Goal: Complete application form

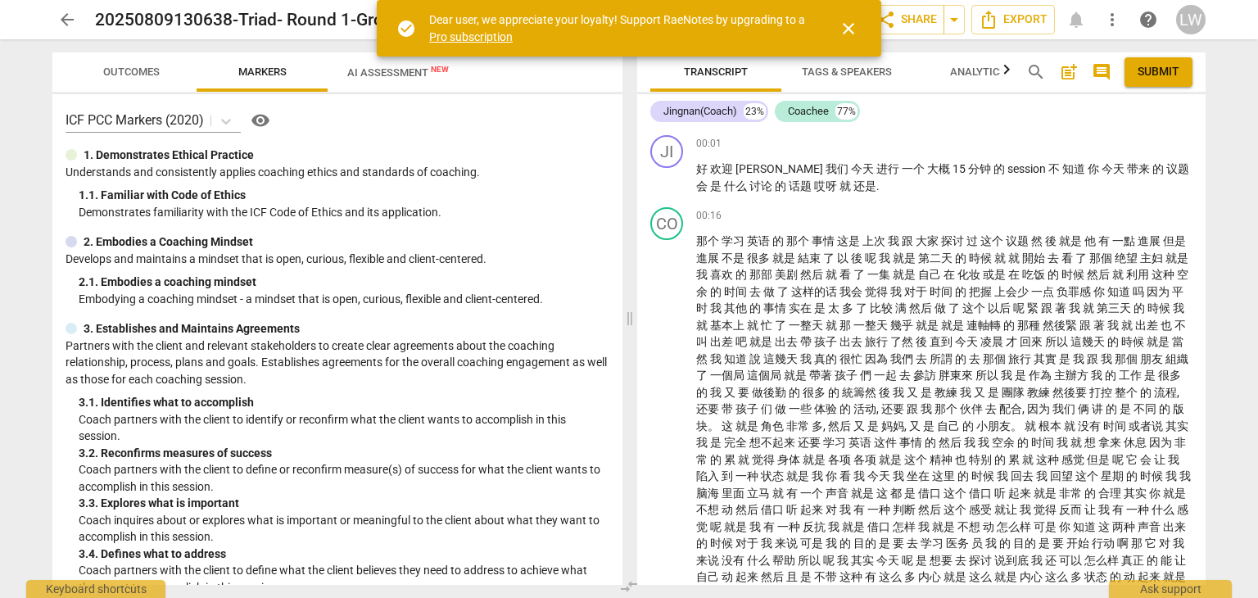
click at [846, 24] on span "close" at bounding box center [849, 29] width 20 height 20
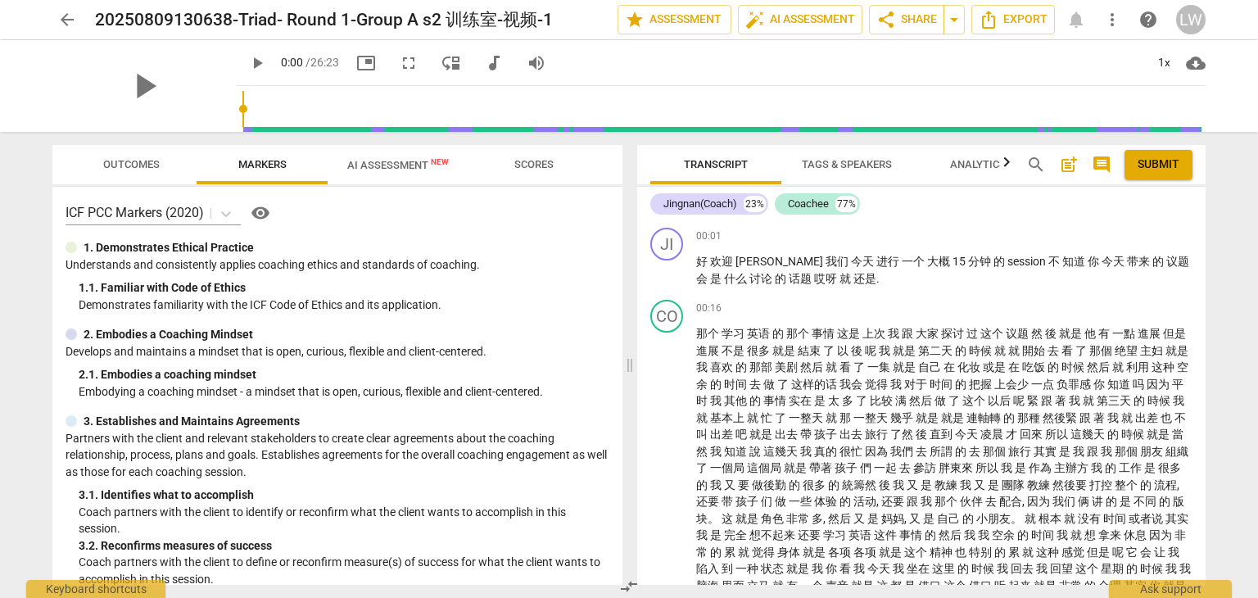
click at [134, 161] on span "Outcomes" at bounding box center [131, 164] width 57 height 12
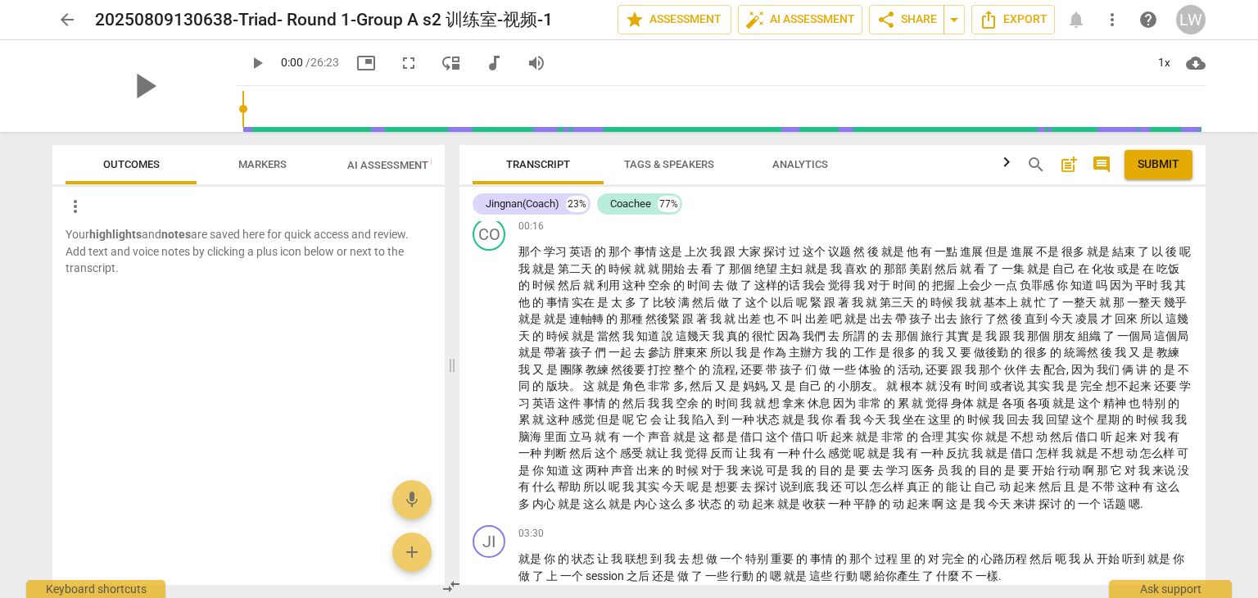
scroll to position [81, 0]
drag, startPoint x: 626, startPoint y: 366, endPoint x: 448, endPoint y: 368, distance: 177.8
click at [448, 368] on span at bounding box center [452, 365] width 10 height 466
click at [1067, 168] on span "post_add" at bounding box center [1069, 165] width 20 height 20
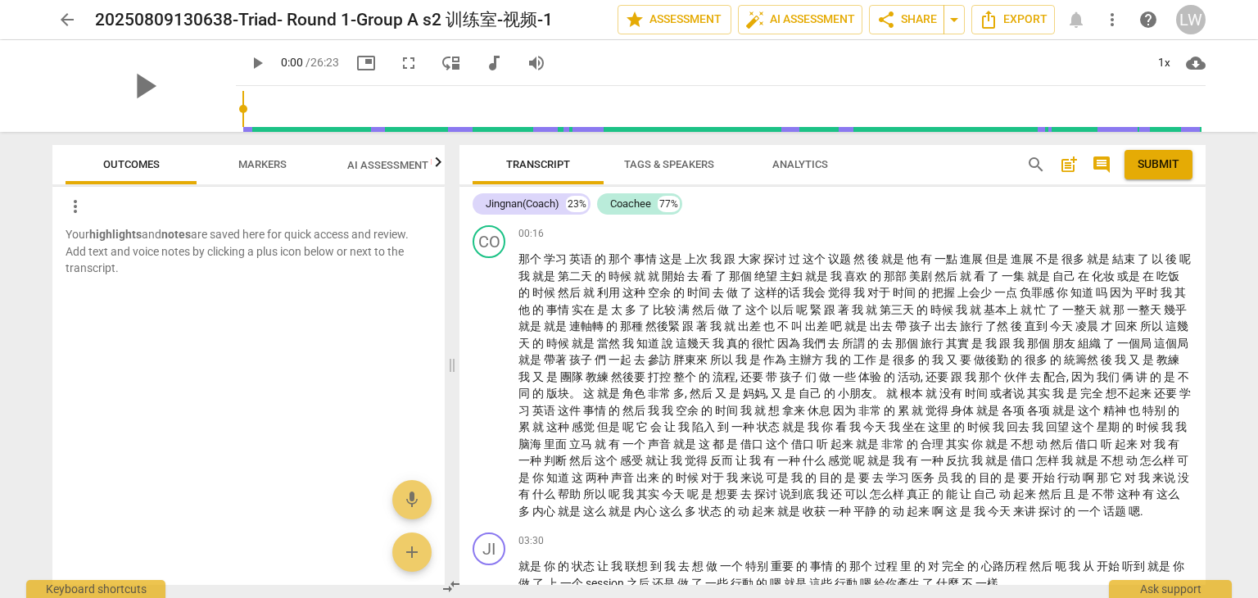
scroll to position [36, 0]
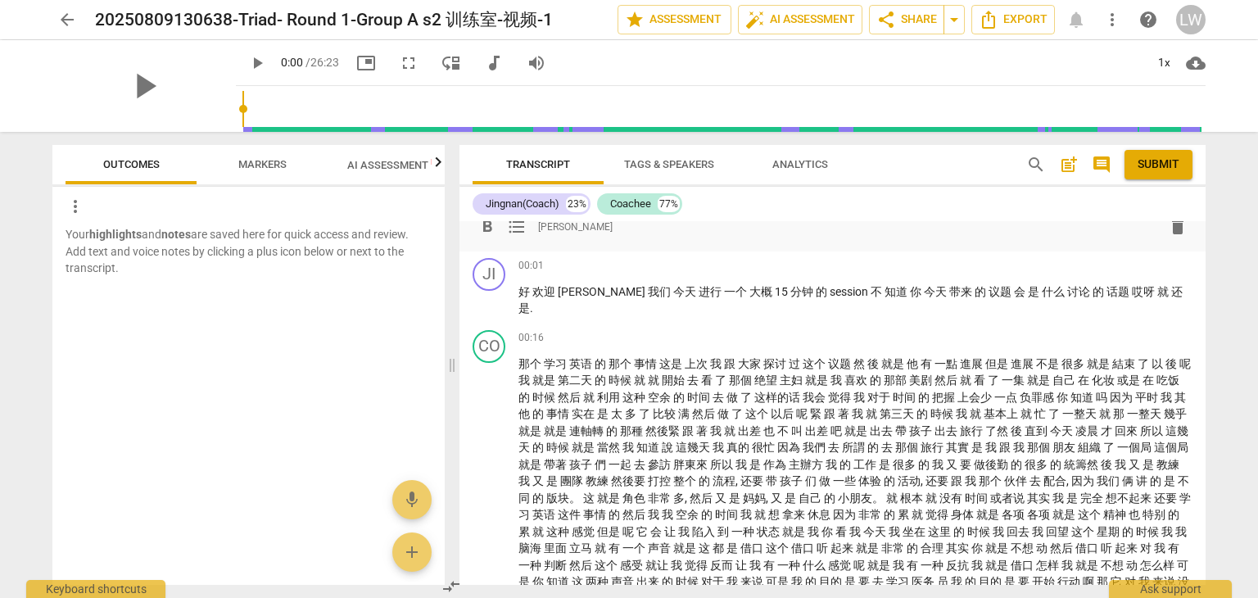
click at [572, 227] on span "[PERSON_NAME]" at bounding box center [575, 227] width 75 height 14
click at [488, 299] on span "play_arrow" at bounding box center [490, 302] width 20 height 20
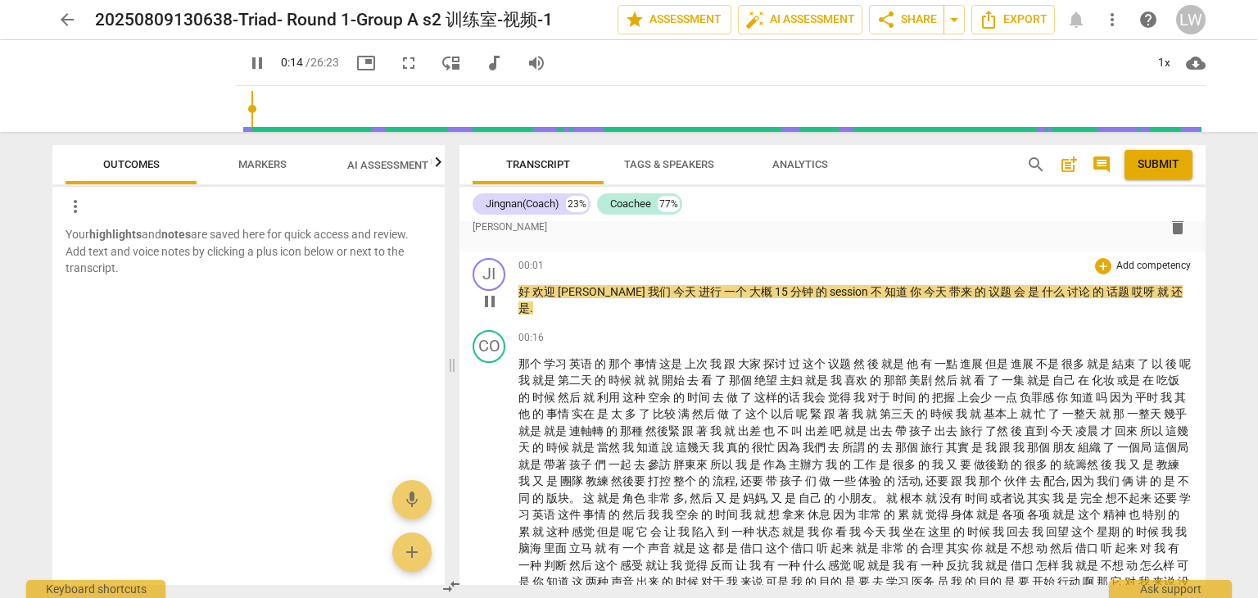
click at [494, 302] on span "pause" at bounding box center [490, 302] width 20 height 20
click at [494, 302] on span "play_arrow" at bounding box center [490, 302] width 20 height 20
click at [494, 302] on span "pause" at bounding box center [490, 302] width 20 height 20
type input "16"
click at [1107, 290] on span "话题" at bounding box center [1119, 291] width 25 height 13
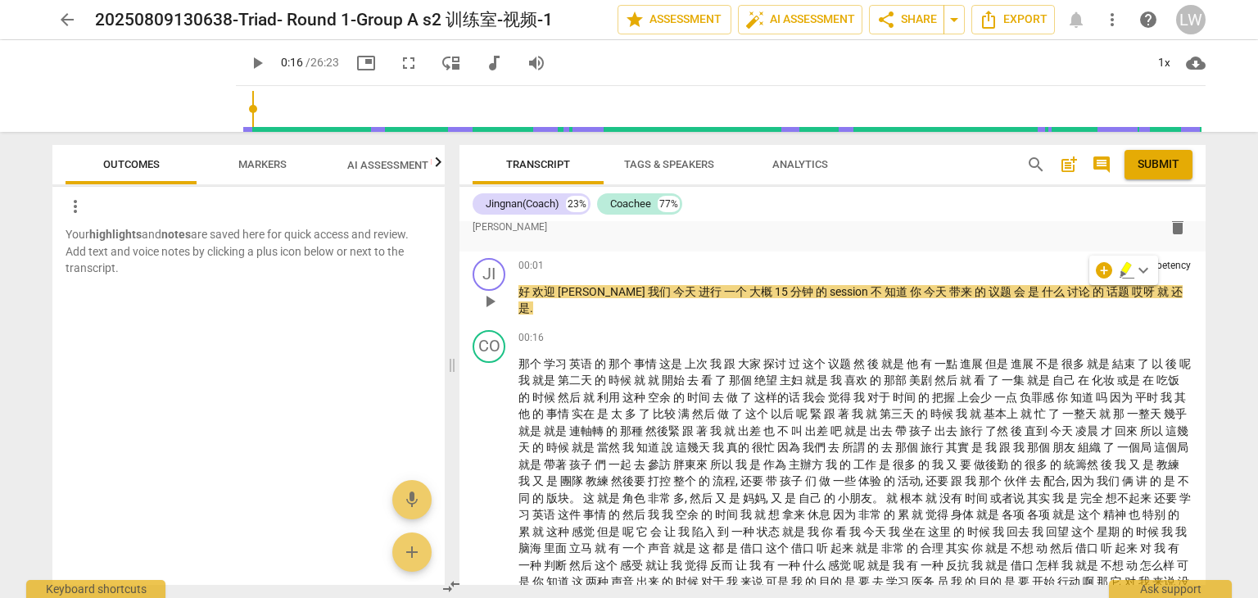
click at [1132, 290] on span "哎呀" at bounding box center [1144, 291] width 25 height 13
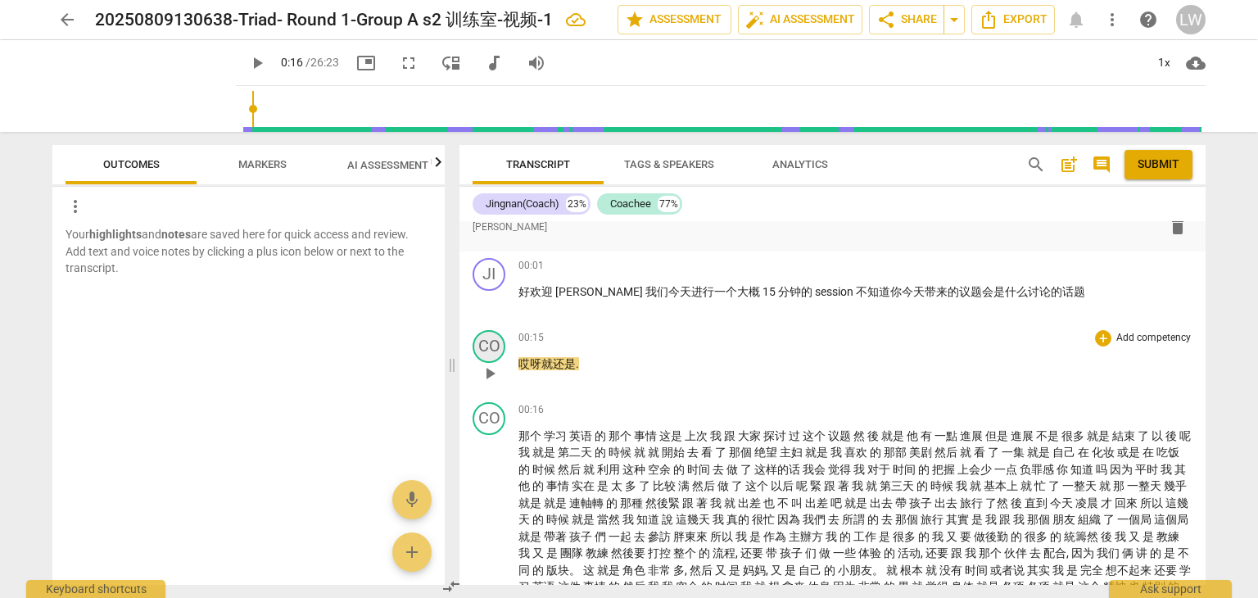
click at [488, 342] on div "CO" at bounding box center [489, 346] width 33 height 33
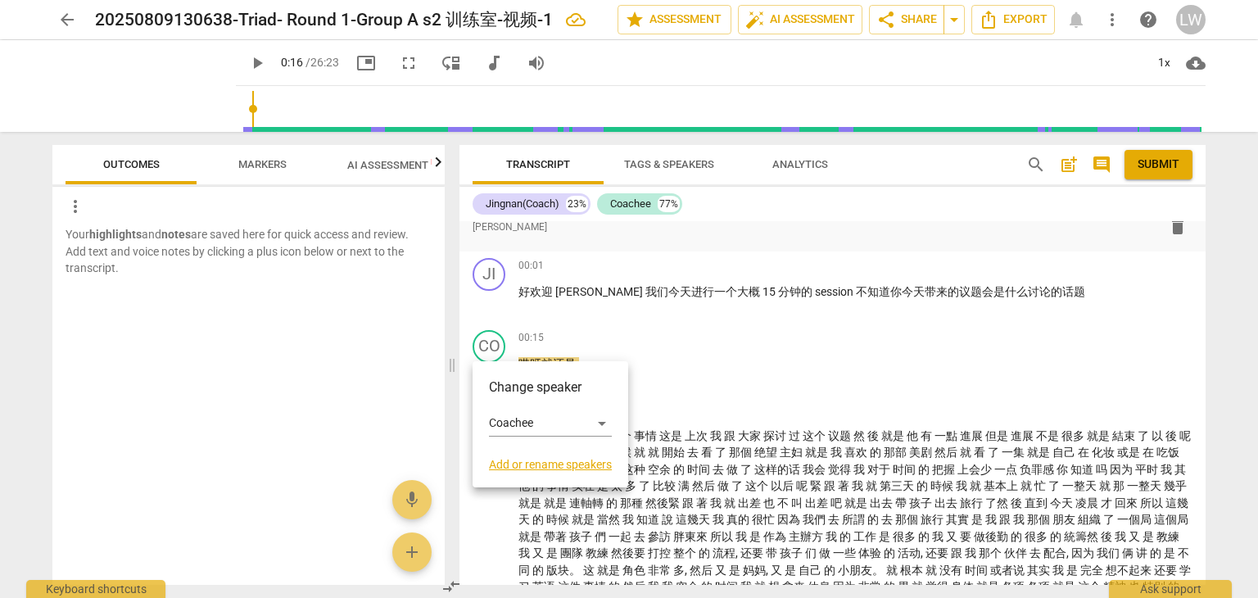
click at [767, 361] on div at bounding box center [629, 299] width 1258 height 598
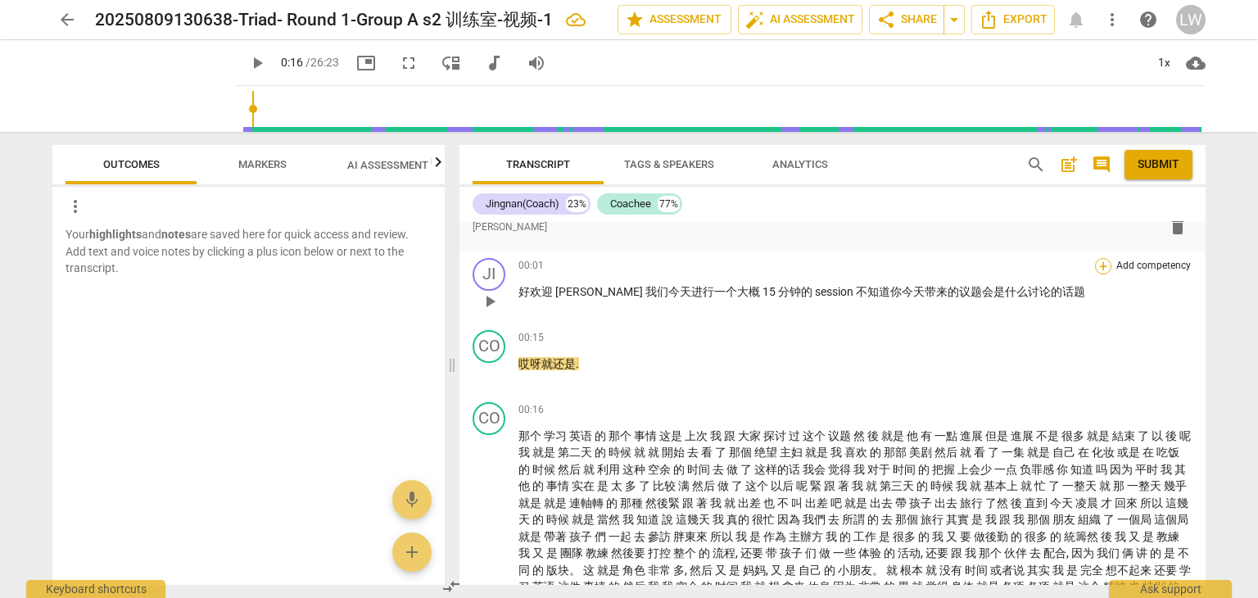
click at [1099, 262] on div "+" at bounding box center [1103, 266] width 16 height 16
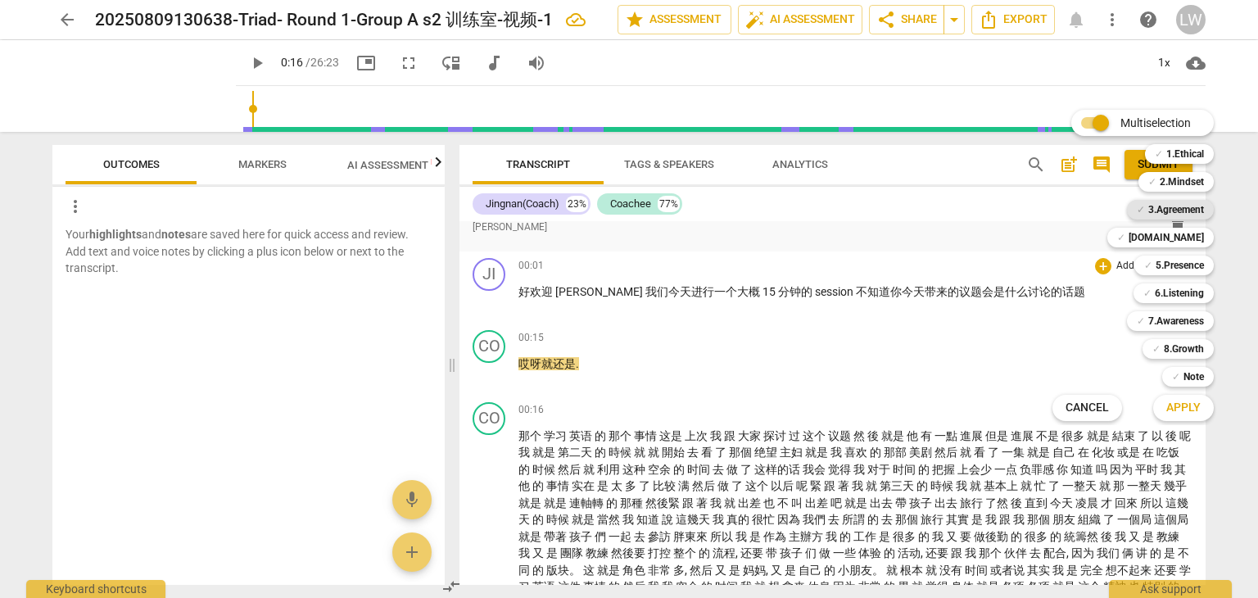
click at [1179, 210] on b "3.Agreement" at bounding box center [1176, 210] width 56 height 20
click at [1196, 405] on span "Apply" at bounding box center [1183, 408] width 34 height 16
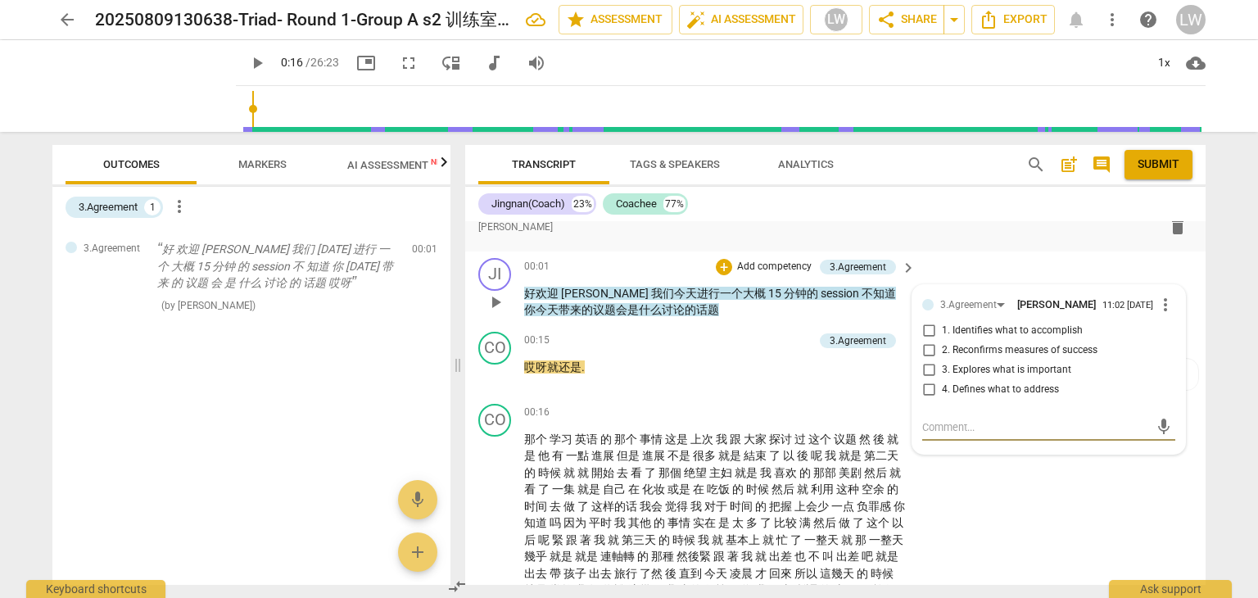
click at [926, 369] on input "3. Explores what is important" at bounding box center [929, 370] width 26 height 20
checkbox input "true"
click at [998, 425] on textarea at bounding box center [1035, 427] width 227 height 16
type textarea "q"
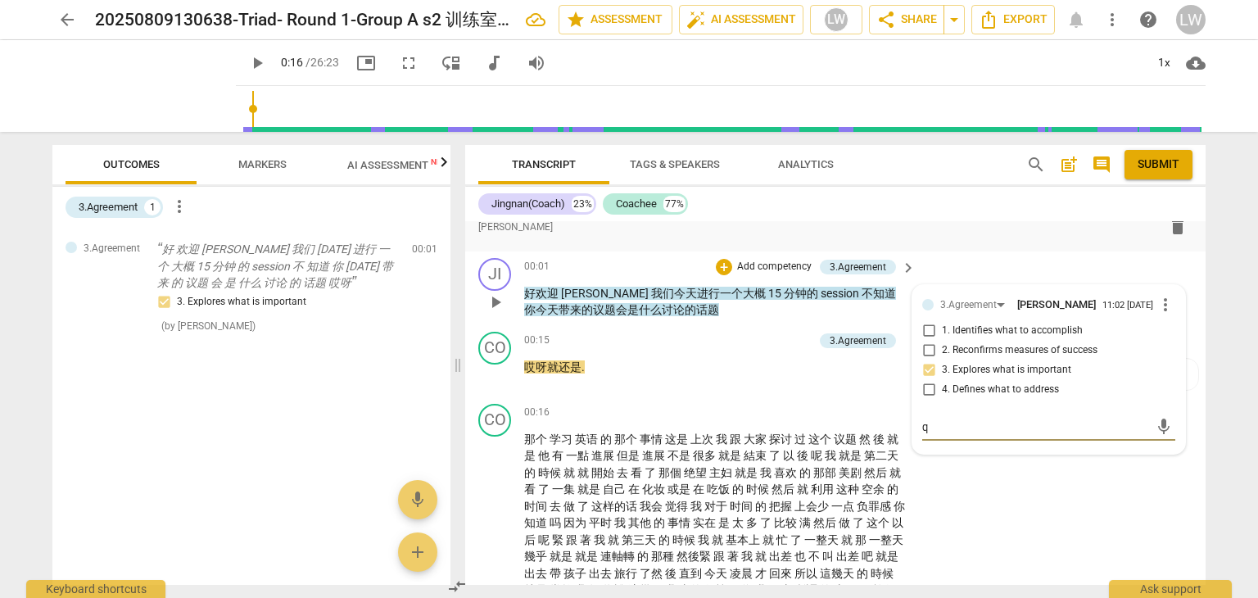
type textarea "qi"
type textarea "qin"
type textarea "qing"
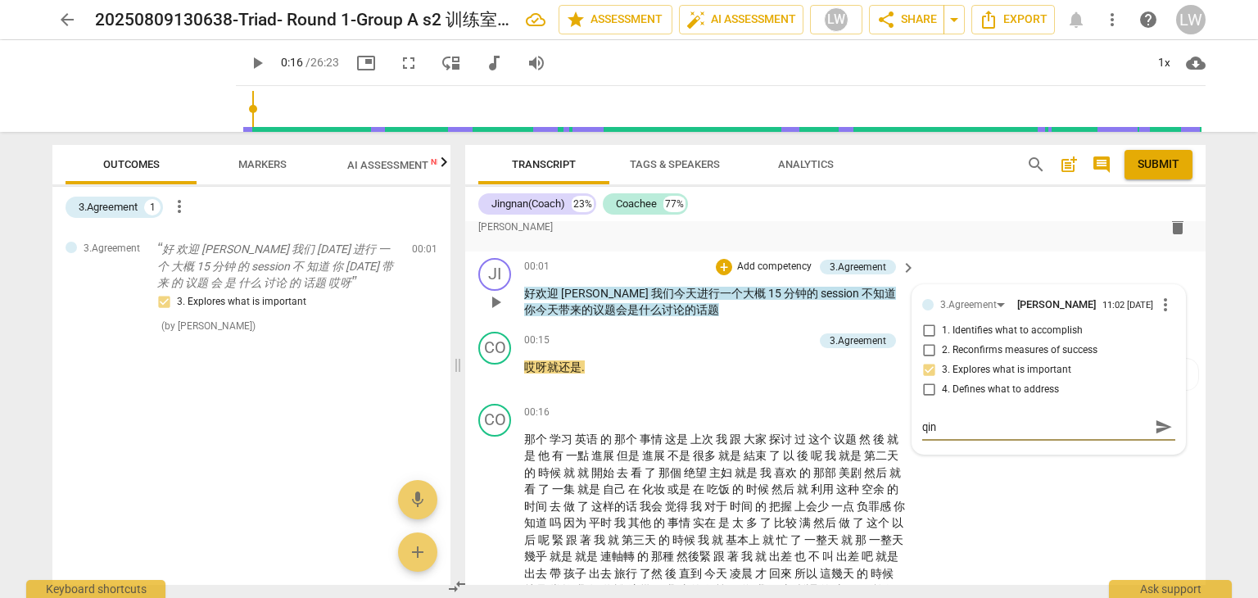
type textarea "qing"
type textarea "qing'c"
type textarea "qing'ch"
type textarea "qing'chu"
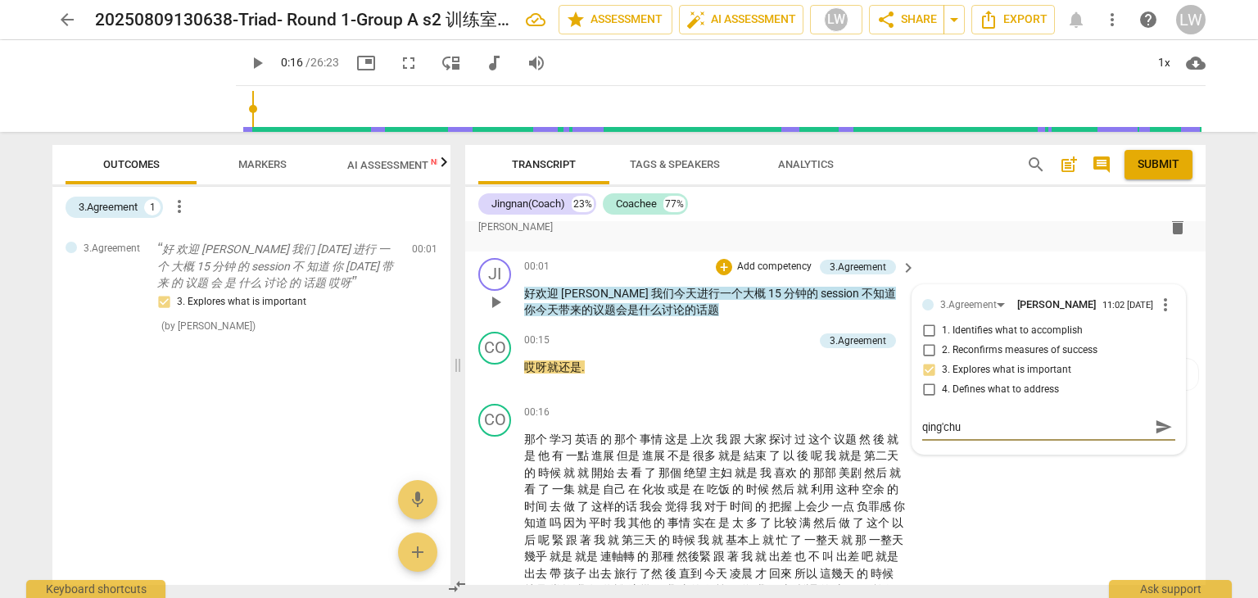
type textarea "qing'ch"
type textarea "qing'c"
type textarea "qing"
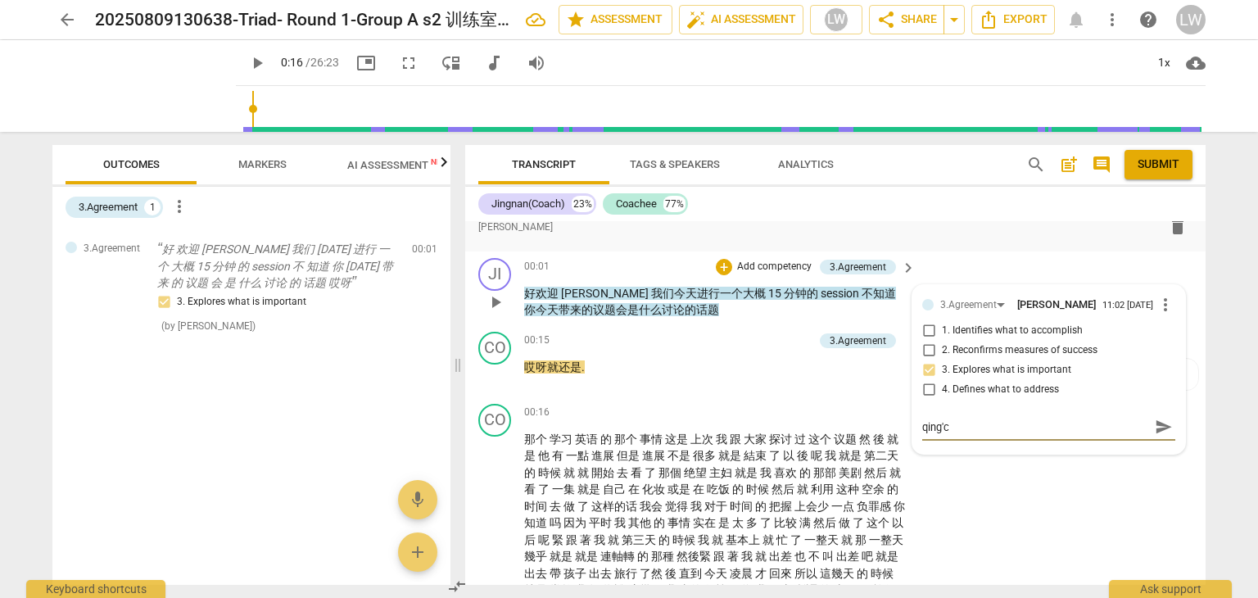
type textarea "qing"
type textarea "qing'x"
type textarea "qing'xi"
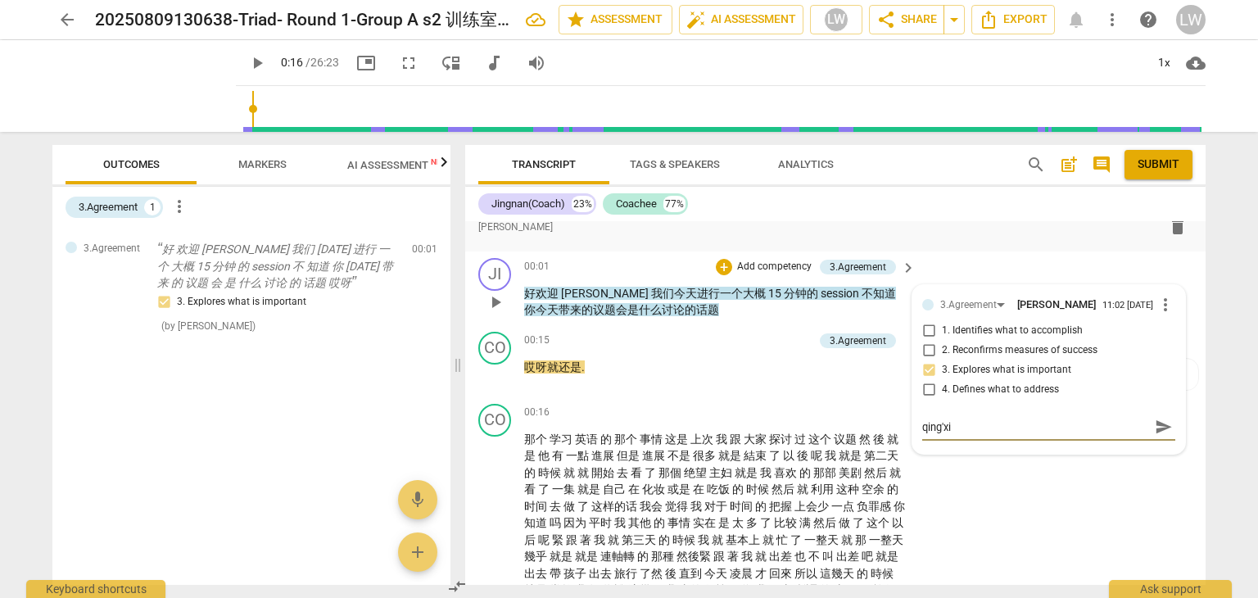
type textarea "清晰"
type textarea "清晰y"
type textarea "清晰yi"
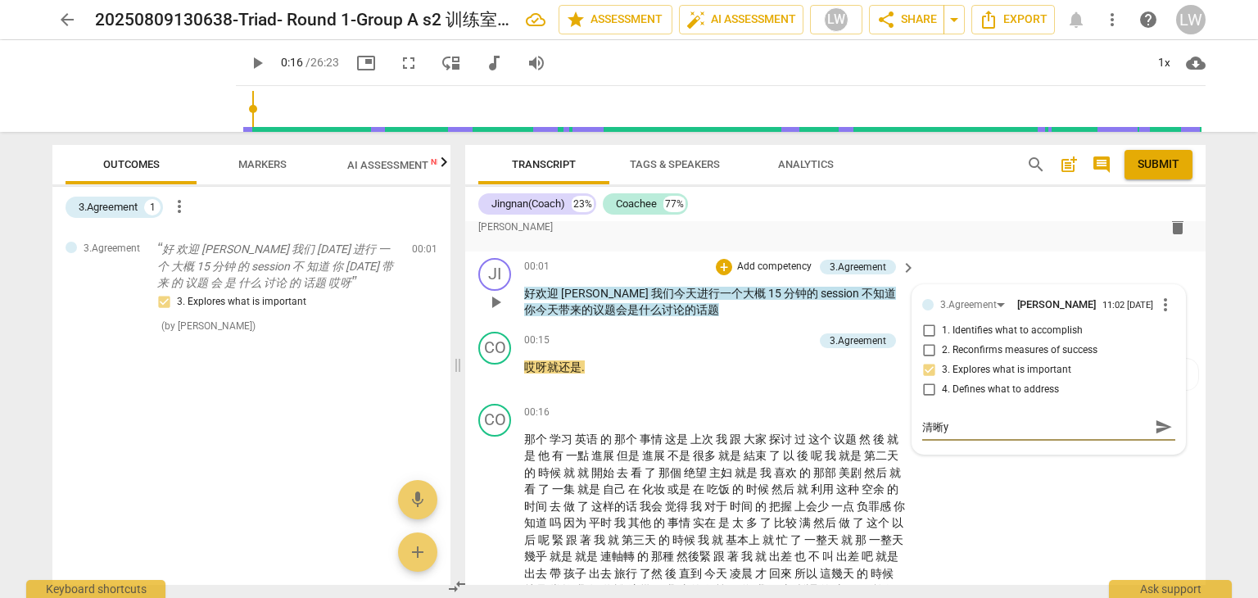
type textarea "清晰yi"
type textarea "清晰yin"
type textarea "清晰yin'd"
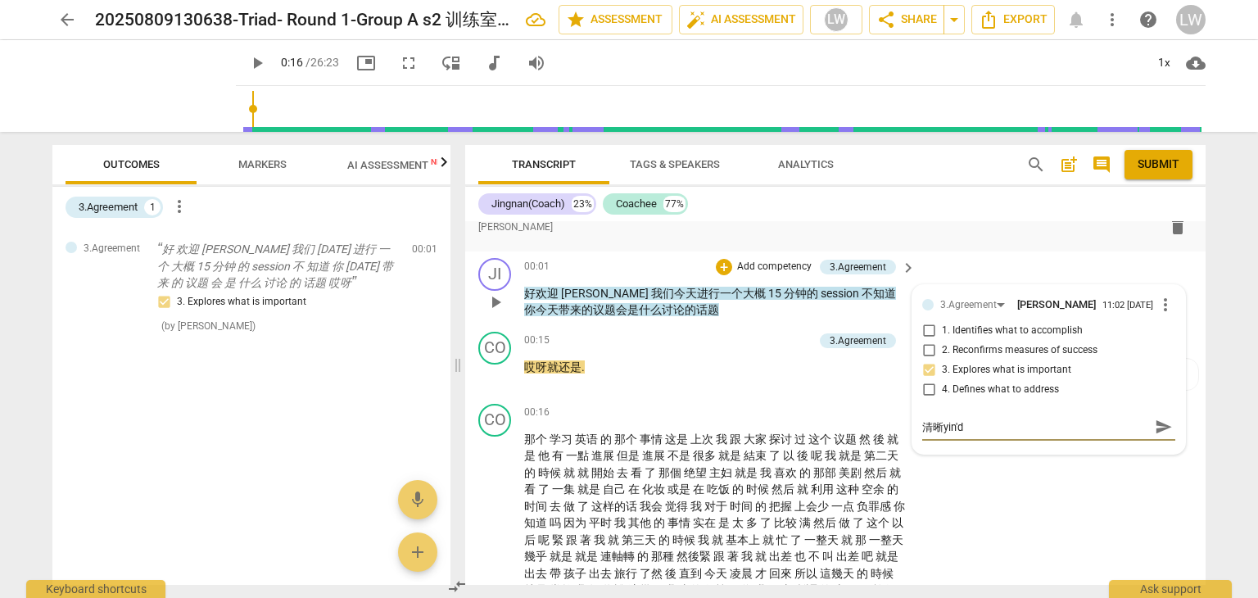
type textarea "清晰yin'da"
type textarea "清晰yin'dao"
type textarea "清晰yin'da"
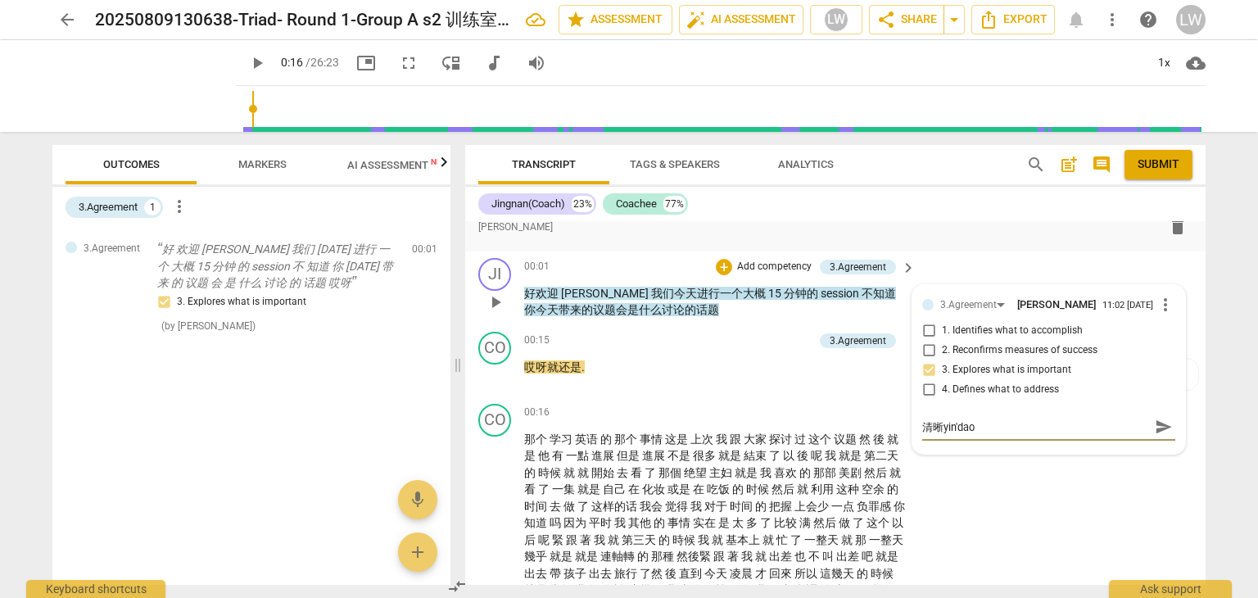
type textarea "清晰yin'da"
type textarea "清晰yin'd"
type textarea "清晰yin"
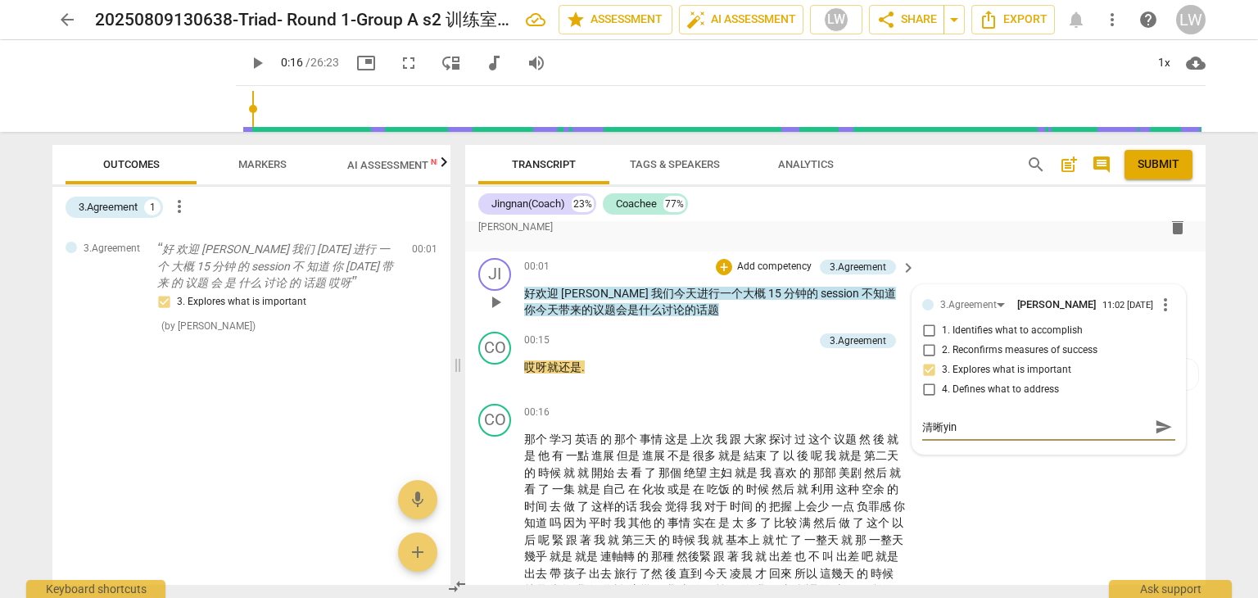
type textarea "清晰yi"
type textarea "清晰y"
type textarea "清晰"
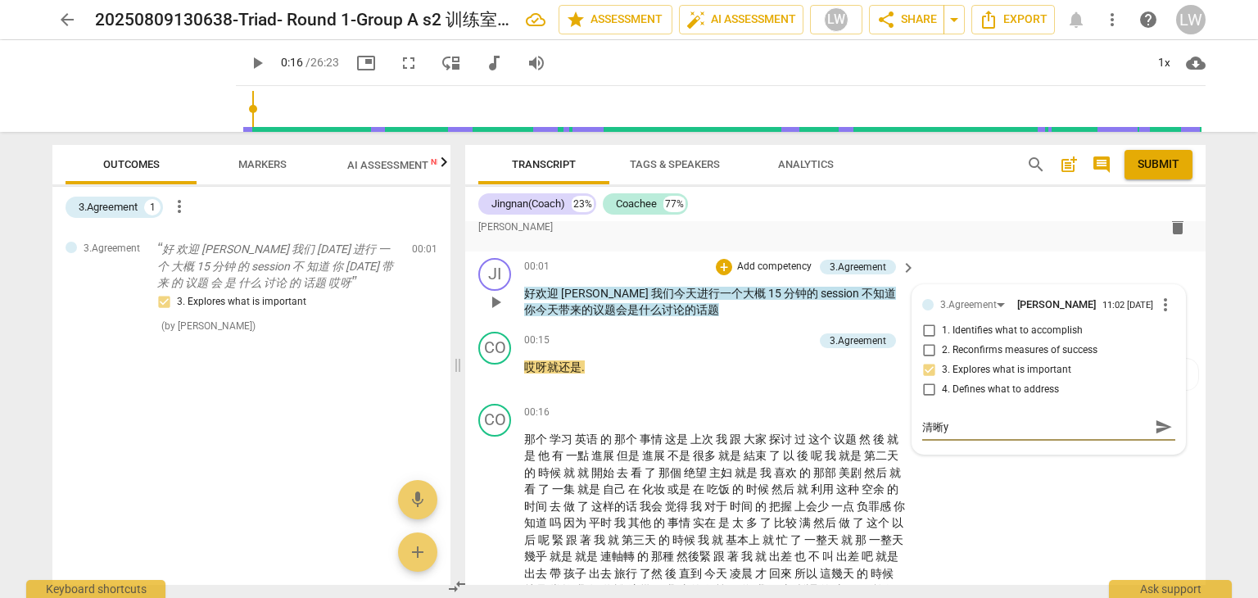
type textarea "清晰"
type textarea "清晰j"
type textarea "清晰ji"
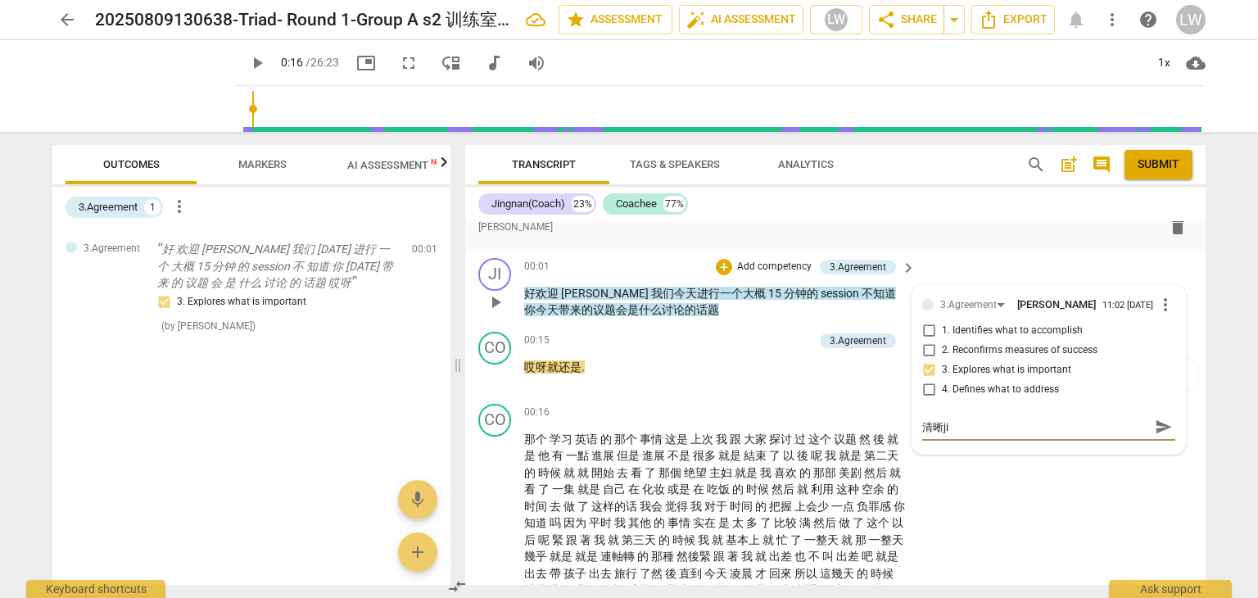
type textarea "清晰jia"
type textarea "清晰jiao"
type textarea "清晰jiao'l"
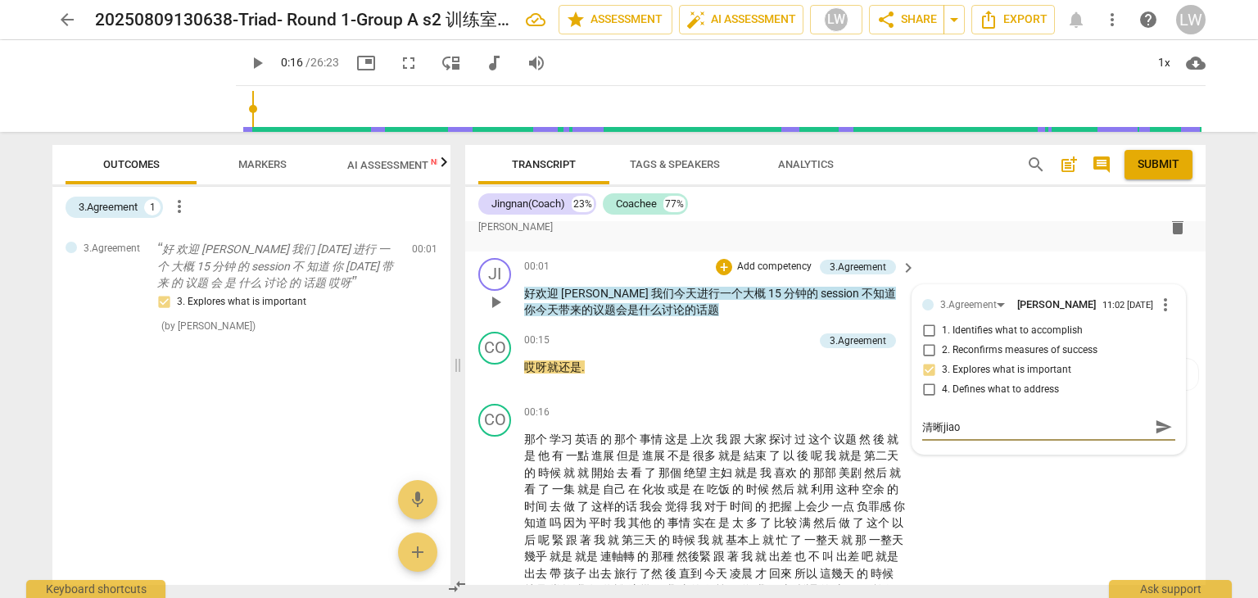
type textarea "清晰jiao'l"
type textarea "清晰jiao'li"
type textarea "清晰jiao'liu"
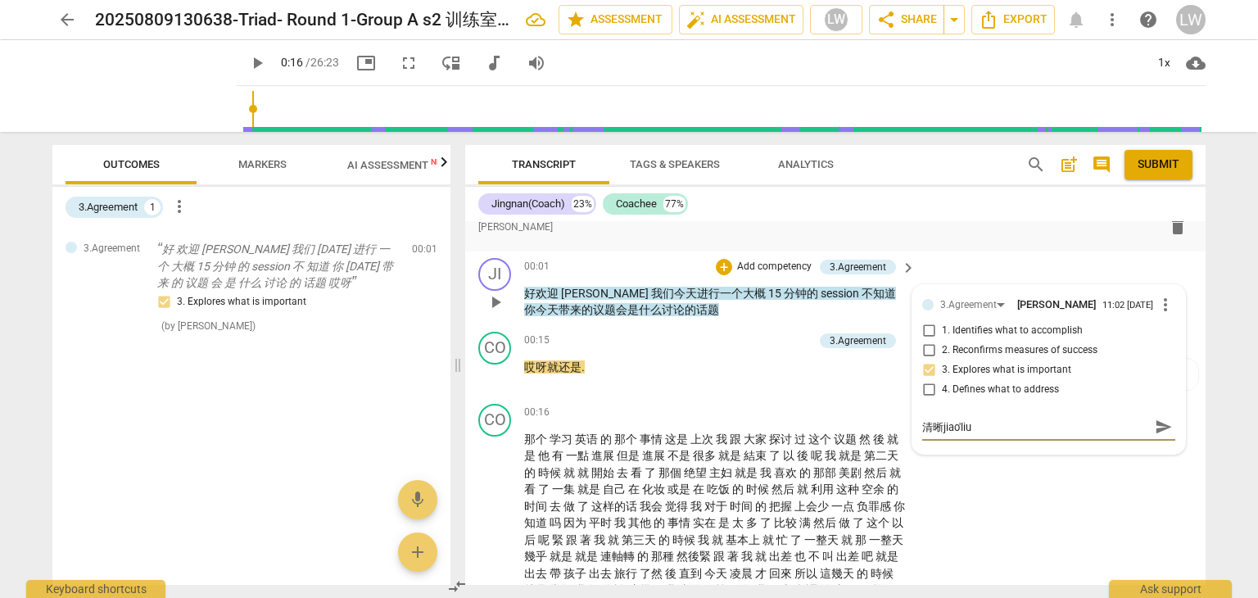
type textarea "清晰交流"
type textarea "清晰交流j"
type textarea "清晰交流ji"
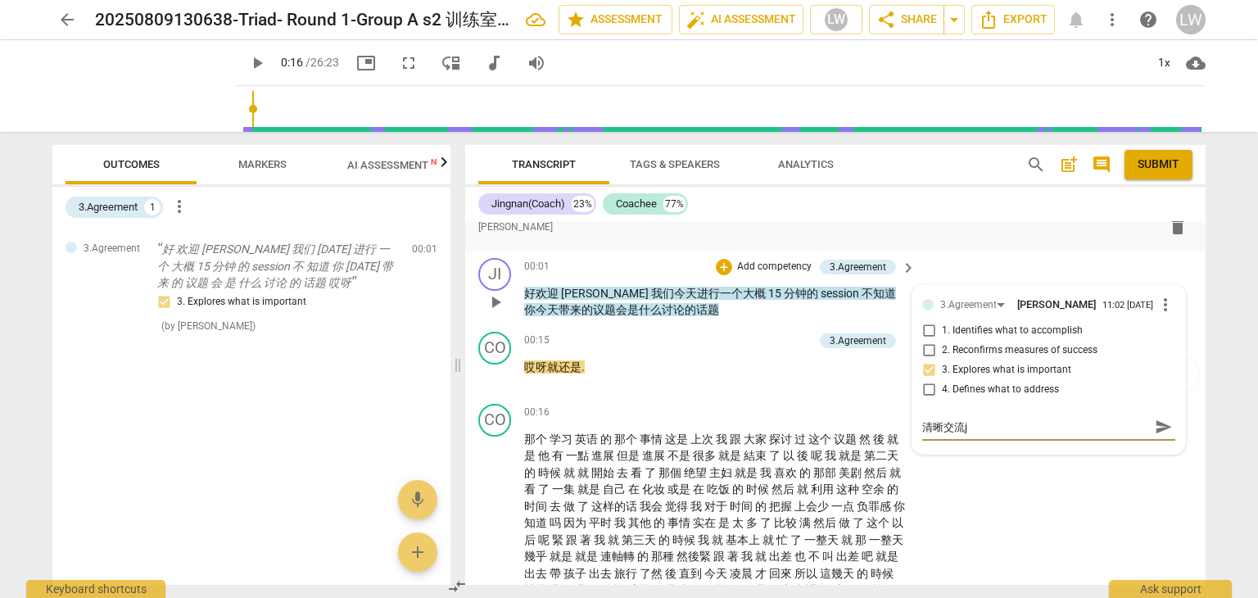
type textarea "清晰交流ji"
type textarea "清晰交流jia"
type textarea "清晰交流jiao"
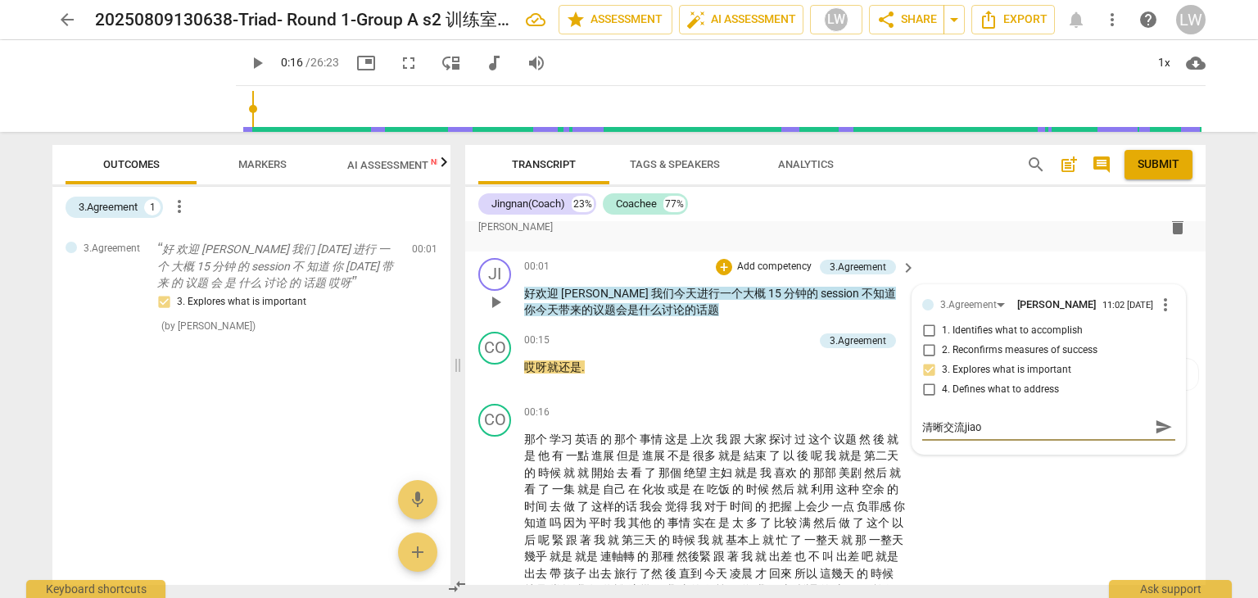
type textarea "清晰交流jiao'l"
type textarea "清晰交流交流"
type textarea "清晰交流交流d"
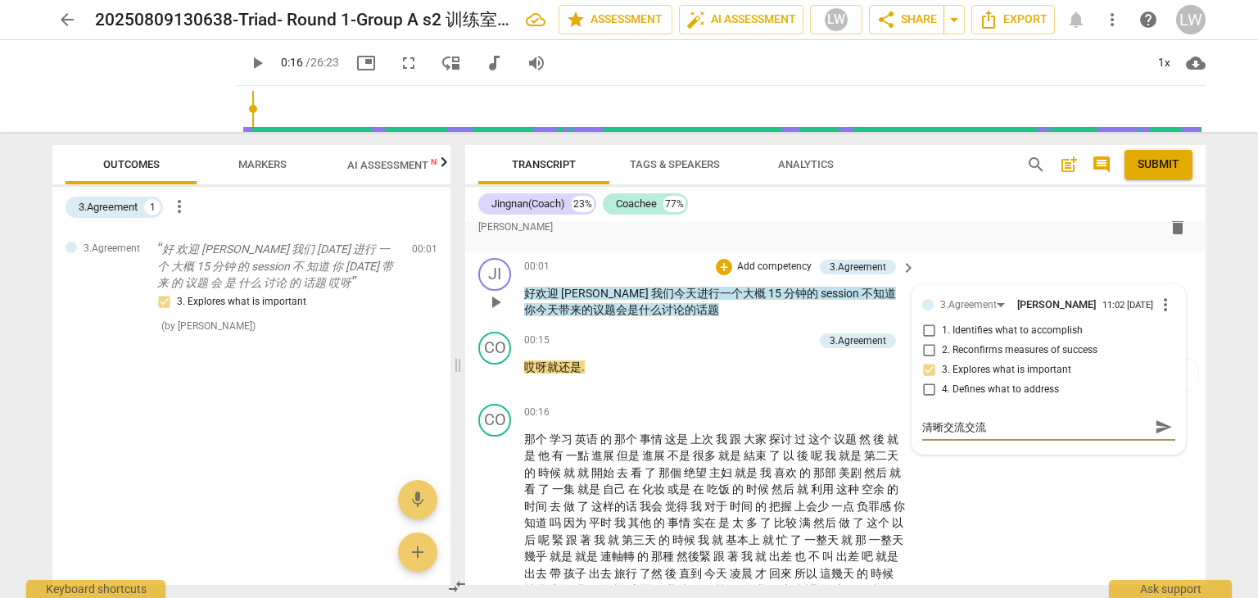
type textarea "清晰交流交流d"
type textarea "清晰交流交流du"
type textarea "清晰交流交流dui"
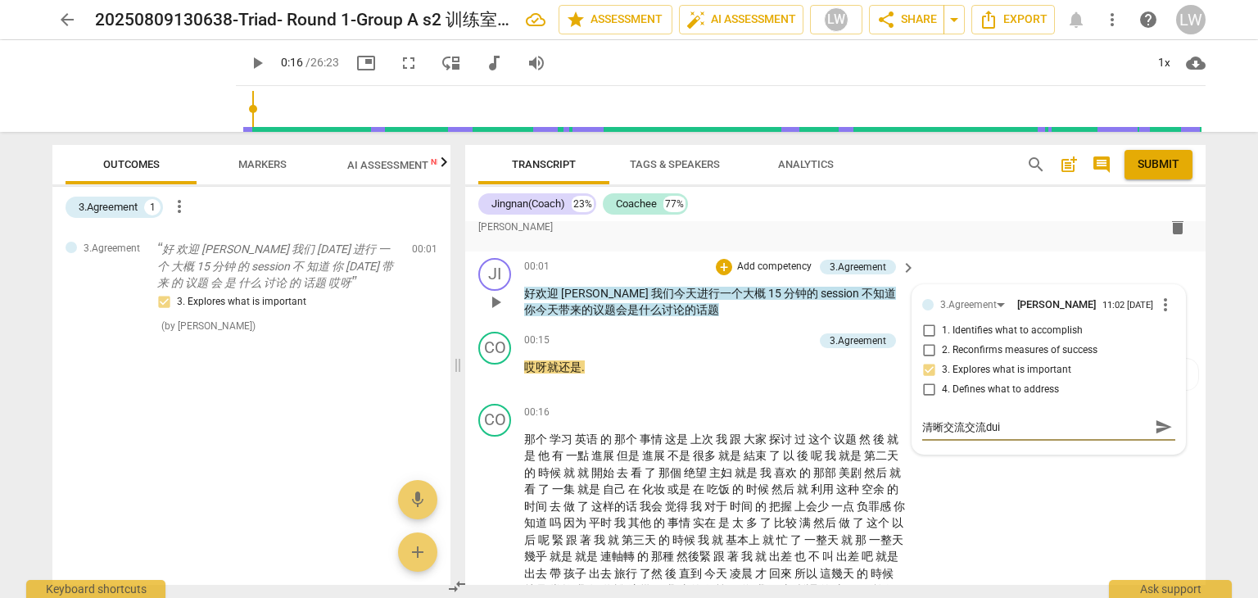
type textarea "清晰交流交流dui'h"
type textarea "清晰交流交流dui'hu"
type textarea "清晰交流交流dui'hua"
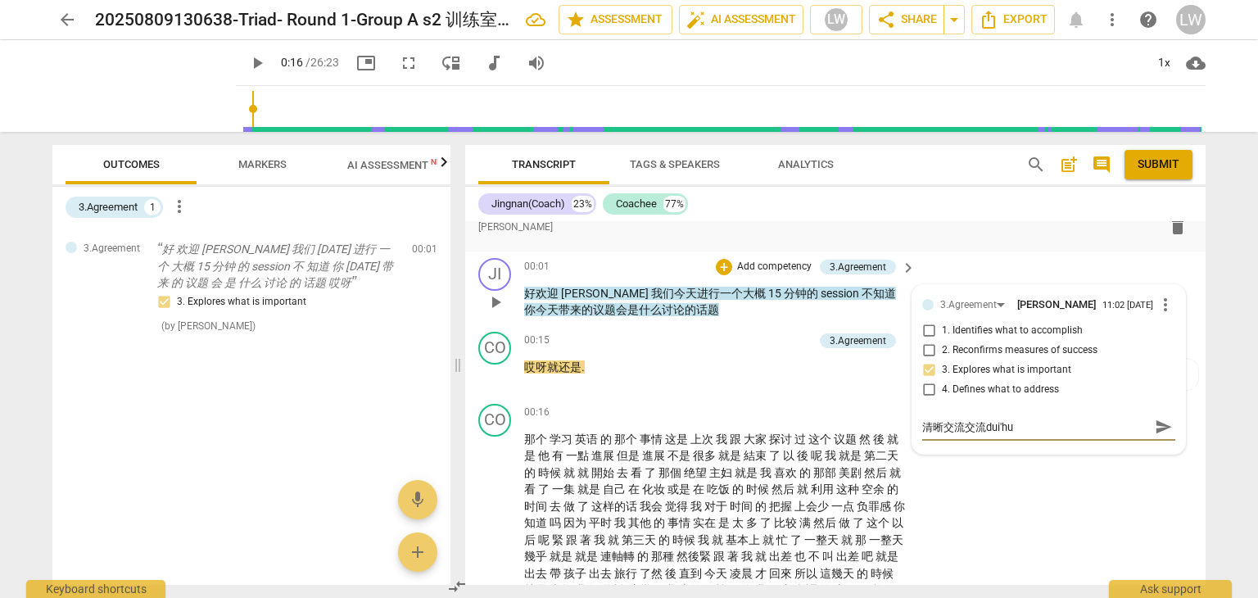
type textarea "清晰交流交流dui'hua"
type textarea "清晰交流交流对话"
type textarea "清晰交流交流对话d"
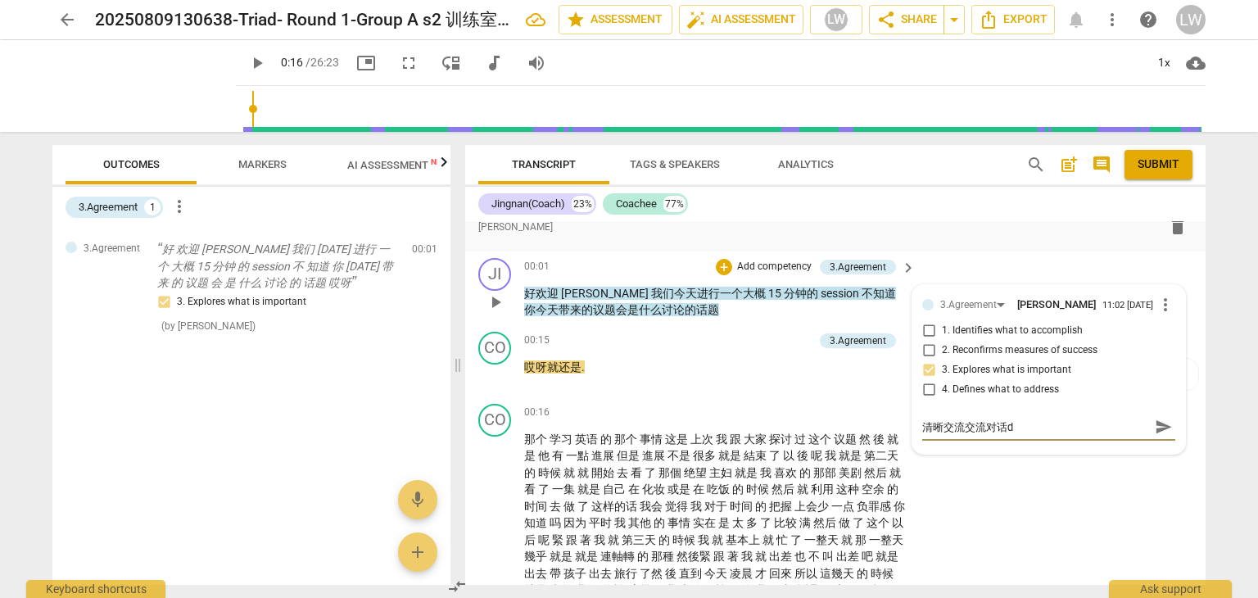
type textarea "清晰交流交流对话de"
type textarea "清晰交流交流对话的"
type textarea "清晰交流交流对话的g"
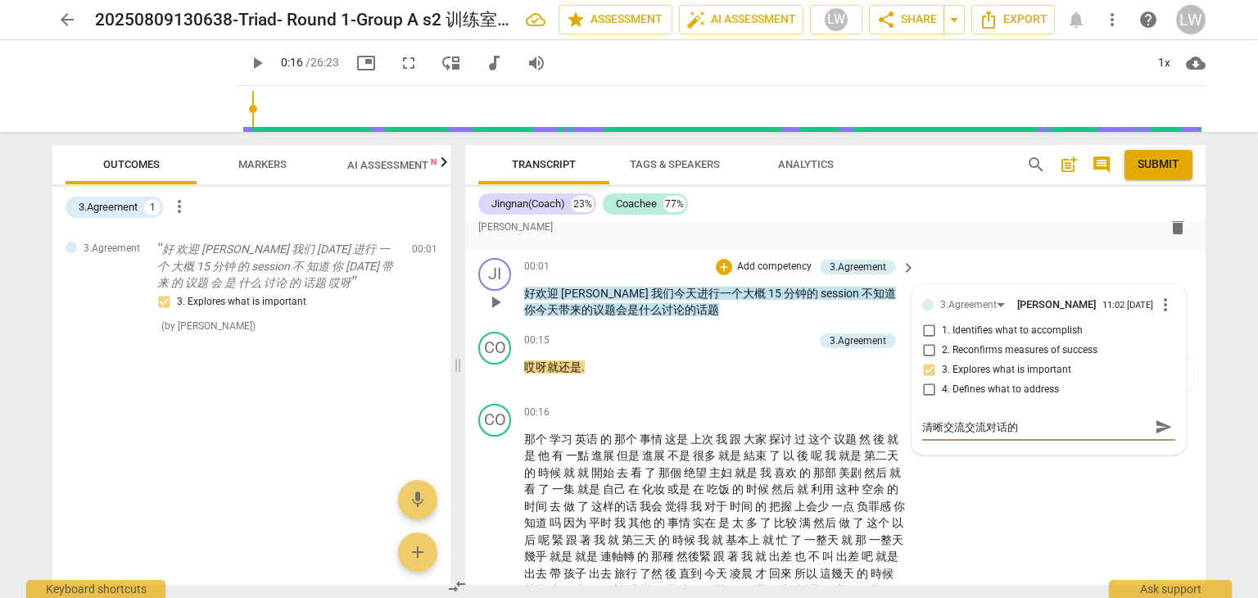
type textarea "清晰交流交流对话的g"
type textarea "清晰交流交流对话的gu"
type textarea "清晰交流交流对话的guo"
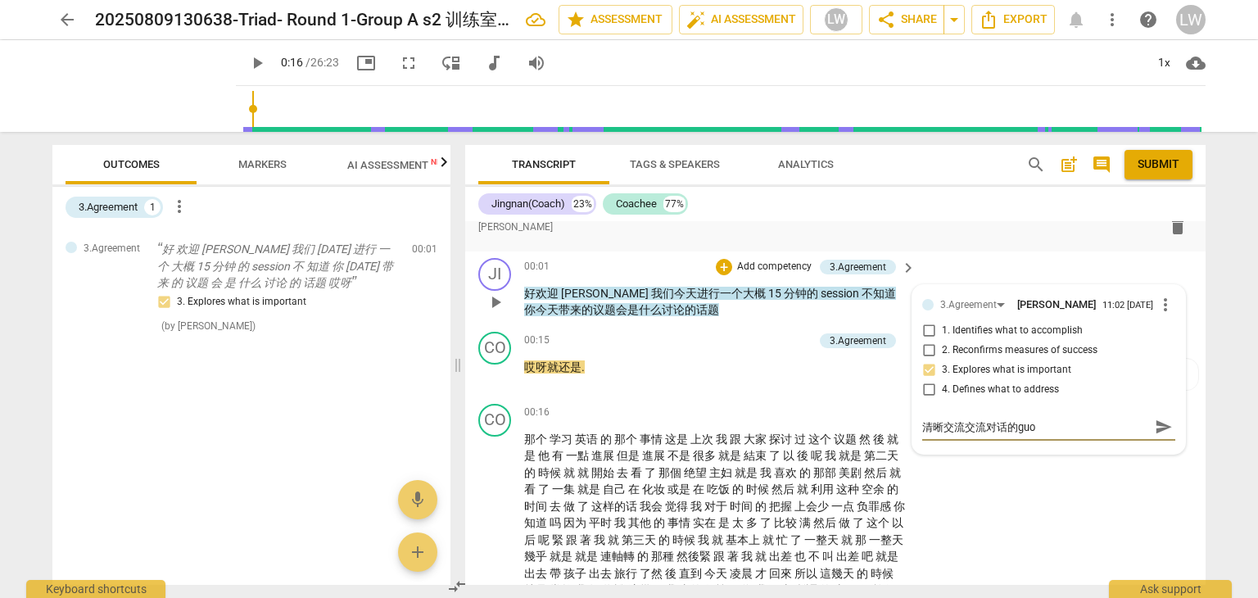
type textarea "清晰交流交流对话的guo'c"
type textarea "清晰交流交流对话的[PERSON_NAME]'ch"
type textarea "清晰交流交流对话的[PERSON_NAME]'che"
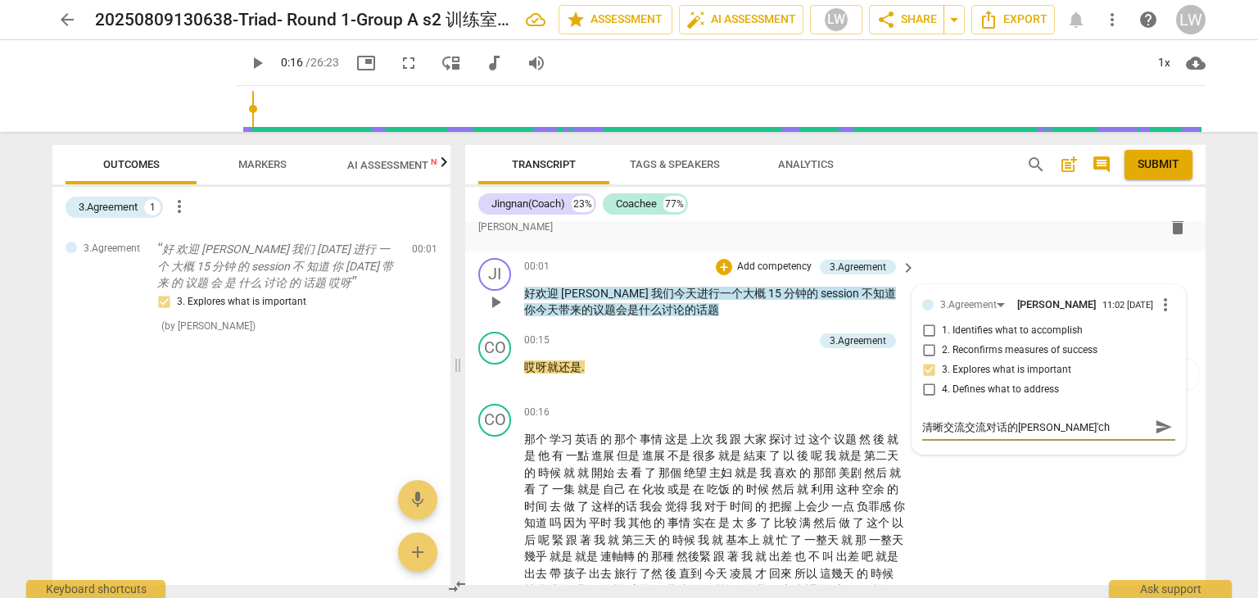
type textarea "清晰交流交流对话的[PERSON_NAME]'che"
type textarea "清晰交流交流对话的[PERSON_NAME]"
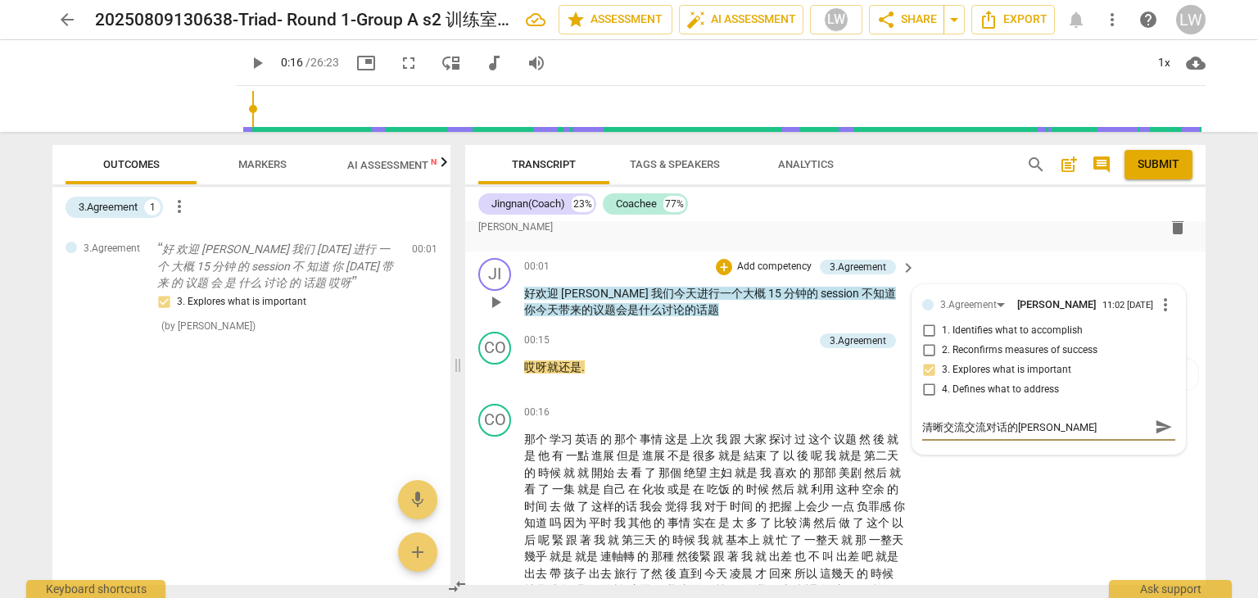
type textarea "清晰交流交流对话的过程，"
type textarea "清晰交流交流对话的过程，b"
type textarea "清晰交流交流对话的过程，bi"
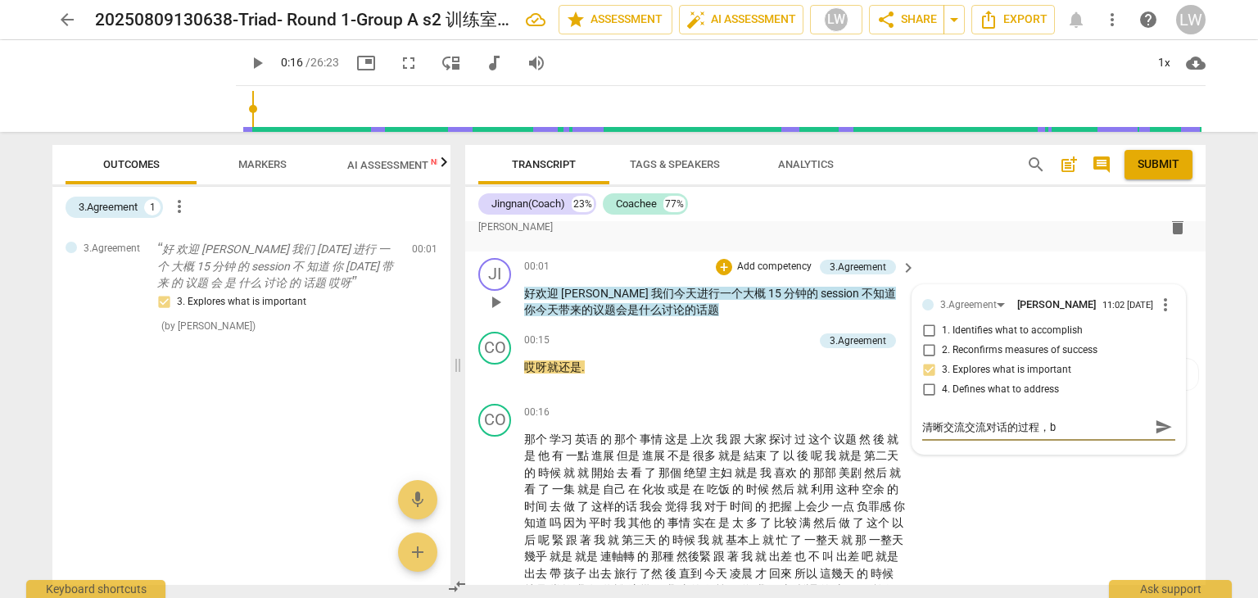
type textarea "清晰交流交流对话的过程，bi"
type textarea "清晰交流交流对话的过程，bin"
type textarea "清晰交流交流对话的过程，bing"
type textarea "清晰交流交流对话的过程，bing'q"
type textarea "清晰交流交流对话的过程，bing'qi"
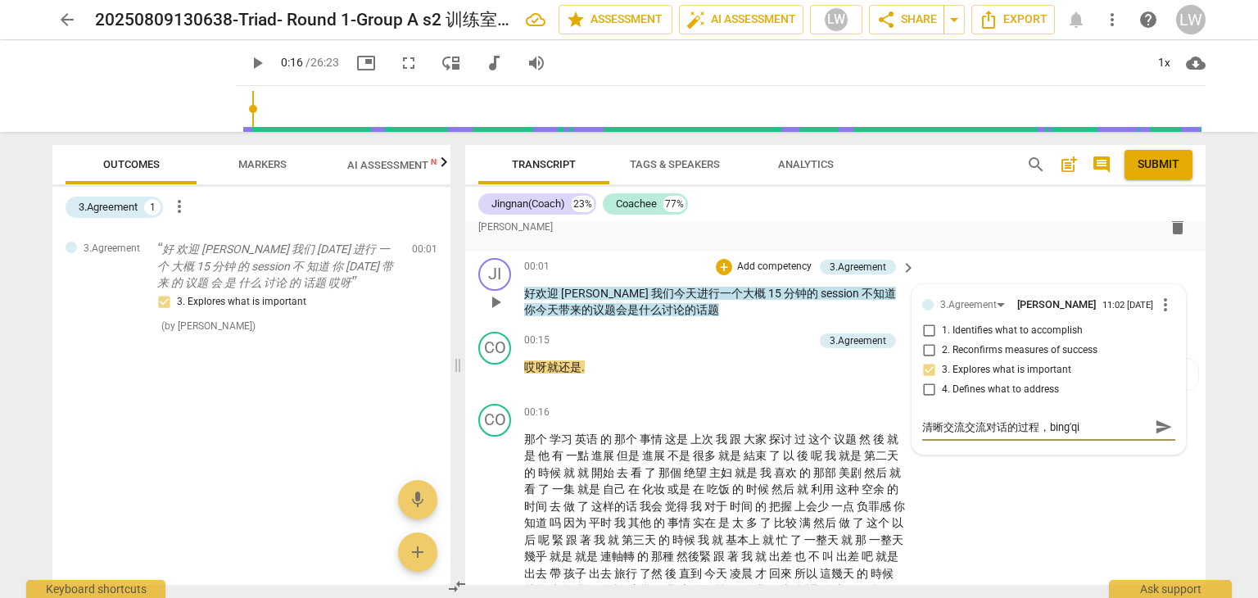
type textarea "清晰交流交流对话的过程，bing'qie"
type textarea "清晰交流交流对话的过程，并且"
type textarea "清晰交流交流对话的过程，并且j"
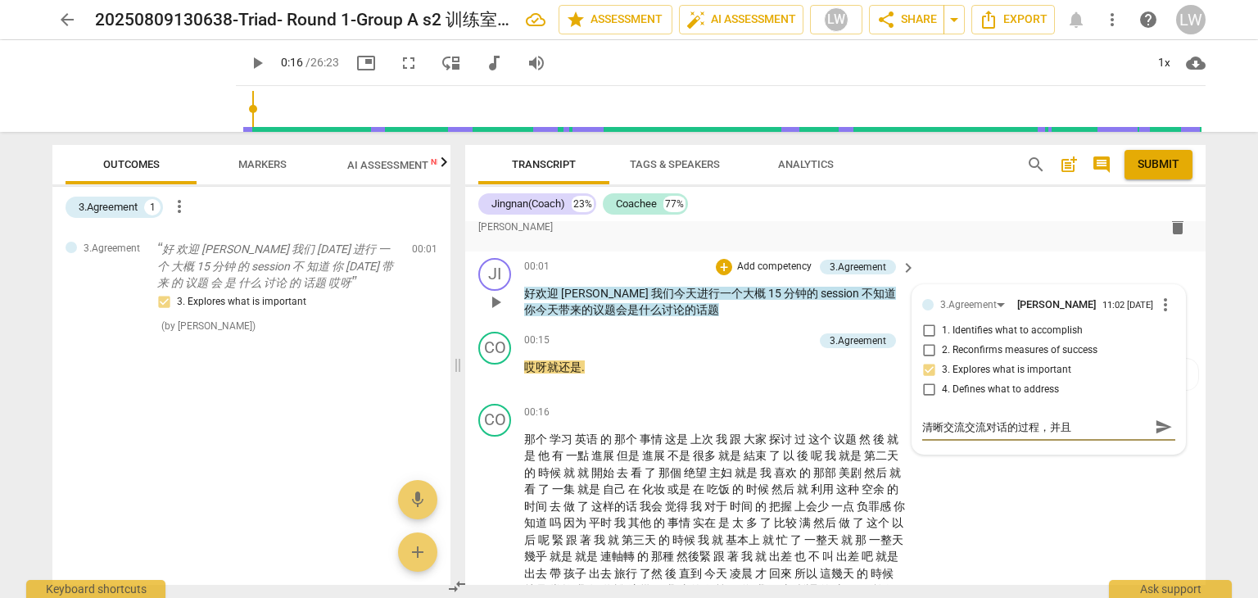
type textarea "清晰交流交流对话的过程，并且j"
type textarea "清晰交流交流对话的过程，并且ji"
type textarea "清晰交流交流对话的过程，并且jia"
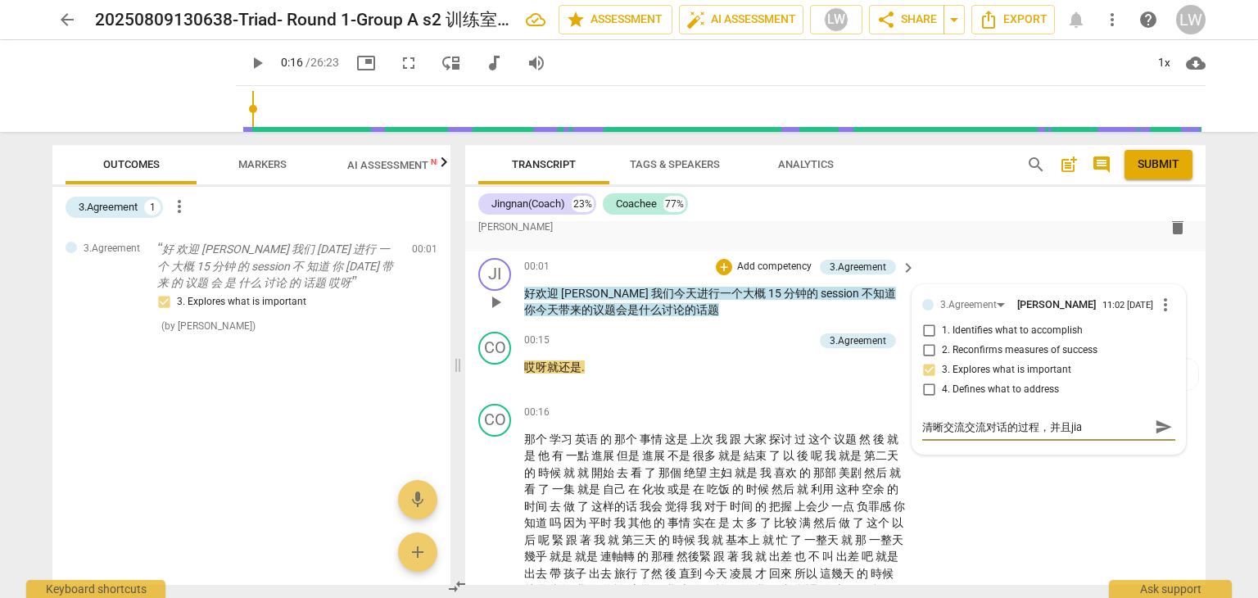
type textarea "清晰交流交流对话的过程，并且jian"
type textarea "清晰交流交流对话的过程，并且jian'y"
type textarea "清晰交流交流对话的过程，并且jian'ya"
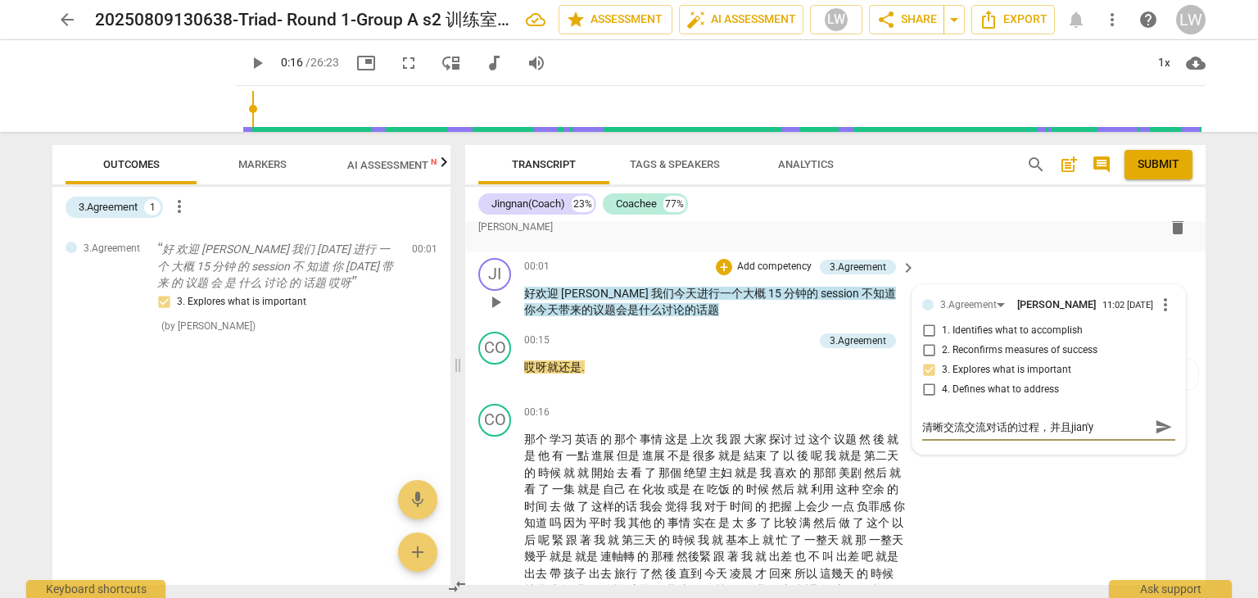
type textarea "清晰交流交流对话的过程，并且jian'ya"
type textarea "清晰交流交流对话的过程，并且jian'yan"
type textarea "清晰交流交流对话的过程，并且简言"
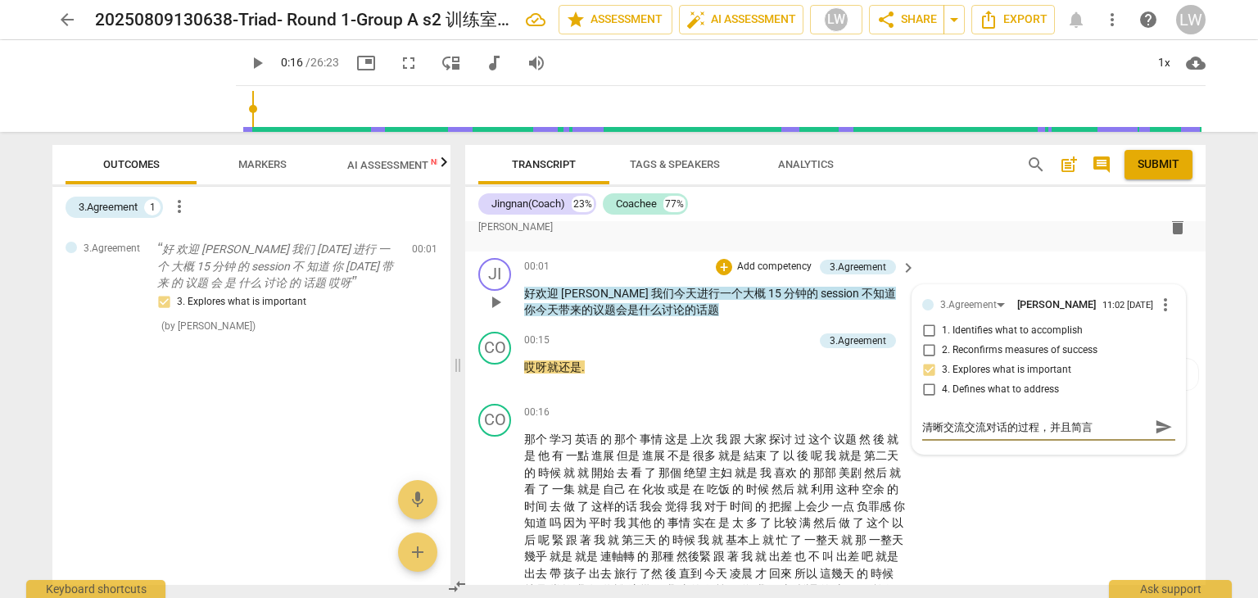
type textarea "清晰交流交流对话的过程，并且简言z"
type textarea "清晰交流交流对话的过程，并且简言zh"
type textarea "清晰交流交流对话的过程，并且简言zhi"
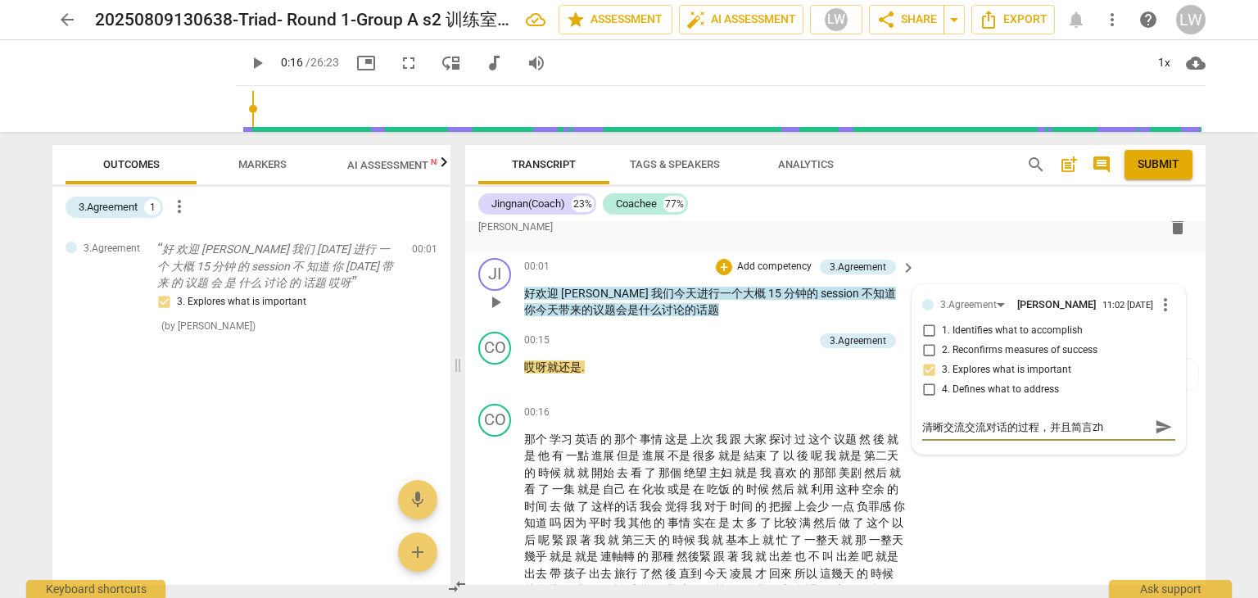
type textarea "清晰交流交流对话的过程，并且简言zhi"
type textarea "清晰交流交流对话的过程，并且简言zhi'j"
type textarea "清晰交流交流对话的过程，并且简言zhi'ji"
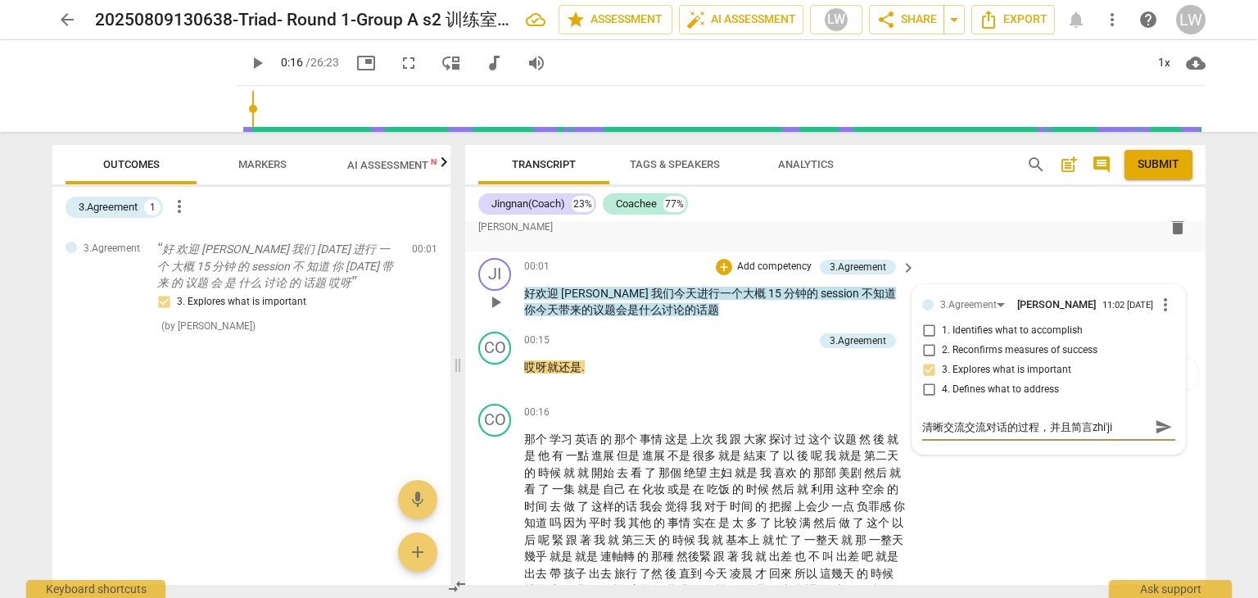
type textarea "清晰交流交流对话的过程，并且简言zhi'jie"
type textarea "清晰交流交流对话的过程，并且简言直接"
type textarea "清晰交流交流对话的过程，并且简言直接x"
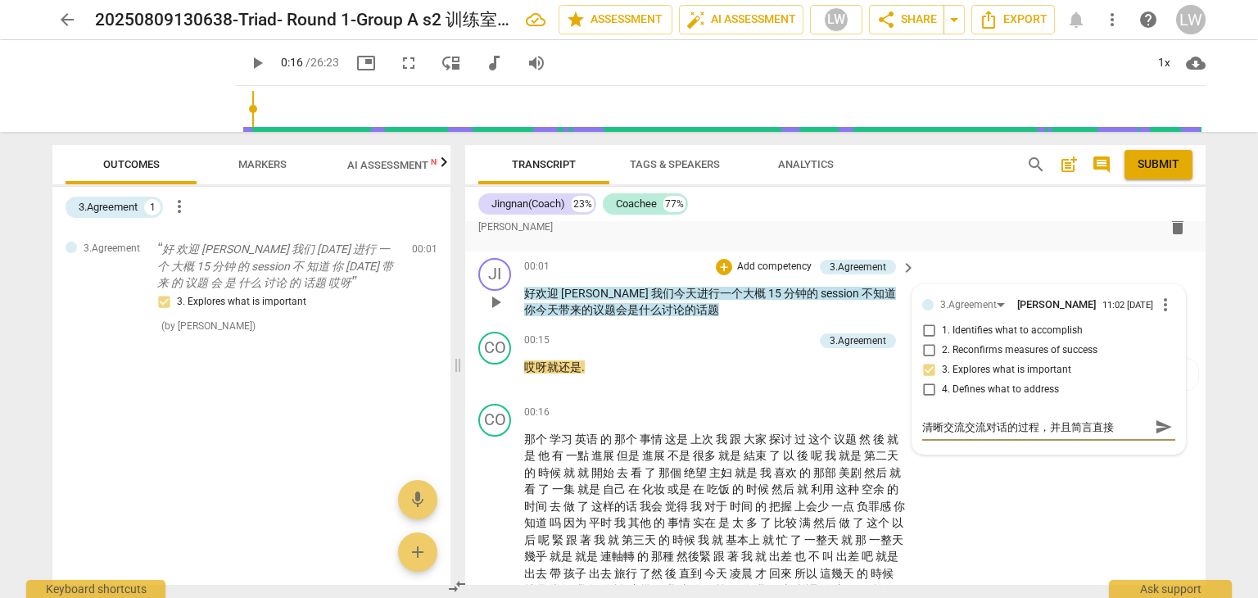
type textarea "清晰交流交流对话的过程，并且简言直接x"
type textarea "清晰交流交流对话的过程，并且简言直接xu"
type textarea "清晰交流交流对话的过程，并且简言直接xun"
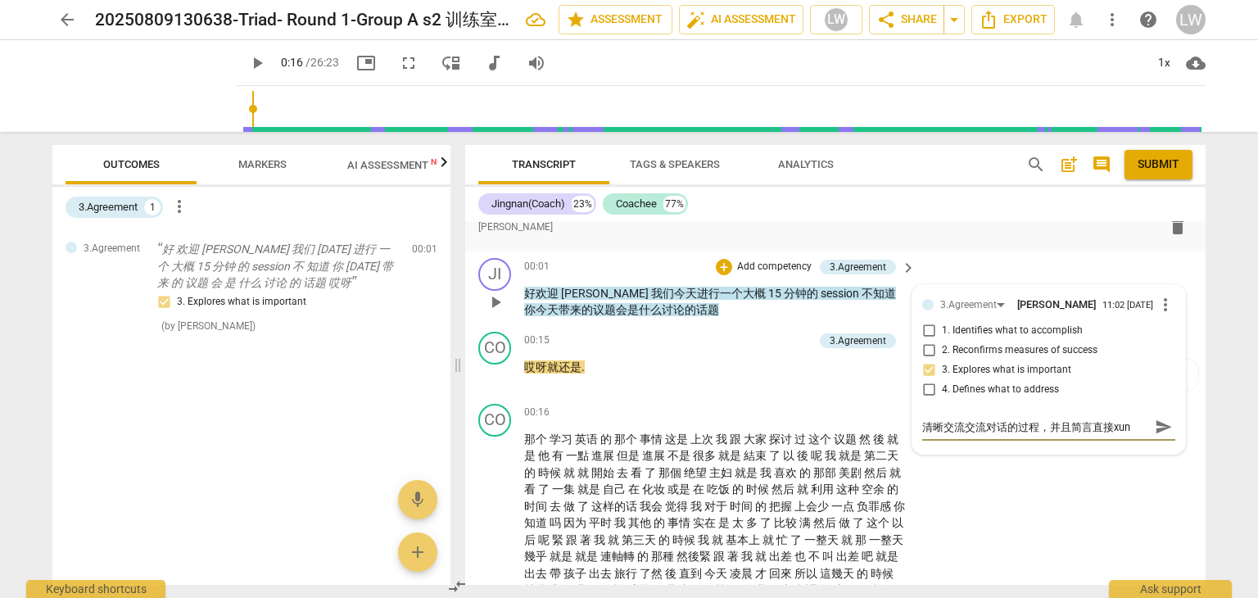
type textarea "清晰交流交流对话的过程，并且简言直接xun'w"
type textarea "清晰交流交流对话的过程，并且简言直接xun'we"
type textarea "清晰交流交流对话的过程，并且简言直接xun'wen"
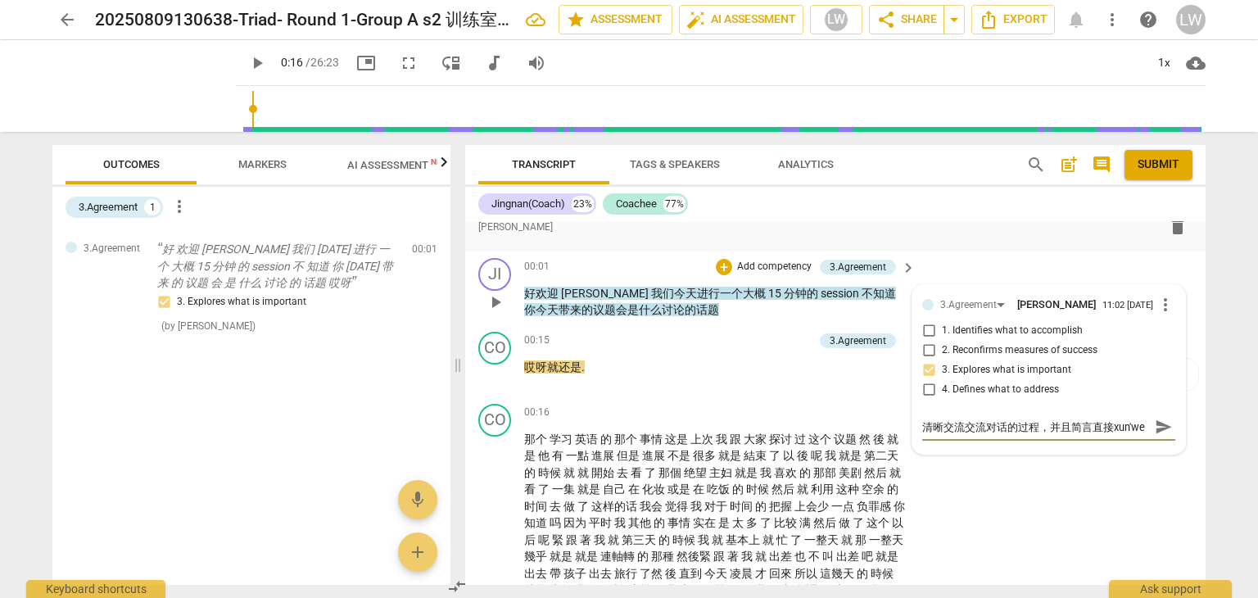
type textarea "清晰交流交流对话的过程，并且简言直接xun'wen"
type textarea "清晰交流交流对话的过程，并且简言直接xun'we"
type textarea "清晰交流交流对话的过程，并且简言直接xun'w"
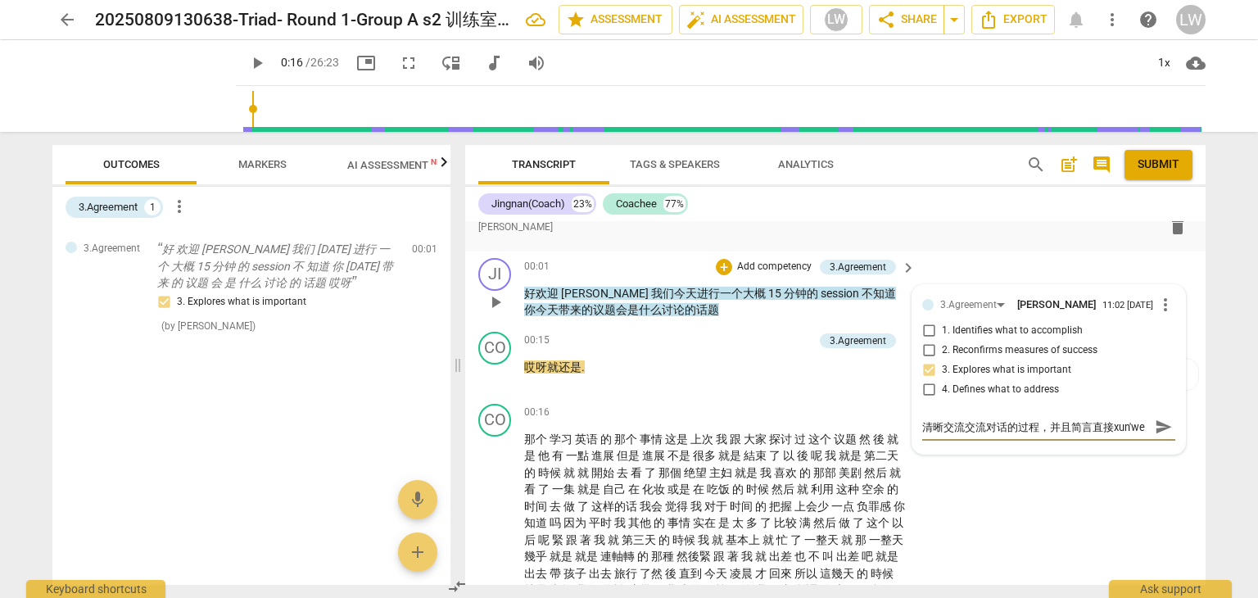
type textarea "清晰交流交流对话的过程，并且简言直接xun'w"
type textarea "清晰交流交流对话的过程，并且简言直接xun'we"
type textarea "清晰交流交流对话的过程，并且简言直接xun'wen"
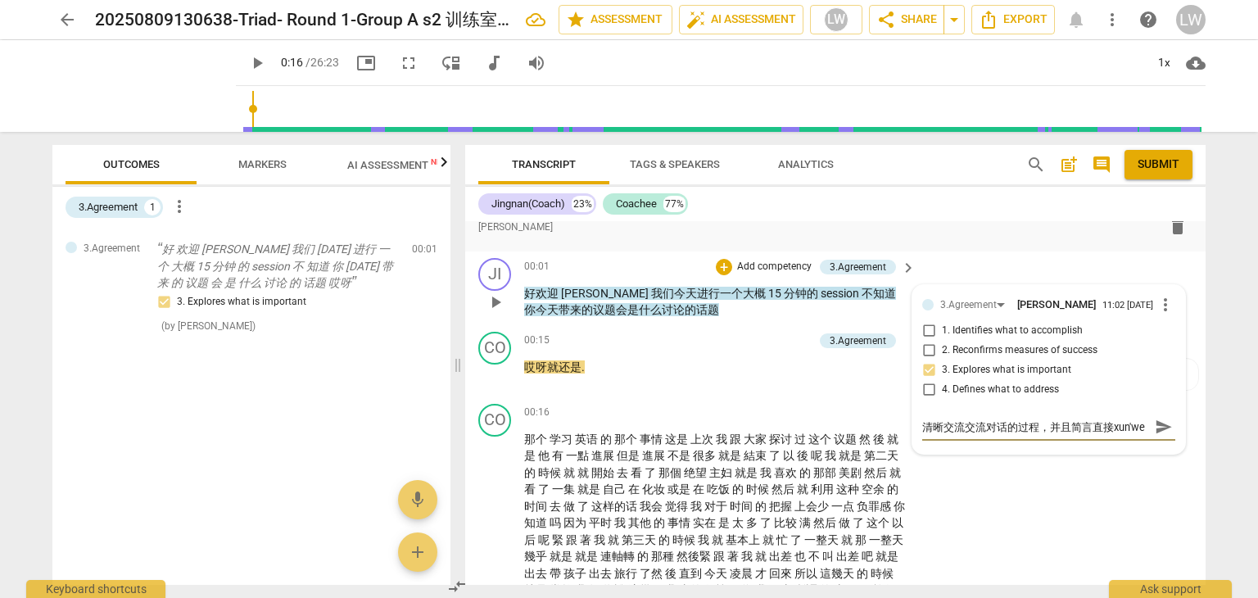
type textarea "清晰交流交流对话的过程，并且简言直接xun'wen"
type textarea "清晰交流交流对话的过程，并且简言直接xun'we"
type textarea "清晰交流交流对话的过程，并且简言直接xun'w"
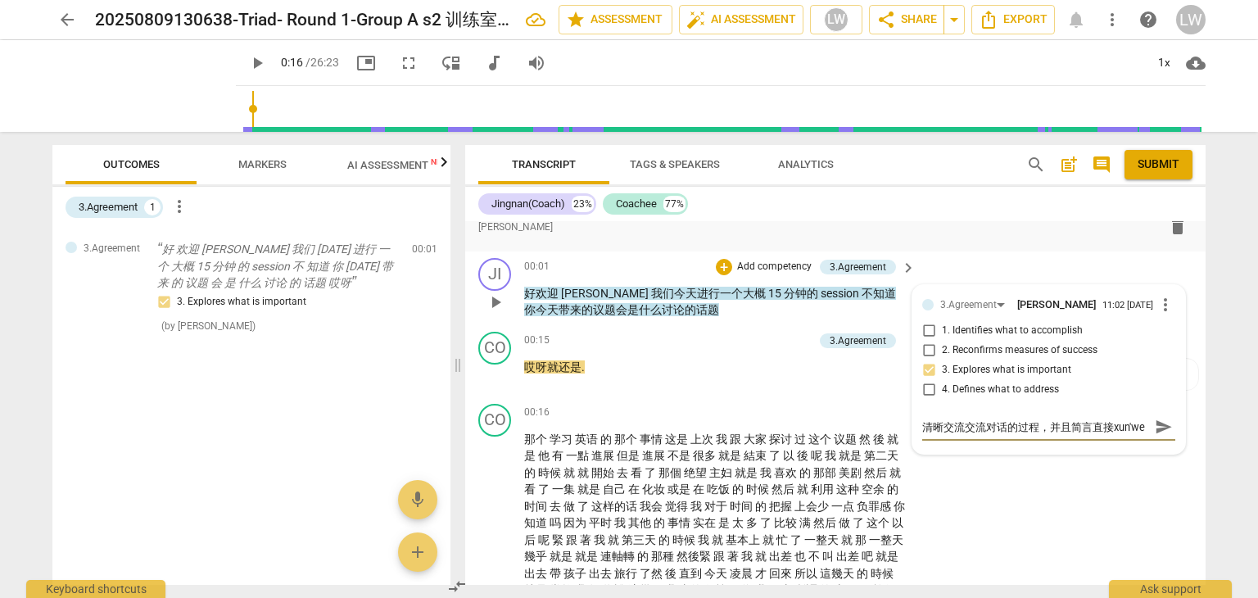
type textarea "清晰交流交流对话的过程，并且简言直接xun'w"
type textarea "清晰交流交流对话的过程，并且简言直接xun"
type textarea "清晰交流交流对话的过程，并且简言直接xu"
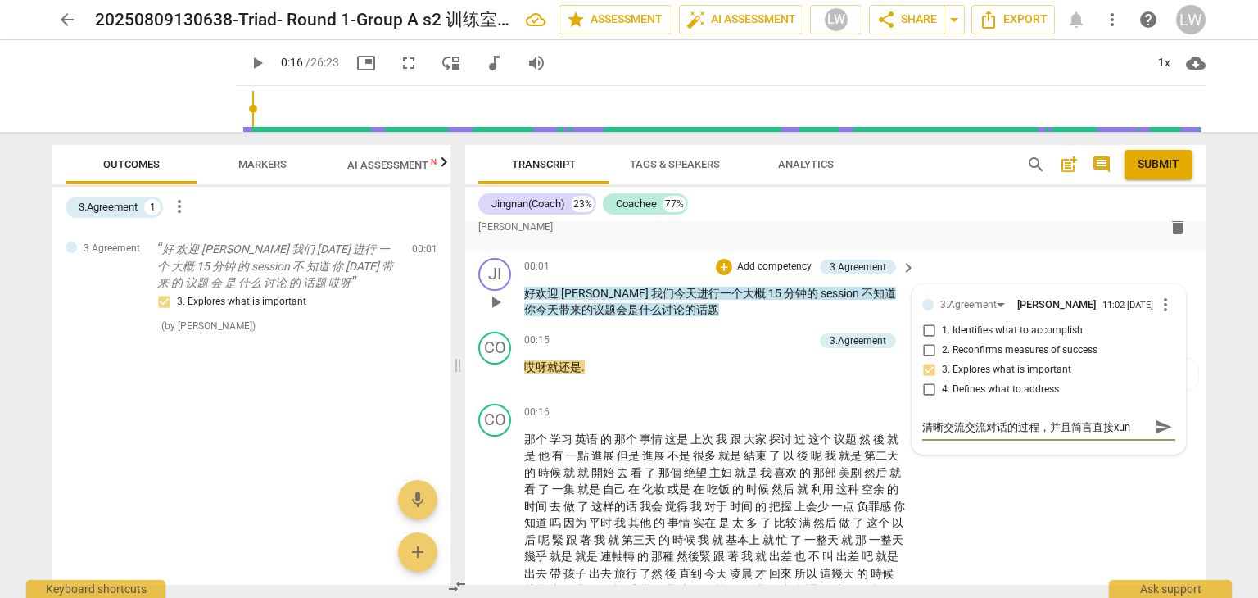
type textarea "清晰交流交流对话的过程，并且简言直接xu"
type textarea "清晰交流交流对话的过程，并且简言直接x"
type textarea "清晰交流交流对话的过程，并且简言直接"
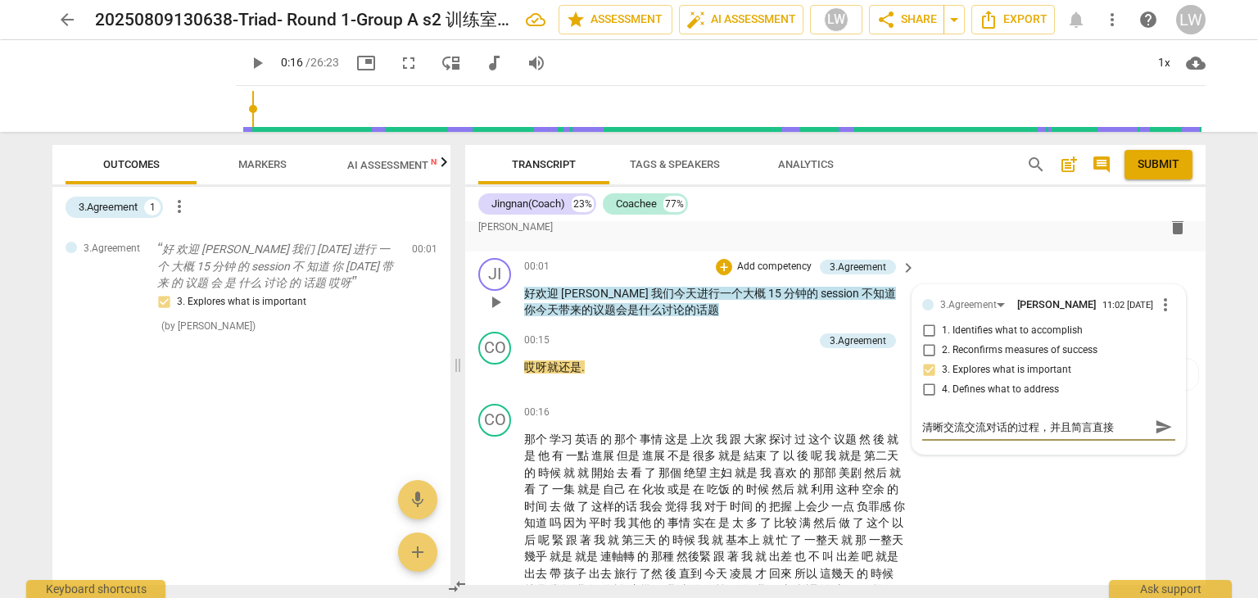
type textarea "清晰交流交流对话的过程，并且简言直接q"
type textarea "清晰交流交流对话的过程，并且简言直接qi"
type textarea "清晰交流交流对话的过程，并且简言直接qie"
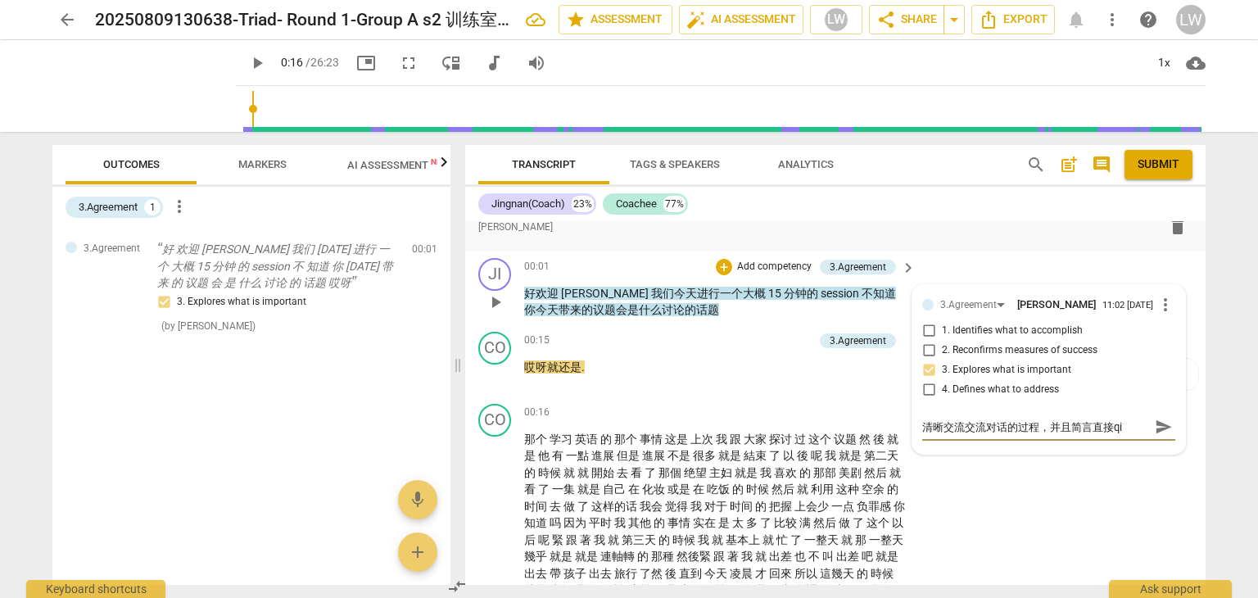
type textarea "清晰交流交流对话的过程，并且简言直接qie"
type textarea "清晰交流交流对话的过程，并且简言直接qie'r"
type textarea "清晰交流交流对话的过程，并且简言直接qie'ru"
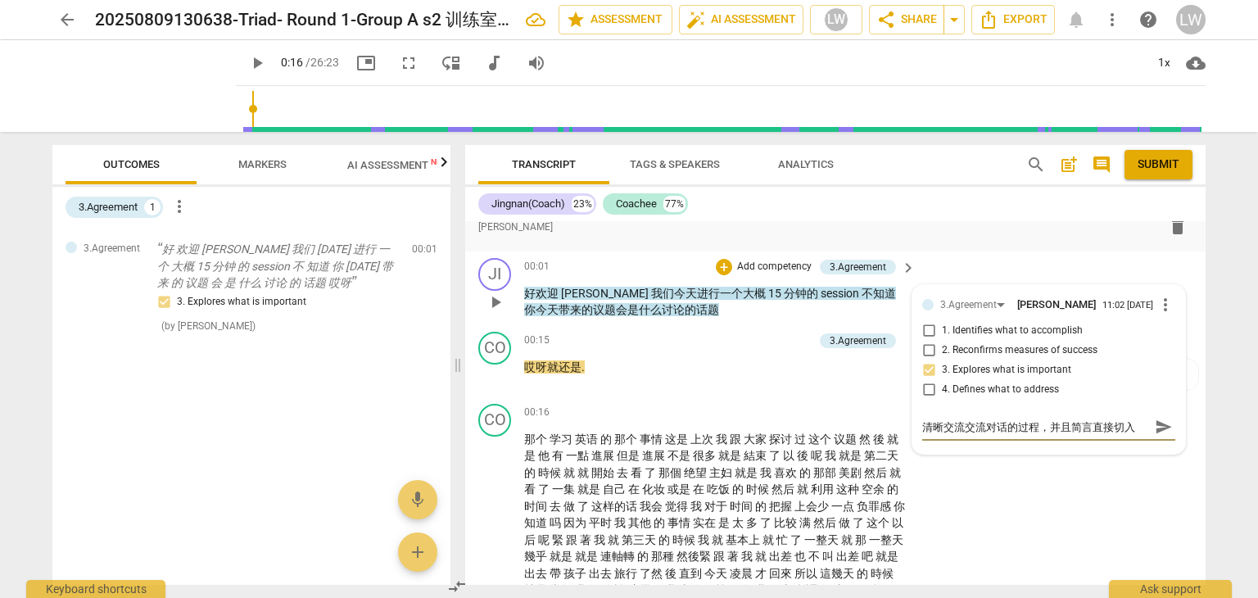
scroll to position [14, 0]
click at [1160, 420] on span "send" at bounding box center [1164, 427] width 18 height 18
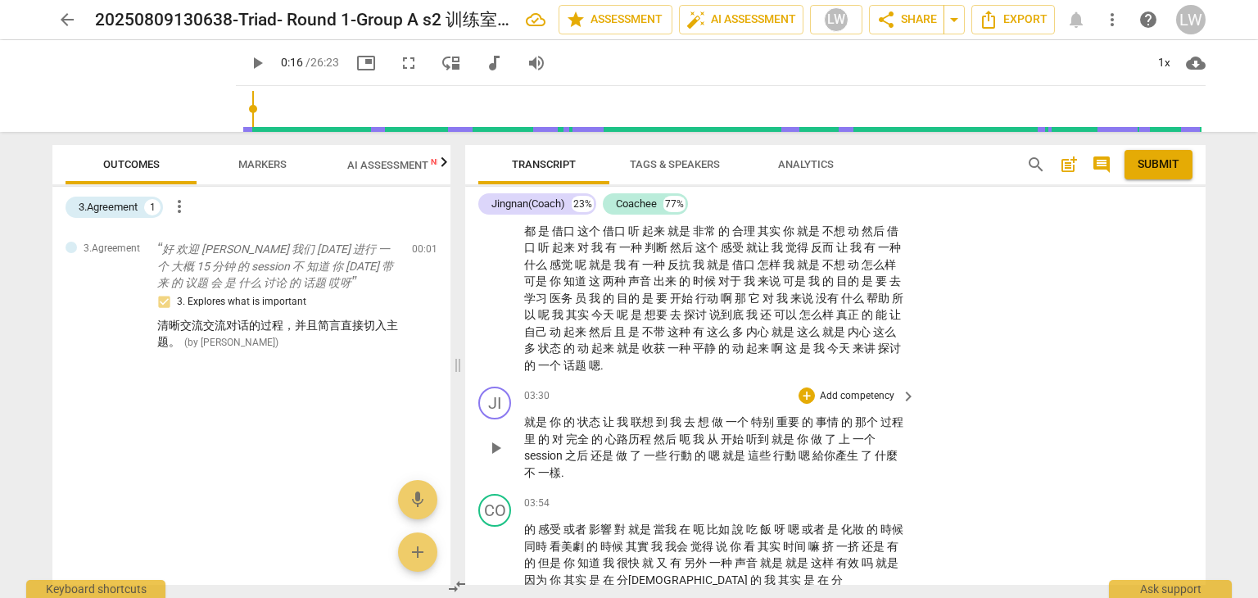
scroll to position [609, 0]
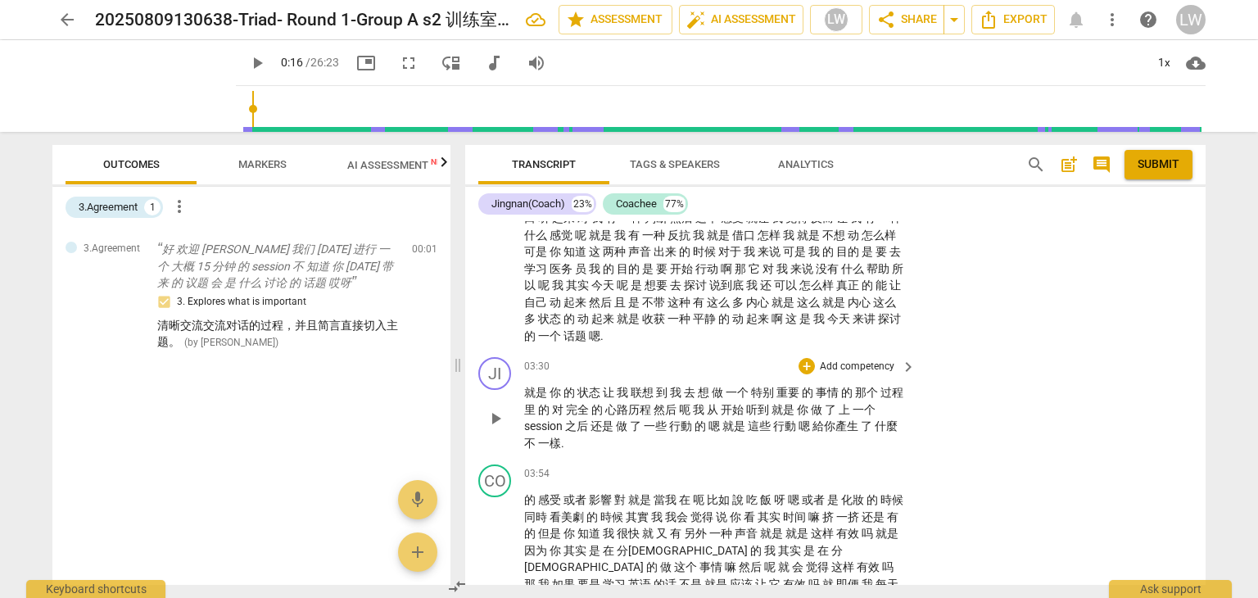
click at [878, 364] on p "Add competency" at bounding box center [857, 367] width 78 height 15
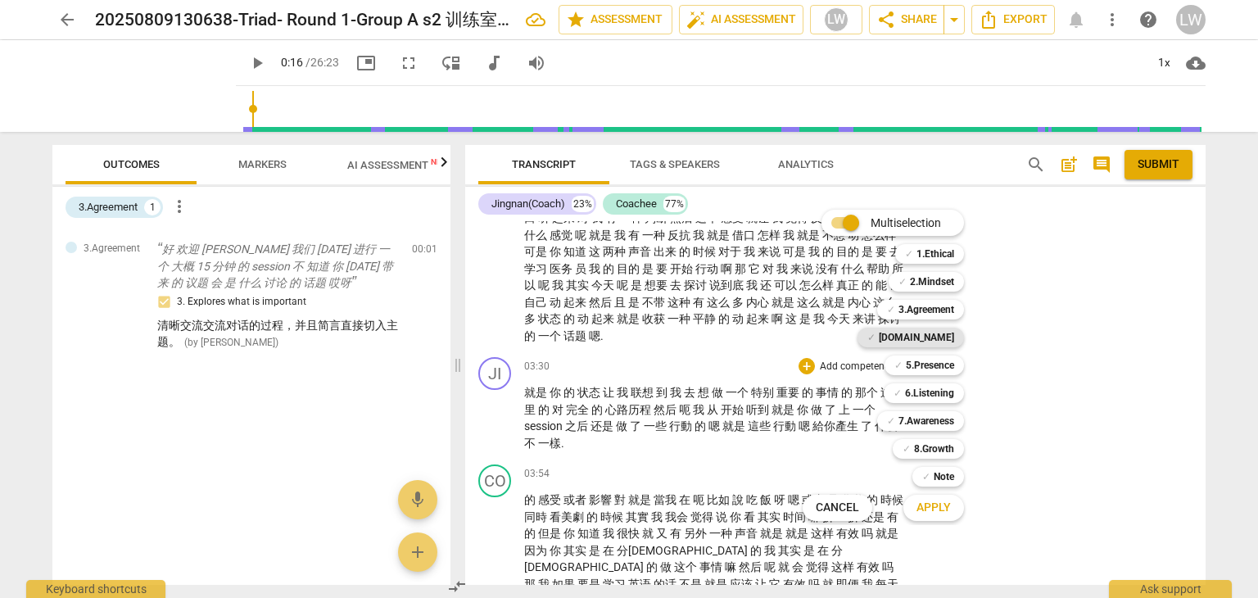
click at [934, 337] on b "[DOMAIN_NAME]" at bounding box center [916, 338] width 75 height 20
click at [935, 510] on span "Apply" at bounding box center [934, 508] width 34 height 16
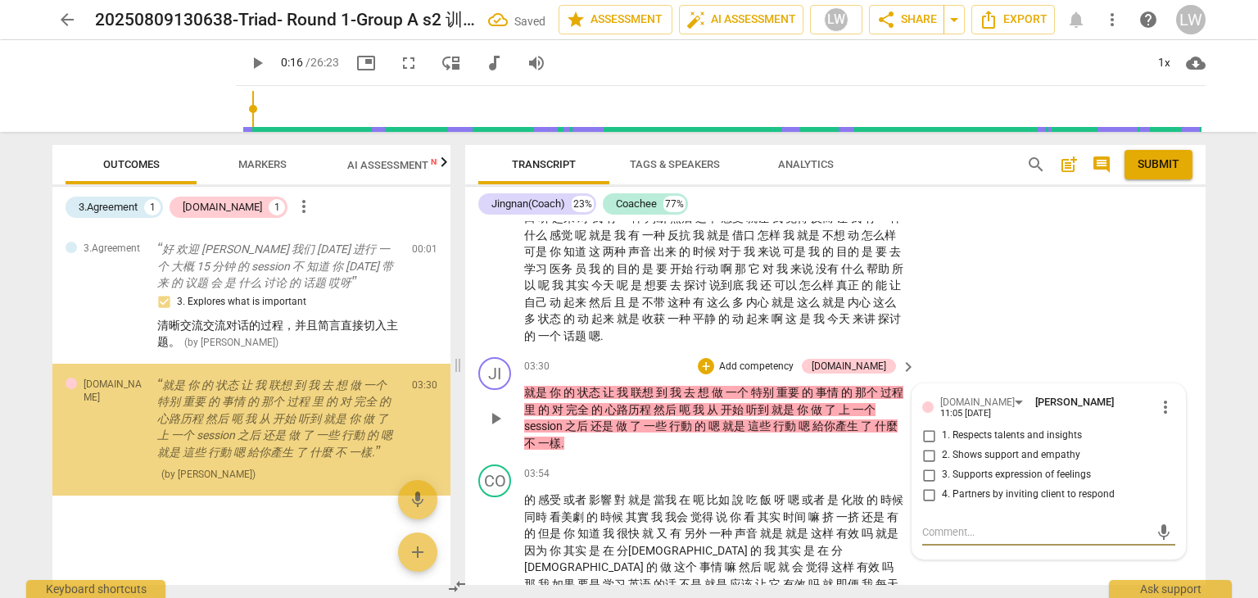
scroll to position [10, 0]
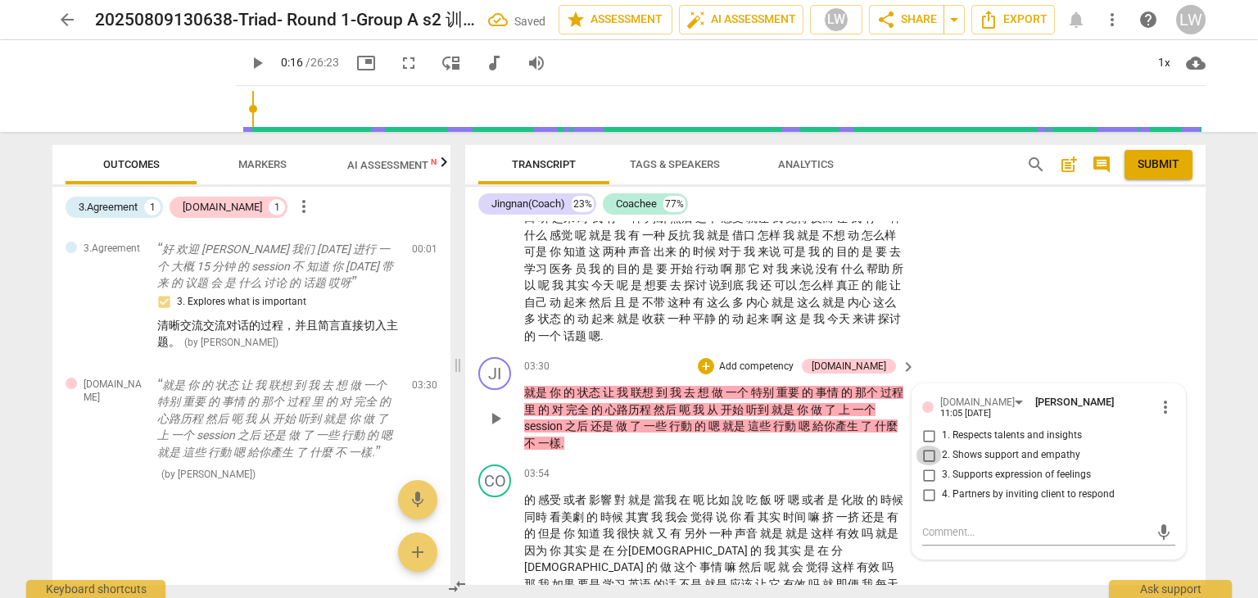
click at [926, 446] on input "2. Shows support and empathy" at bounding box center [929, 456] width 26 height 20
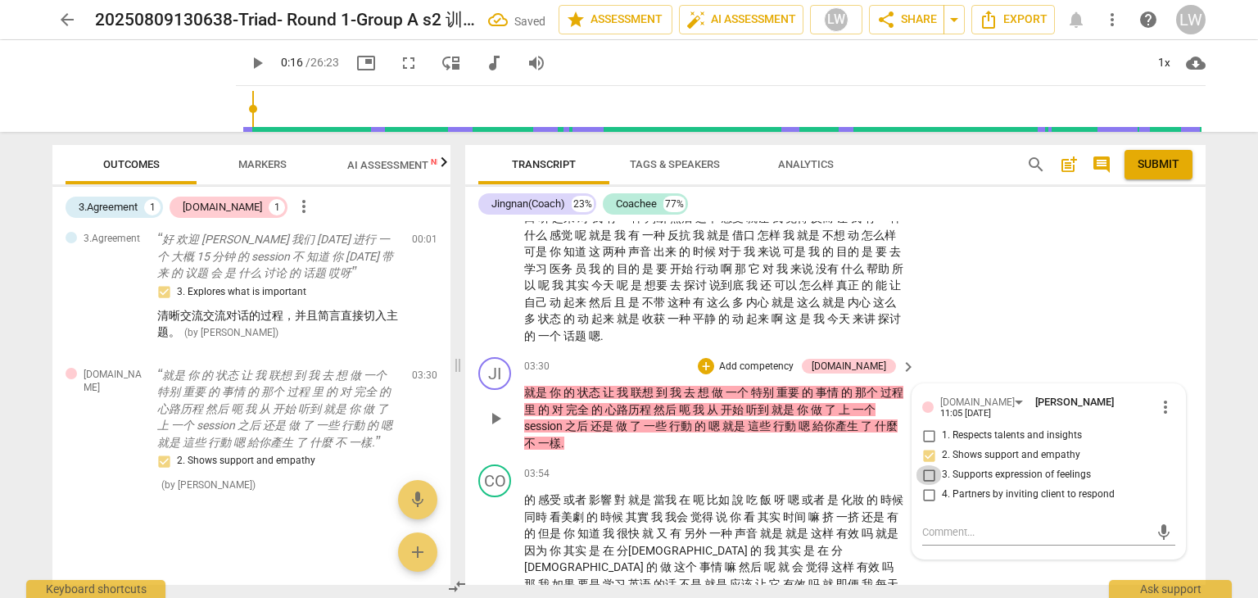
click at [925, 465] on input "3. Supports expression of feelings" at bounding box center [929, 475] width 26 height 20
click at [790, 361] on p "Add competency" at bounding box center [757, 367] width 78 height 15
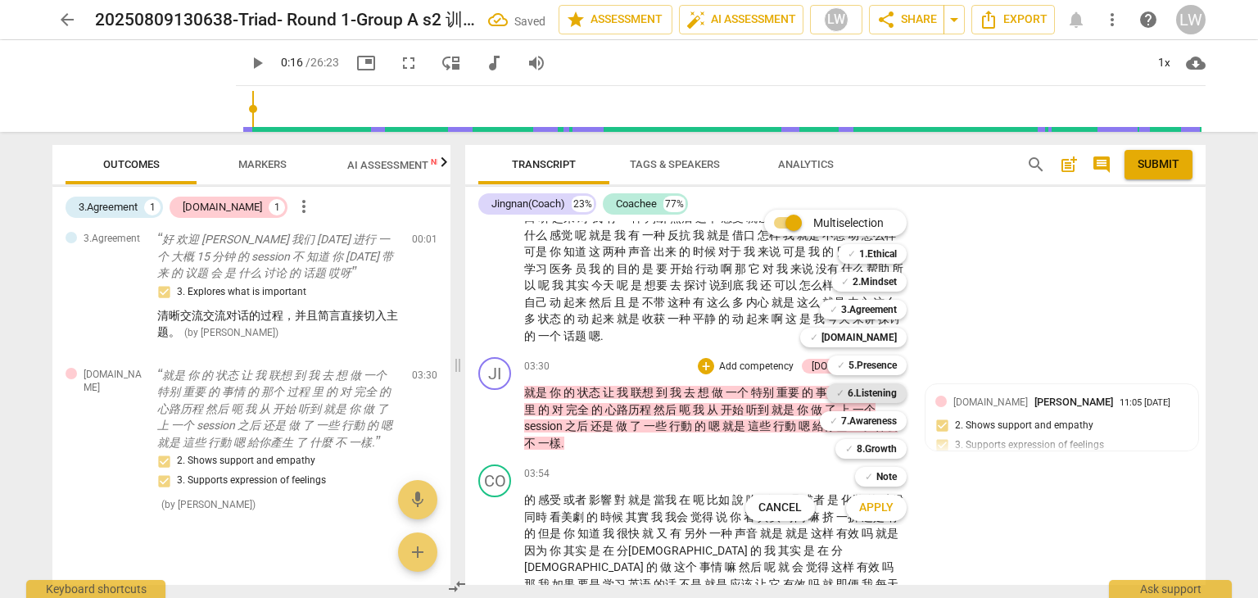
click at [876, 391] on b "6.Listening" at bounding box center [872, 393] width 49 height 20
click at [878, 511] on span "Apply" at bounding box center [876, 508] width 34 height 16
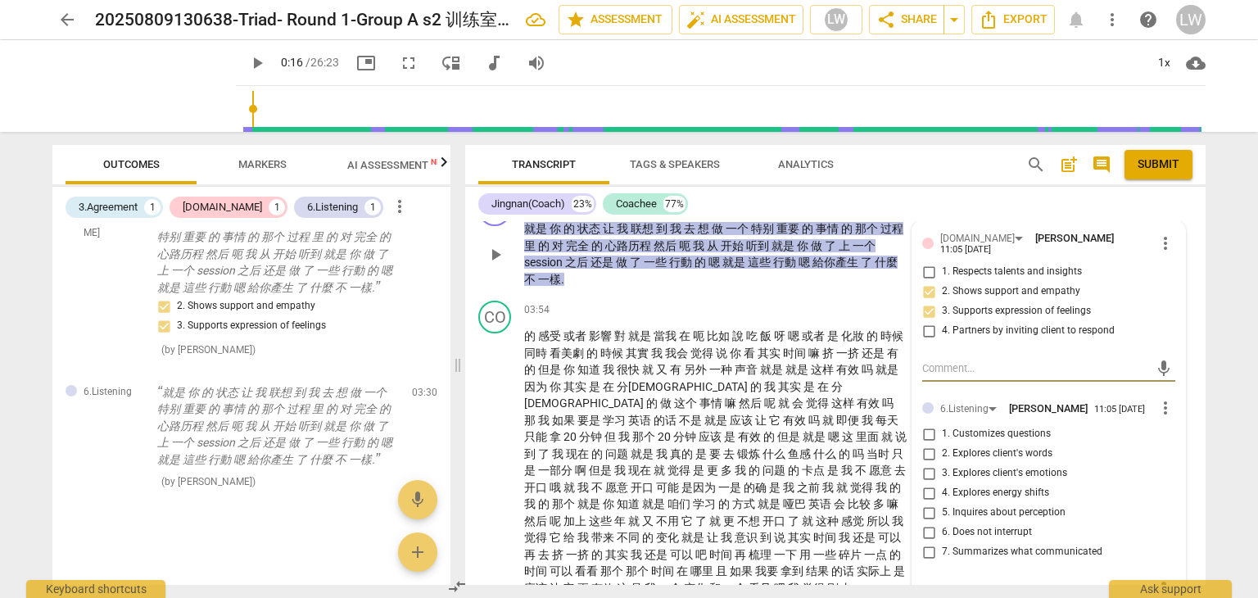
scroll to position [855, 0]
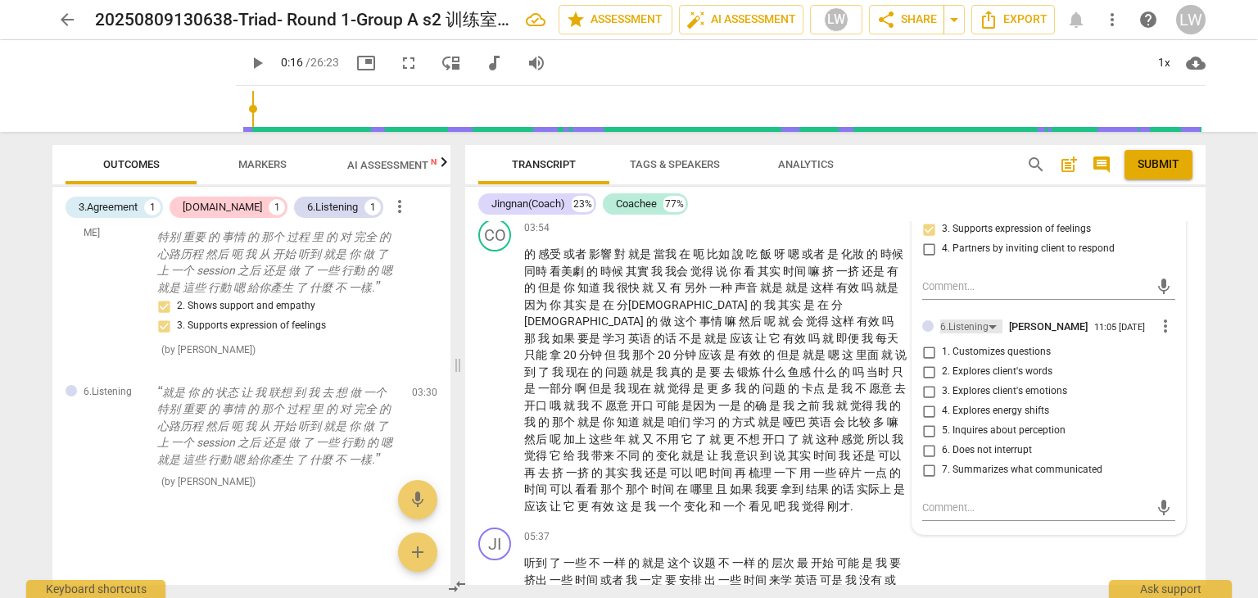
click at [989, 319] on div "6.Listening" at bounding box center [971, 326] width 62 height 14
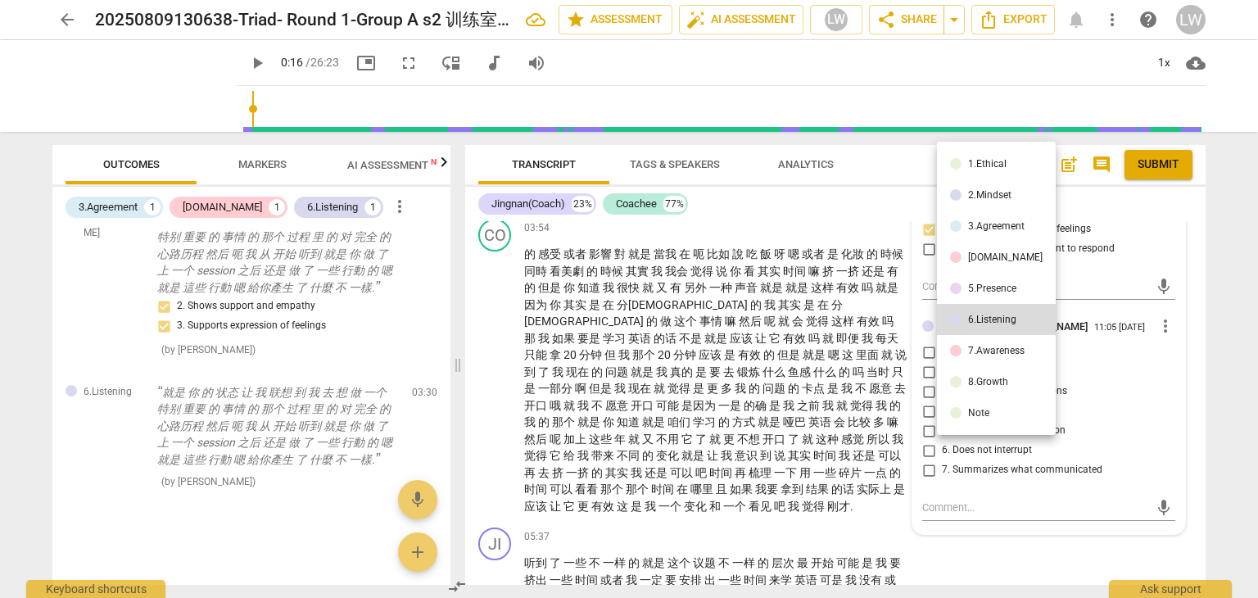
click at [990, 347] on div "7.Awareness" at bounding box center [996, 351] width 57 height 10
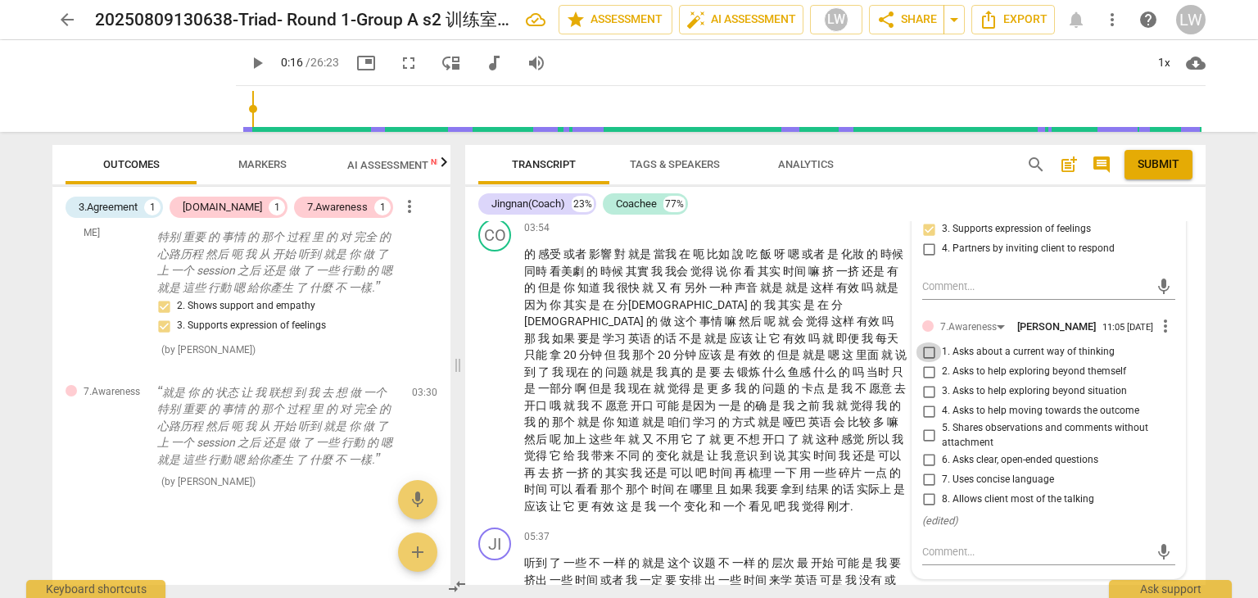
click at [925, 344] on input "1. Asks about a current way of thinking" at bounding box center [929, 352] width 26 height 20
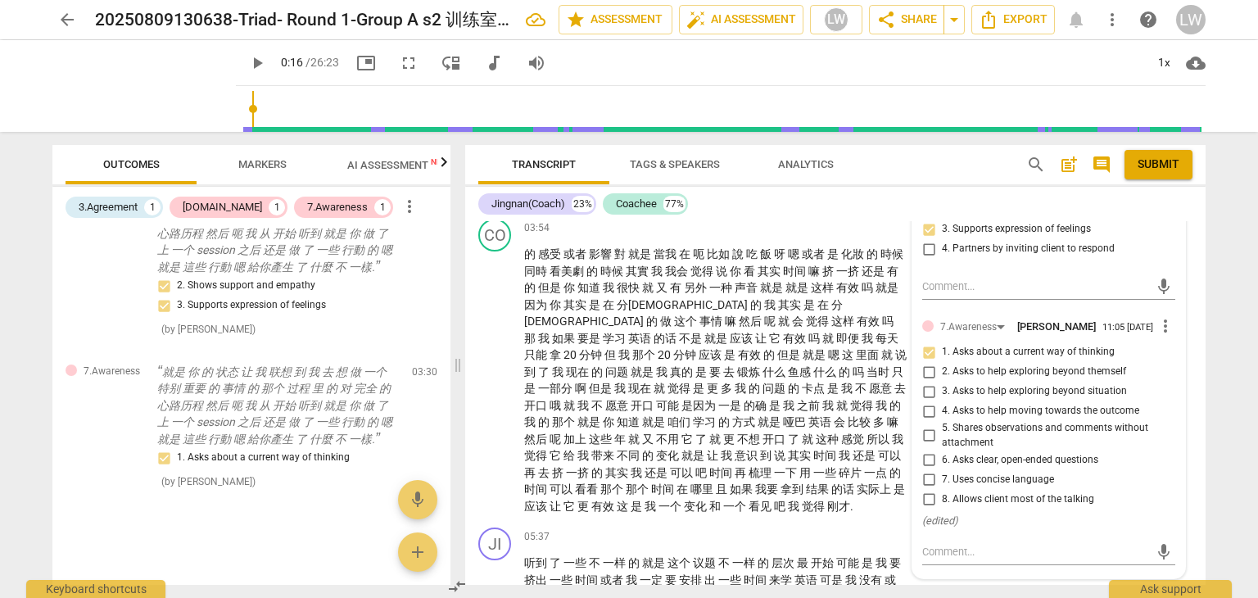
click at [929, 383] on input "3. Asks to help exploring beyond situation" at bounding box center [929, 392] width 26 height 20
click at [746, 217] on div "Jingnan(Coach) 23% Coachee 77%" at bounding box center [835, 204] width 714 height 28
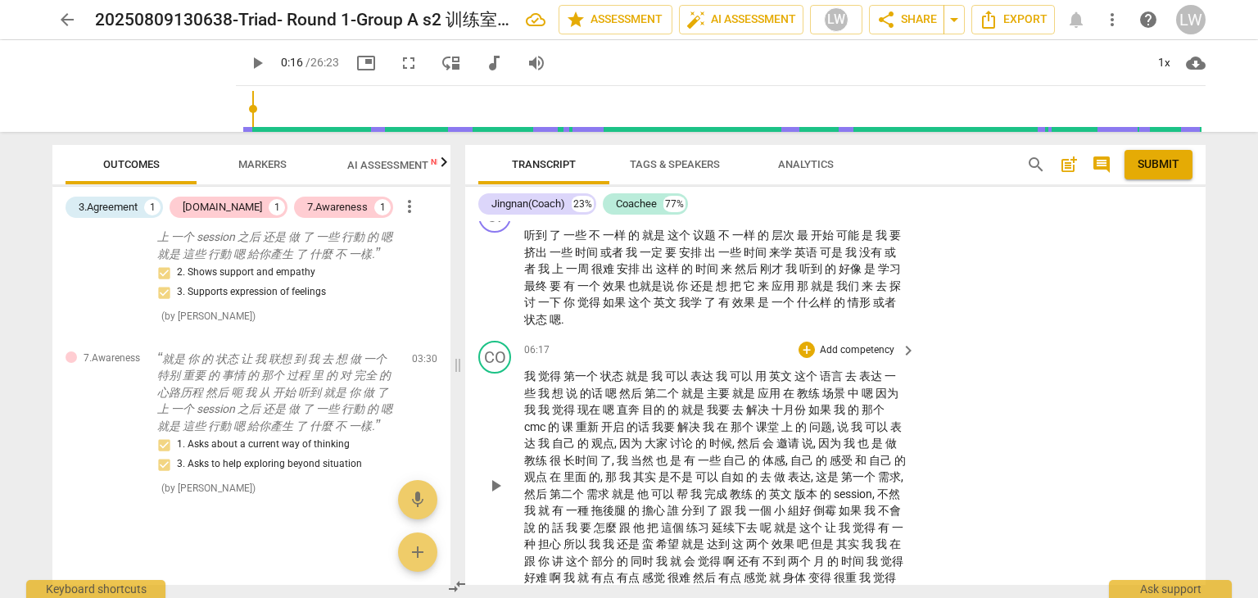
scroll to position [1101, 0]
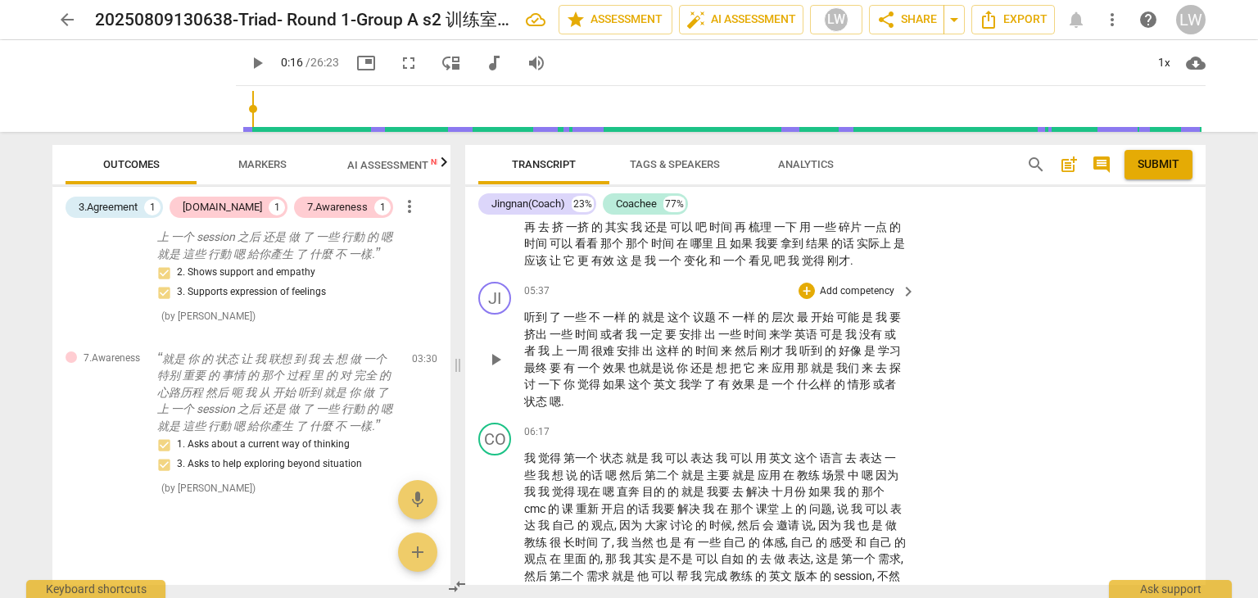
click at [872, 288] on p "Add competency" at bounding box center [857, 291] width 78 height 15
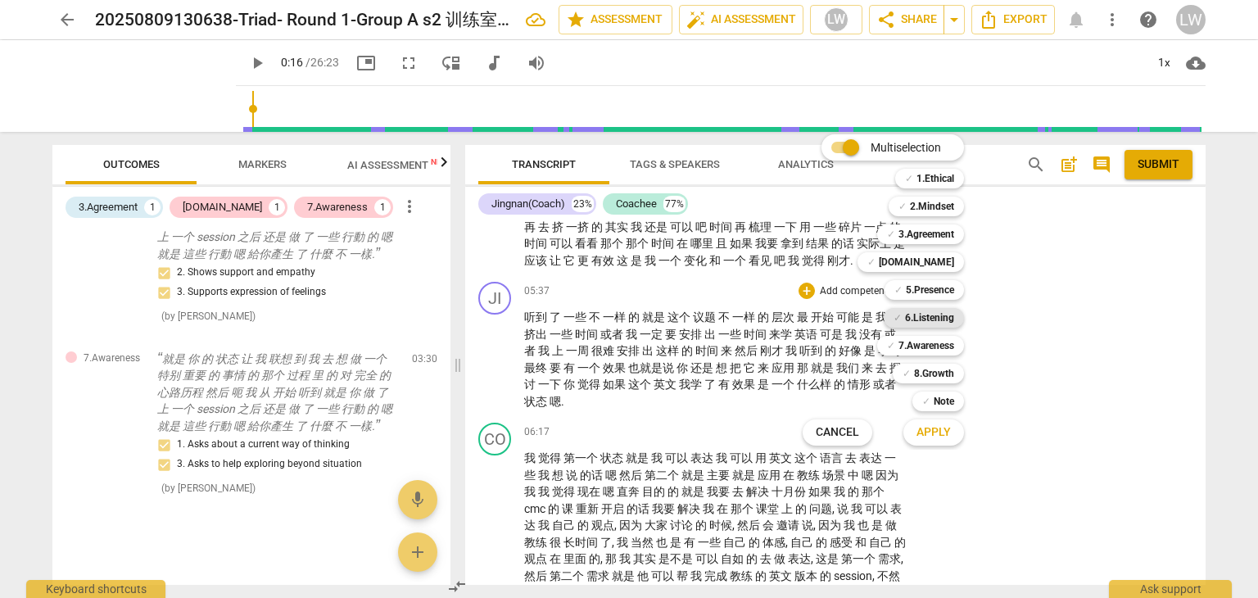
click at [937, 316] on b "6.Listening" at bounding box center [929, 318] width 49 height 20
click at [928, 437] on span "Apply" at bounding box center [934, 432] width 34 height 16
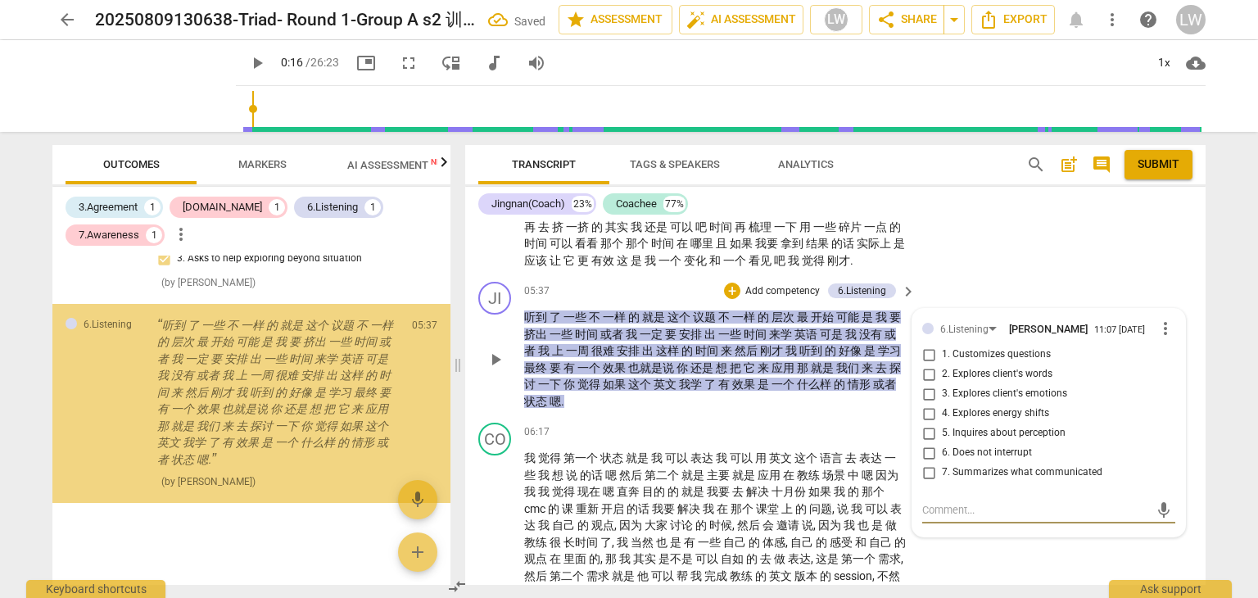
scroll to position [448, 0]
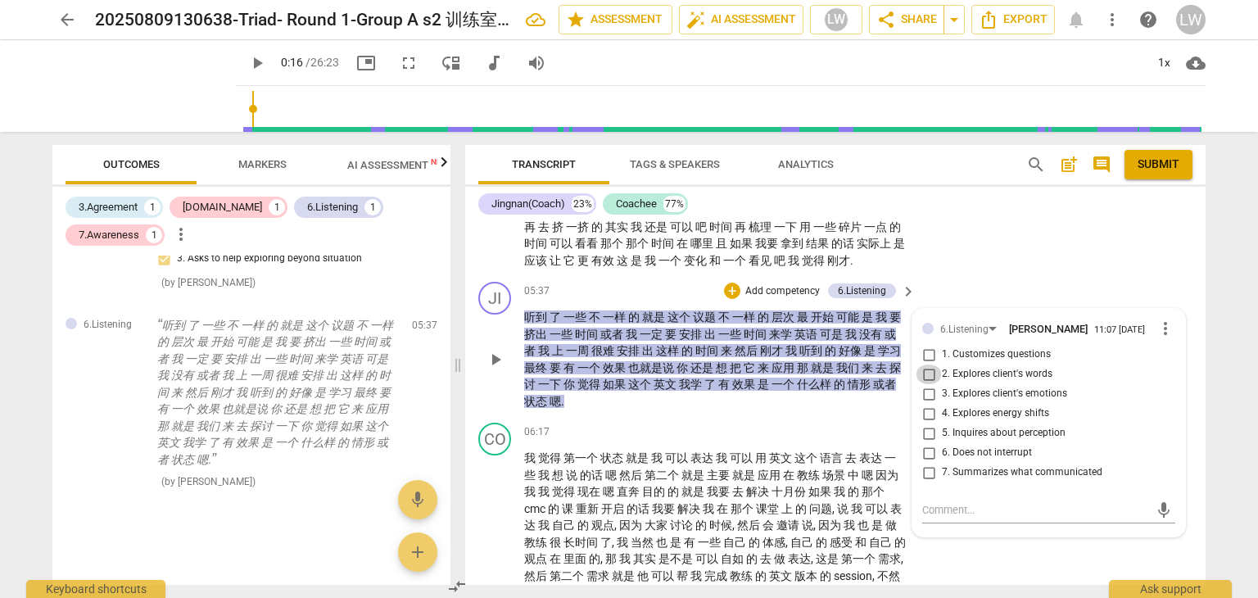
click at [922, 374] on input "2. Explores client's words" at bounding box center [929, 374] width 26 height 20
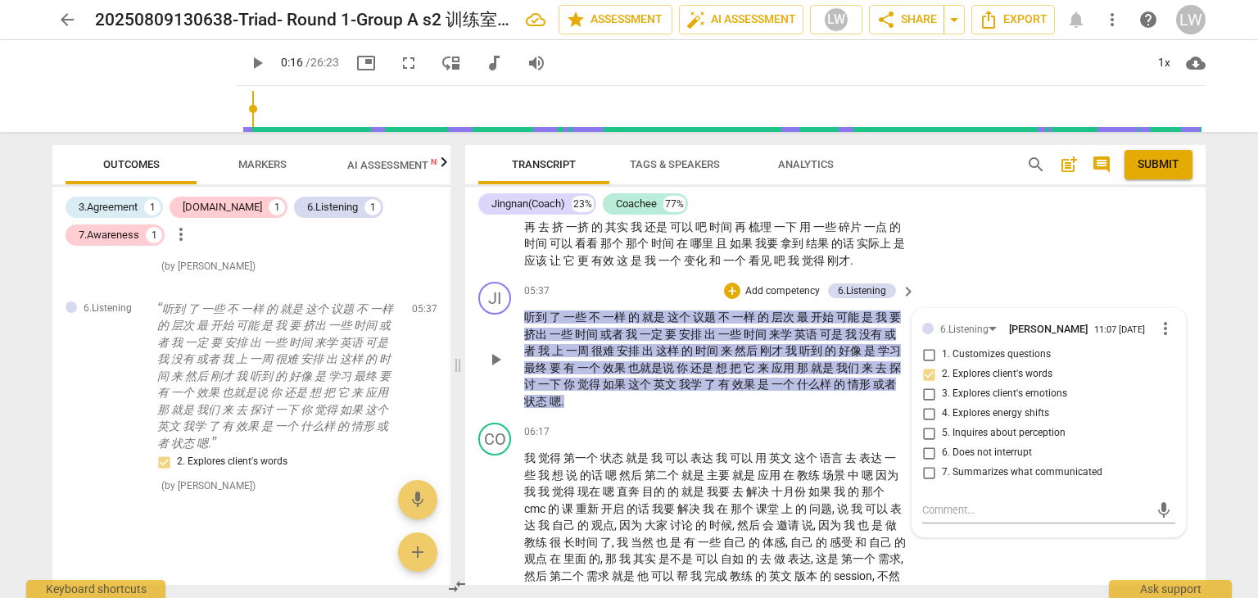
click at [929, 433] on input "5. Inquires about perception" at bounding box center [929, 433] width 26 height 20
click at [768, 285] on p "Add competency" at bounding box center [783, 291] width 78 height 15
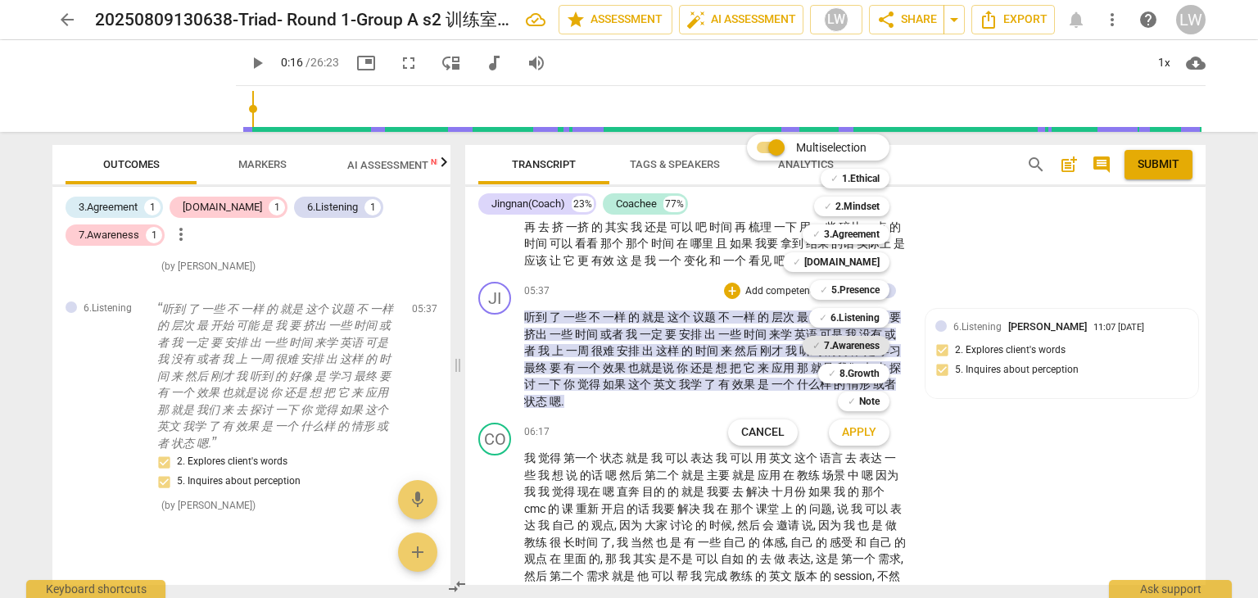
click at [859, 344] on b "7.Awareness" at bounding box center [852, 346] width 56 height 20
click at [862, 433] on span "Apply" at bounding box center [859, 432] width 34 height 16
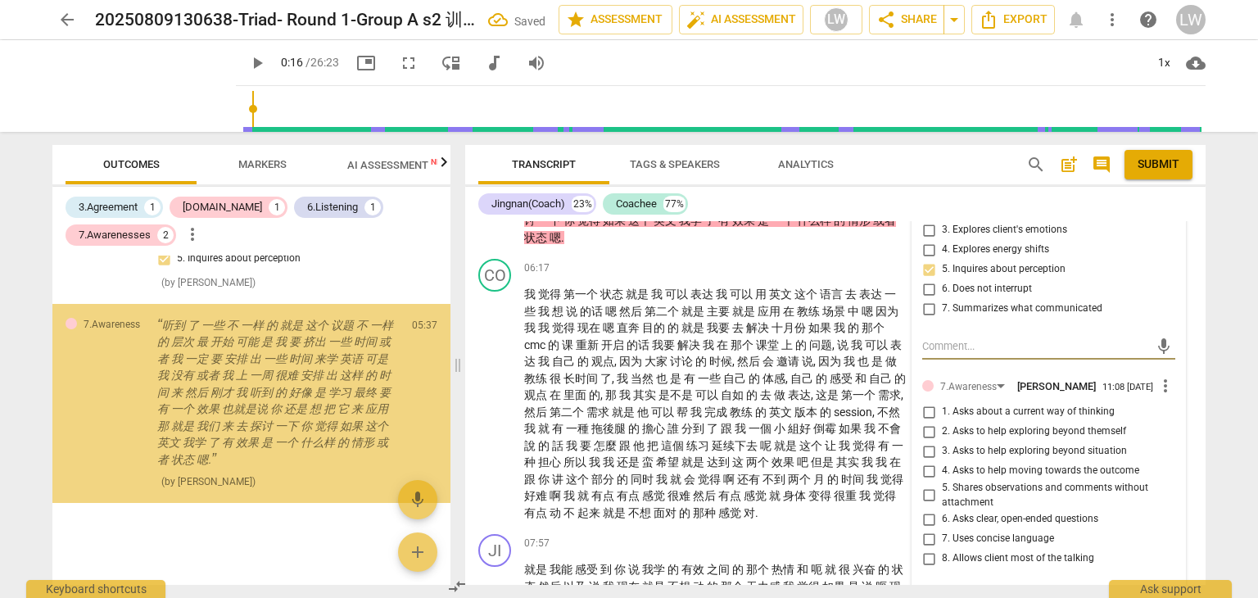
scroll to position [1347, 0]
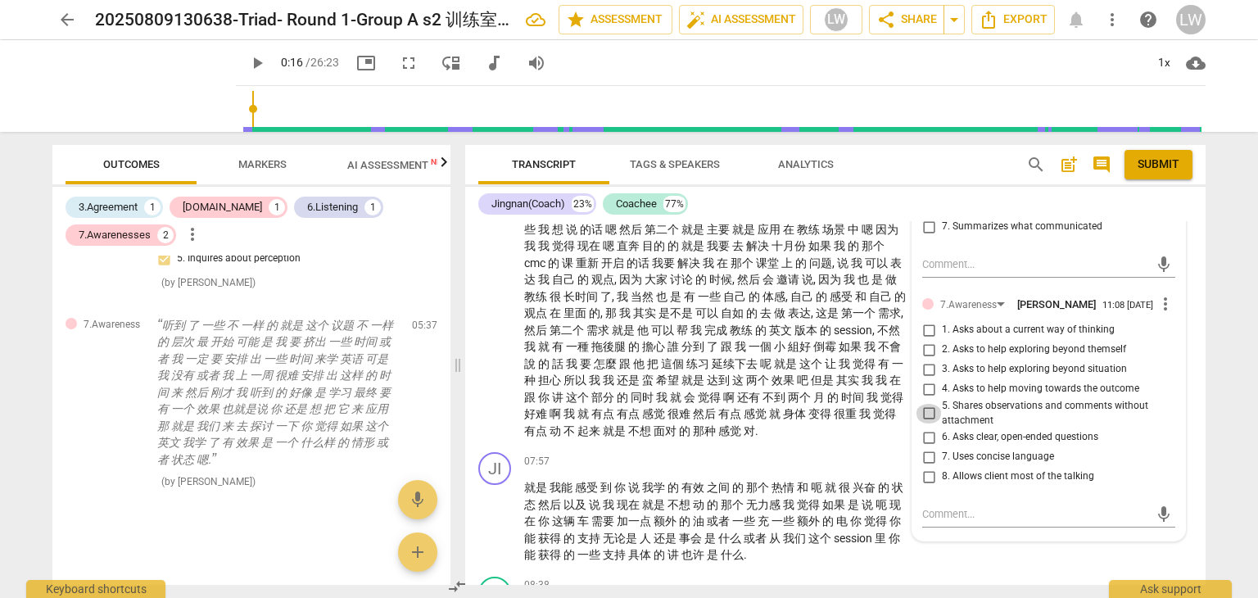
click at [927, 412] on input "5. Shares observations and comments without attachment" at bounding box center [929, 414] width 26 height 20
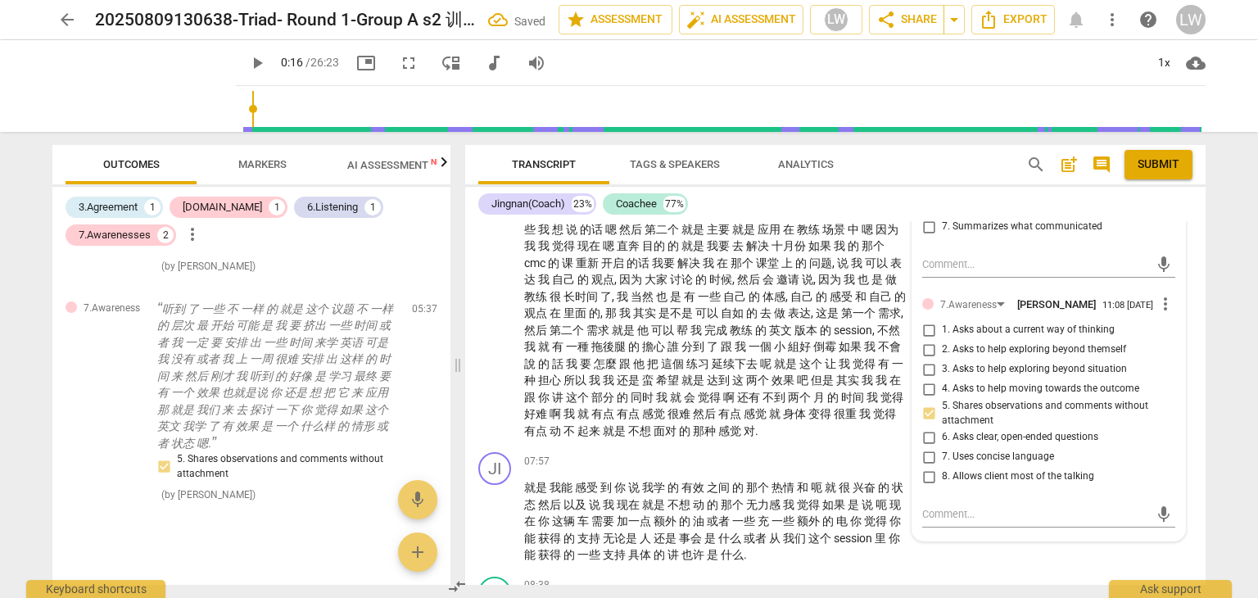
click at [930, 328] on input "1. Asks about a current way of thinking" at bounding box center [929, 330] width 26 height 20
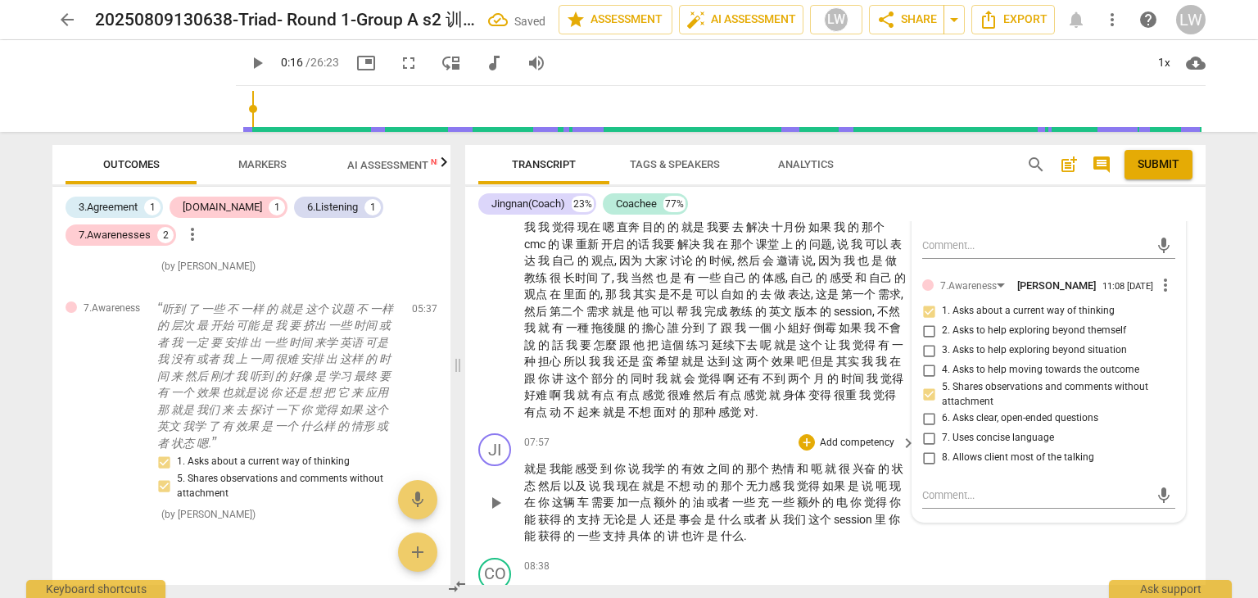
scroll to position [1265, 0]
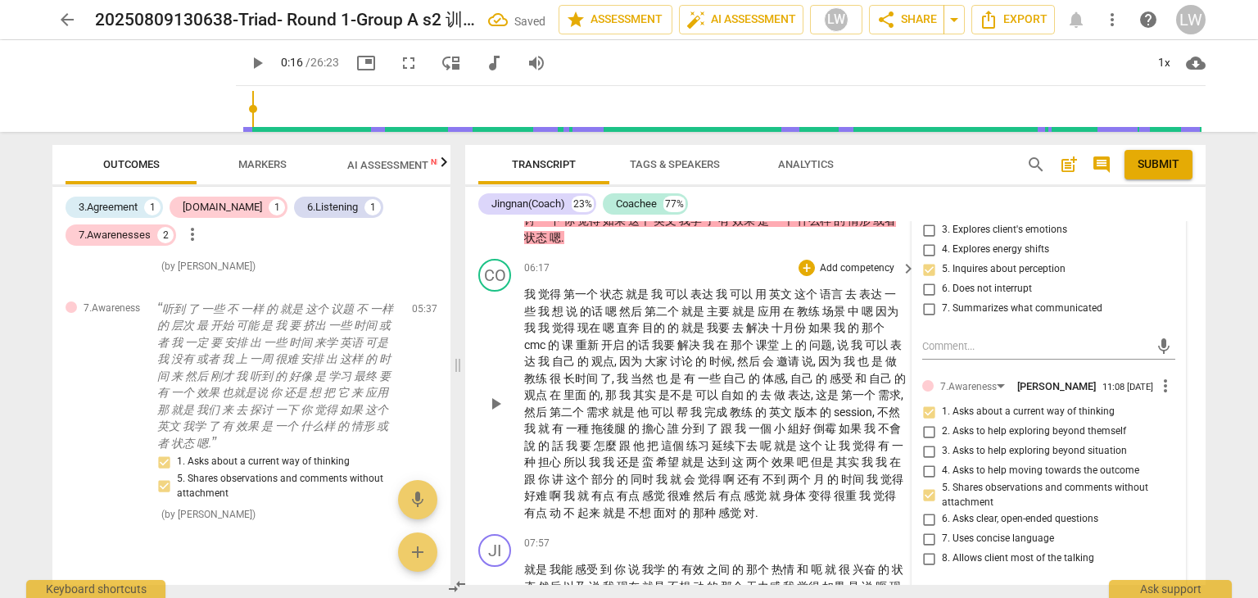
click at [493, 348] on div "play_arrow pause" at bounding box center [503, 404] width 42 height 224
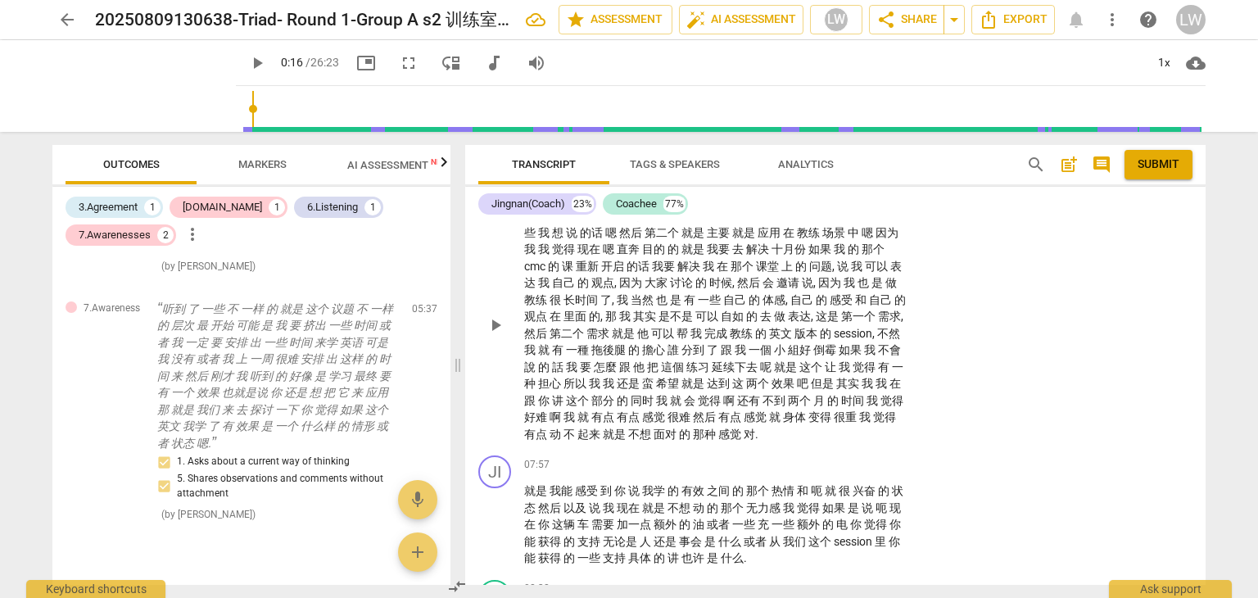
scroll to position [1510, 0]
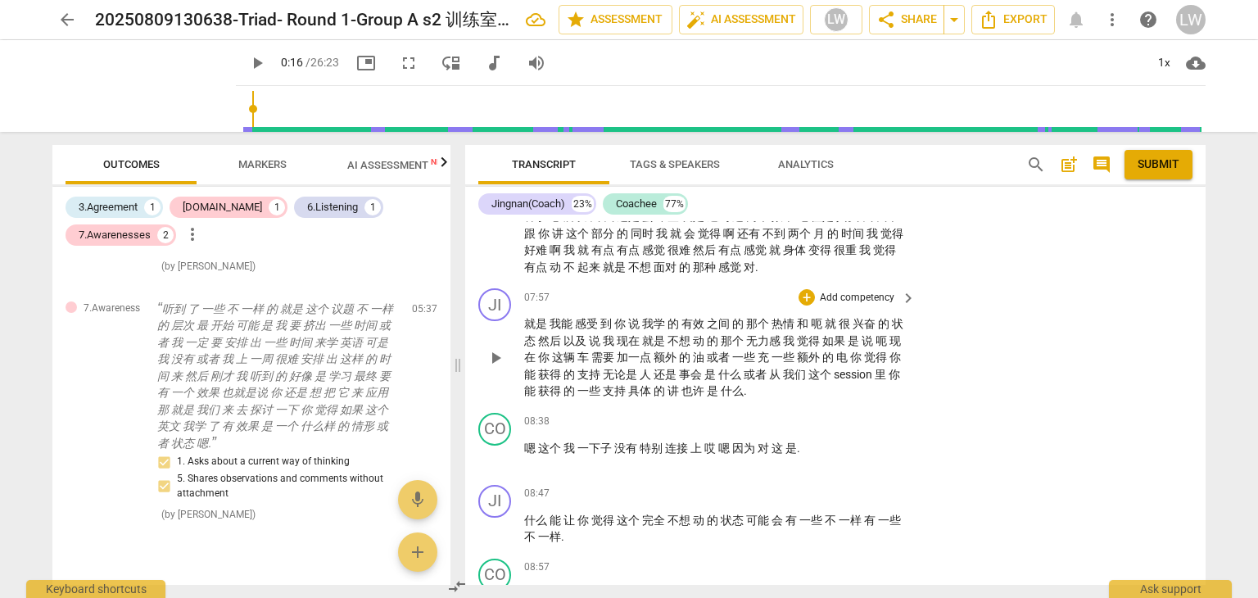
click at [872, 300] on p "Add competency" at bounding box center [857, 298] width 78 height 15
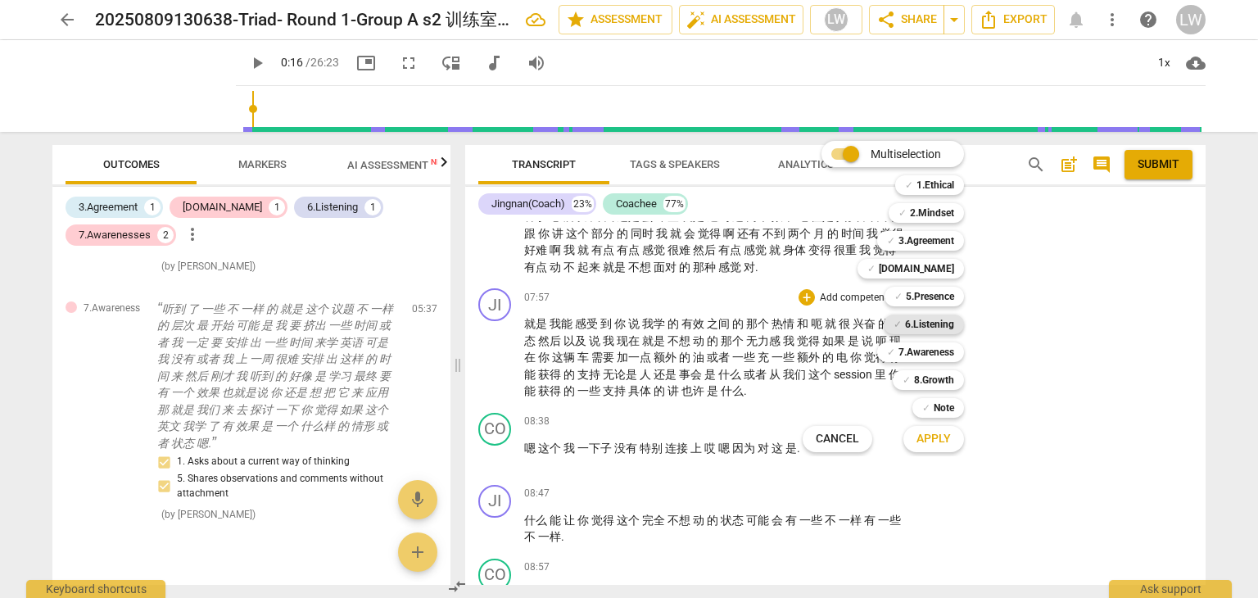
click at [939, 324] on b "6.Listening" at bounding box center [929, 325] width 49 height 20
click at [942, 437] on span "Apply" at bounding box center [934, 439] width 34 height 16
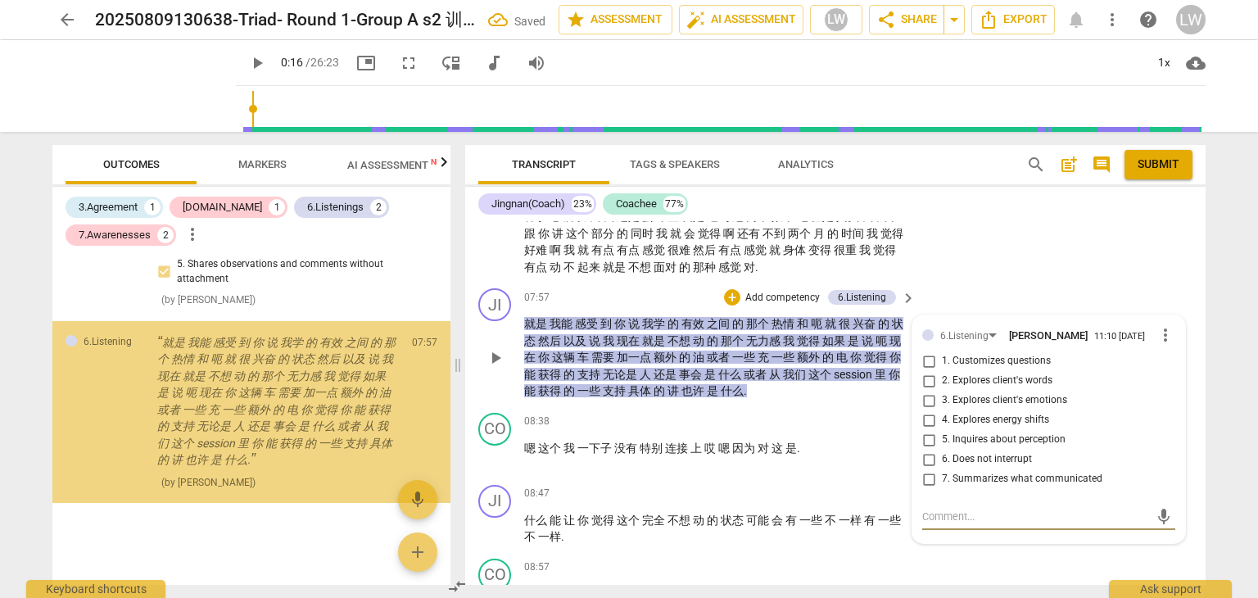
scroll to position [927, 0]
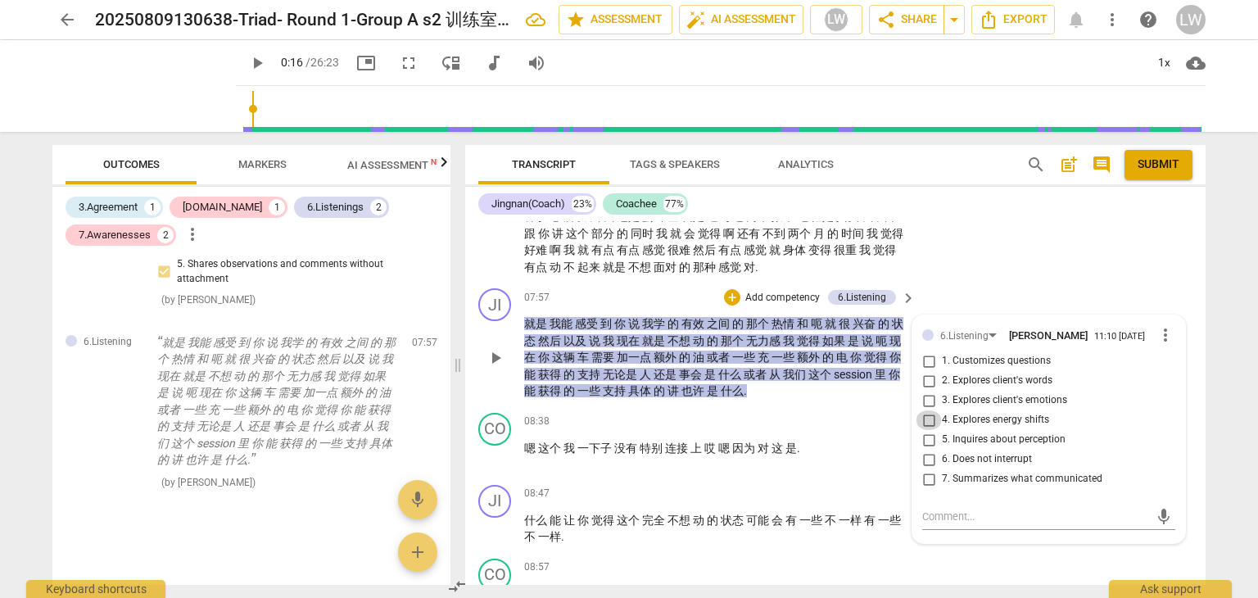
click at [924, 420] on input "4. Explores energy shifts" at bounding box center [929, 420] width 26 height 20
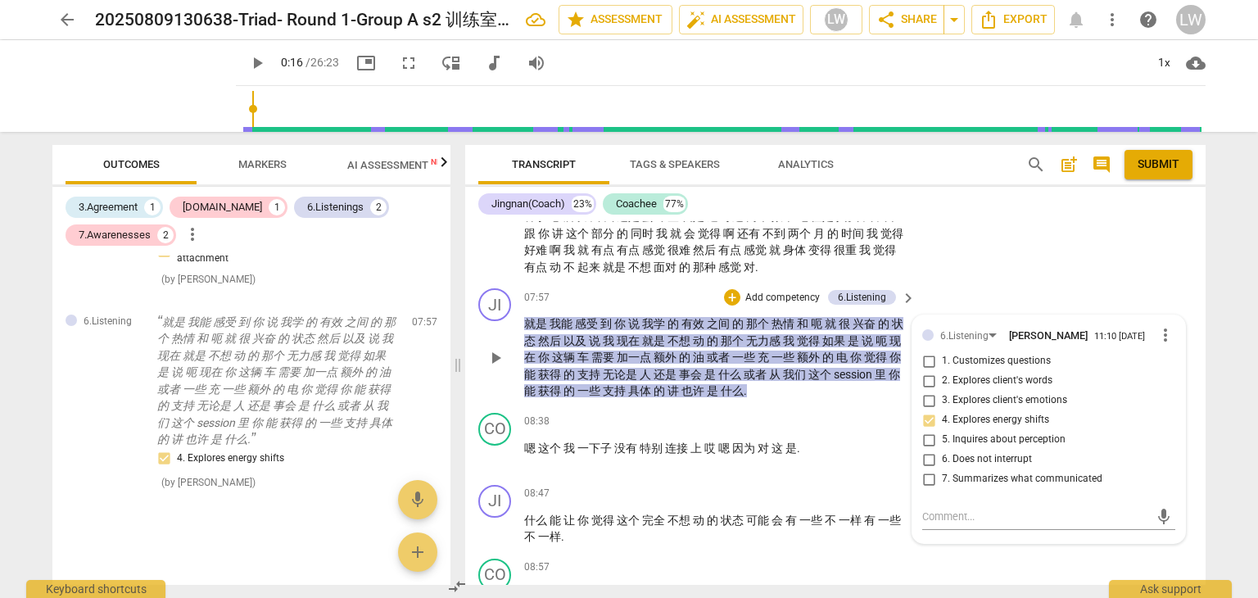
click at [780, 292] on p "Add competency" at bounding box center [783, 298] width 78 height 15
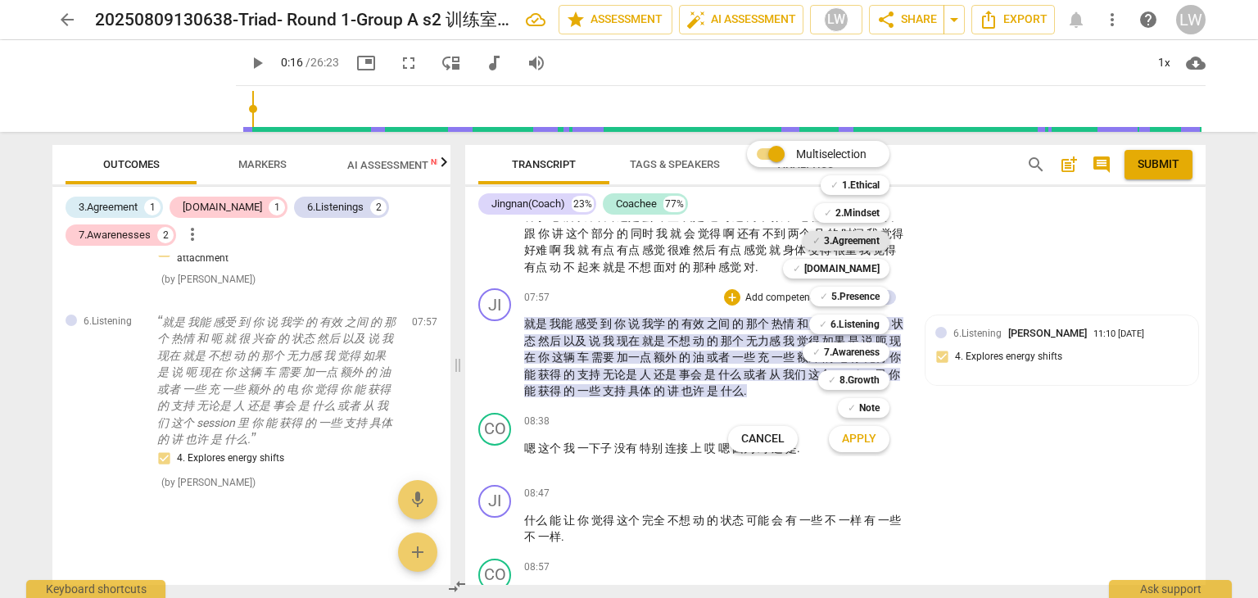
click at [858, 240] on b "3.Agreement" at bounding box center [852, 241] width 56 height 20
click at [855, 440] on span "Apply" at bounding box center [859, 439] width 34 height 16
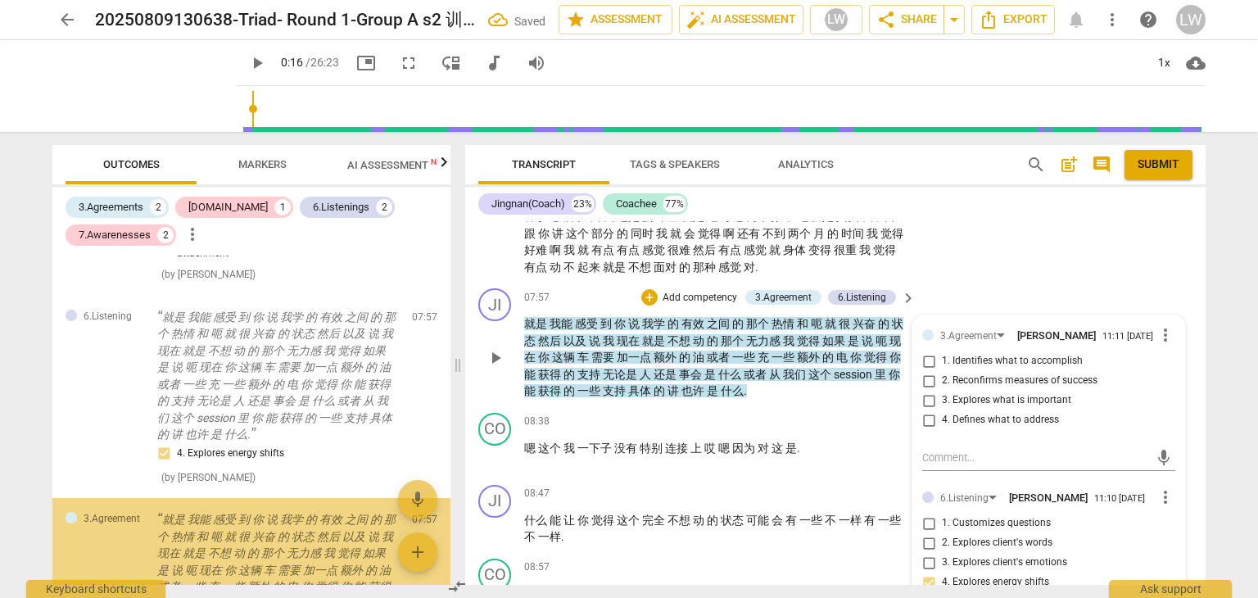
scroll to position [1130, 0]
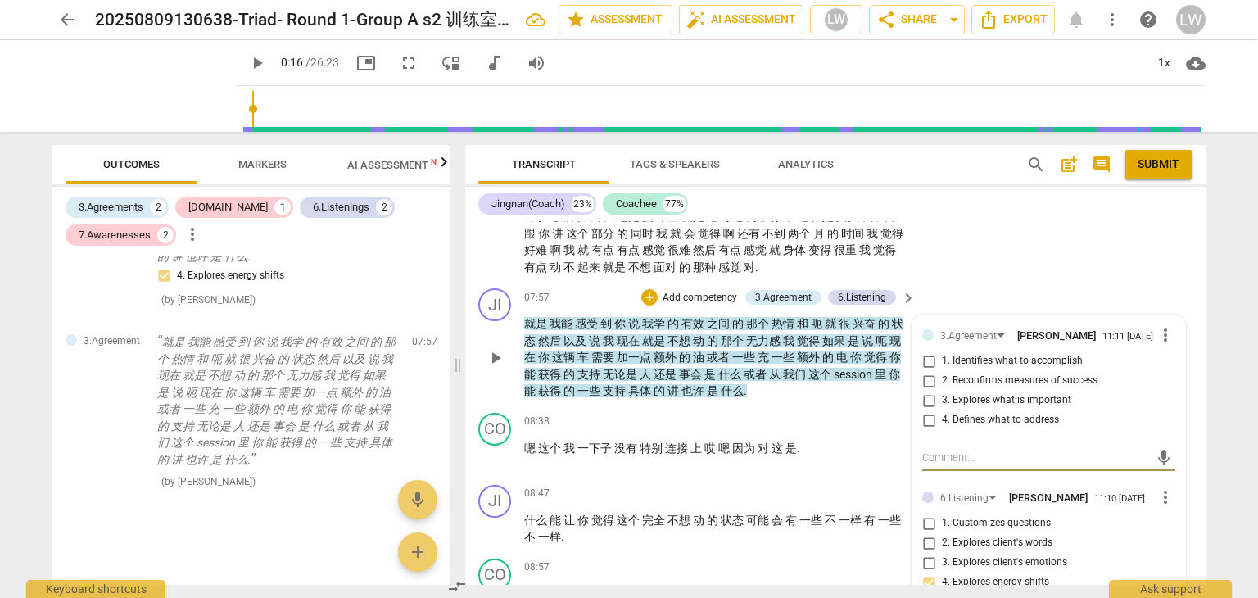
click at [927, 360] on input "1. Identifies what to accomplish" at bounding box center [929, 361] width 26 height 20
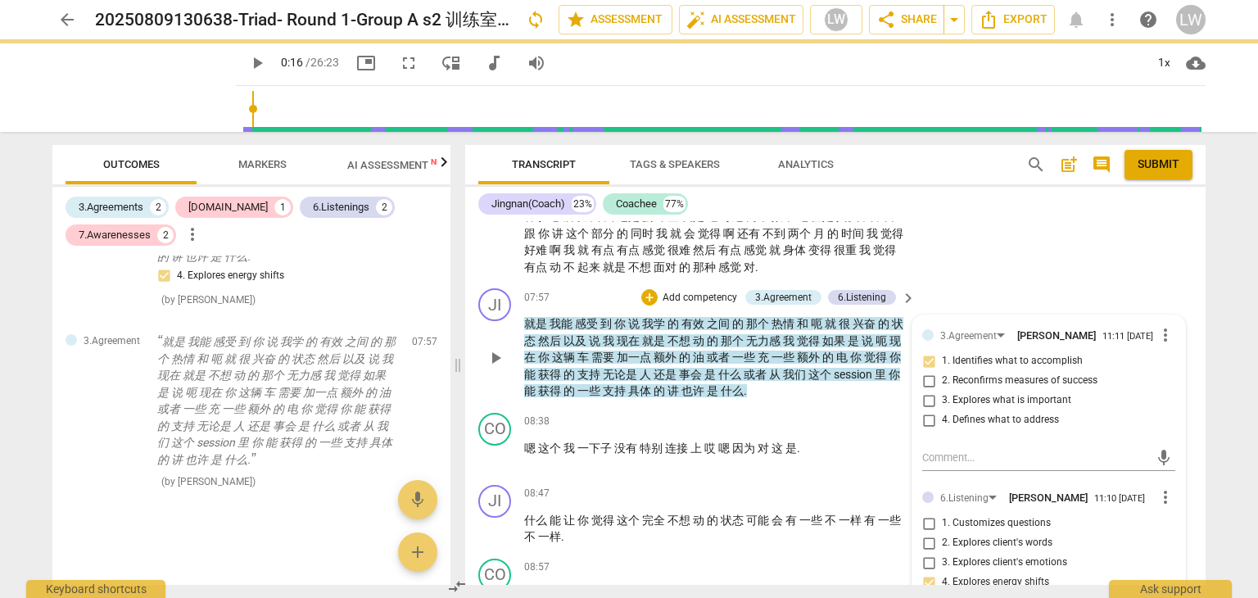
click at [496, 383] on div "play_arrow pause" at bounding box center [503, 358] width 42 height 74
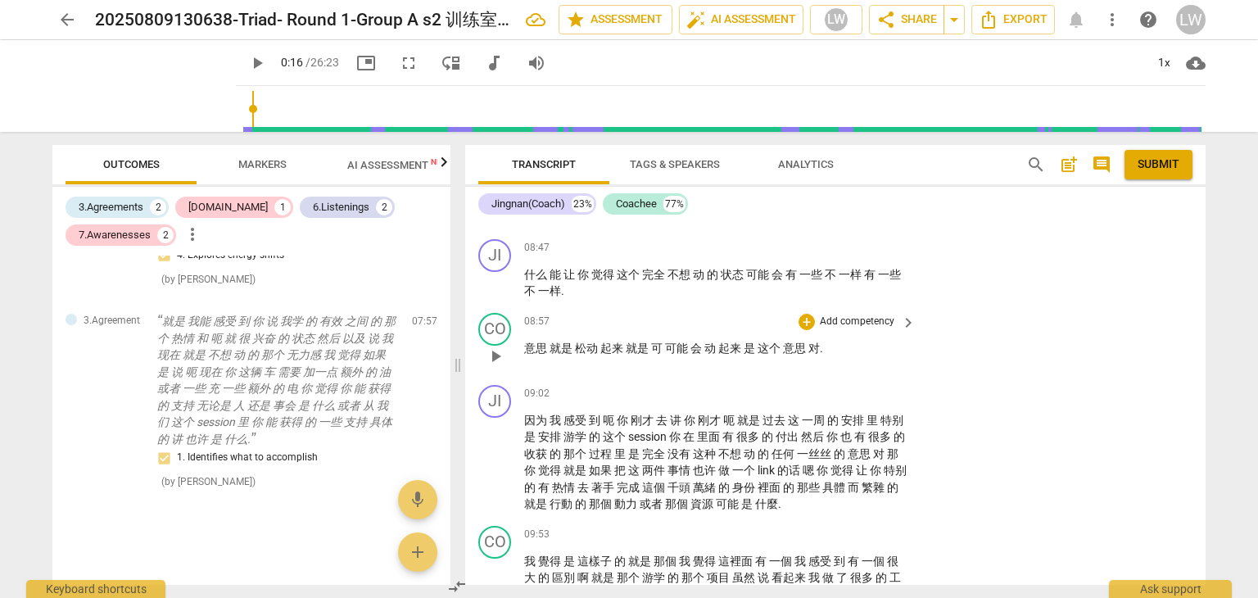
scroll to position [1674, 0]
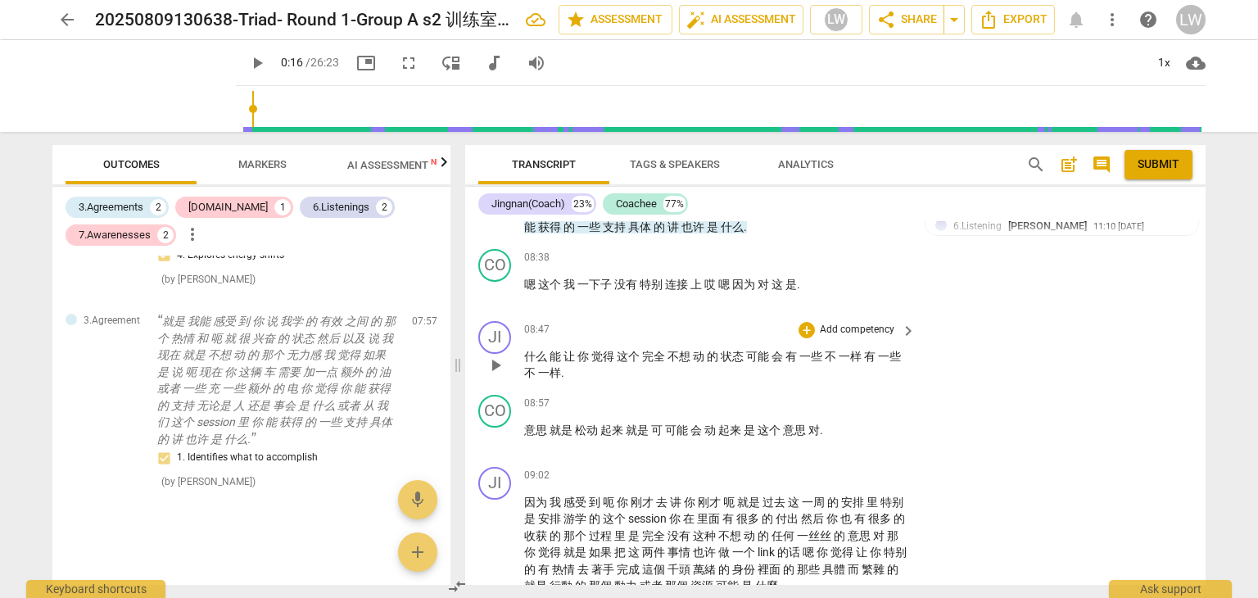
click at [876, 328] on p "Add competency" at bounding box center [857, 330] width 78 height 15
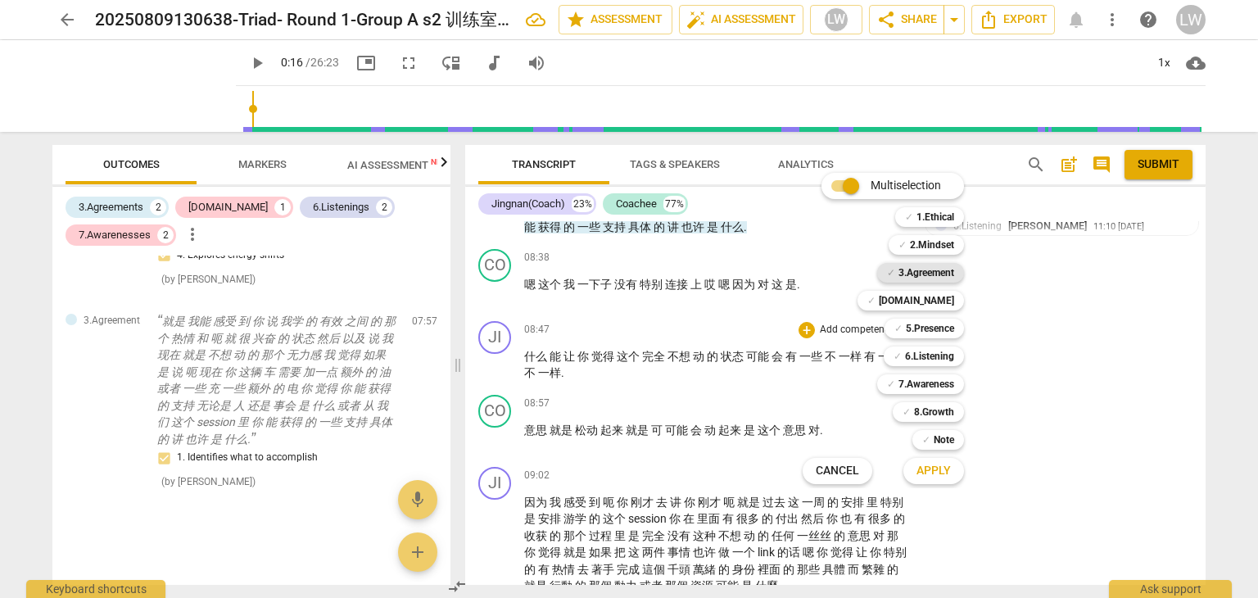
click at [933, 269] on b "3.Agreement" at bounding box center [927, 273] width 56 height 20
click at [930, 476] on span "Apply" at bounding box center [934, 471] width 34 height 16
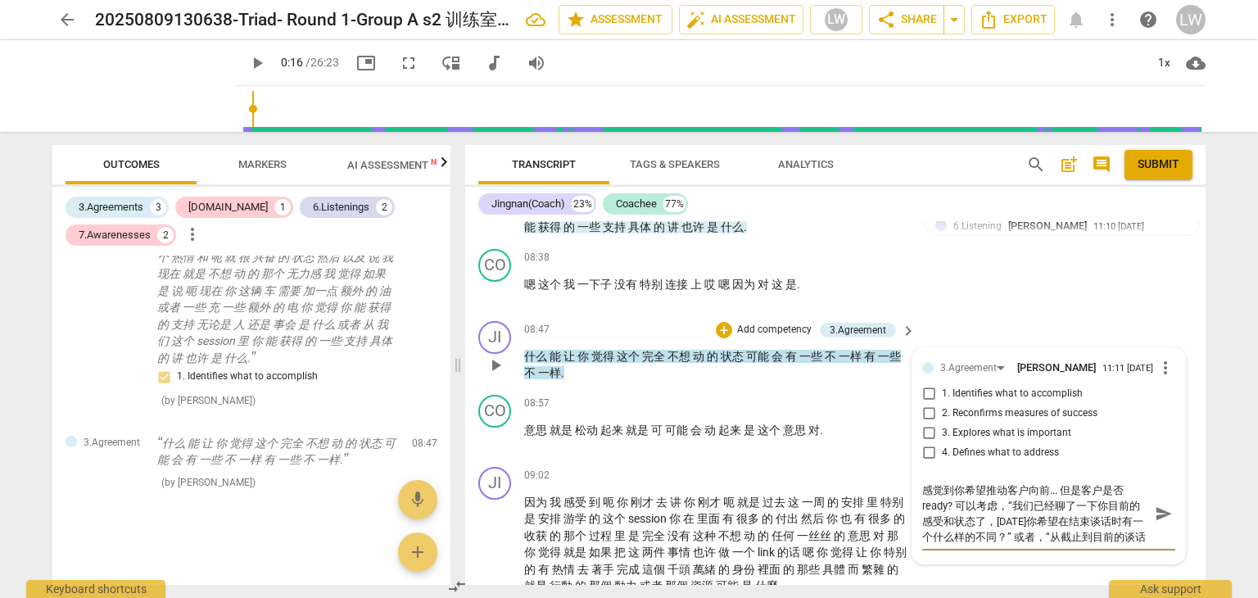
scroll to position [13, 0]
click at [1158, 510] on span "send" at bounding box center [1164, 514] width 18 height 18
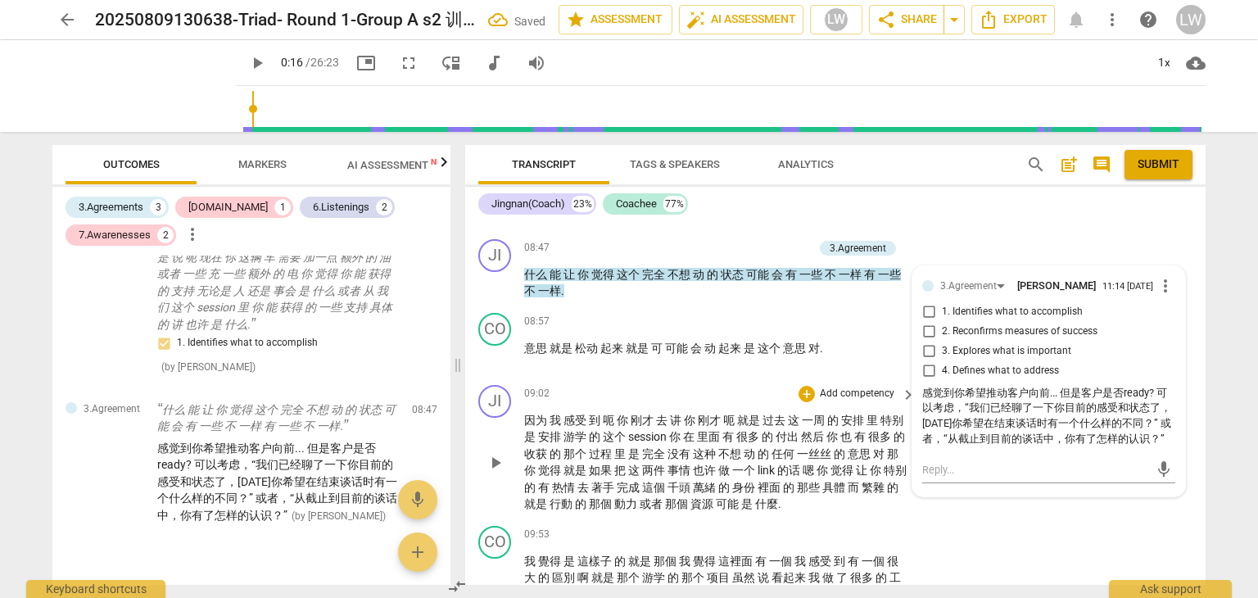
scroll to position [1674, 0]
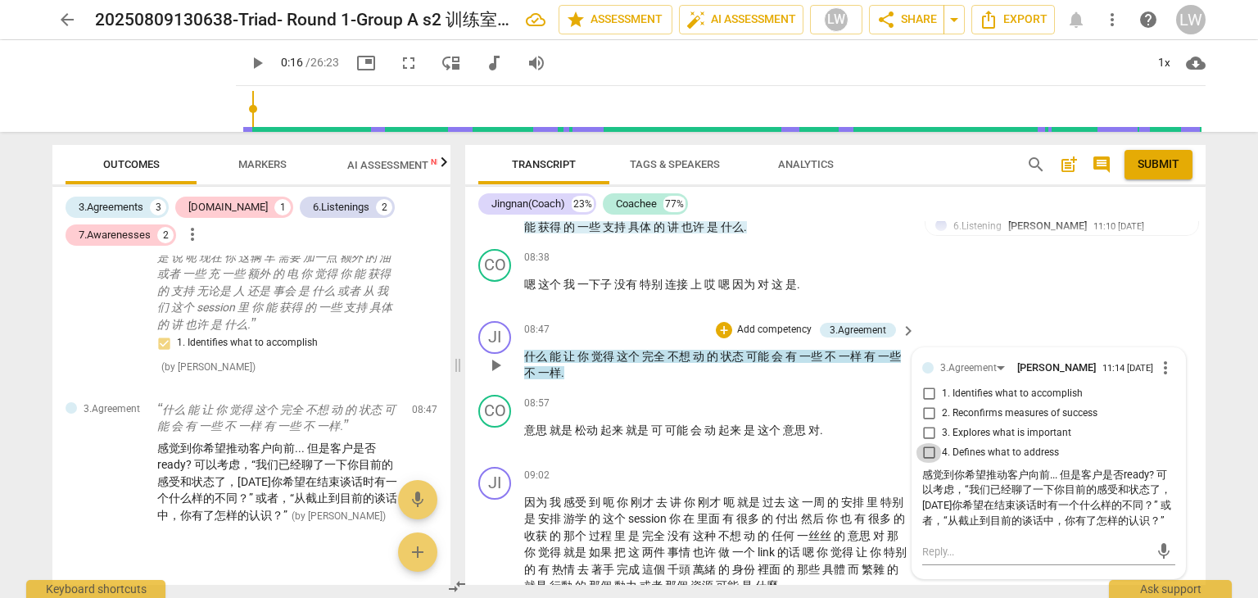
click at [925, 451] on input "4. Defines what to address" at bounding box center [929, 453] width 26 height 20
click at [710, 471] on div "09:02 + Add competency keyboard_arrow_right" at bounding box center [720, 476] width 393 height 18
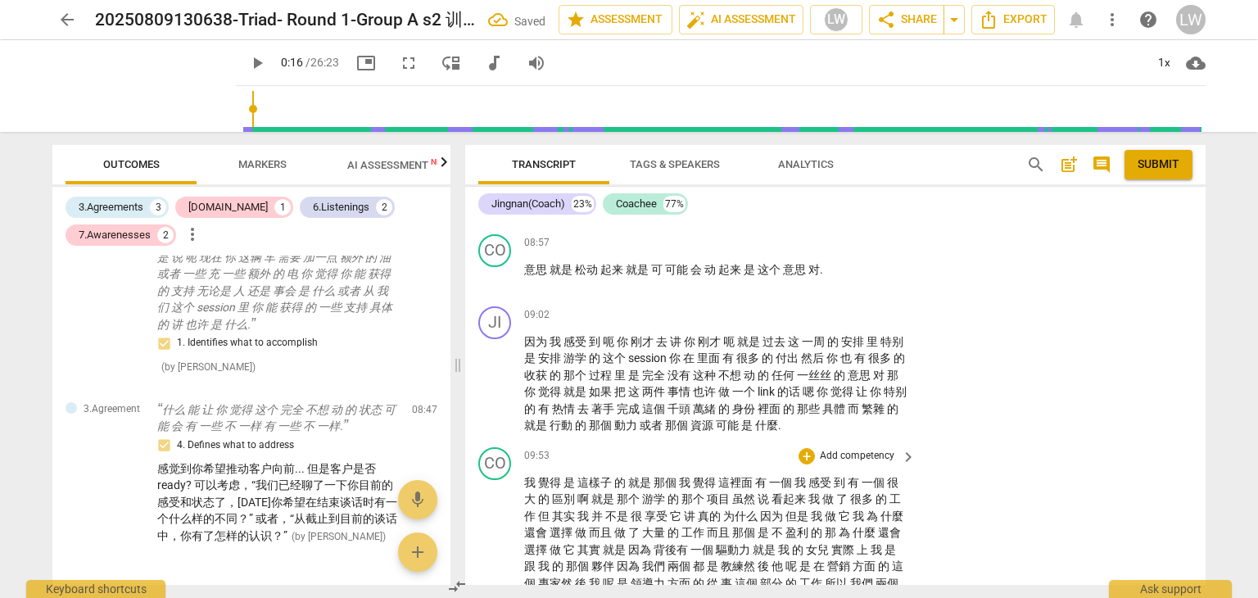
scroll to position [1838, 0]
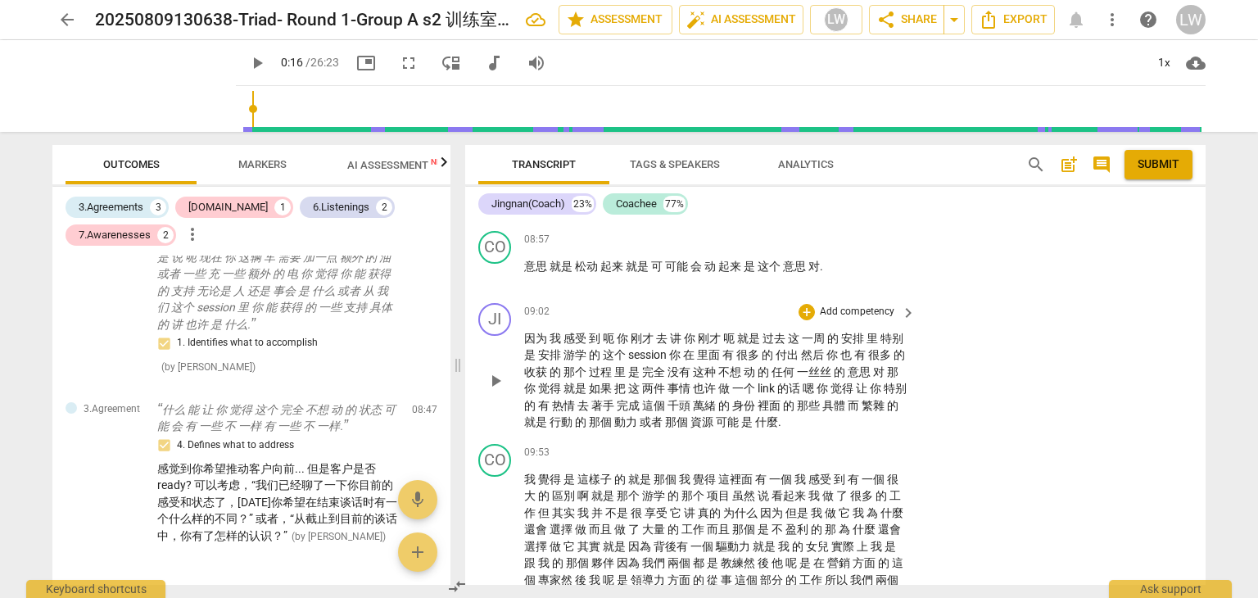
click at [495, 380] on span "play_arrow" at bounding box center [496, 381] width 20 height 20
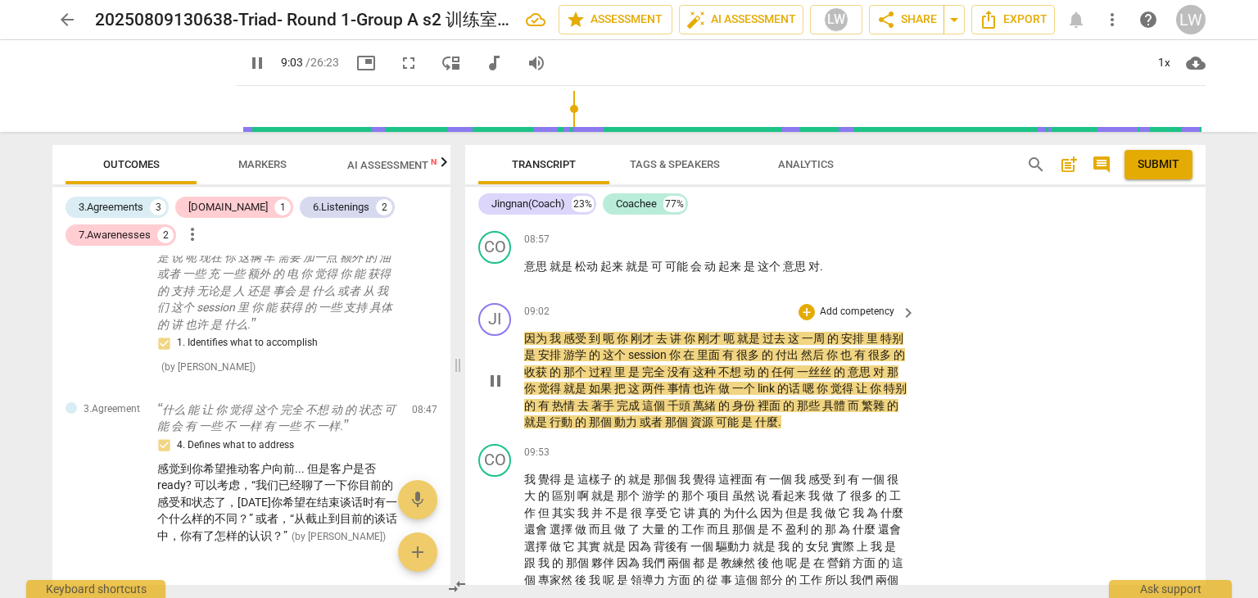
click at [495, 380] on span "pause" at bounding box center [496, 381] width 20 height 20
click at [495, 380] on span "play_arrow" at bounding box center [496, 381] width 20 height 20
click at [495, 380] on span "pause" at bounding box center [496, 381] width 20 height 20
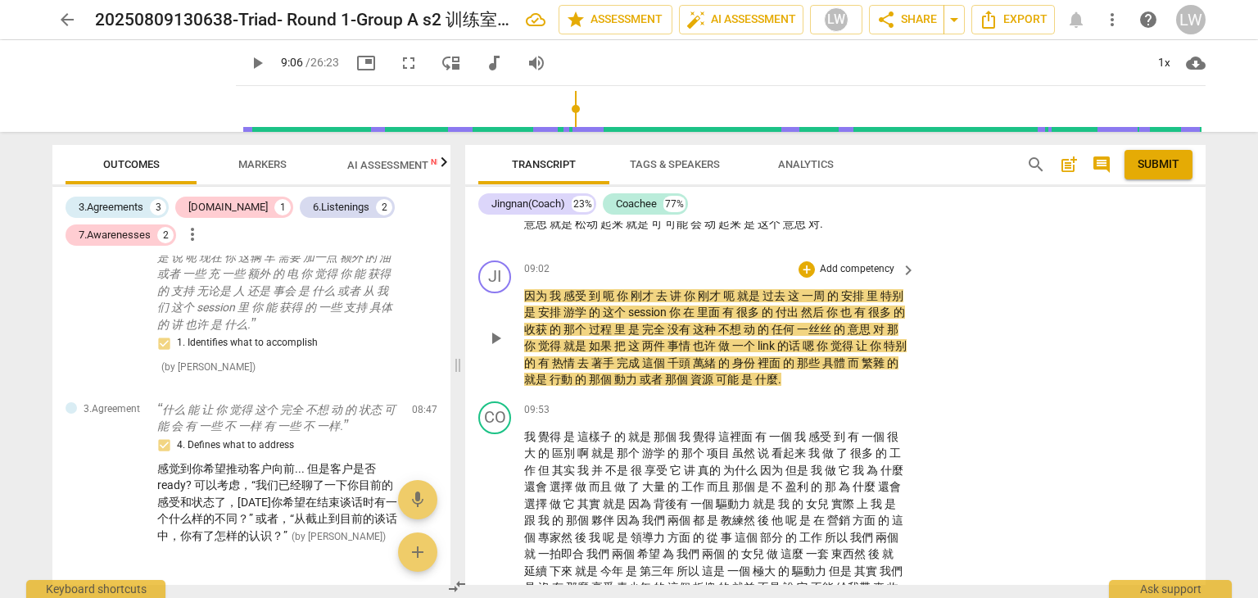
scroll to position [1920, 0]
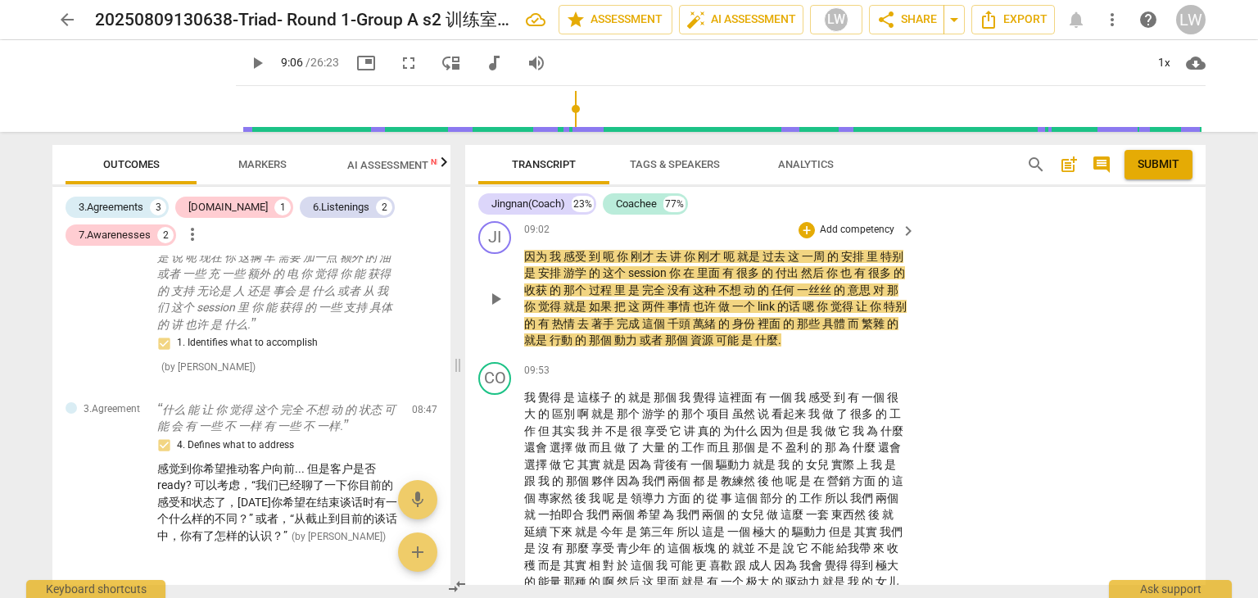
click at [879, 229] on p "Add competency" at bounding box center [857, 230] width 78 height 15
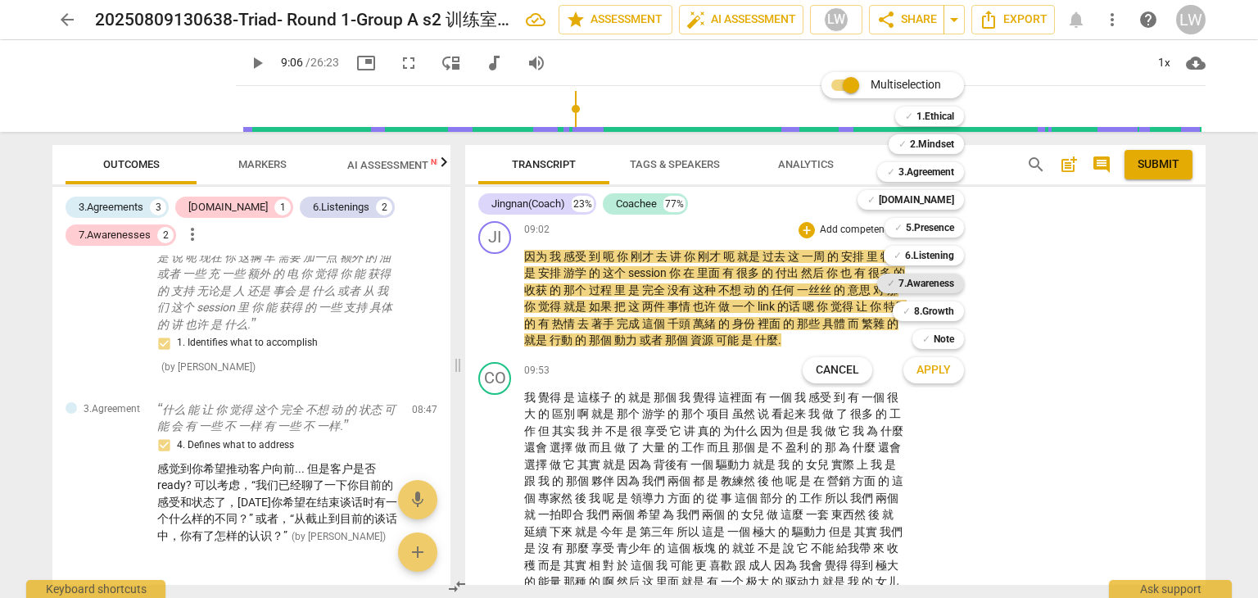
click at [930, 283] on b "7.Awareness" at bounding box center [927, 284] width 56 height 20
click at [941, 369] on span "Apply" at bounding box center [934, 370] width 34 height 16
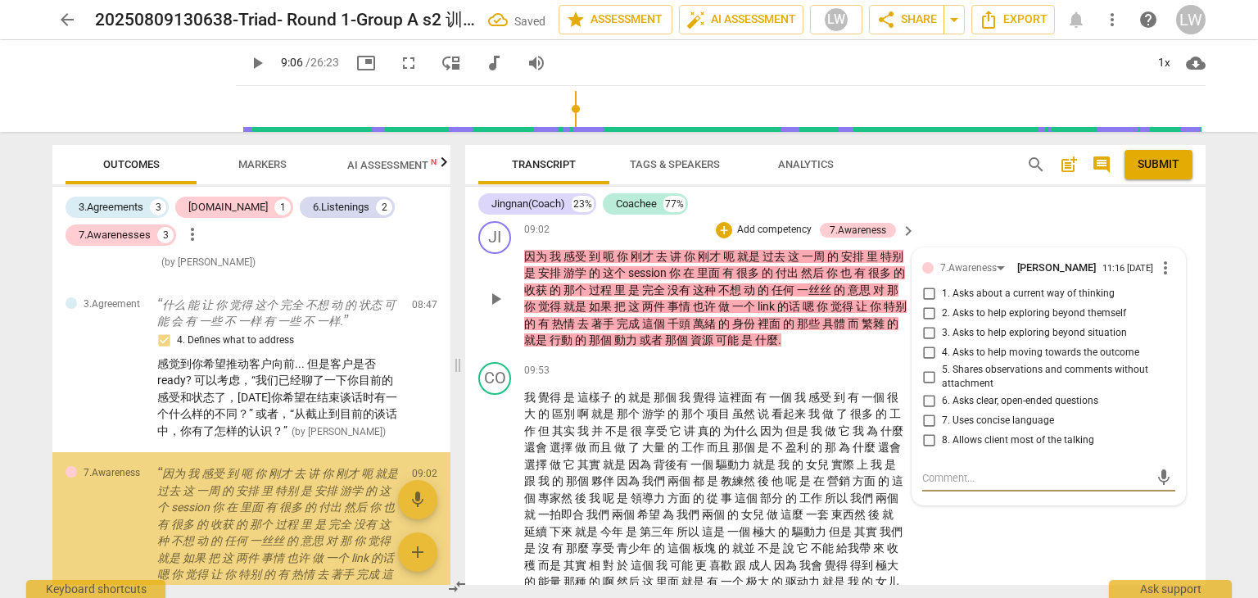
scroll to position [1519, 0]
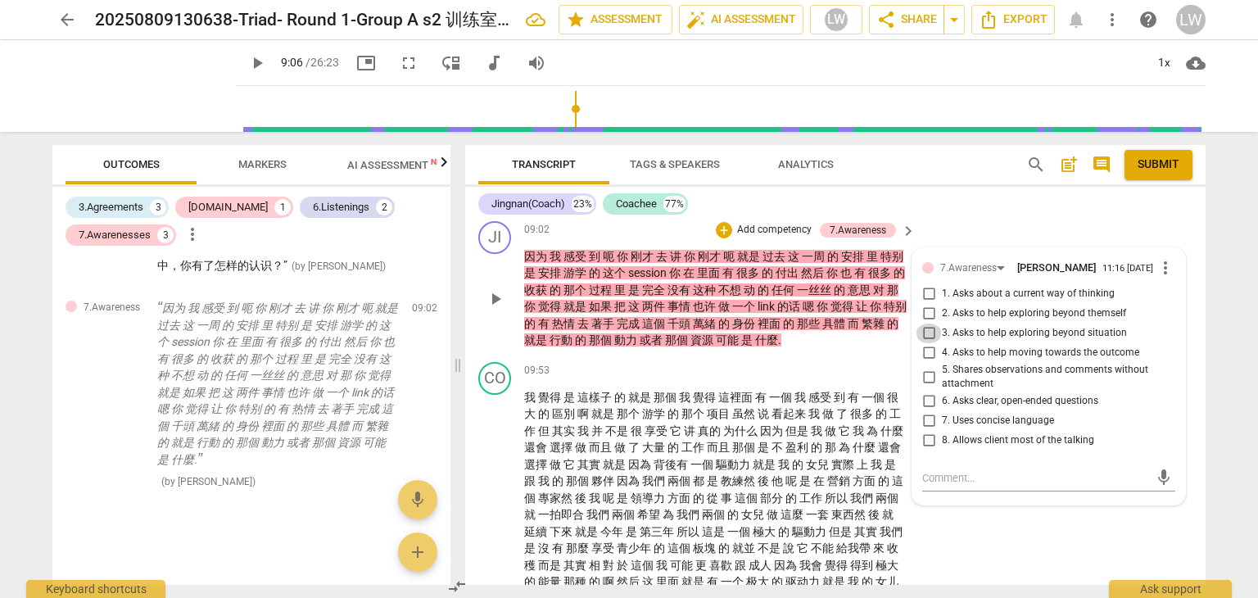
click at [926, 329] on input "3. Asks to help exploring beyond situation" at bounding box center [929, 334] width 26 height 20
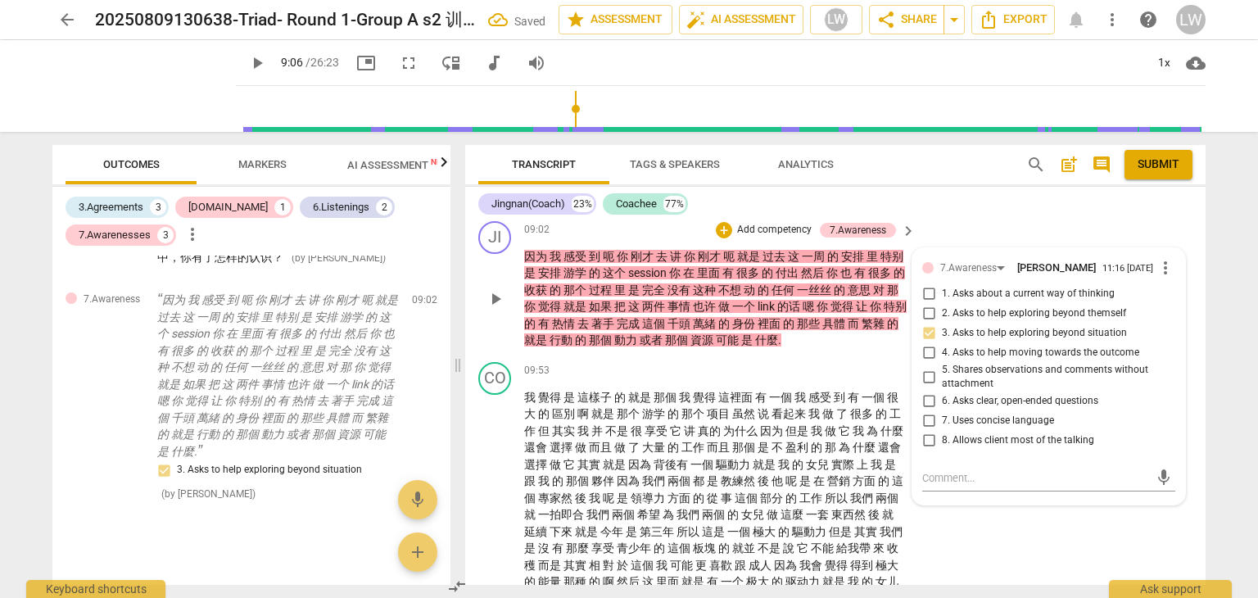
click at [930, 349] on input "4. Asks to help moving towards the outcome" at bounding box center [929, 353] width 26 height 20
click at [954, 472] on textarea at bounding box center [1035, 478] width 227 height 16
click at [964, 470] on textarea at bounding box center [1035, 478] width 227 height 16
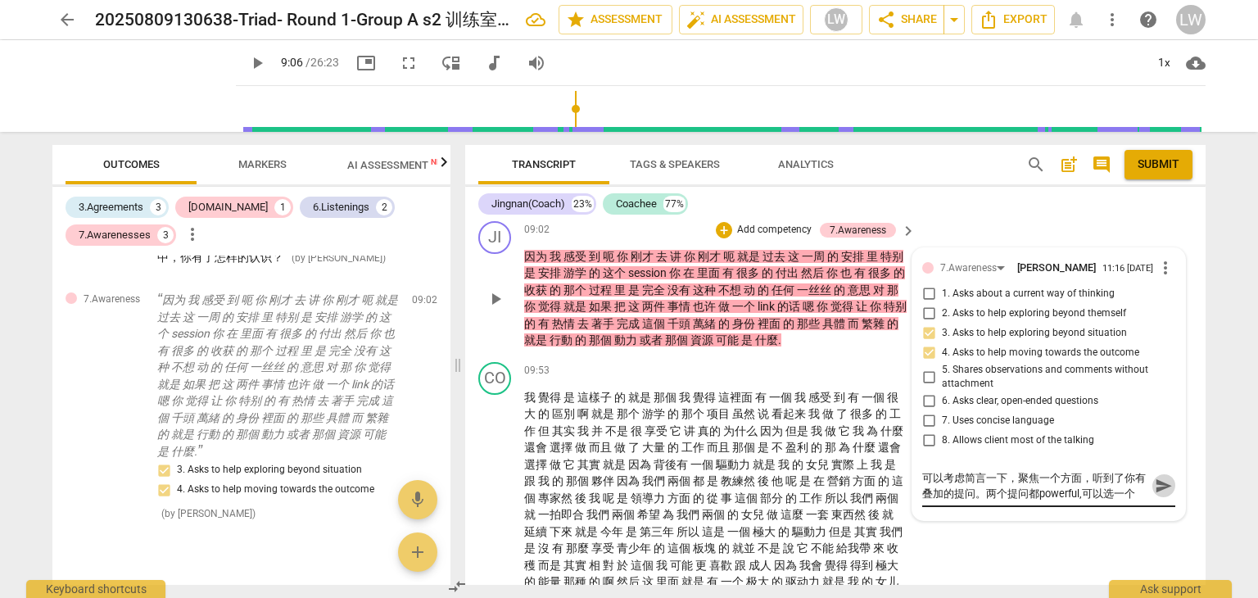
click at [1157, 487] on span "send" at bounding box center [1164, 486] width 18 height 18
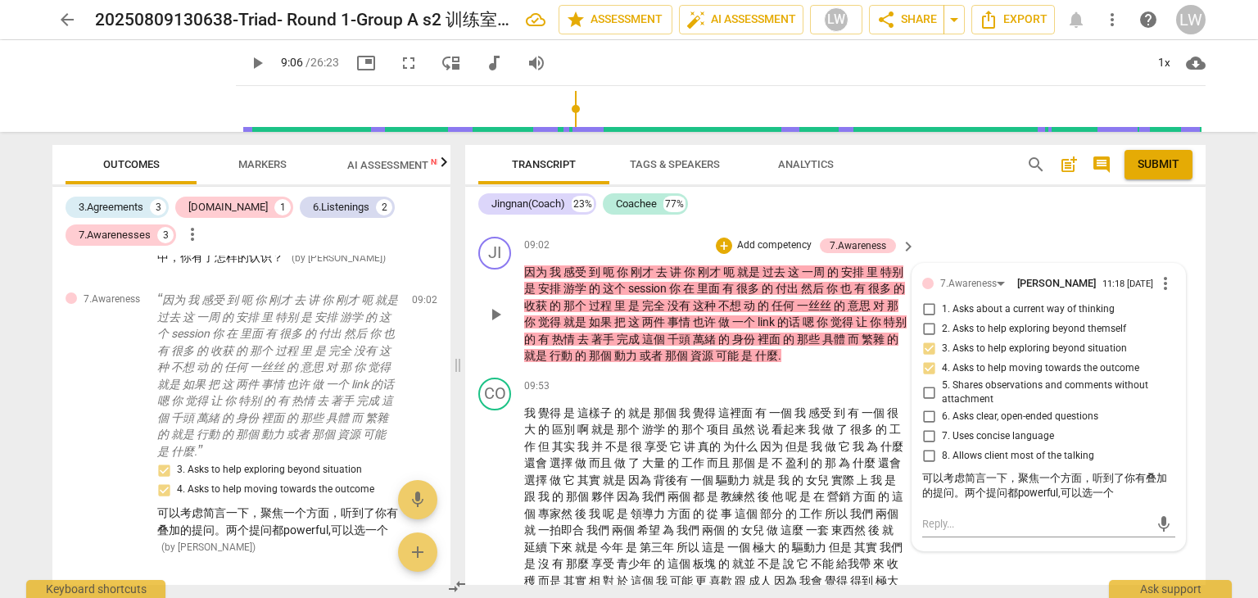
scroll to position [2002, 0]
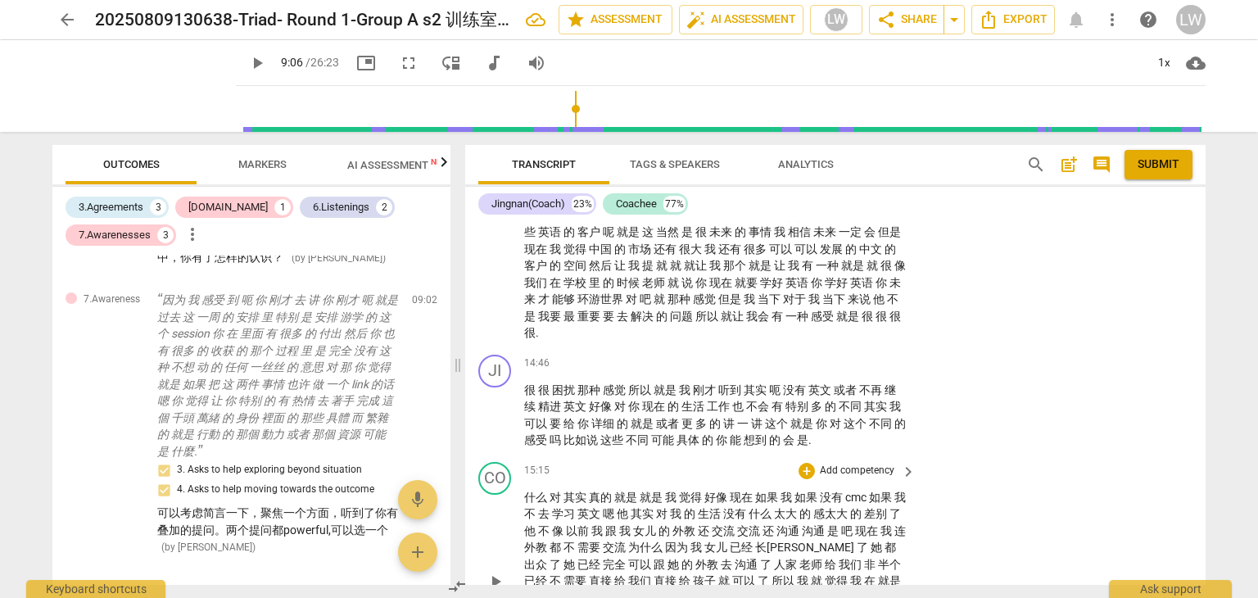
scroll to position [2739, 0]
click at [889, 372] on p "Add competency" at bounding box center [857, 364] width 78 height 15
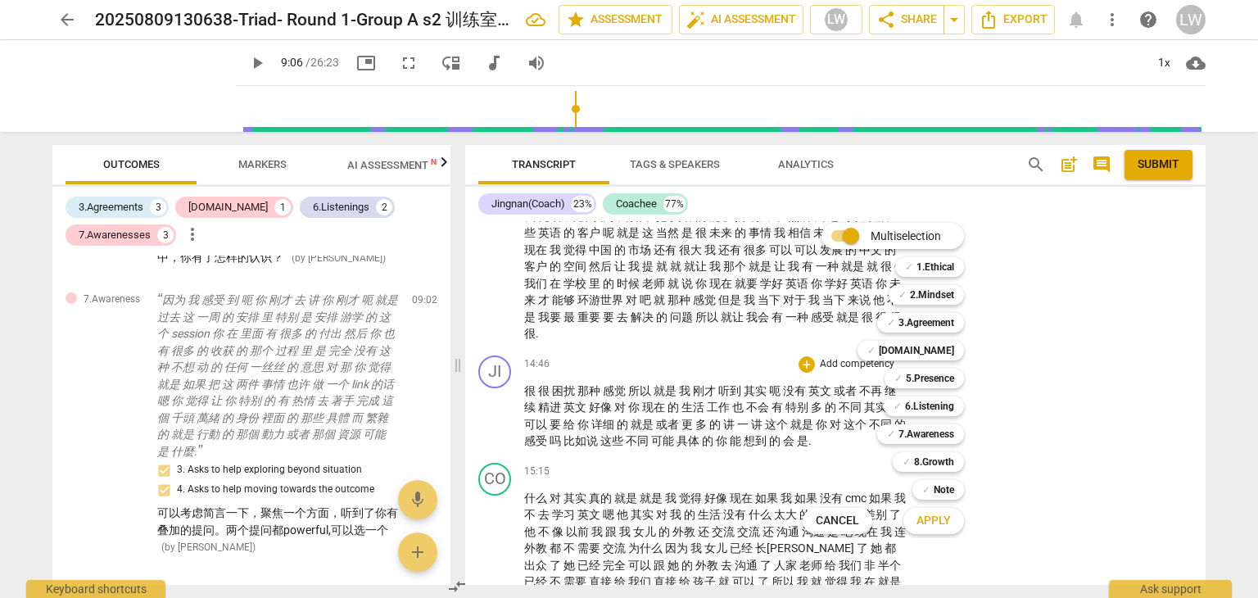
click at [1065, 441] on div at bounding box center [629, 299] width 1258 height 598
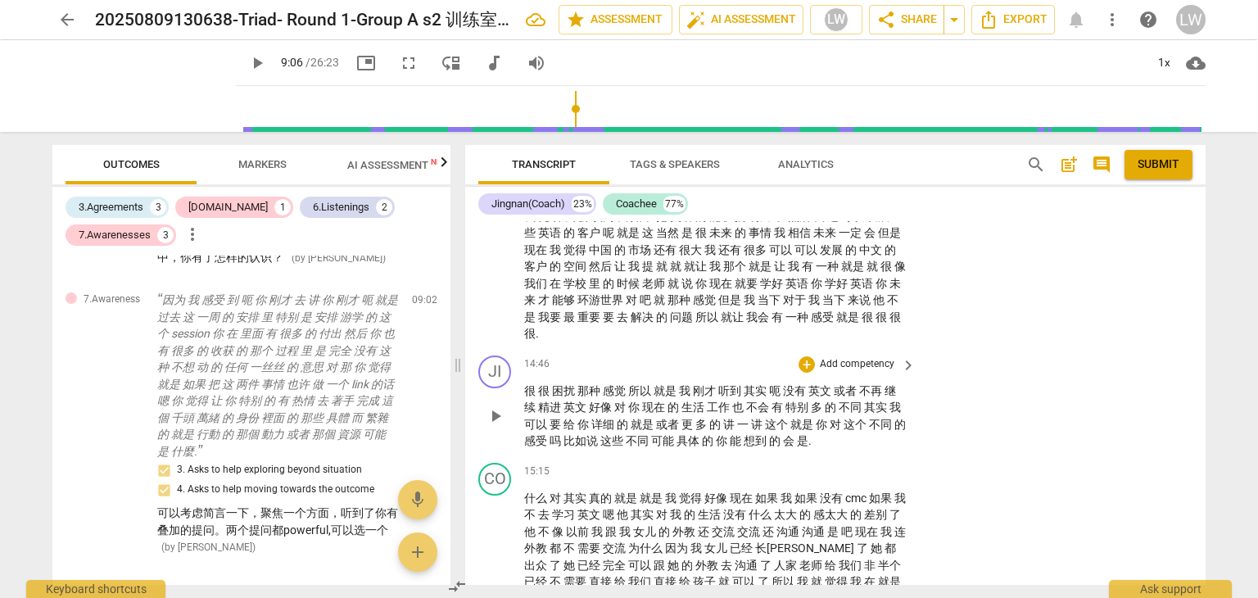
click at [881, 372] on p "Add competency" at bounding box center [857, 364] width 78 height 15
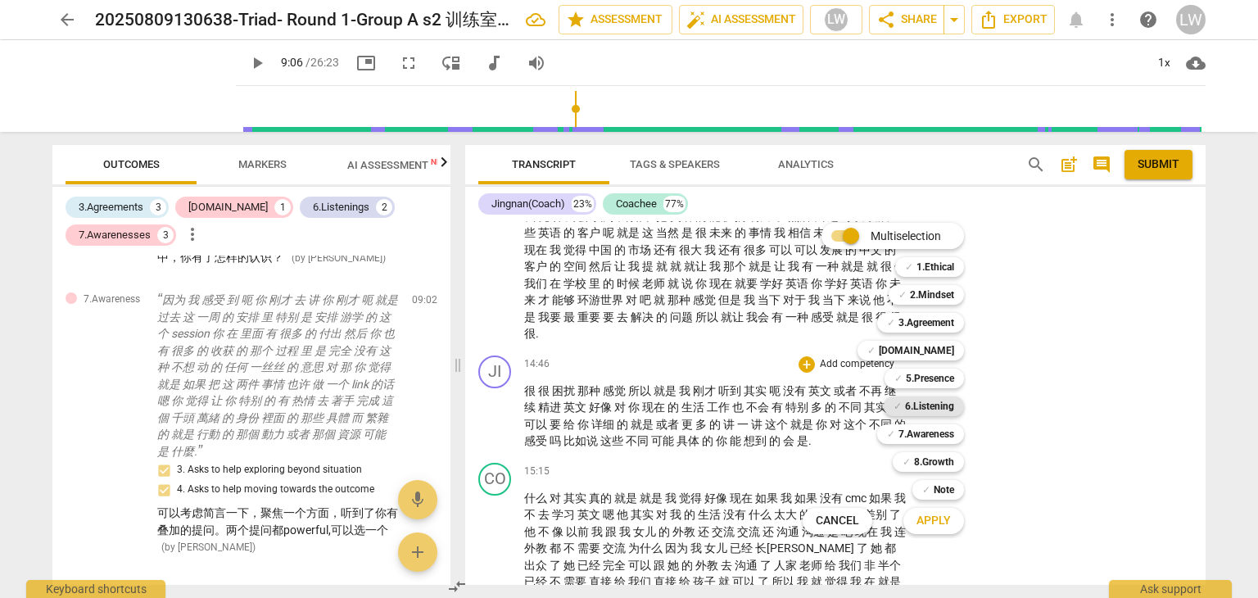
click at [940, 410] on b "6.Listening" at bounding box center [929, 406] width 49 height 20
click at [936, 520] on span "Apply" at bounding box center [934, 521] width 34 height 16
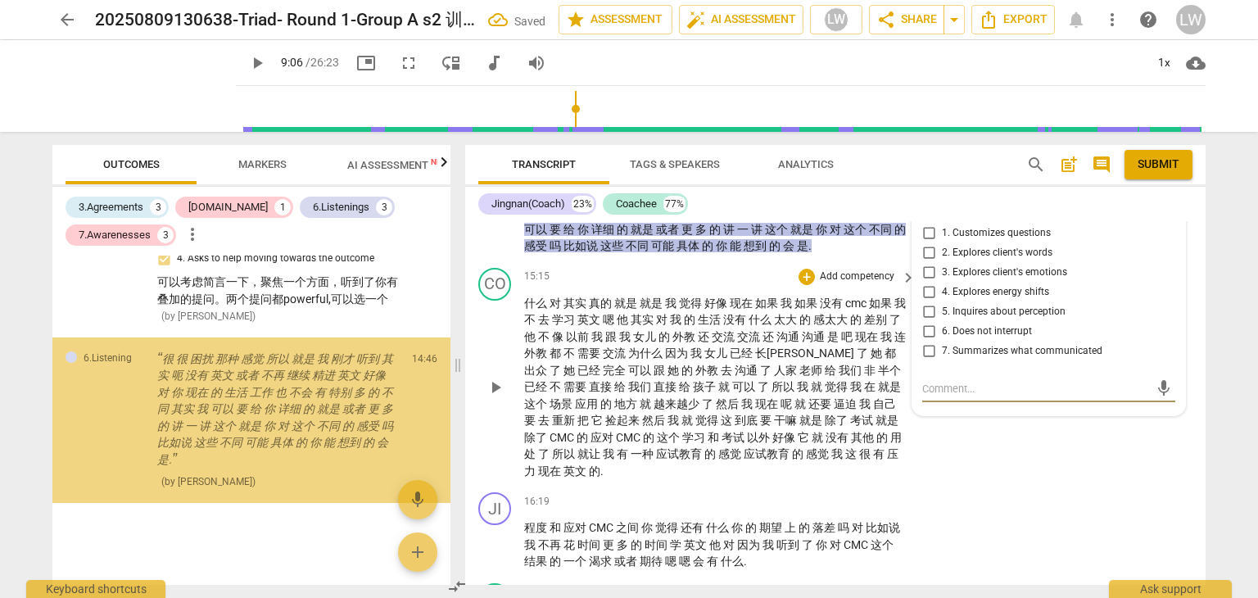
scroll to position [1782, 0]
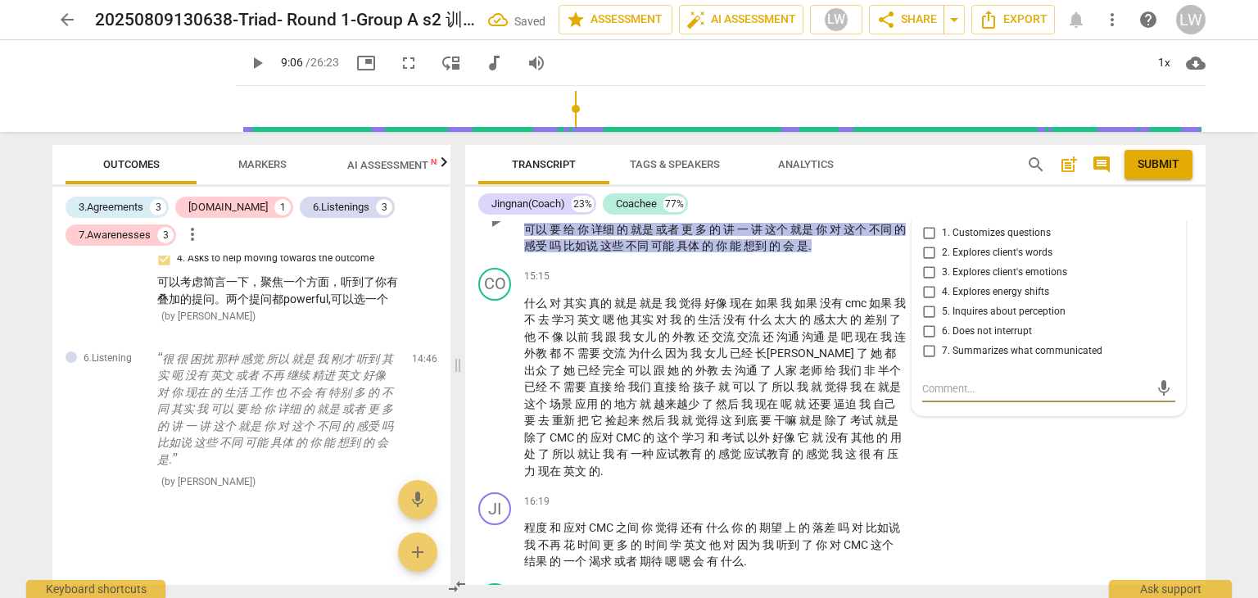
click at [927, 283] on input "3. Explores client's emotions" at bounding box center [929, 273] width 26 height 20
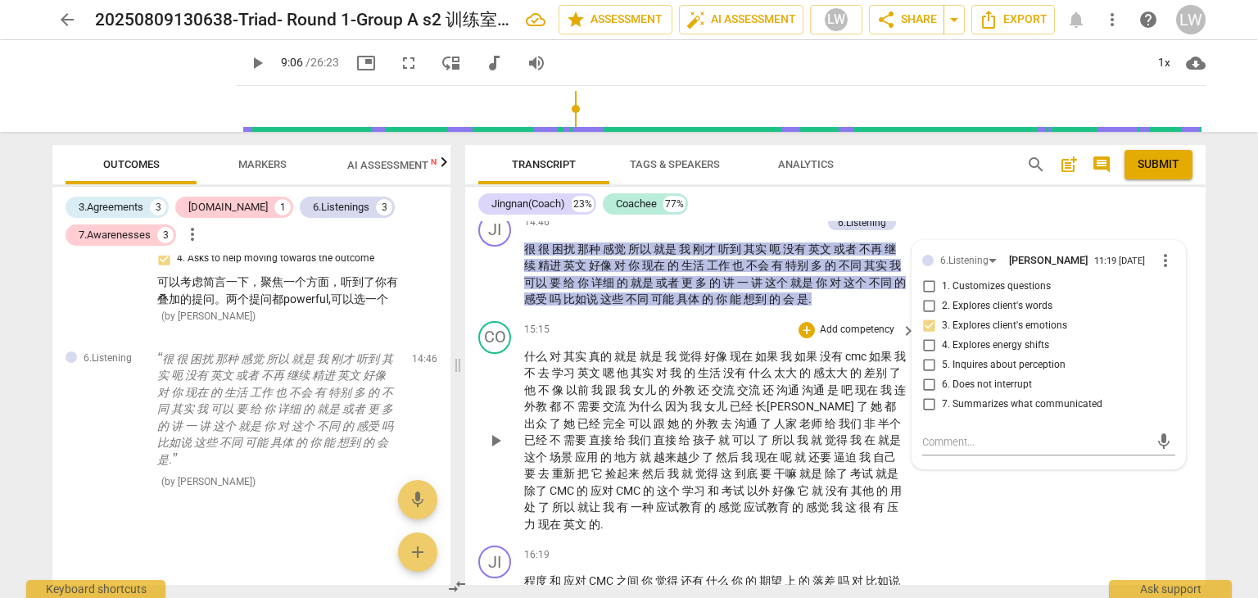
scroll to position [2852, 0]
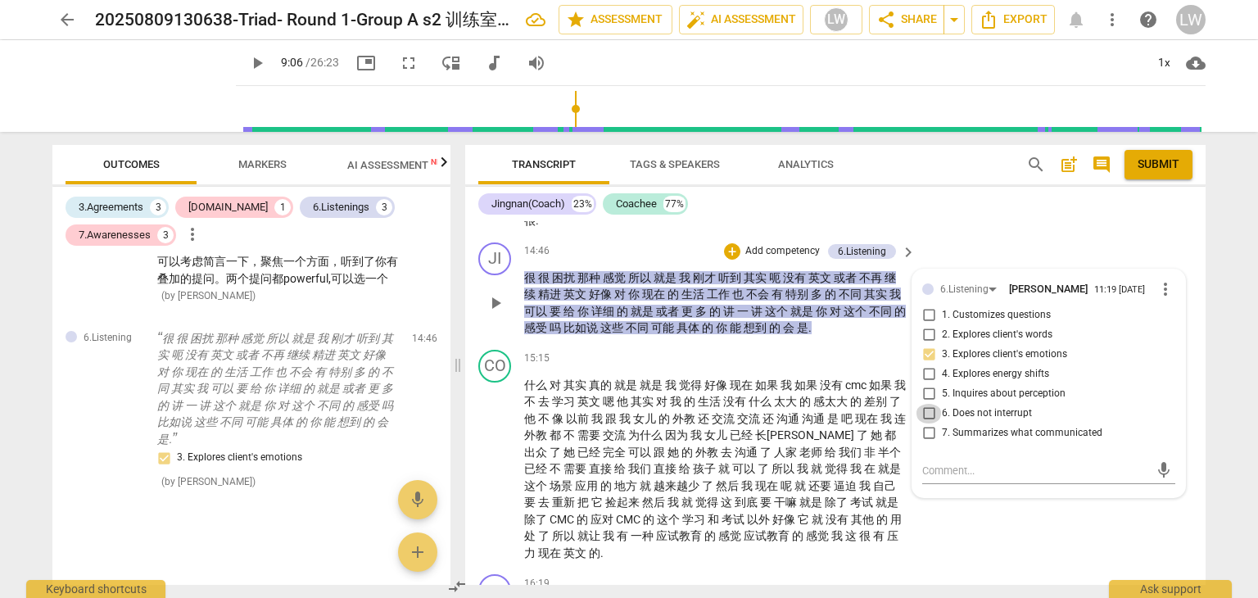
click at [927, 423] on input "6. Does not interrupt" at bounding box center [929, 414] width 26 height 20
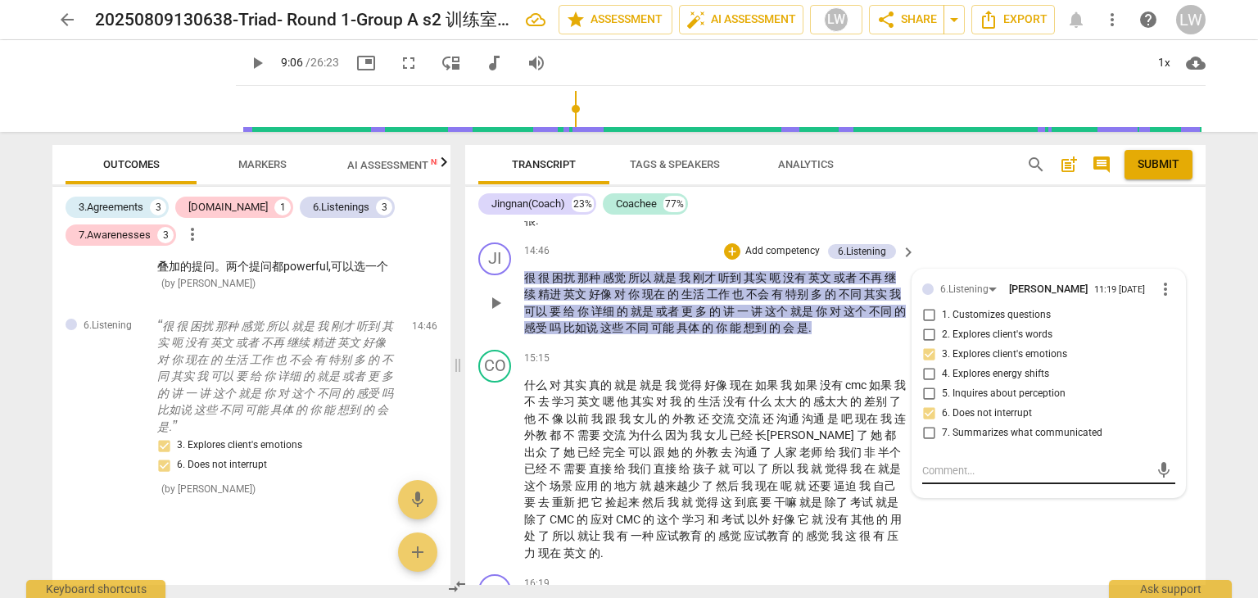
click at [937, 478] on textarea at bounding box center [1035, 471] width 227 height 16
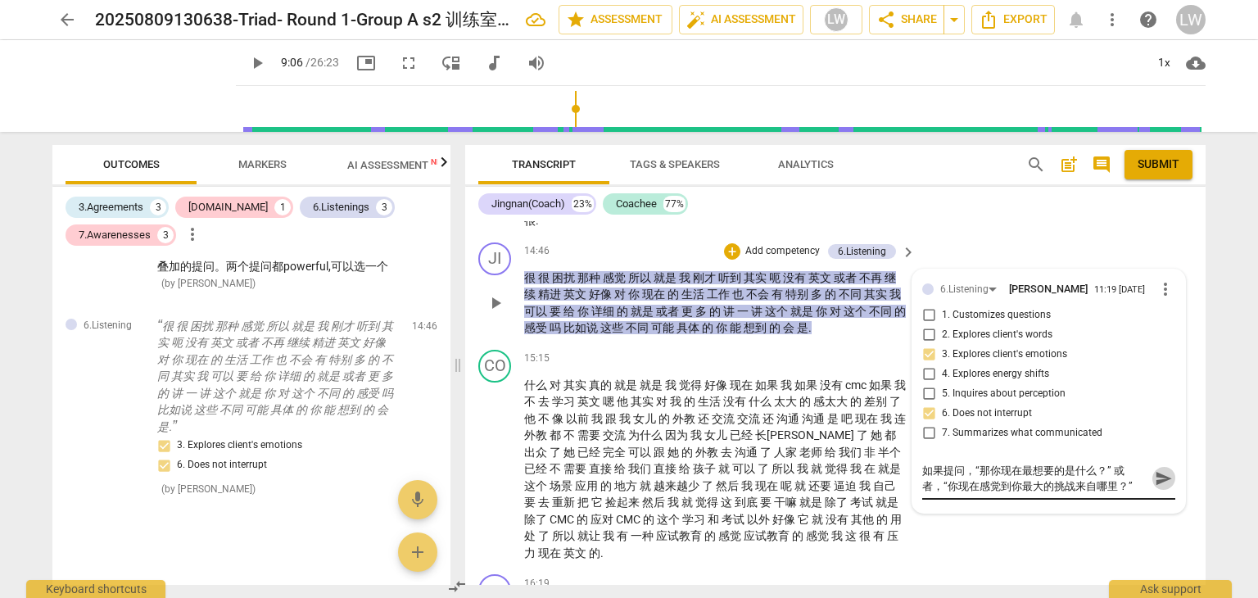
click at [1159, 487] on span "send" at bounding box center [1164, 478] width 18 height 18
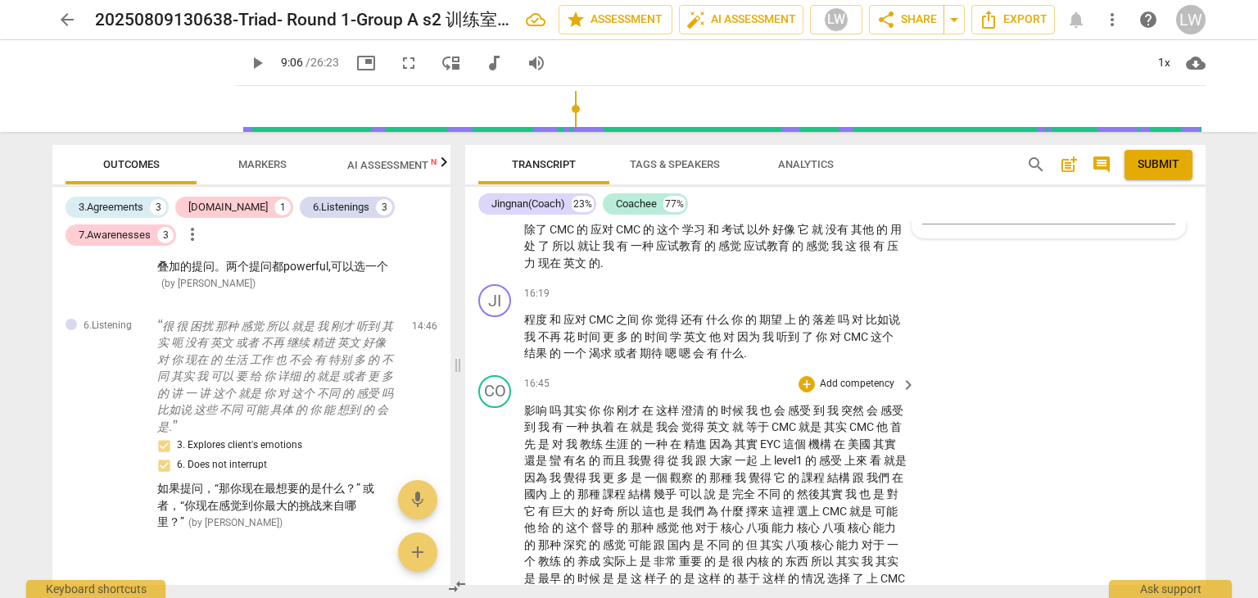
scroll to position [3180, 0]
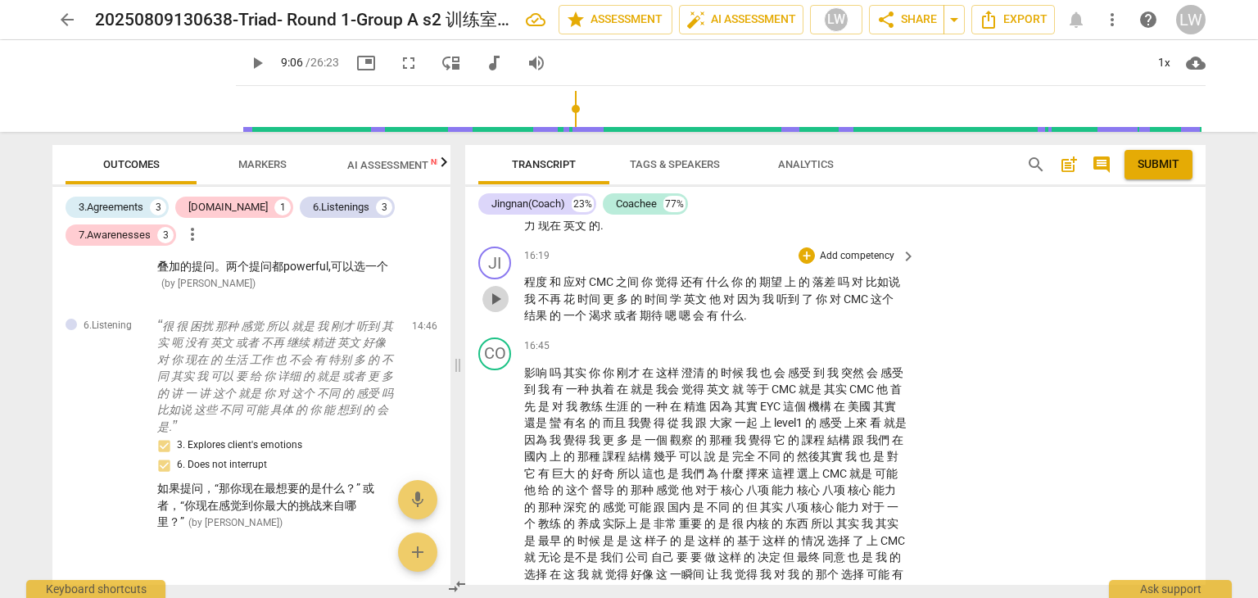
click at [488, 309] on span "play_arrow" at bounding box center [496, 299] width 20 height 20
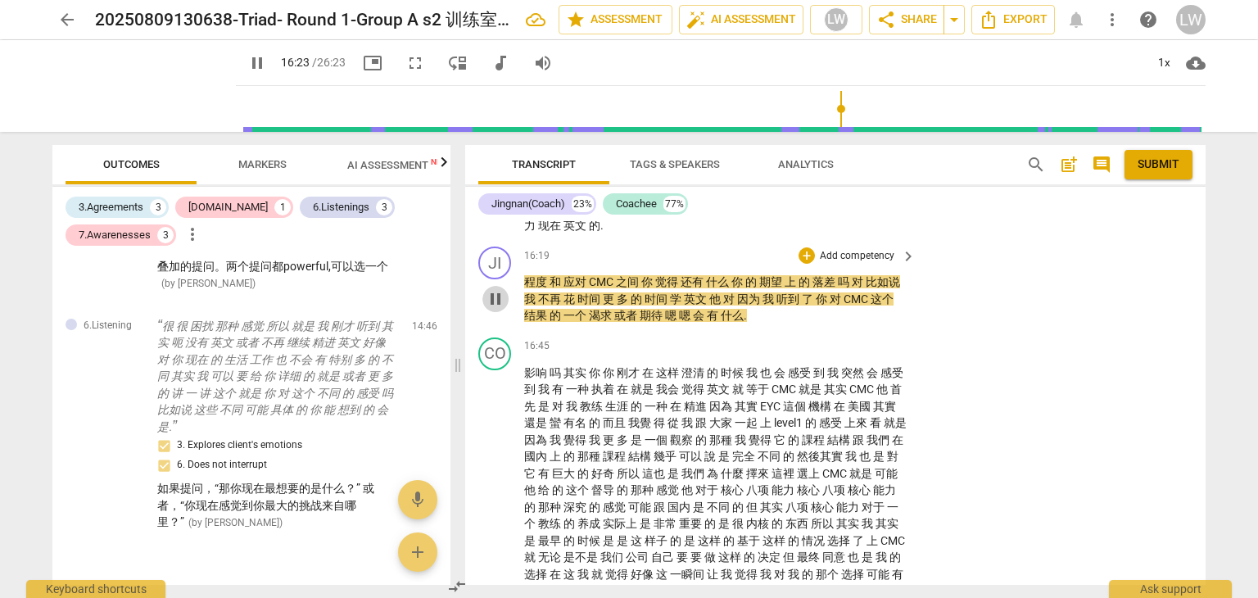
click at [503, 309] on span "pause" at bounding box center [496, 299] width 20 height 20
click at [503, 309] on span "play_arrow" at bounding box center [496, 299] width 20 height 20
click at [503, 309] on span "pause" at bounding box center [496, 299] width 20 height 20
click at [852, 288] on span "吗" at bounding box center [845, 281] width 14 height 13
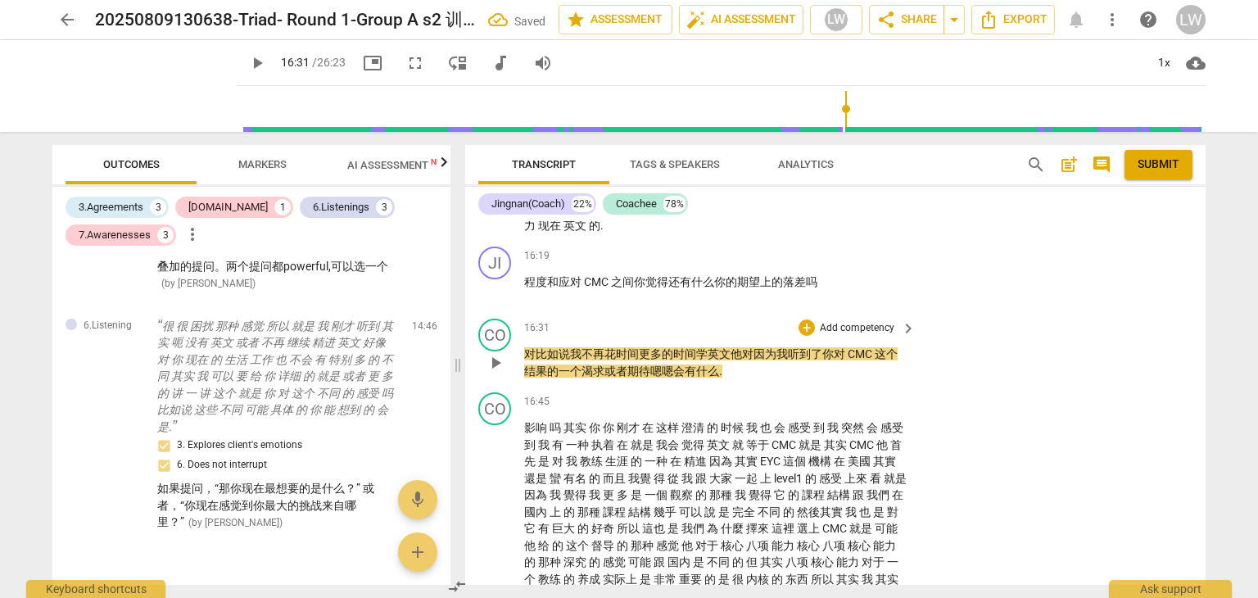
click at [524, 360] on span "对" at bounding box center [529, 353] width 11 height 13
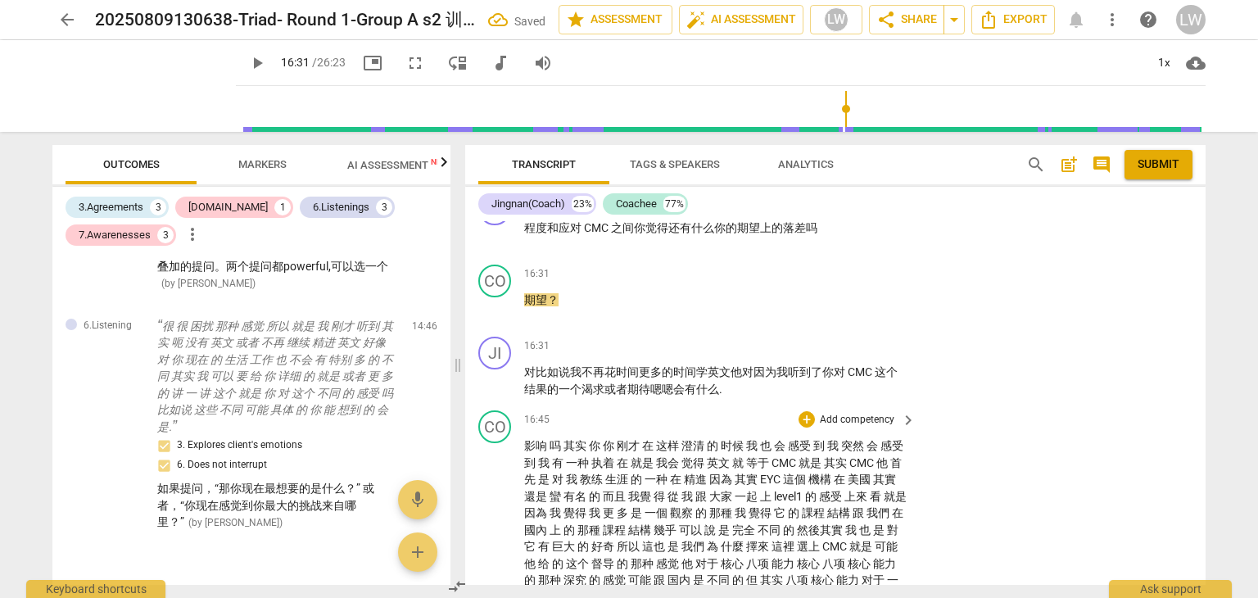
scroll to position [3262, 0]
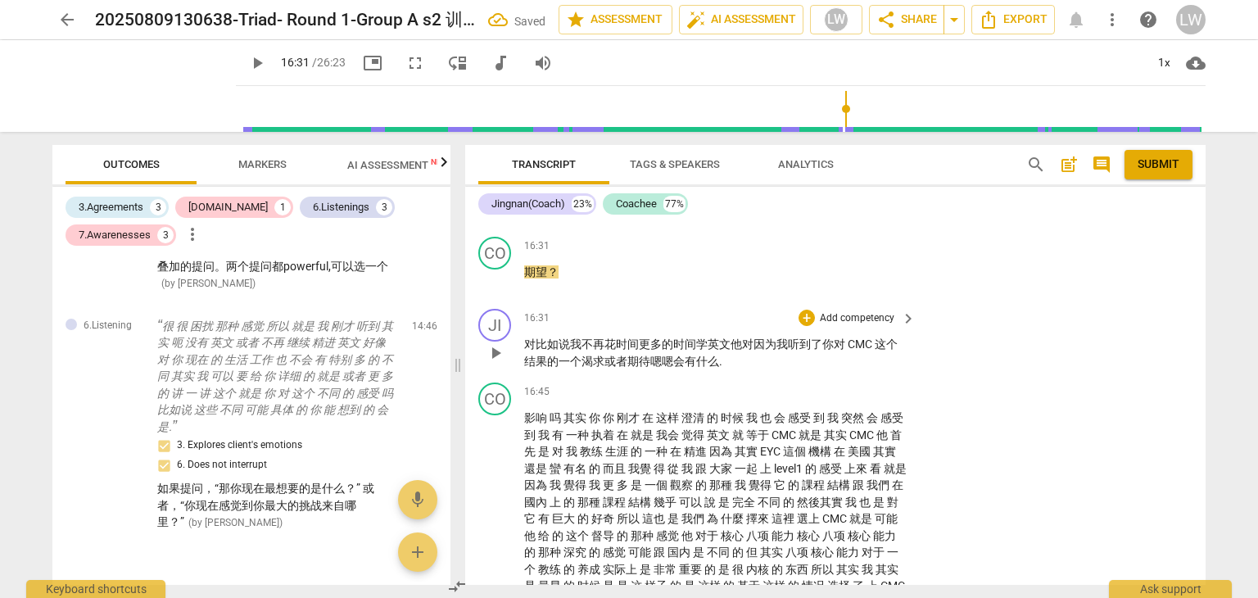
click at [737, 376] on div "JI play_arrow pause 16:31 + Add competency keyboard_arrow_right 对 比如说 我 不再 花 时间…" at bounding box center [835, 339] width 740 height 74
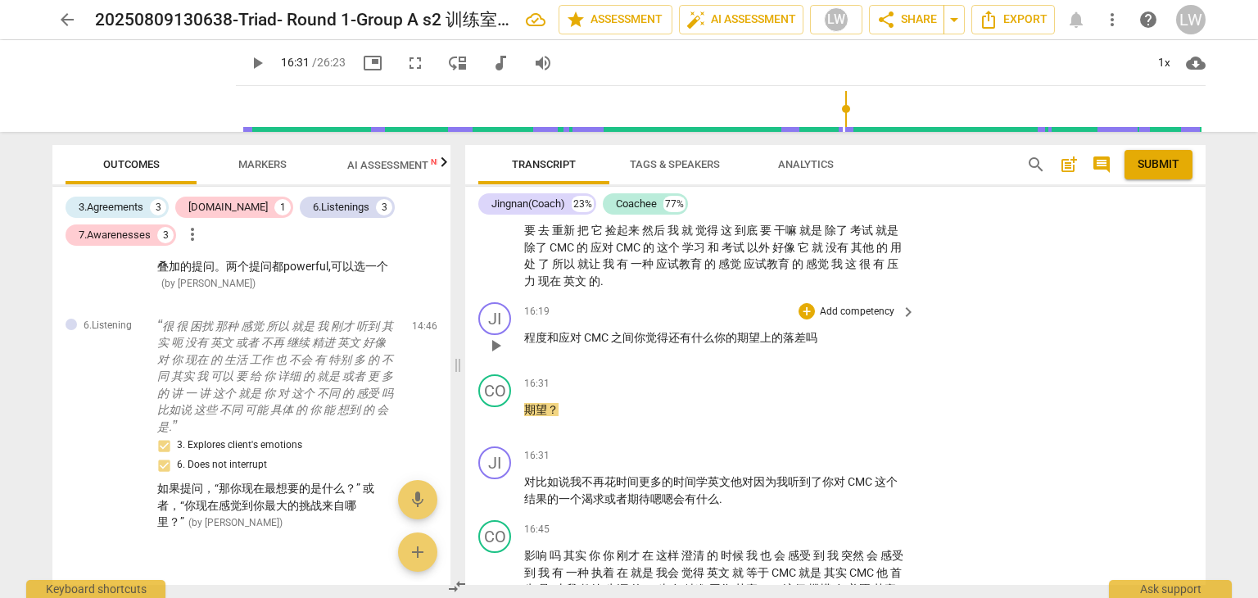
scroll to position [3098, 0]
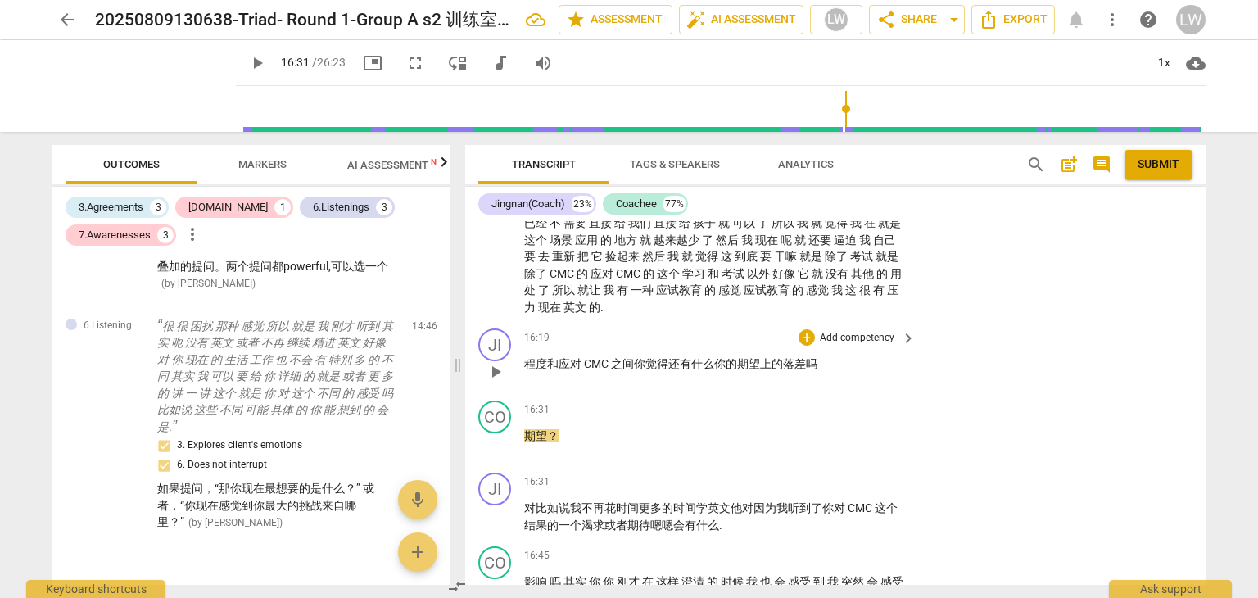
click at [878, 346] on p "Add competency" at bounding box center [857, 338] width 78 height 15
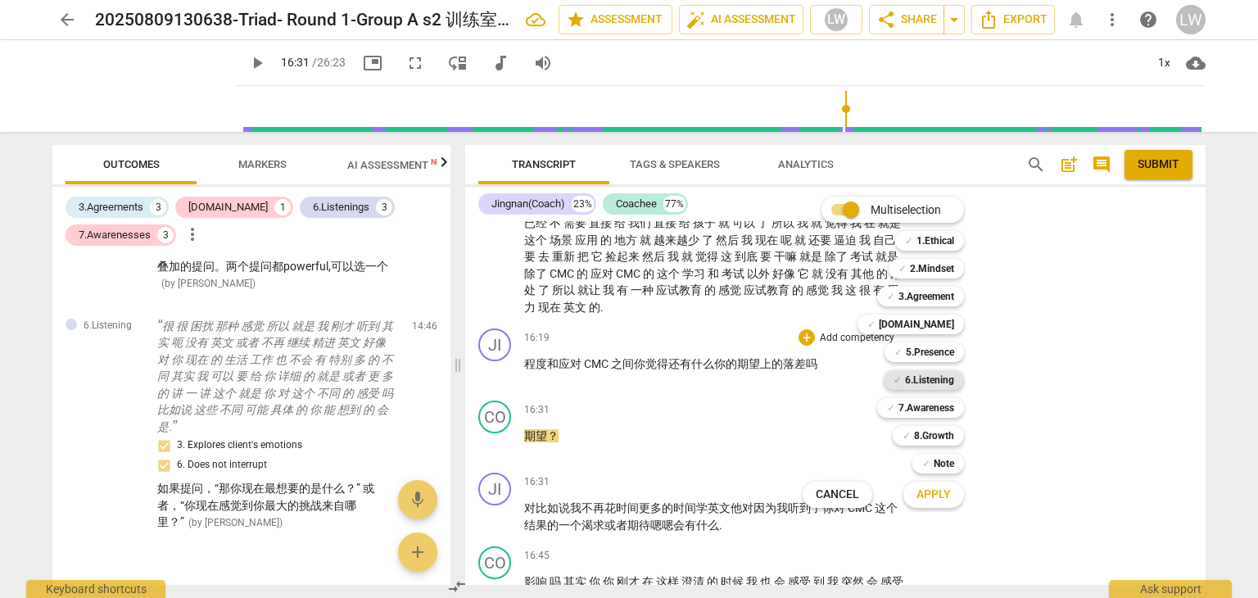
click at [947, 378] on b "6.Listening" at bounding box center [929, 380] width 49 height 20
click at [932, 489] on span "Apply" at bounding box center [934, 495] width 34 height 16
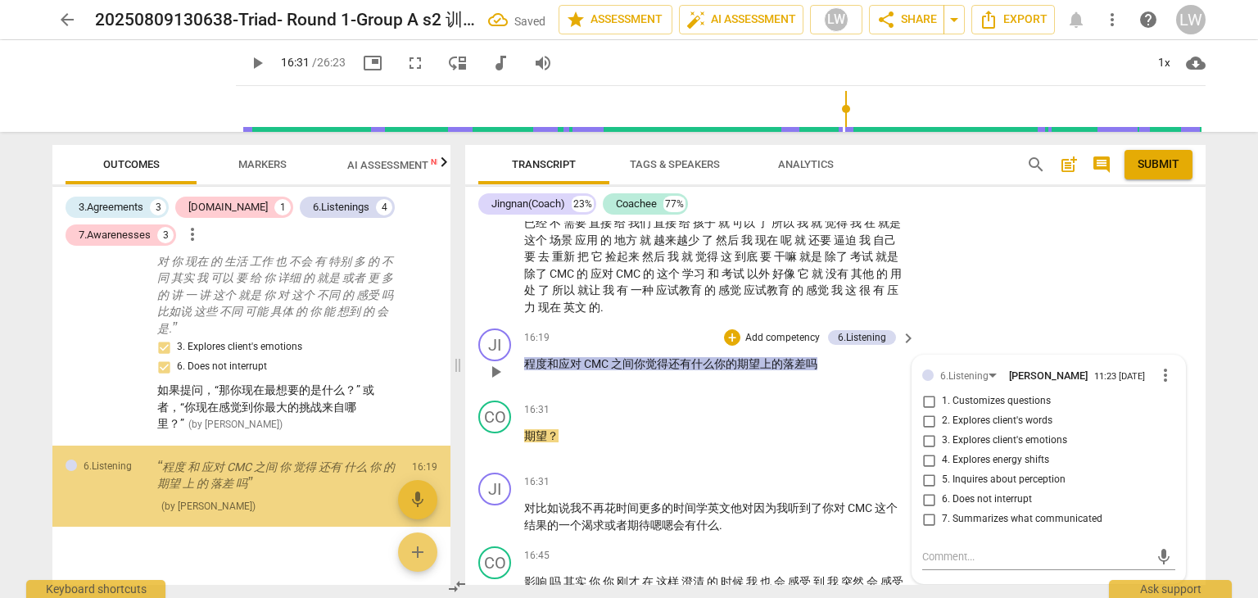
scroll to position [1938, 0]
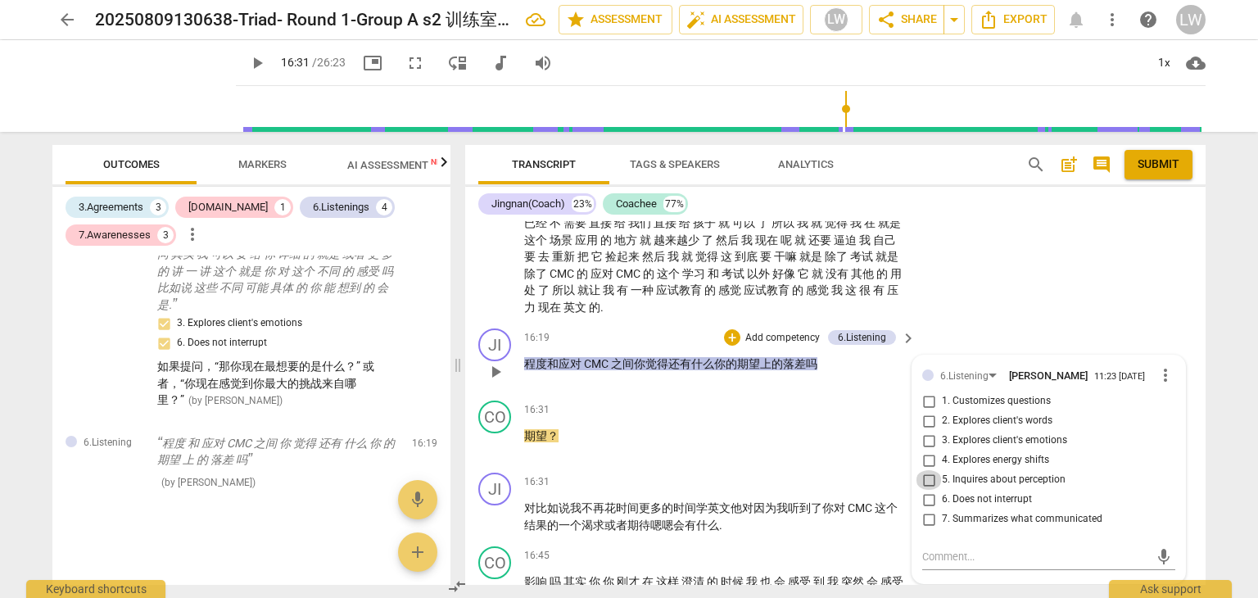
click at [926, 490] on input "5. Inquires about perception" at bounding box center [929, 480] width 26 height 20
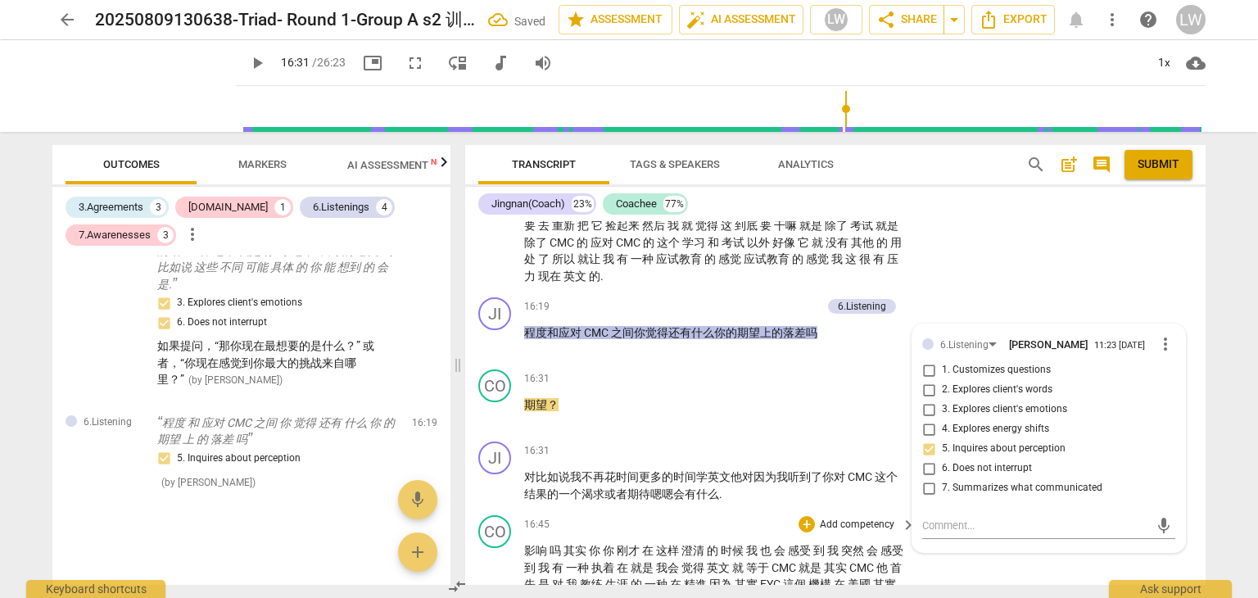
scroll to position [3180, 0]
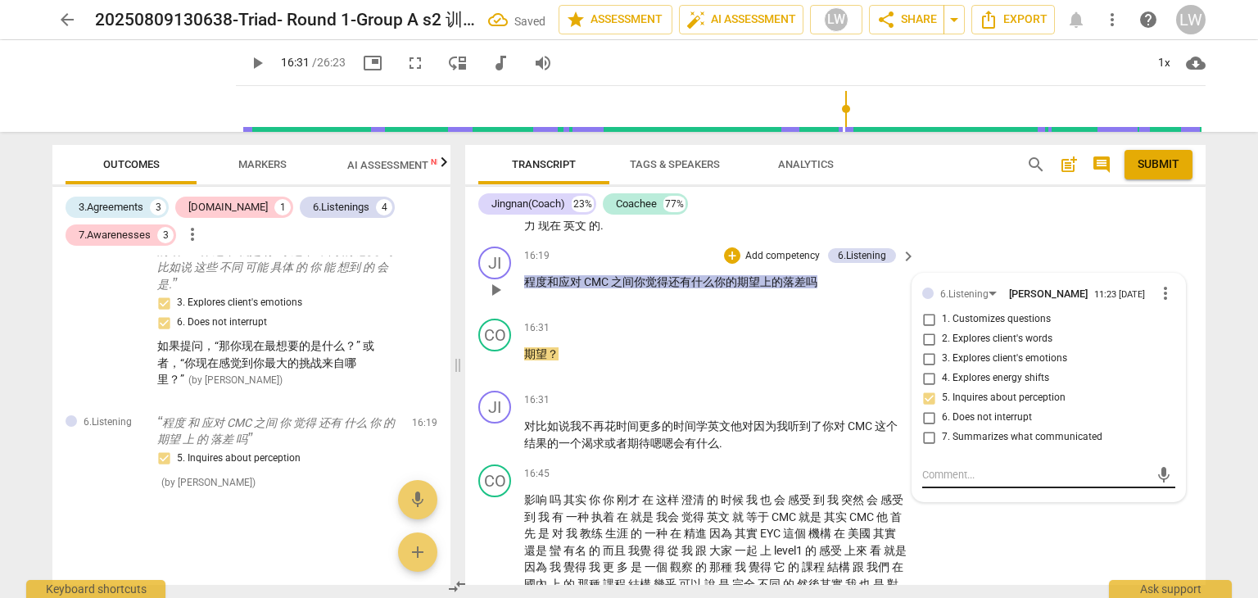
click at [966, 482] on textarea at bounding box center [1035, 475] width 227 height 16
click at [1155, 484] on span "send" at bounding box center [1164, 475] width 18 height 18
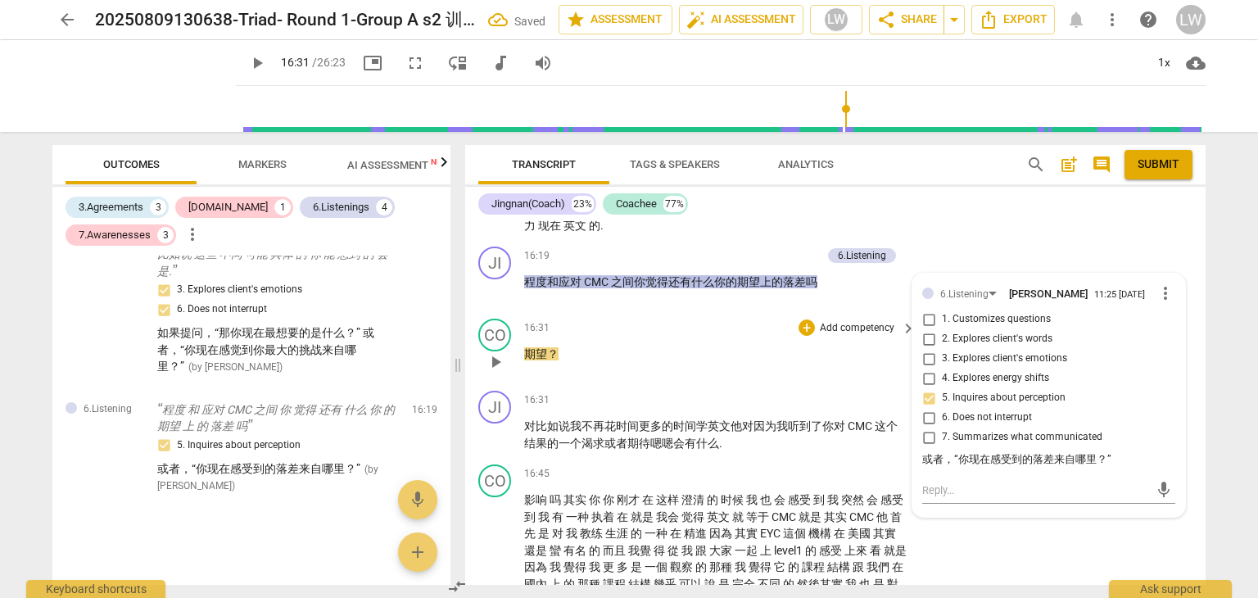
click at [727, 363] on p "期望 ？" at bounding box center [715, 354] width 383 height 17
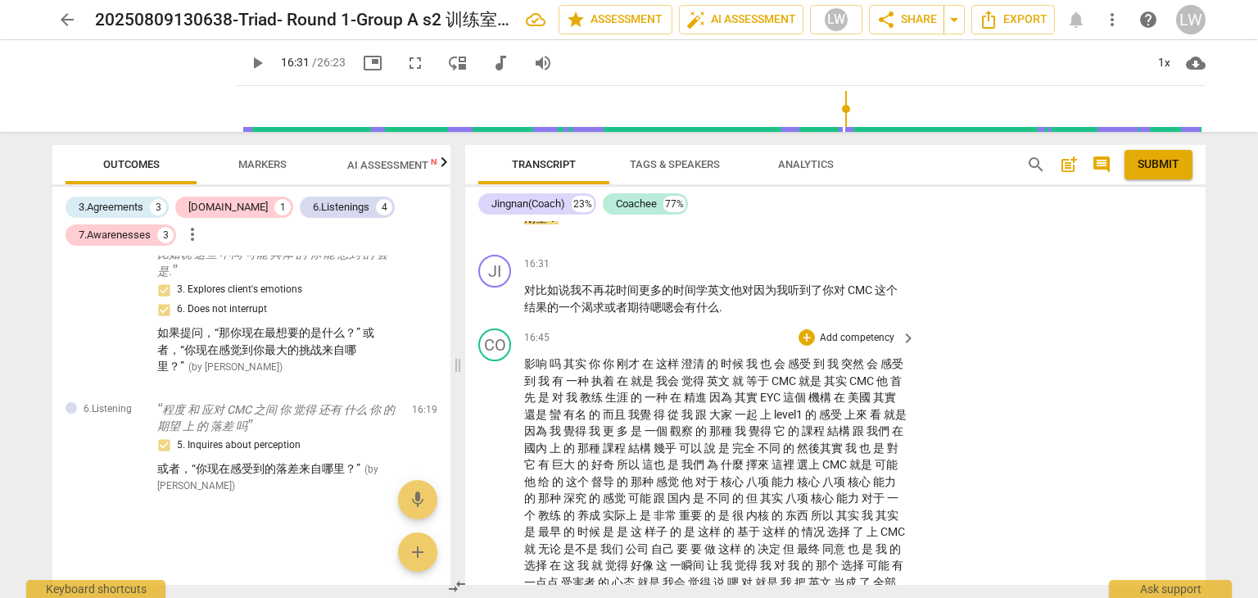
scroll to position [3344, 0]
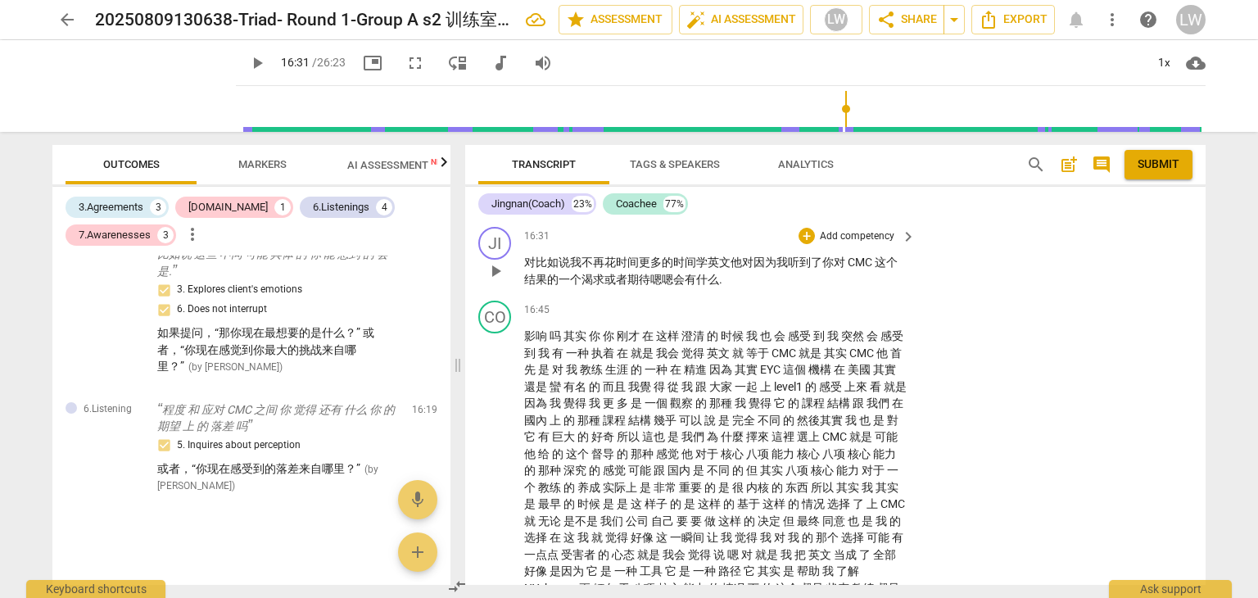
click at [498, 281] on span "play_arrow" at bounding box center [496, 271] width 20 height 20
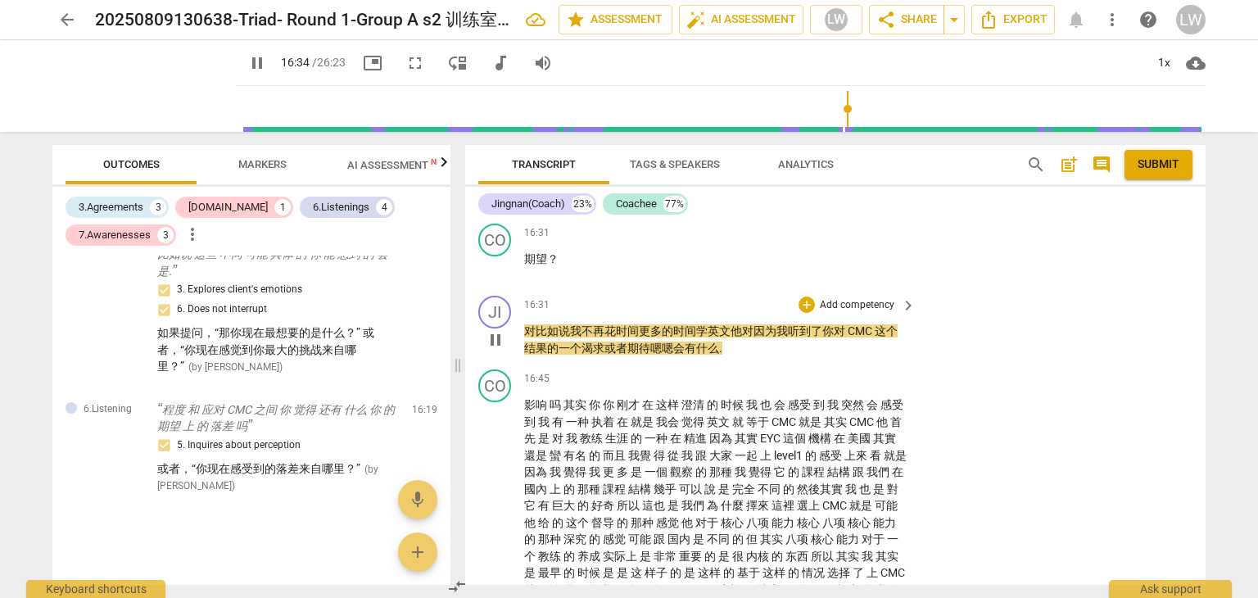
scroll to position [3262, 0]
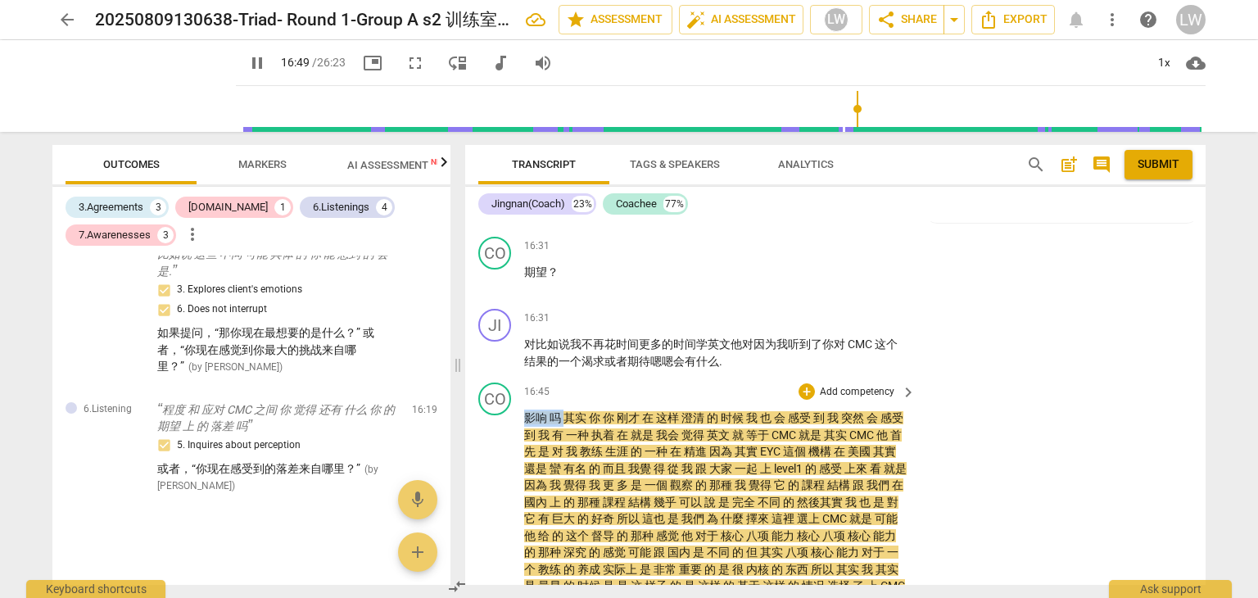
drag, startPoint x: 564, startPoint y: 429, endPoint x: 514, endPoint y: 430, distance: 49.2
copy p "影响 吗"
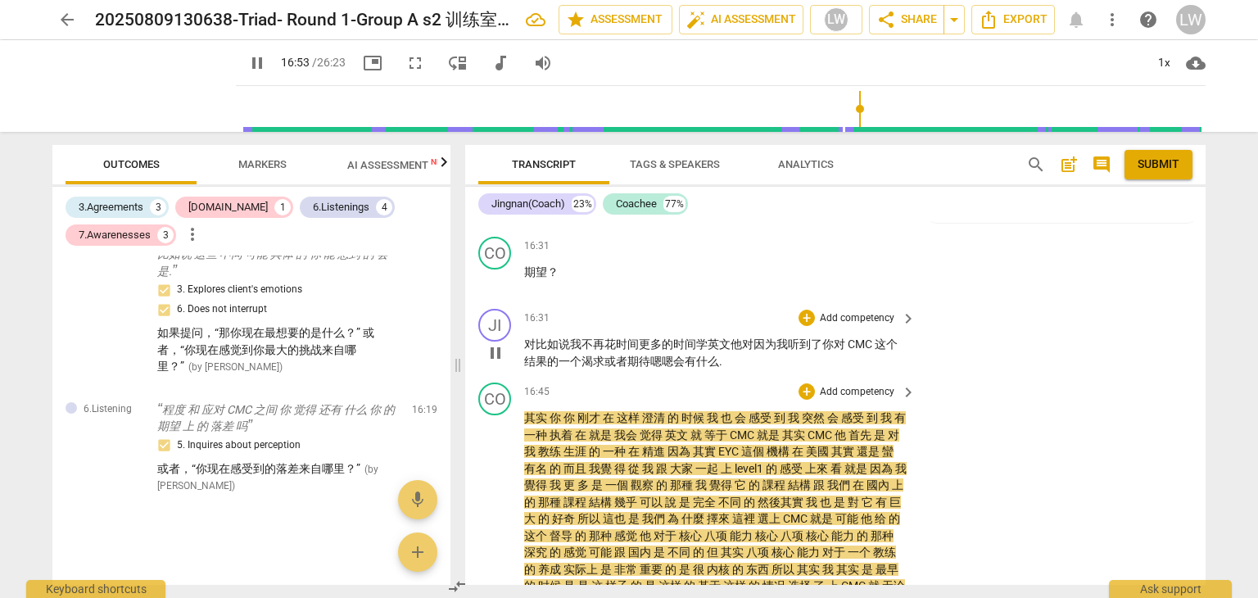
click at [727, 369] on p "对 比如说 我 不再 花 时间 更 多 的 时间 学 英文 他 对 因为 我 听到 了 你 对 CMC 这个 结果 的 一个 渴求 或者 期待 嗯 嗯 会 有…" at bounding box center [715, 353] width 383 height 34
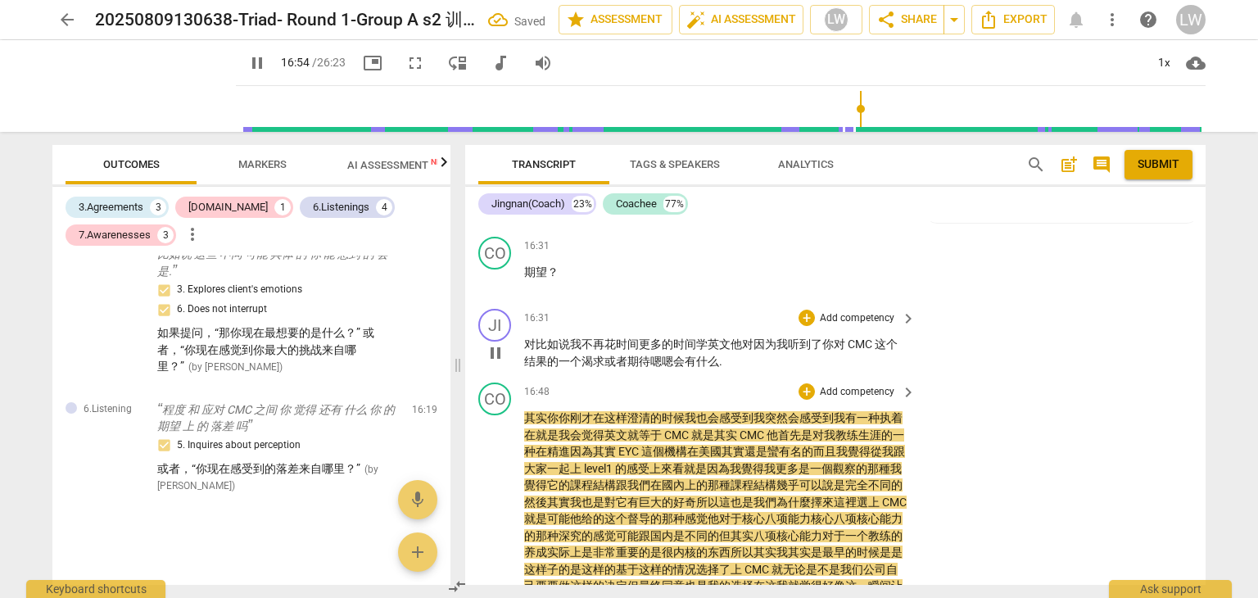
paste p
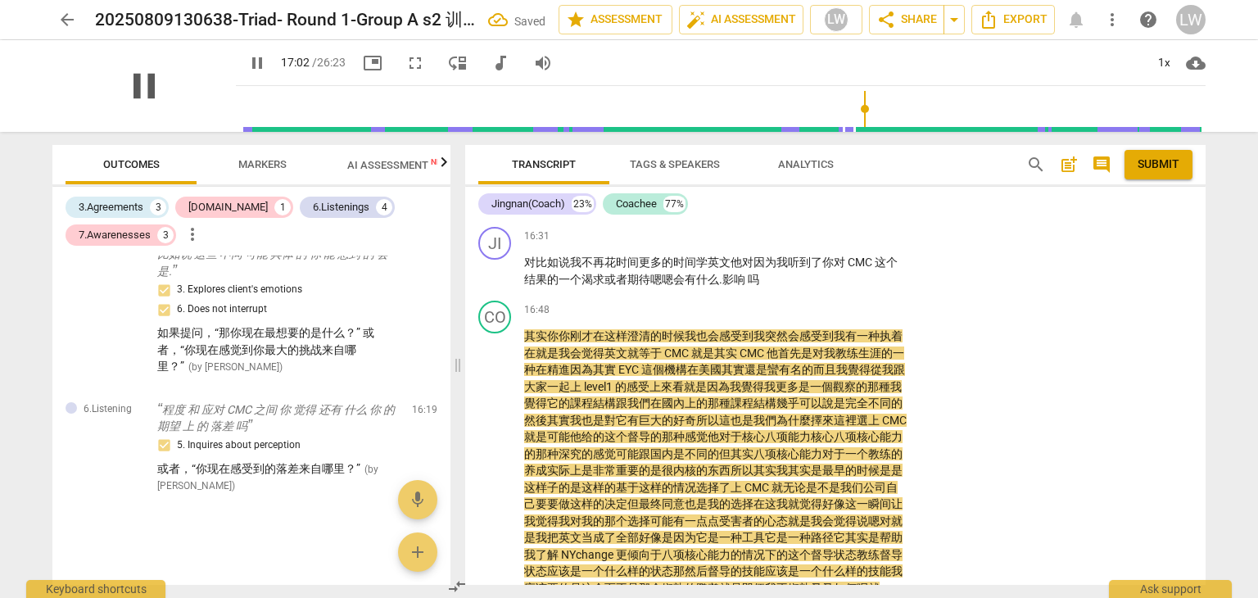
click at [152, 89] on span "pause" at bounding box center [144, 86] width 43 height 43
click at [721, 286] on span "." at bounding box center [722, 279] width 6 height 13
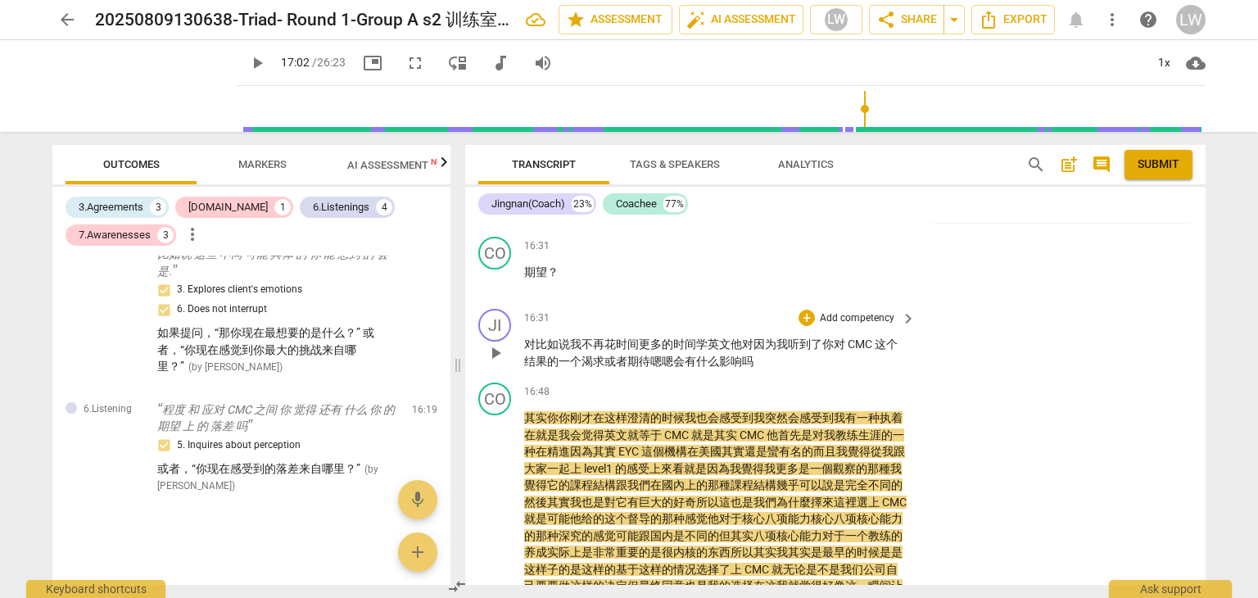
click at [882, 326] on p "Add competency" at bounding box center [857, 318] width 78 height 15
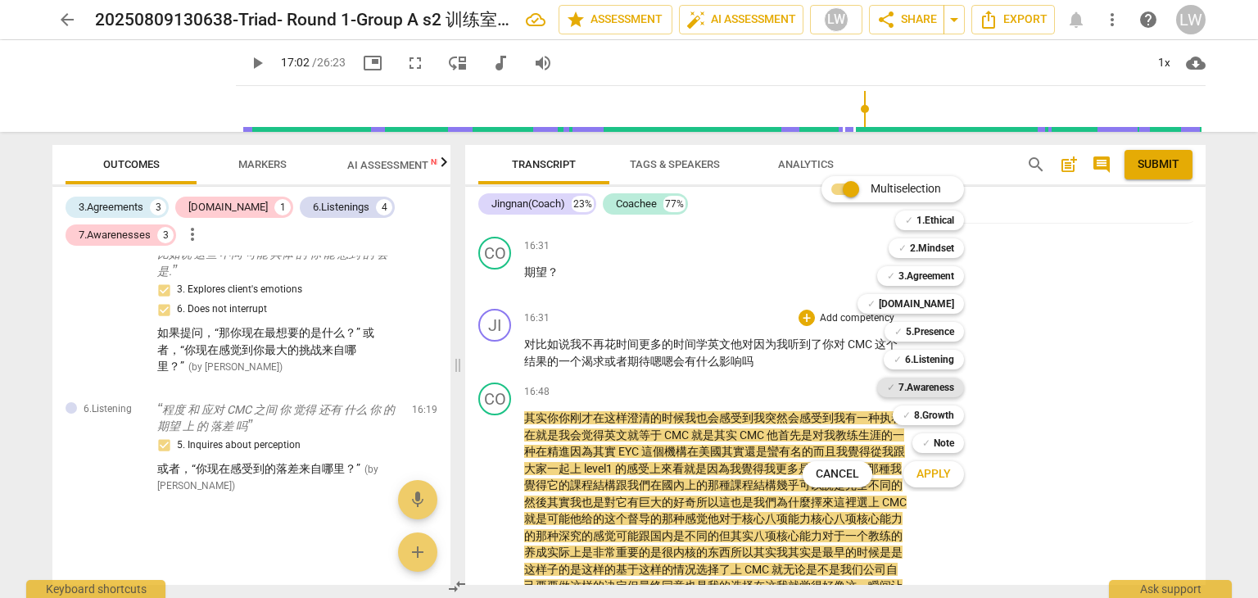
click at [936, 388] on b "7.Awareness" at bounding box center [927, 388] width 56 height 20
click at [939, 469] on span "Apply" at bounding box center [934, 474] width 34 height 16
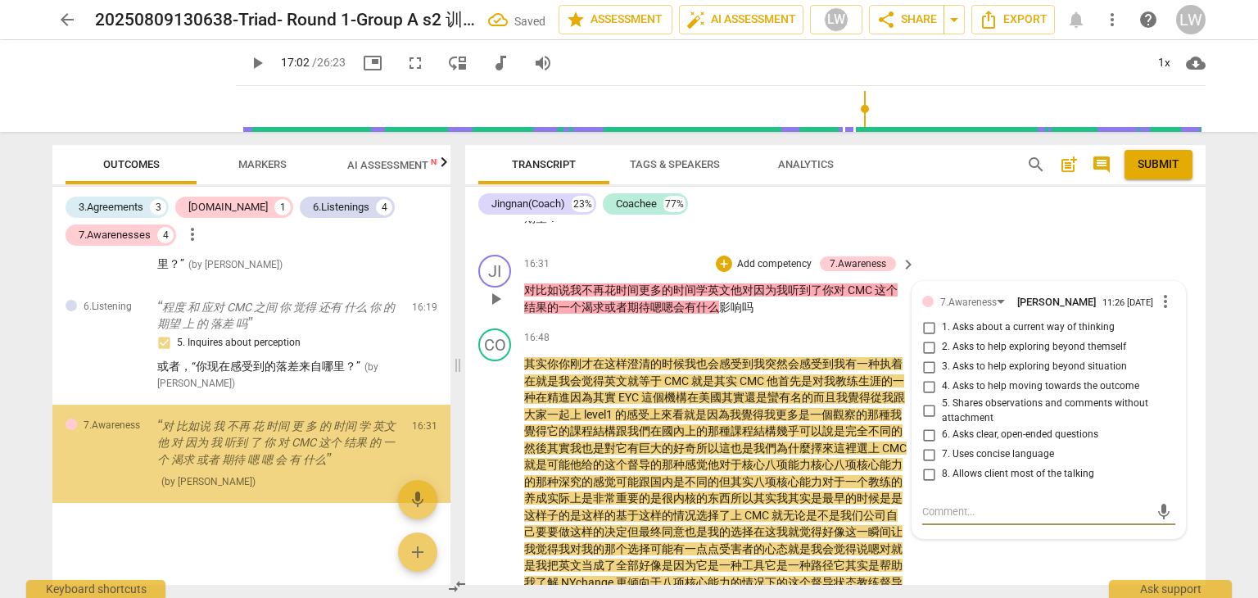
scroll to position [3345, 0]
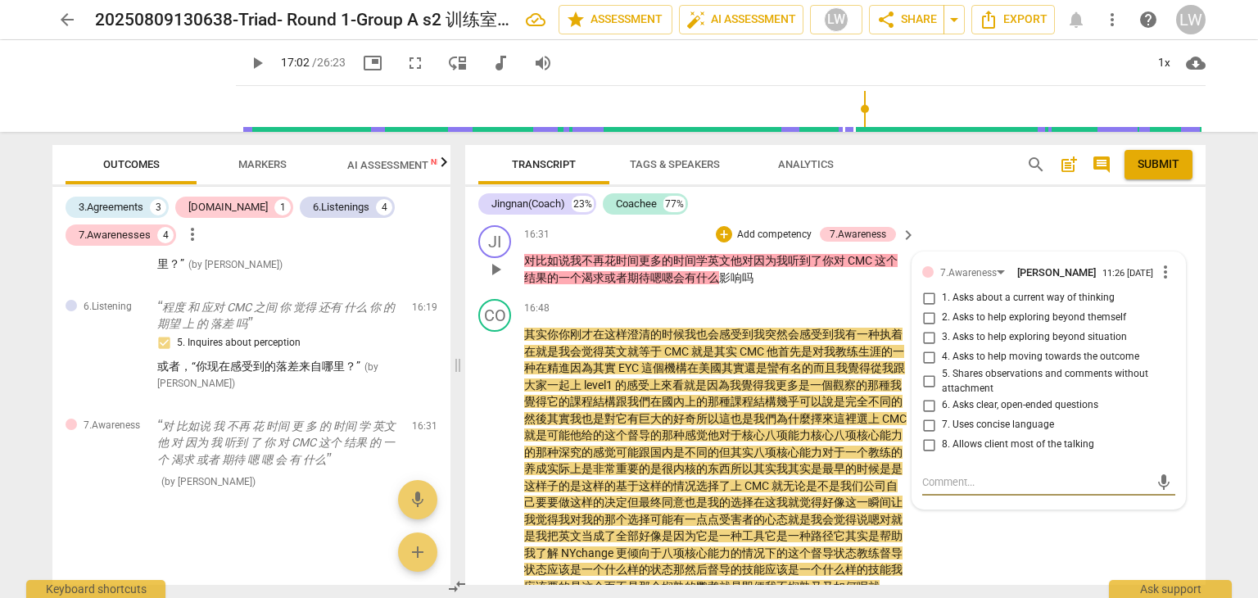
click at [924, 347] on input "3. Asks to help exploring beyond situation" at bounding box center [929, 338] width 26 height 20
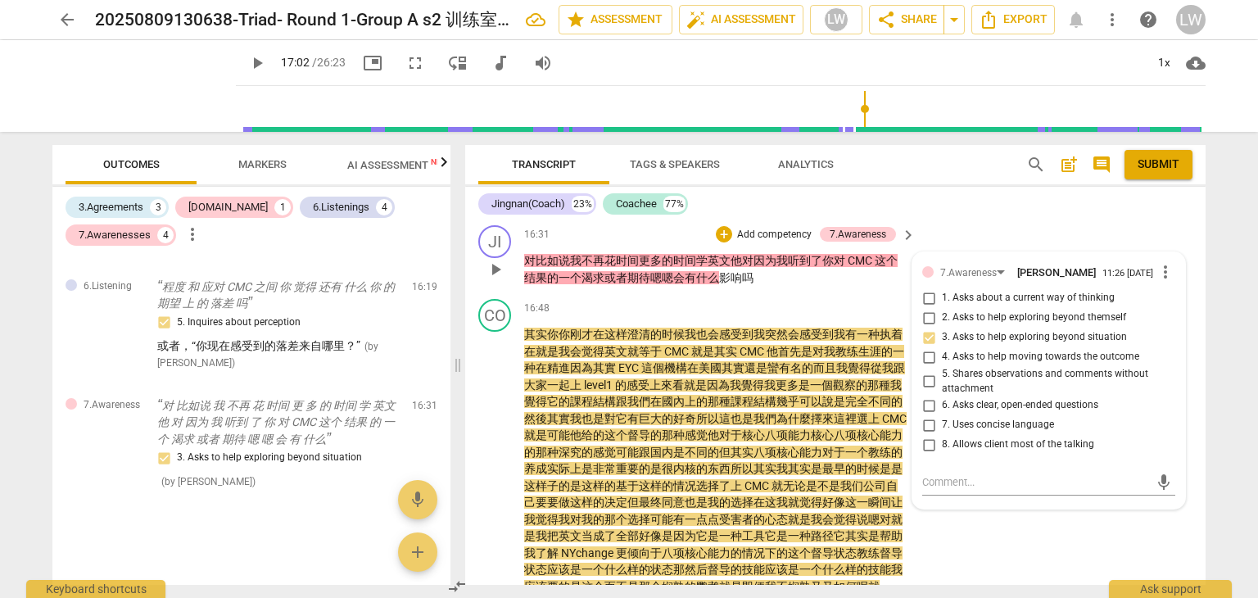
click at [927, 392] on input "5. Shares observations and comments without attachment" at bounding box center [929, 382] width 26 height 20
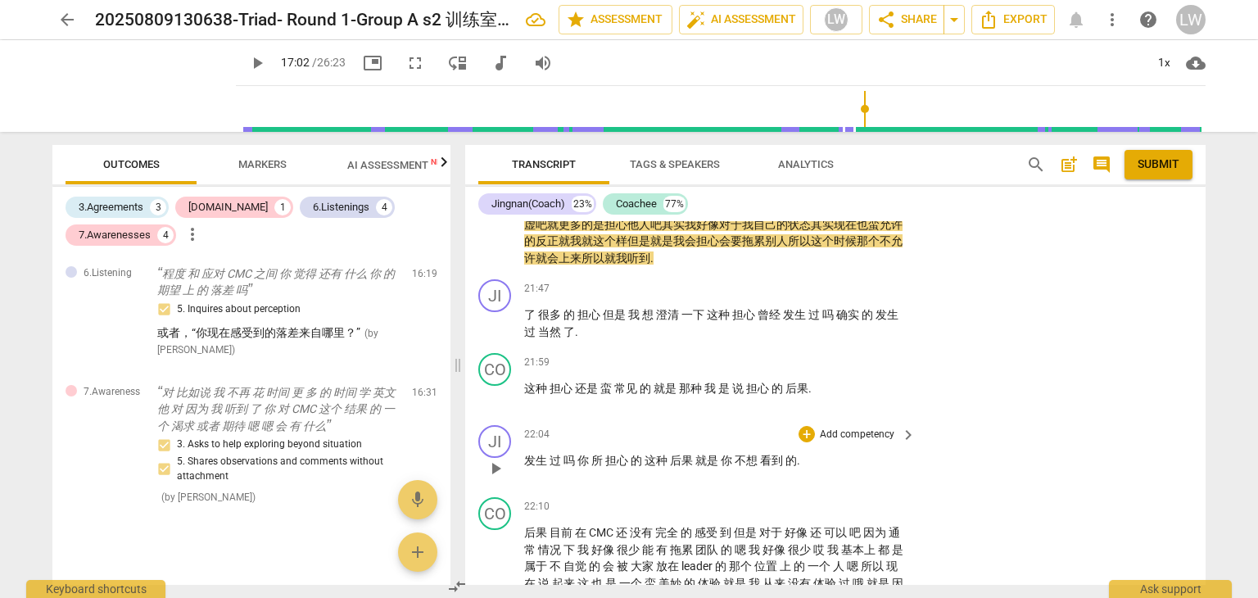
scroll to position [4082, 0]
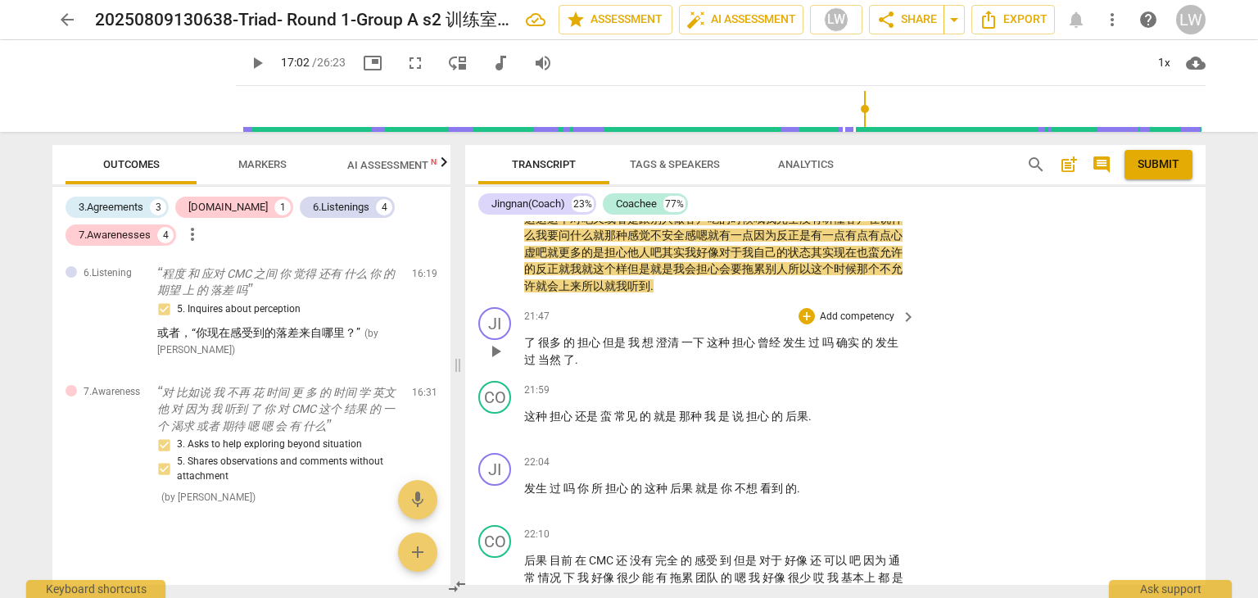
click at [494, 361] on span "play_arrow" at bounding box center [496, 352] width 20 height 20
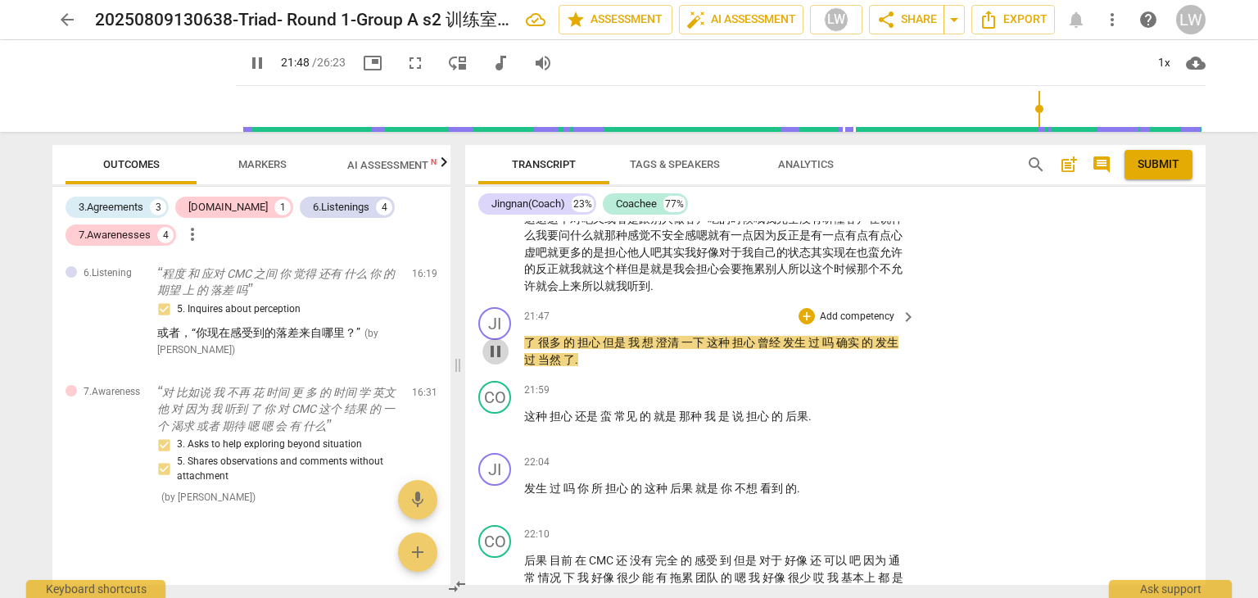
click at [494, 361] on span "pause" at bounding box center [496, 352] width 20 height 20
click at [530, 349] on span "了" at bounding box center [531, 342] width 14 height 13
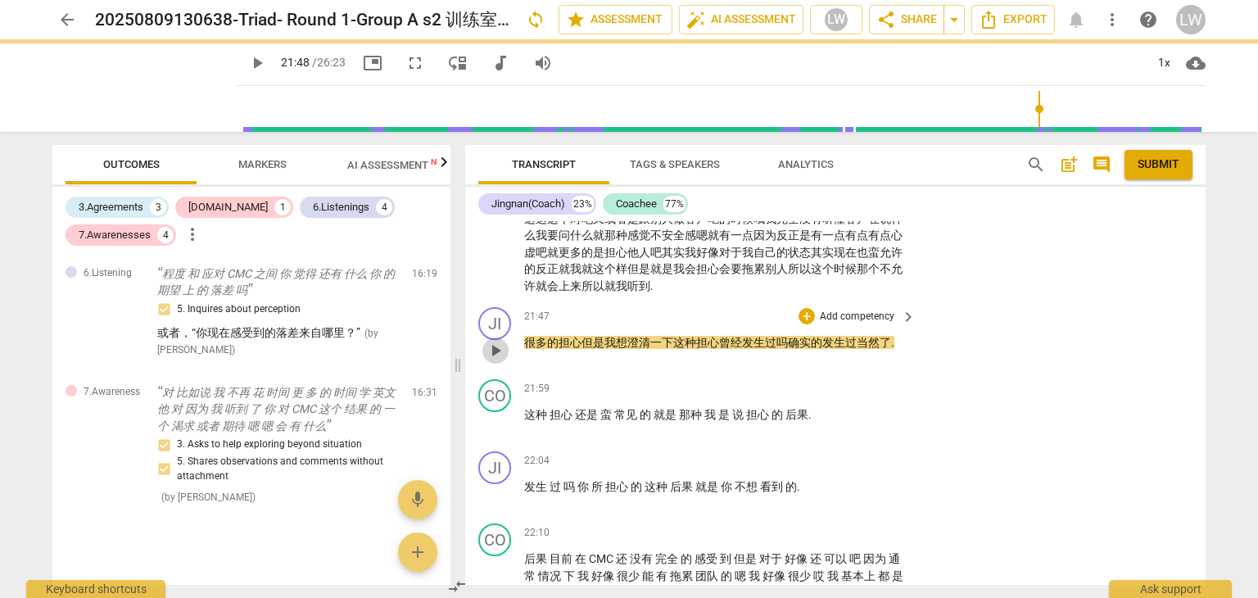
click at [500, 360] on span "play_arrow" at bounding box center [496, 351] width 20 height 20
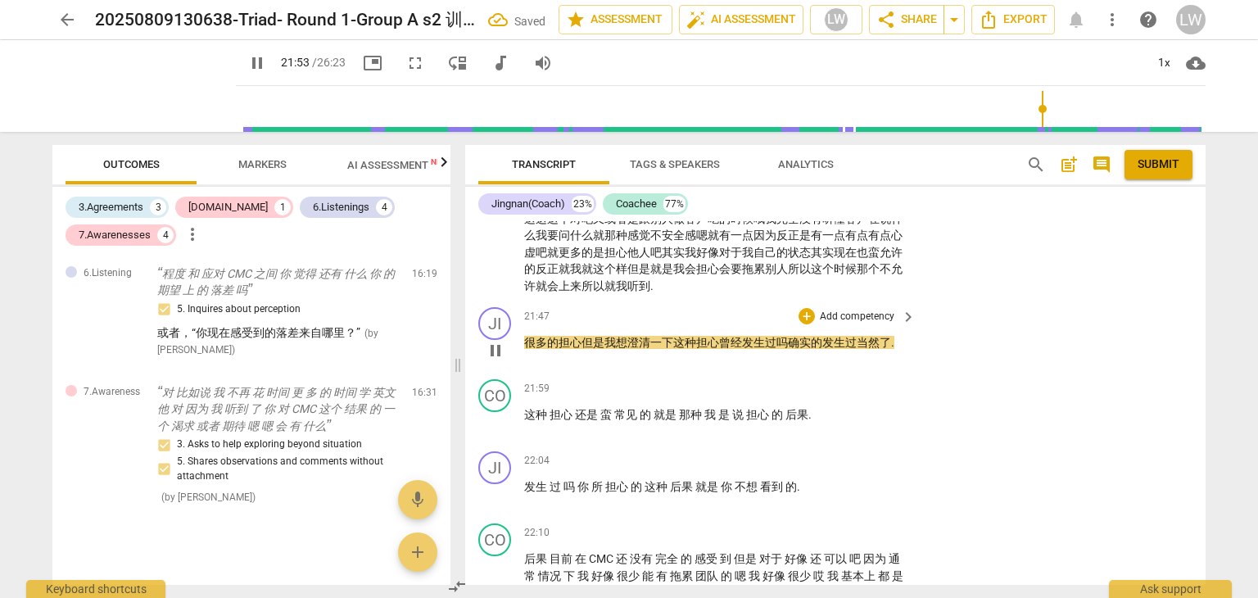
click at [577, 349] on span "担心" at bounding box center [570, 342] width 23 height 13
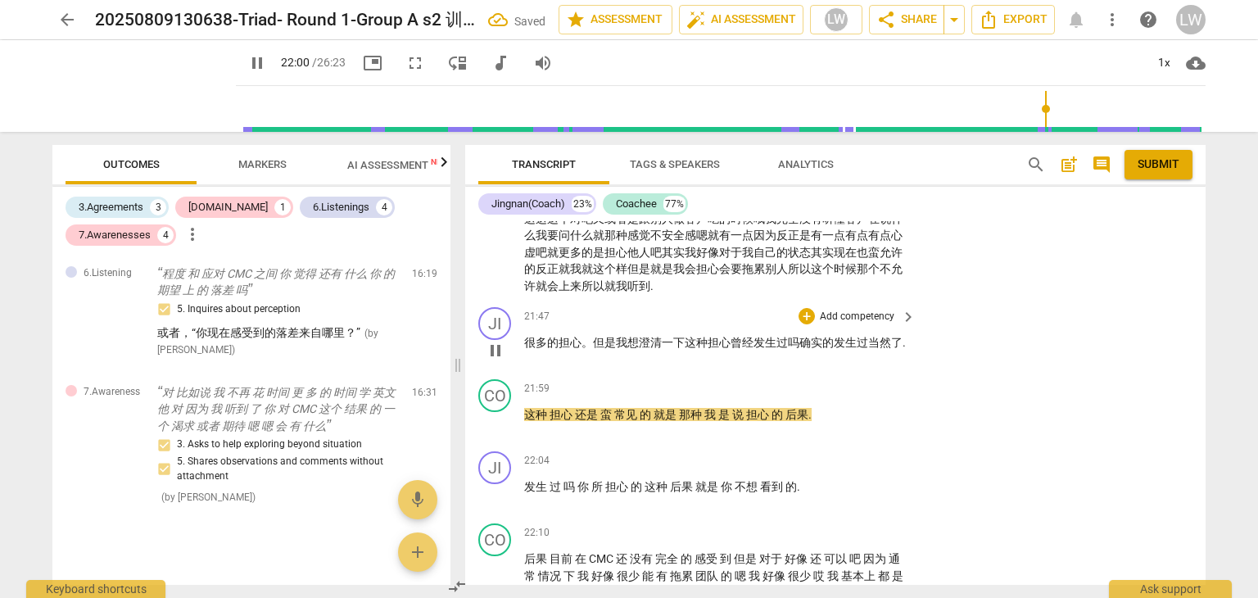
click at [501, 360] on span "pause" at bounding box center [496, 351] width 20 height 20
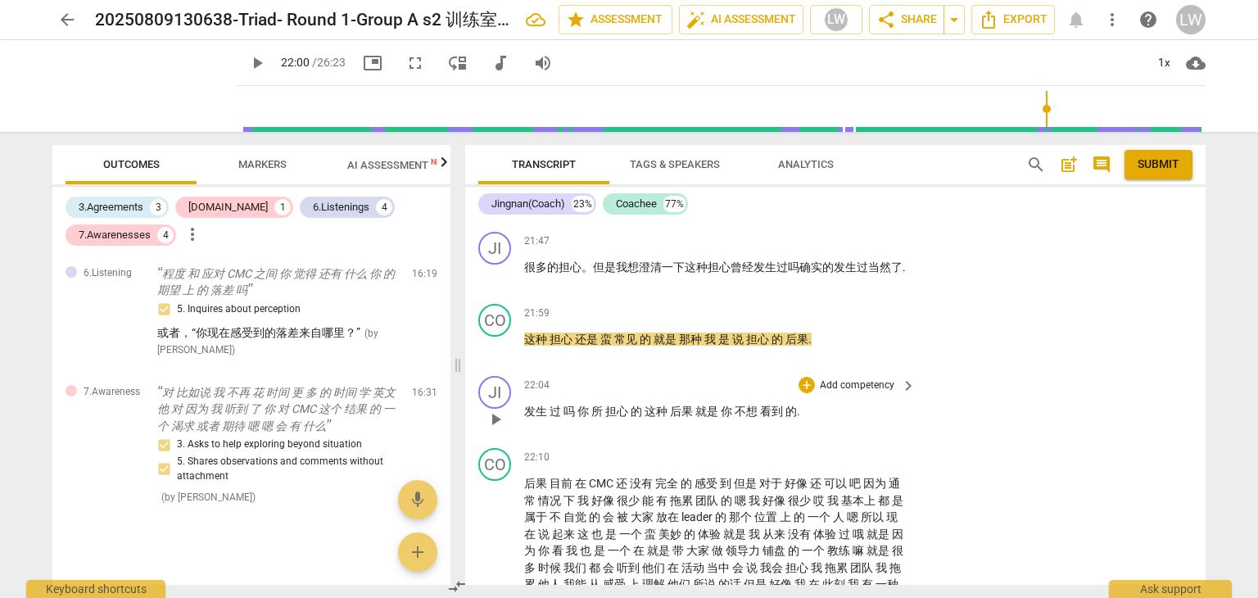
scroll to position [4164, 0]
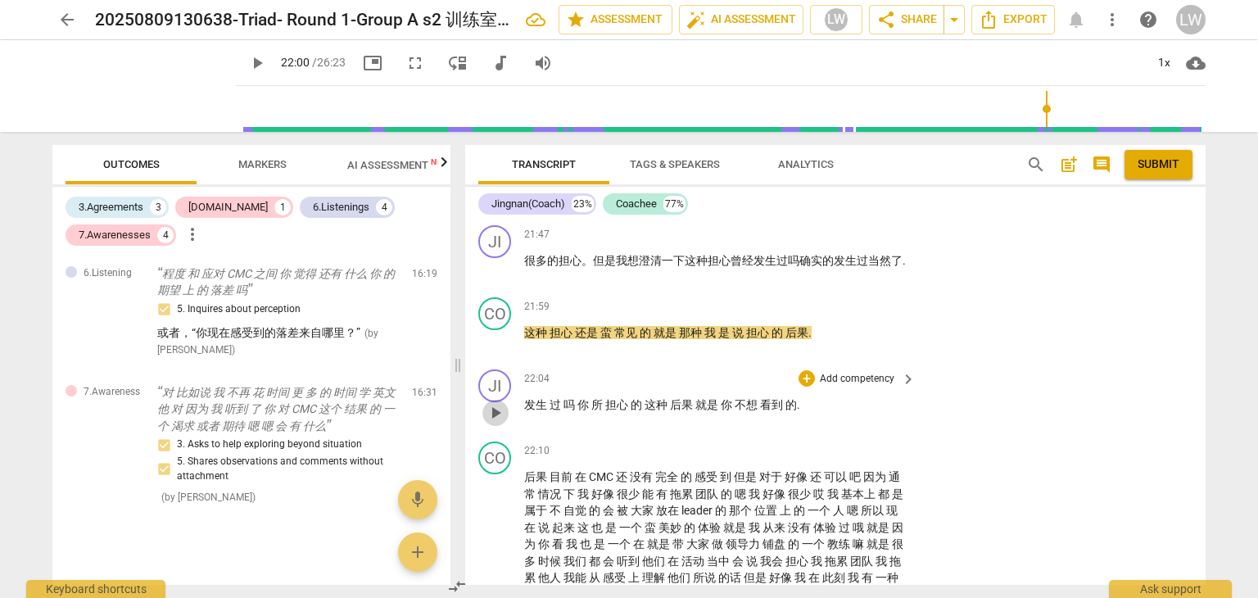
click at [500, 423] on span "play_arrow" at bounding box center [496, 413] width 20 height 20
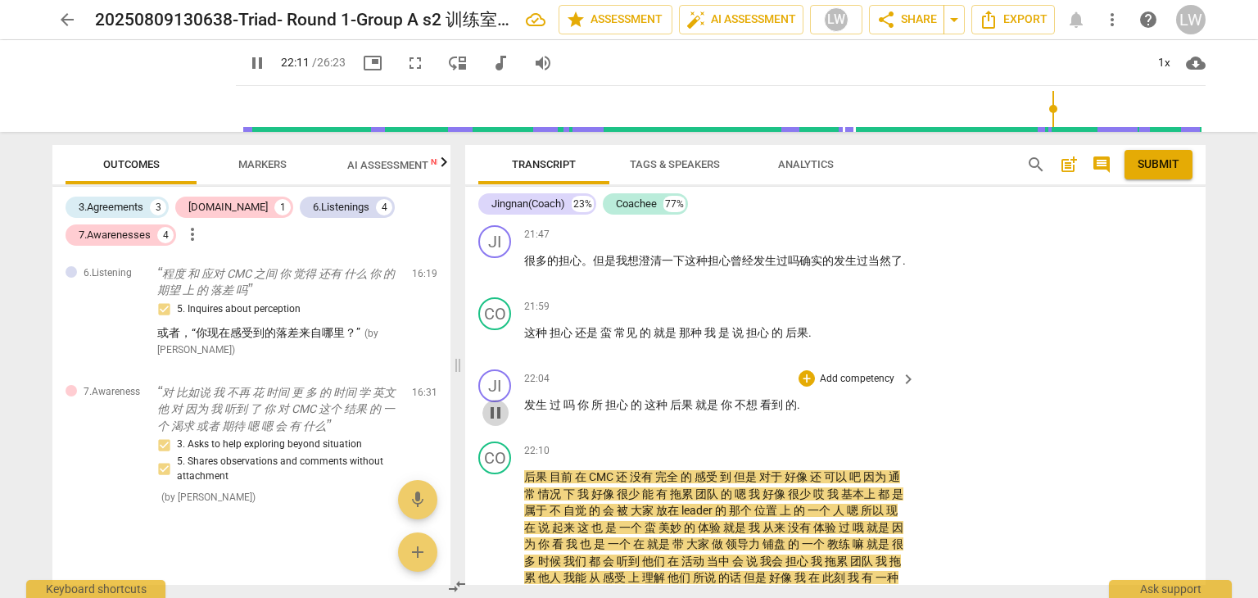
click at [500, 423] on span "pause" at bounding box center [496, 413] width 20 height 20
drag, startPoint x: 525, startPoint y: 489, endPoint x: 547, endPoint y: 489, distance: 22.1
click at [547, 483] on span "后果" at bounding box center [536, 476] width 25 height 13
copy span "后果"
click at [800, 411] on span "." at bounding box center [798, 404] width 3 height 13
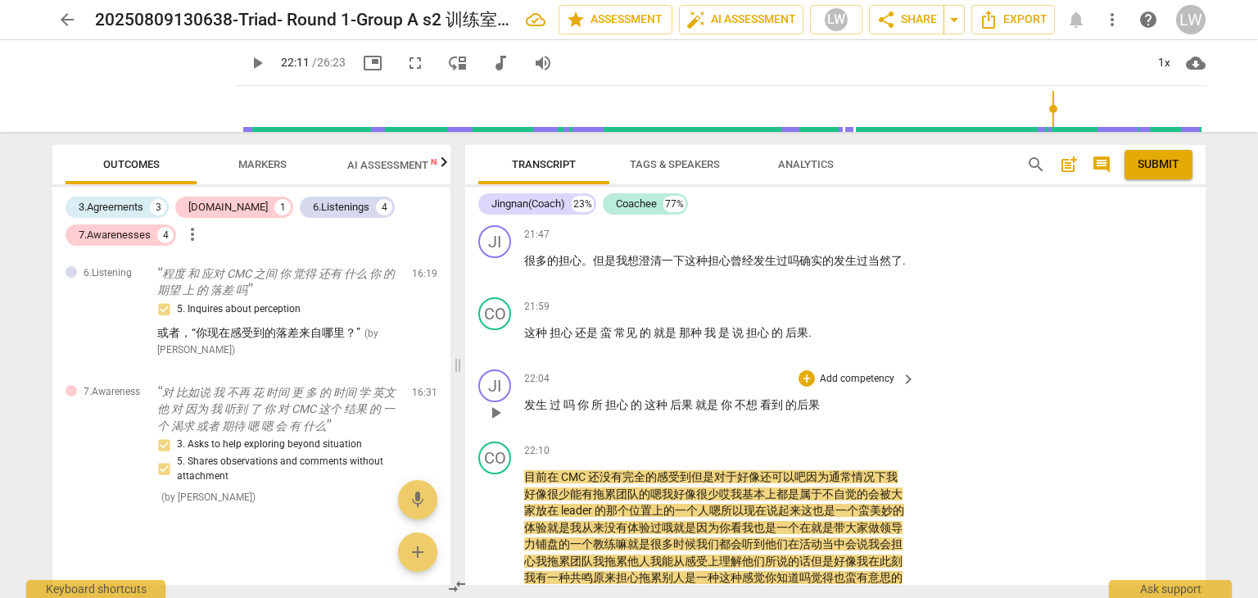
scroll to position [4082, 0]
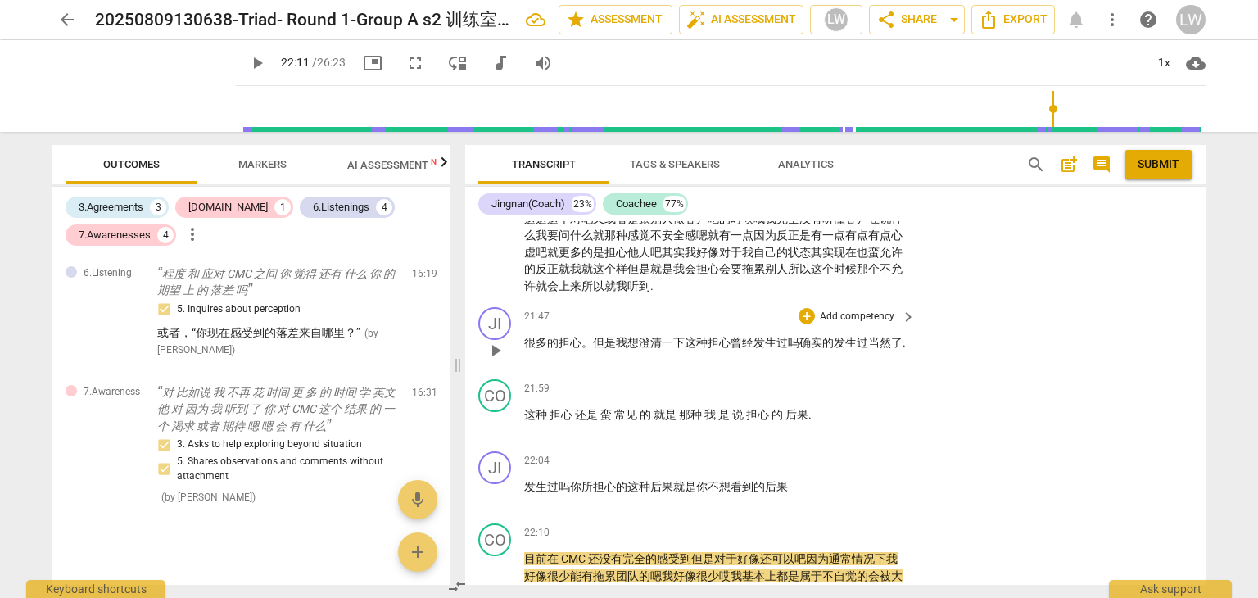
click at [874, 324] on p "Add competency" at bounding box center [857, 317] width 78 height 15
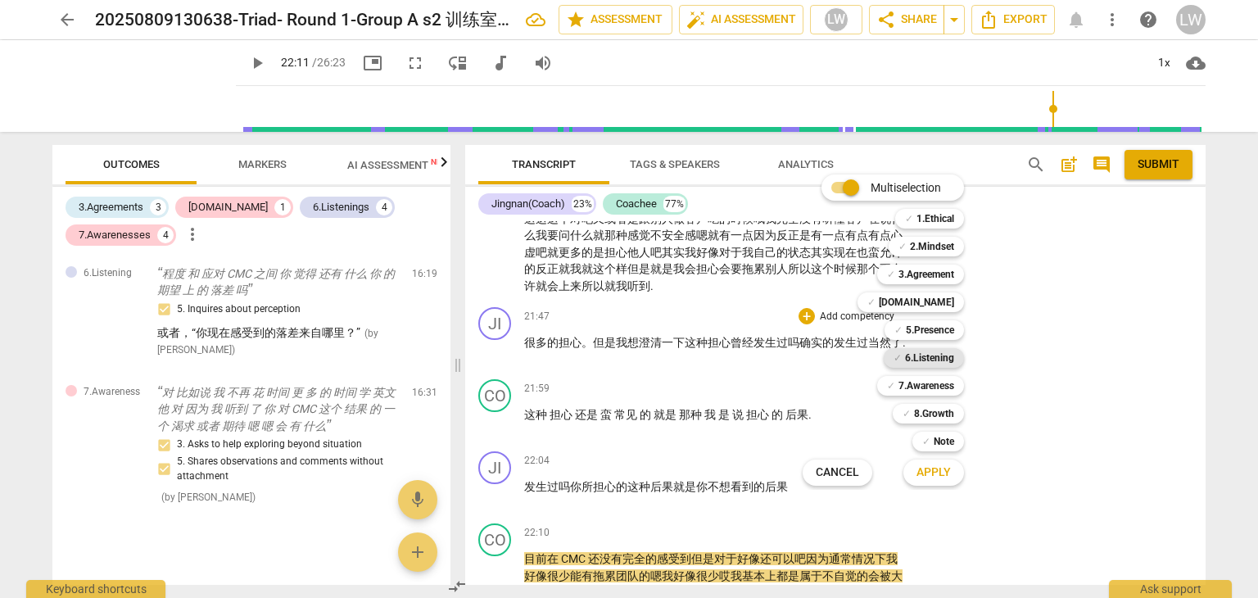
click at [937, 355] on b "6.Listening" at bounding box center [929, 358] width 49 height 20
click at [928, 474] on span "Apply" at bounding box center [934, 472] width 34 height 16
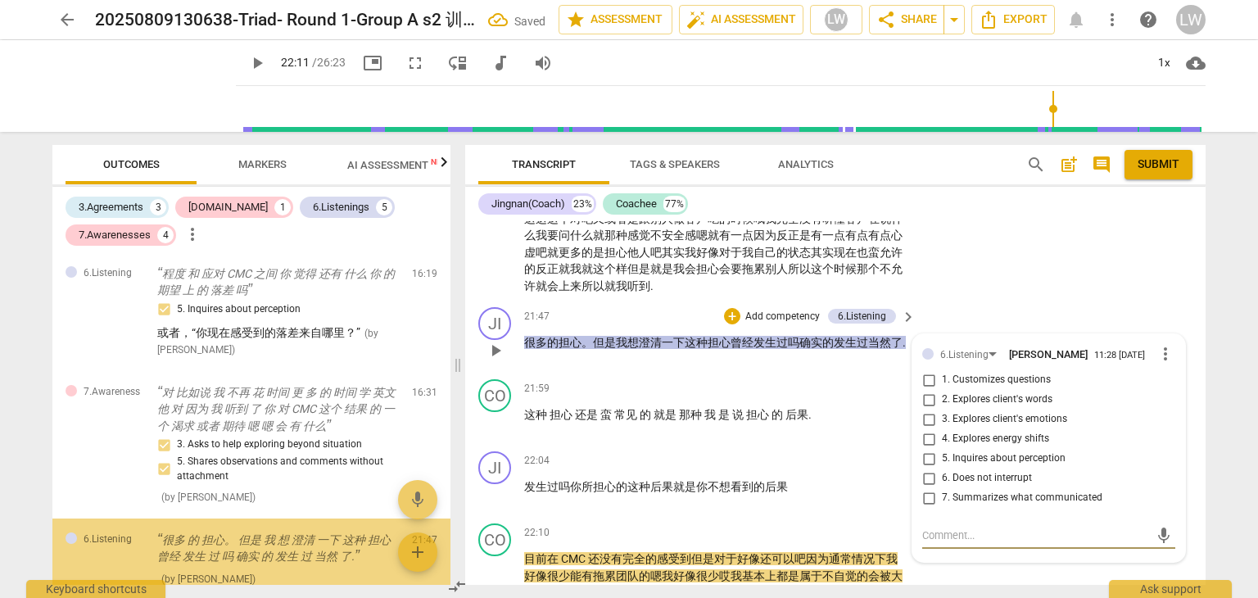
scroll to position [2205, 0]
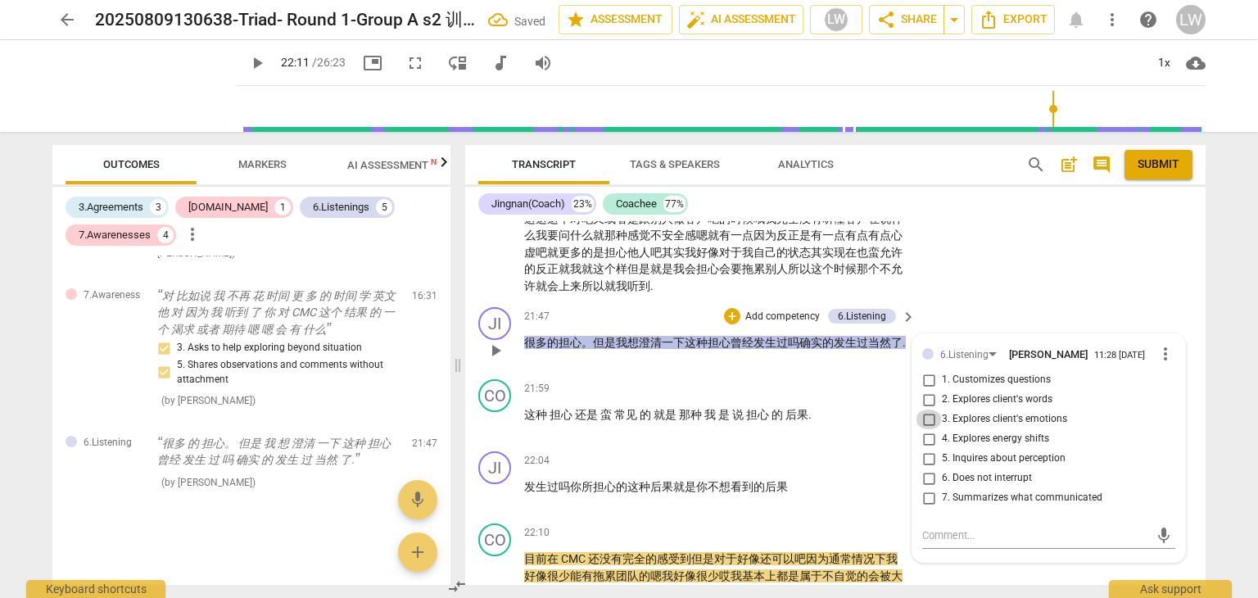
click at [927, 429] on input "3. Explores client's emotions" at bounding box center [929, 420] width 26 height 20
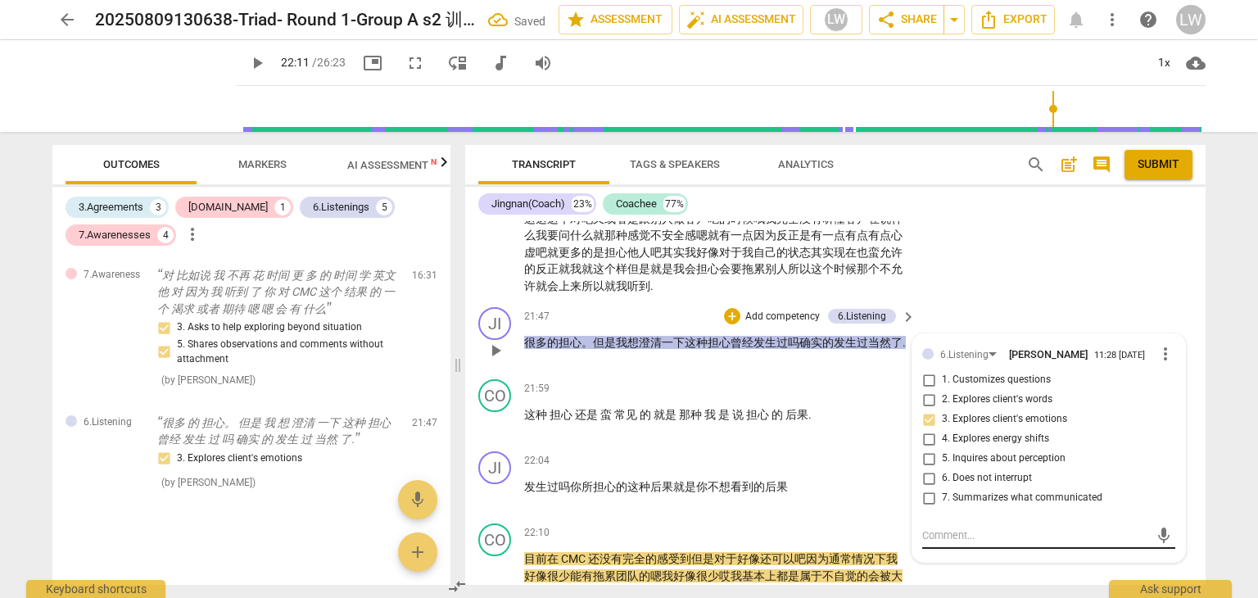
click at [970, 543] on textarea at bounding box center [1035, 535] width 227 height 16
click at [1140, 543] on textarea "很好的临在积极聆听，听到了情绪，可以考虑，" at bounding box center [1035, 535] width 227 height 16
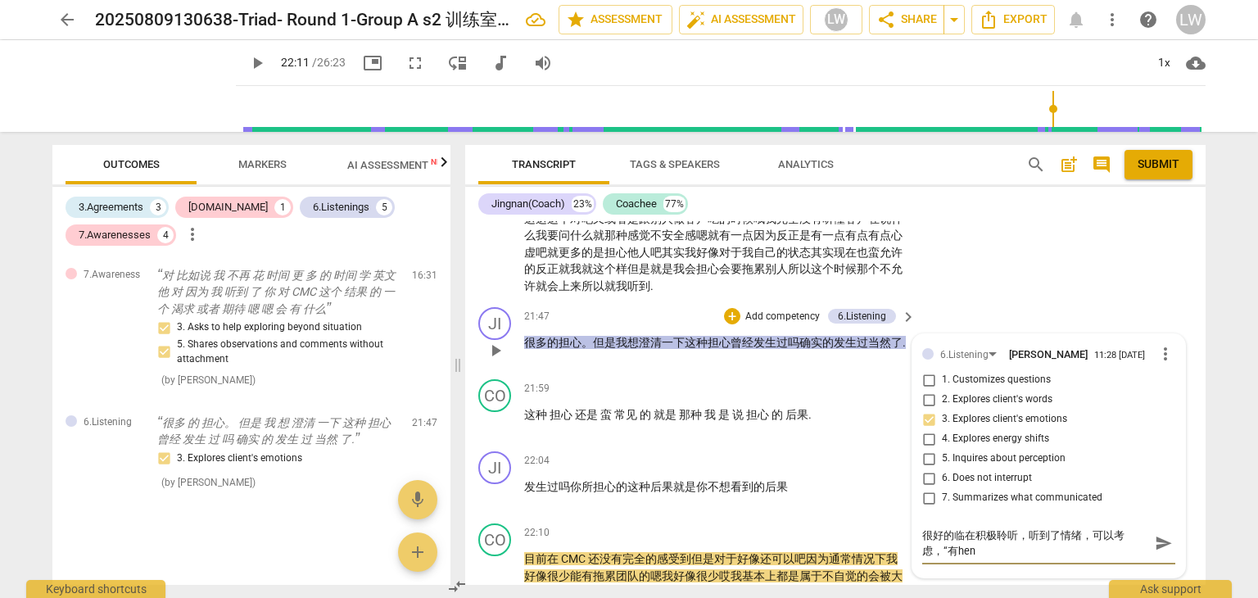
scroll to position [0, 0]
click at [1165, 552] on span "send" at bounding box center [1164, 543] width 18 height 18
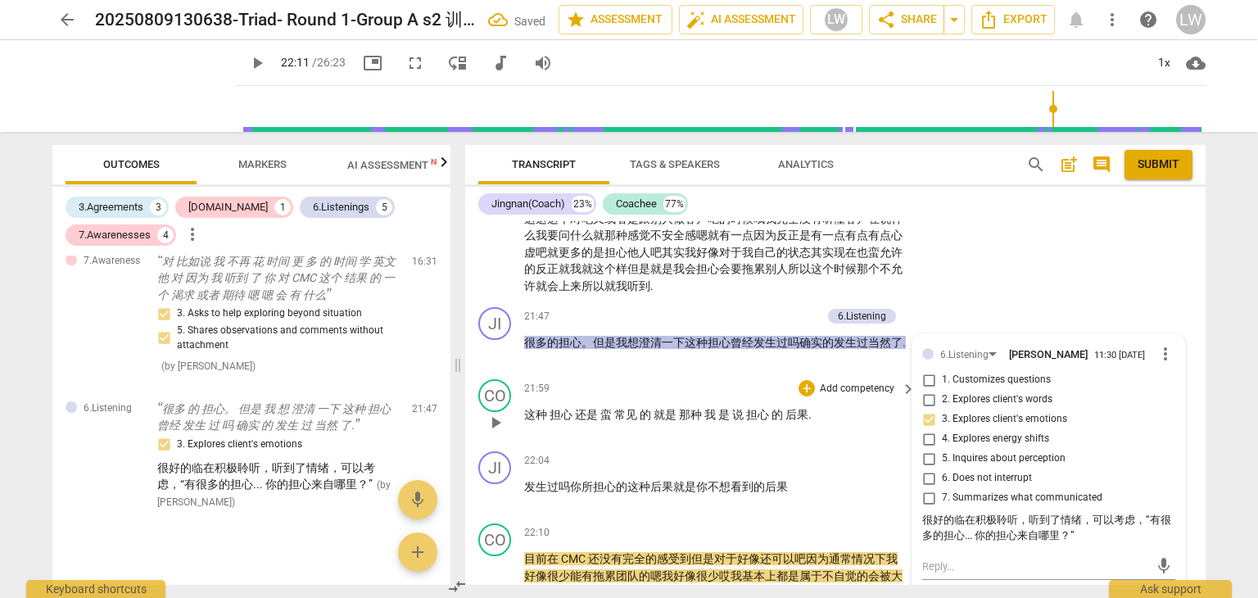
click at [854, 438] on div "21:59 + Add competency keyboard_arrow_right 这种 担心 还是 蛮 常见 的 就是 那种 我 是 说 担心 的 后果…" at bounding box center [720, 408] width 393 height 59
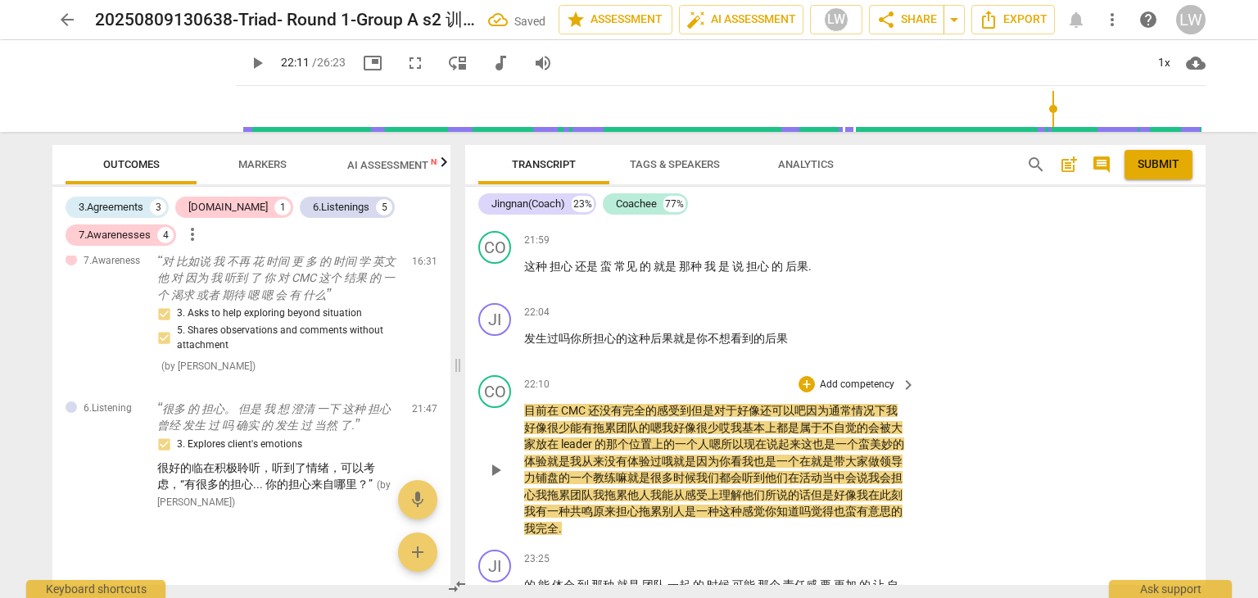
scroll to position [4246, 0]
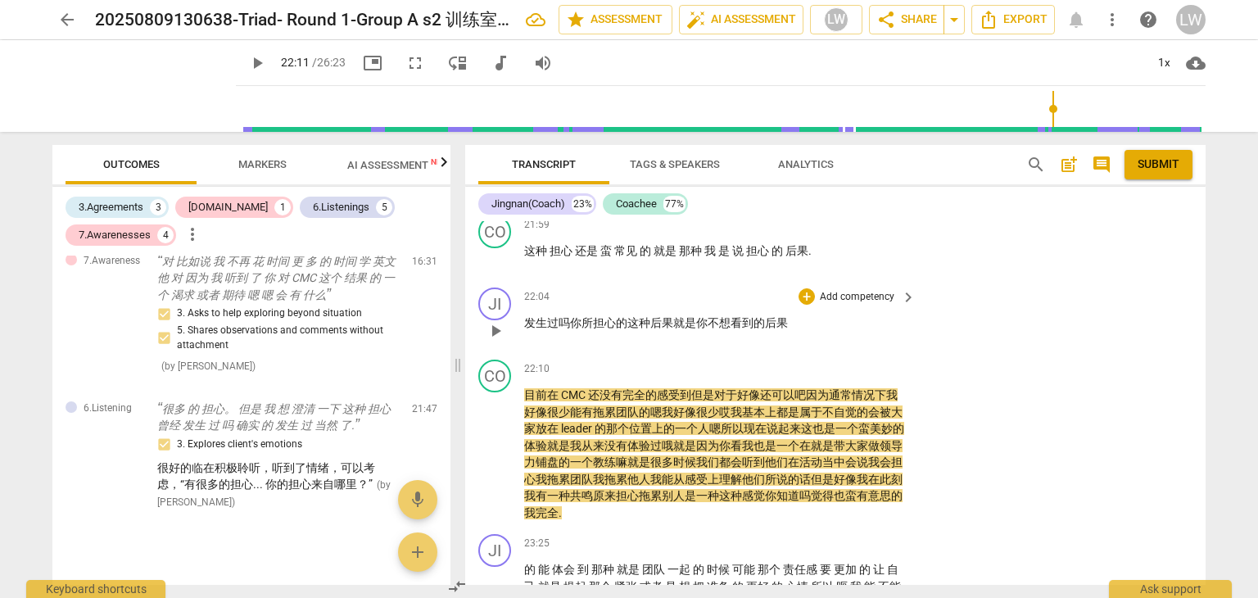
click at [501, 341] on span "play_arrow" at bounding box center [496, 331] width 20 height 20
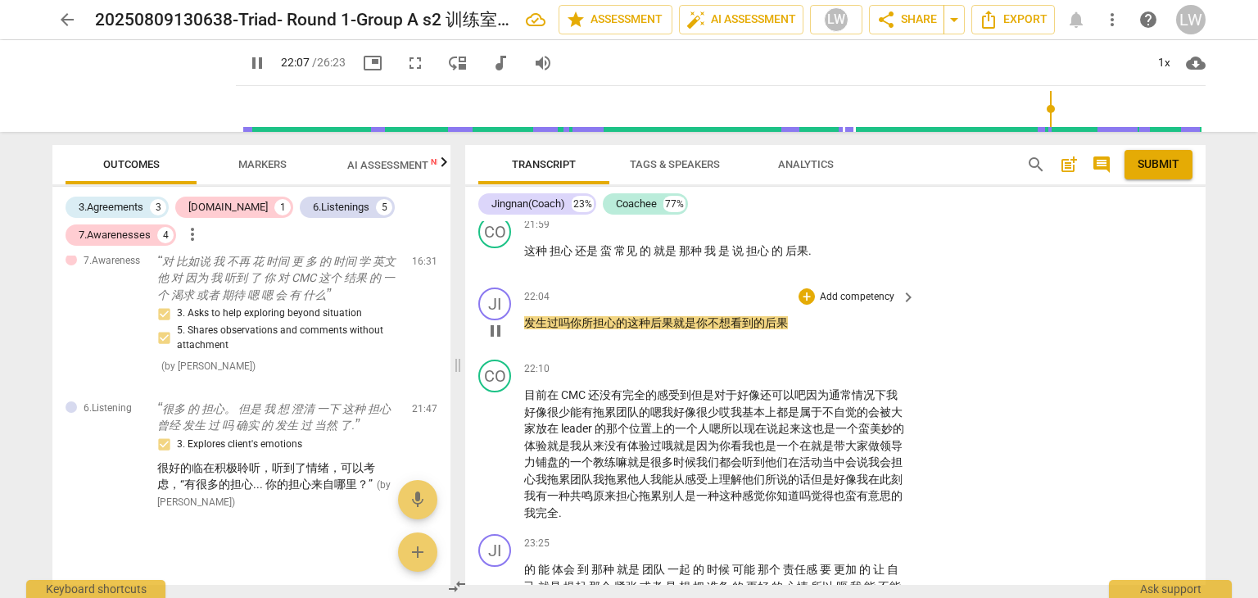
click at [501, 341] on span "pause" at bounding box center [496, 331] width 20 height 20
click at [876, 305] on p "Add competency" at bounding box center [857, 297] width 78 height 15
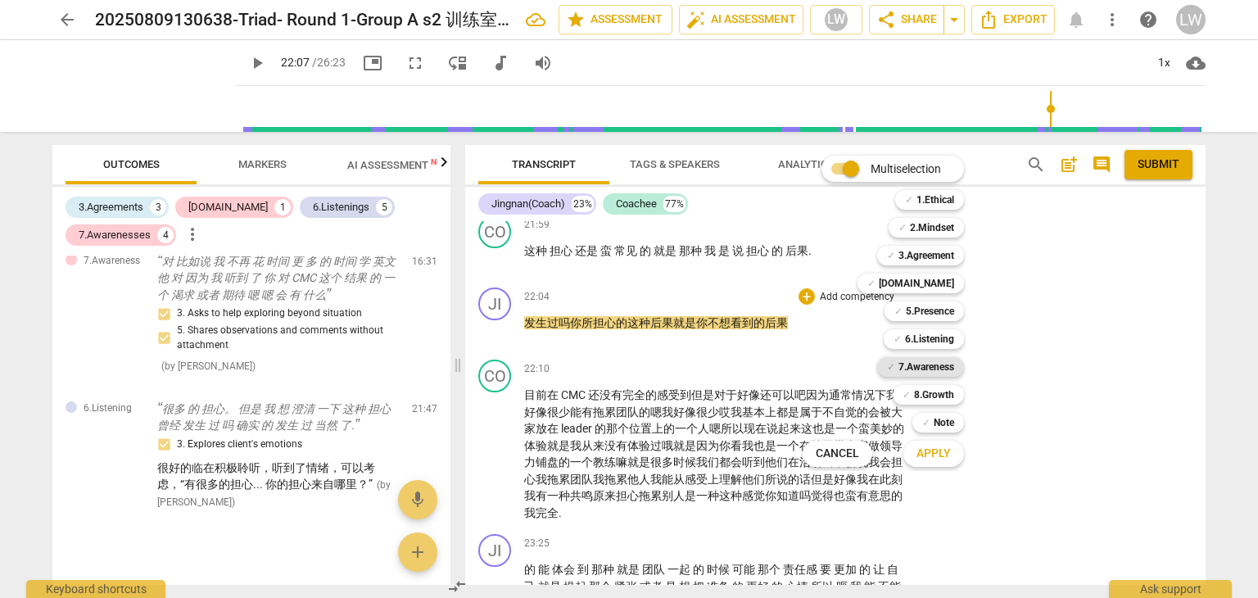
click at [921, 364] on b "7.Awareness" at bounding box center [927, 367] width 56 height 20
click at [939, 451] on span "Apply" at bounding box center [934, 454] width 34 height 16
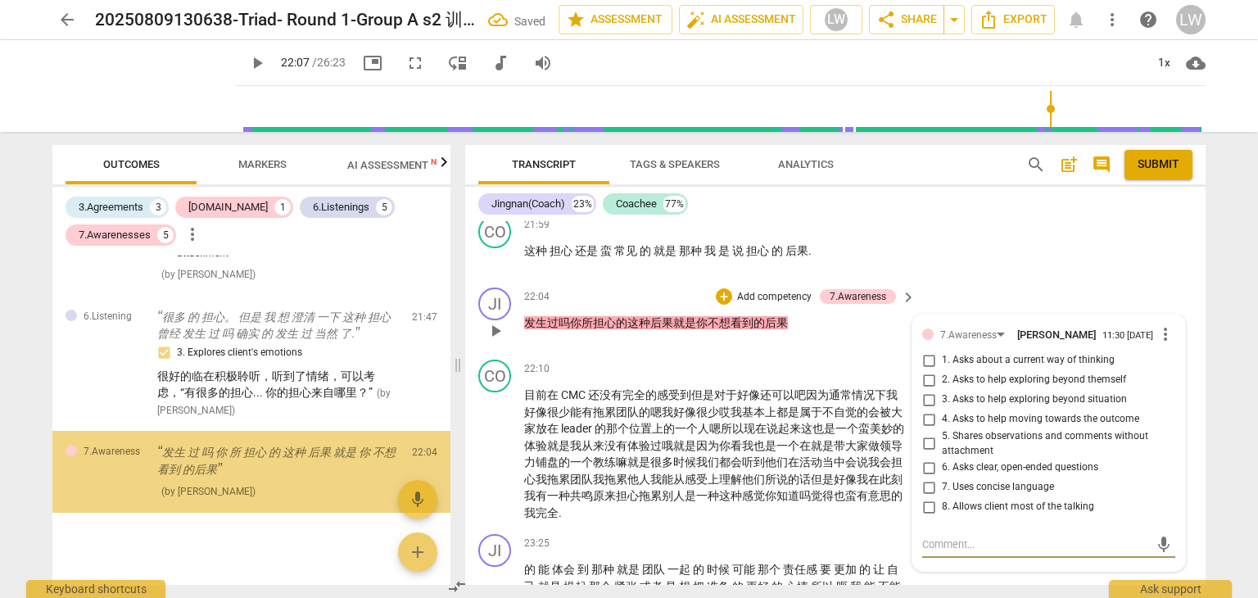
scroll to position [2340, 0]
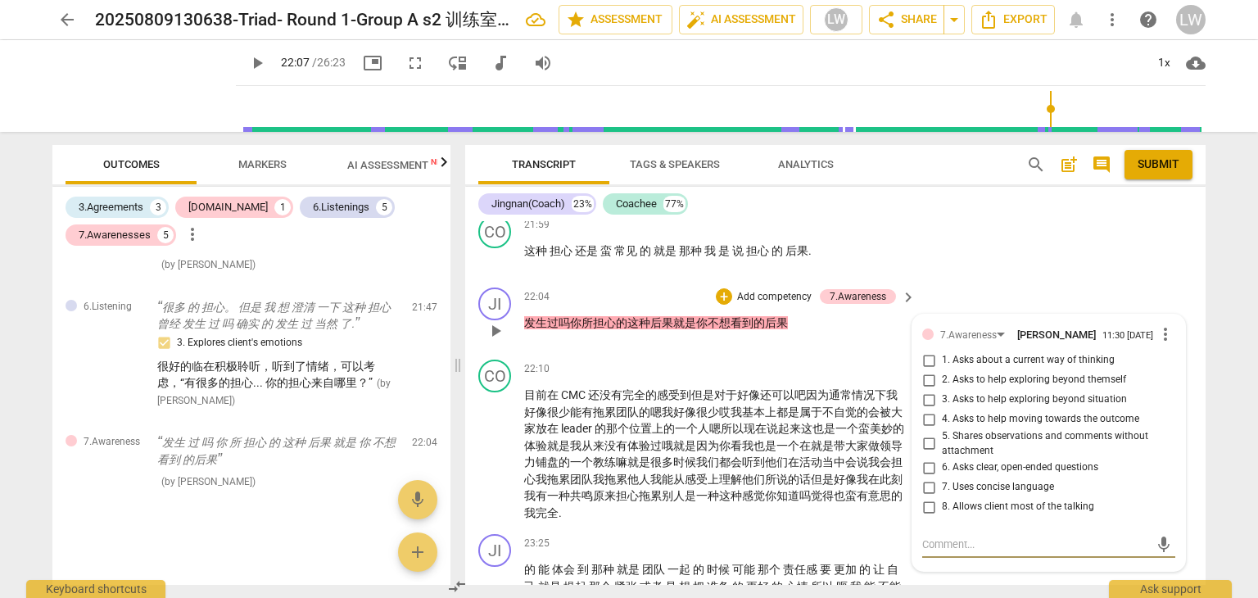
click at [926, 429] on input "4. Asks to help moving towards the outcome" at bounding box center [929, 420] width 26 height 20
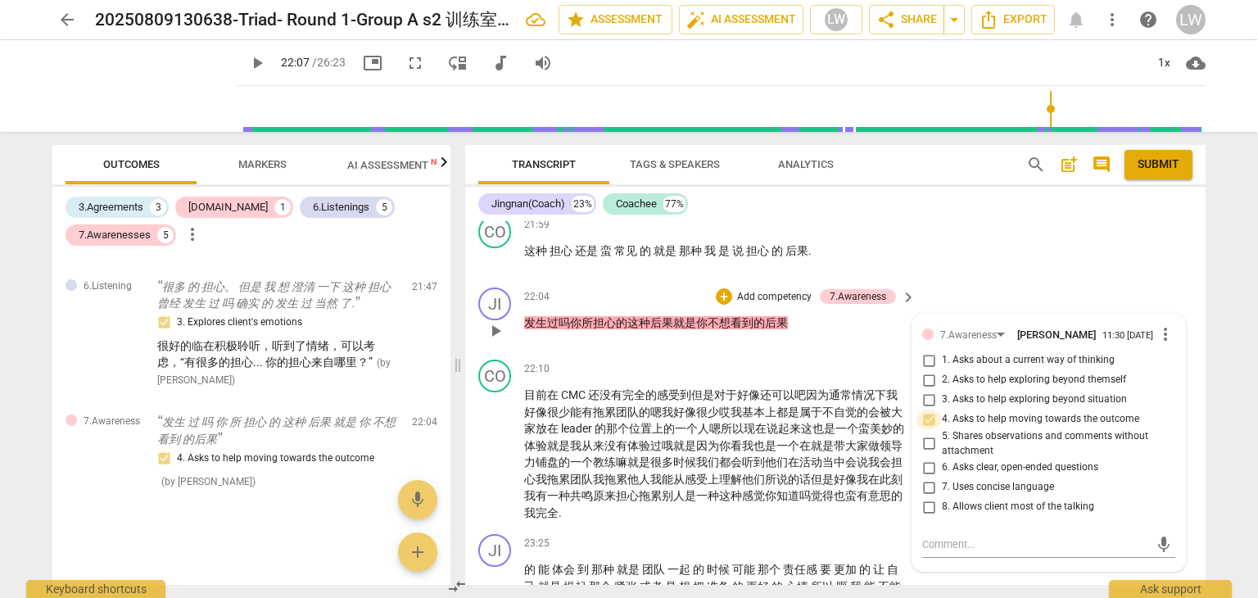
click at [927, 429] on input "4. Asks to help moving towards the outcome" at bounding box center [929, 420] width 26 height 20
click at [923, 410] on input "3. Asks to help exploring beyond situation" at bounding box center [929, 400] width 26 height 20
click at [757, 371] on div "CO play_arrow pause 22:10 + Add competency keyboard_arrow_right 目前 在 CMC 还 没有 完…" at bounding box center [835, 440] width 740 height 174
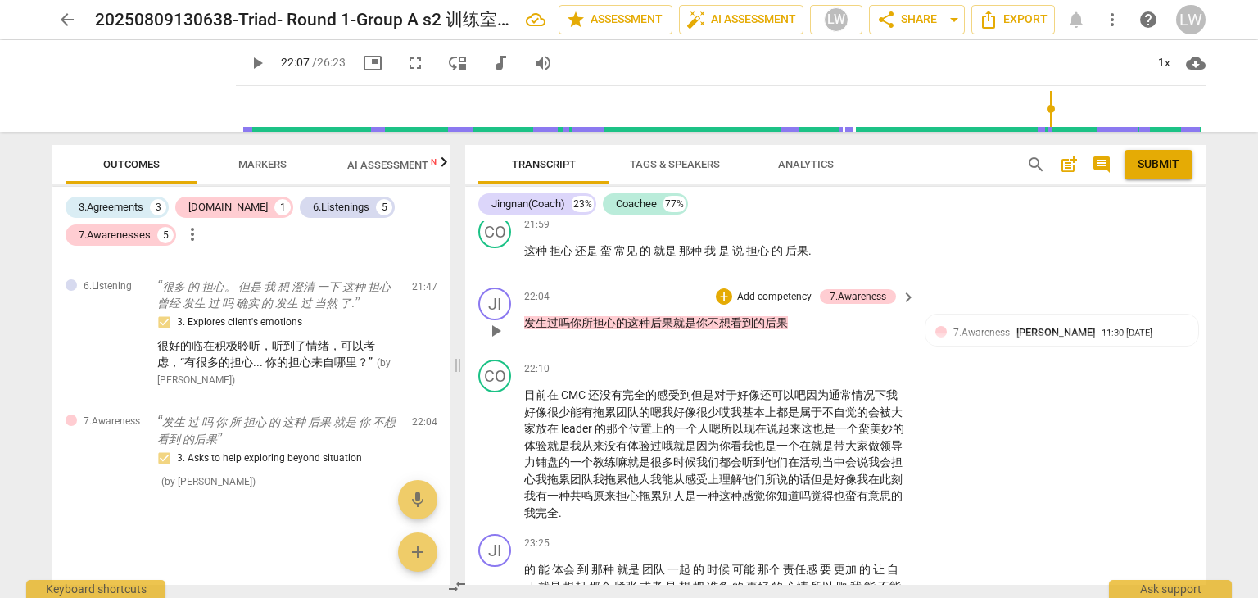
click at [777, 305] on p "Add competency" at bounding box center [775, 297] width 78 height 15
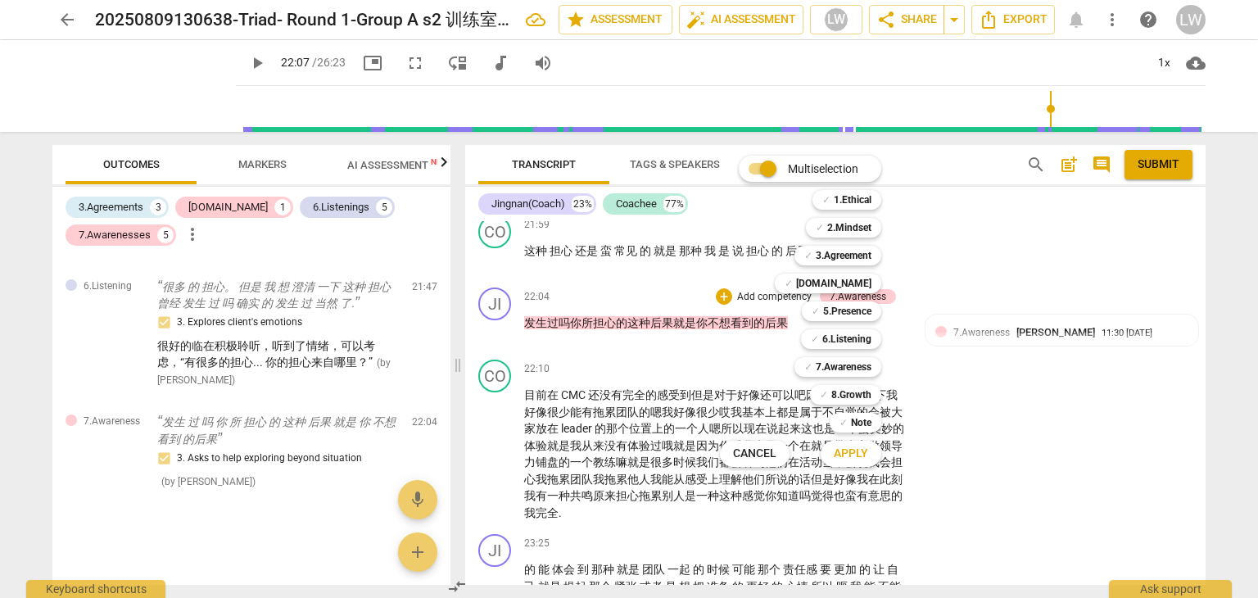
click at [713, 352] on div "Multiselection m ✓ 1.Ethical 1 ✓ 2.Mindset 2 ✓ 3.Agreement 3 ✓ [DOMAIN_NAME] 4 …" at bounding box center [812, 311] width 199 height 319
click at [723, 370] on div "Multiselection m ✓ 1.Ethical 1 ✓ 2.Mindset 2 ✓ 3.Agreement 3 ✓ [DOMAIN_NAME] 4 …" at bounding box center [812, 311] width 199 height 319
click at [1059, 451] on div at bounding box center [629, 299] width 1258 height 598
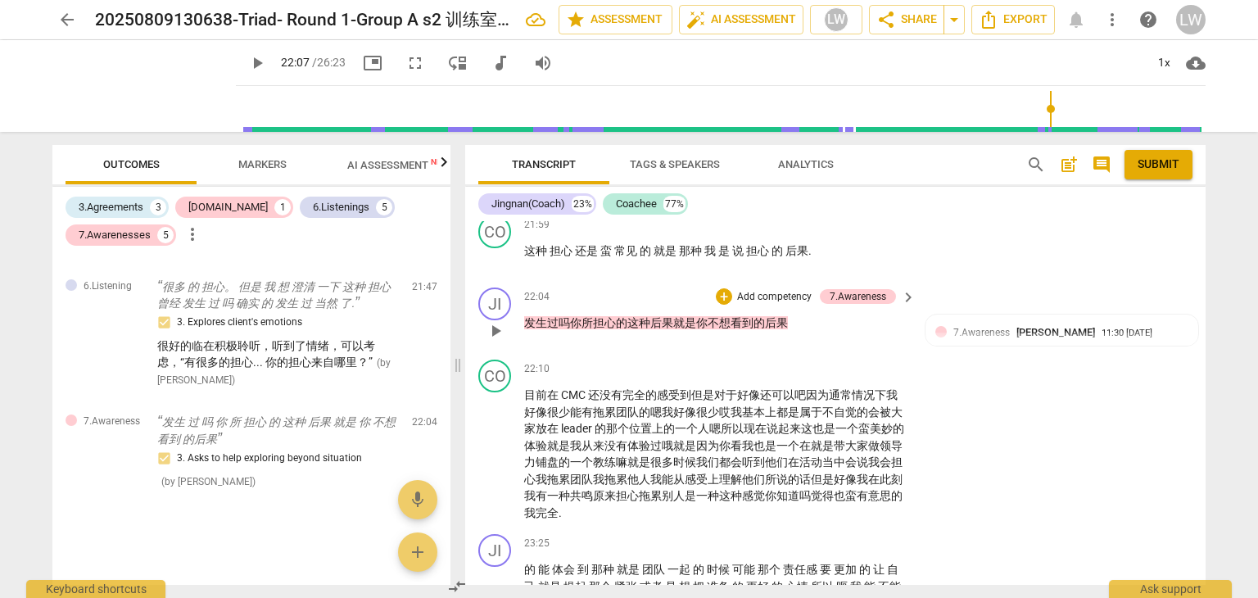
click at [773, 305] on p "Add competency" at bounding box center [775, 297] width 78 height 15
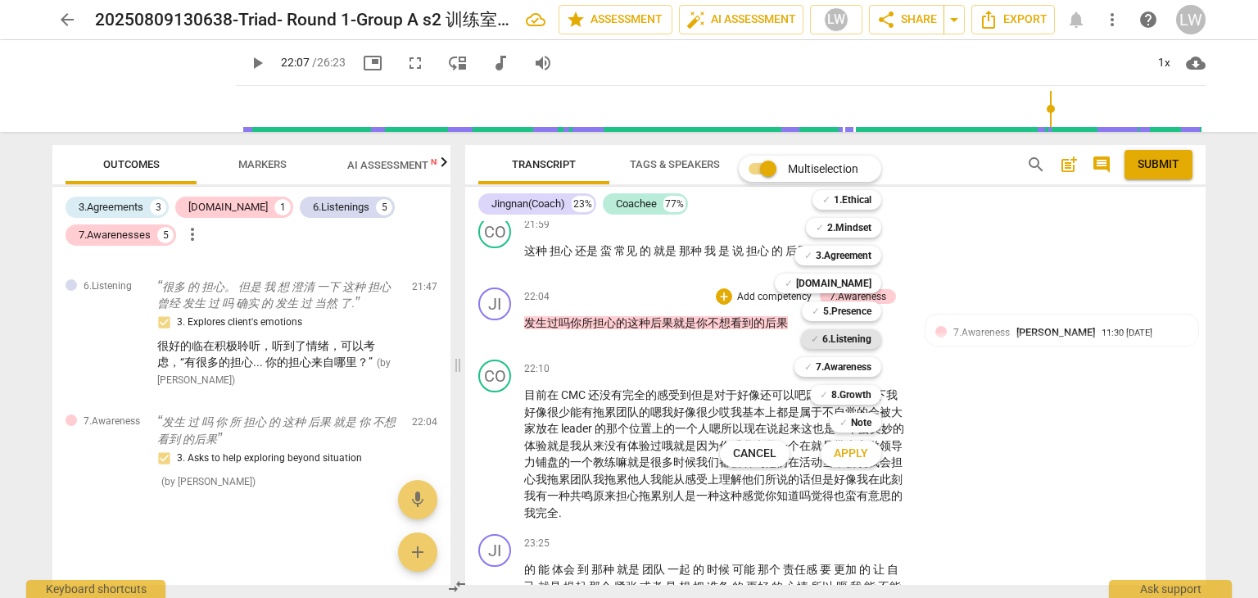
click at [847, 340] on b "6.Listening" at bounding box center [846, 339] width 49 height 20
click at [845, 452] on span "Apply" at bounding box center [851, 454] width 34 height 16
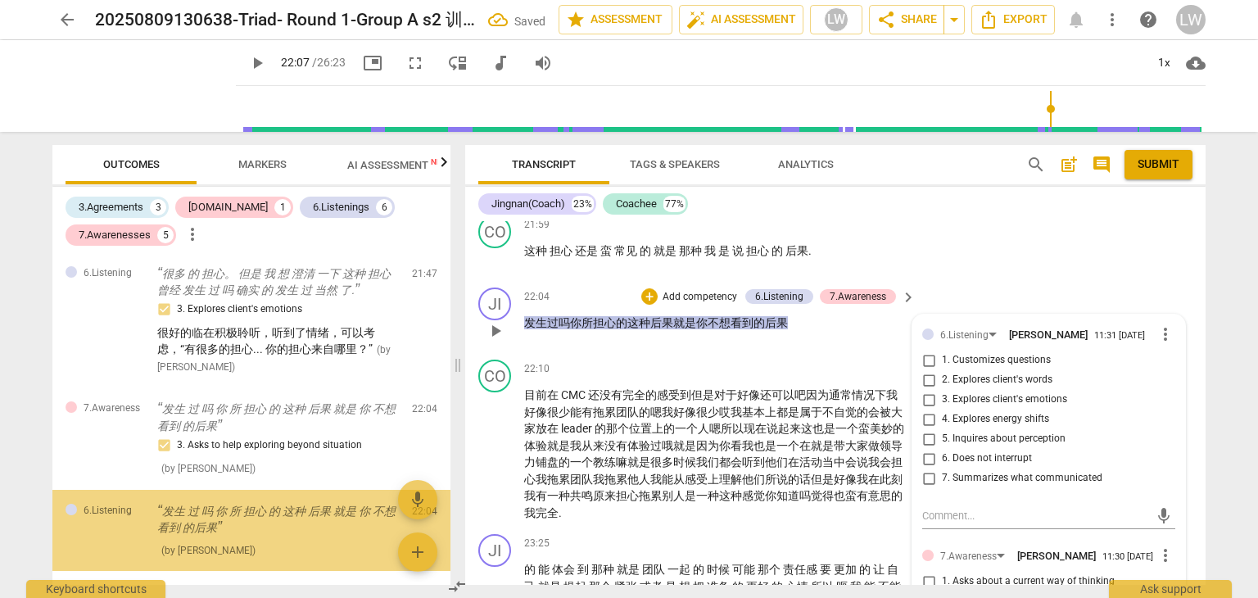
scroll to position [2442, 0]
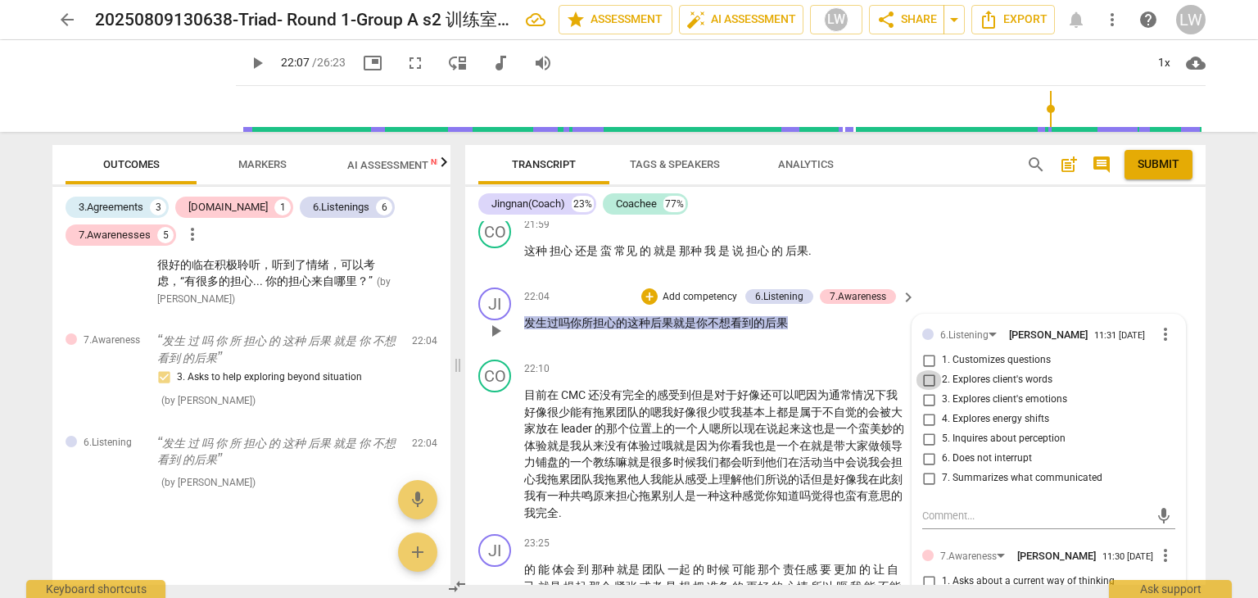
click at [927, 390] on input "2. Explores client's words" at bounding box center [929, 380] width 26 height 20
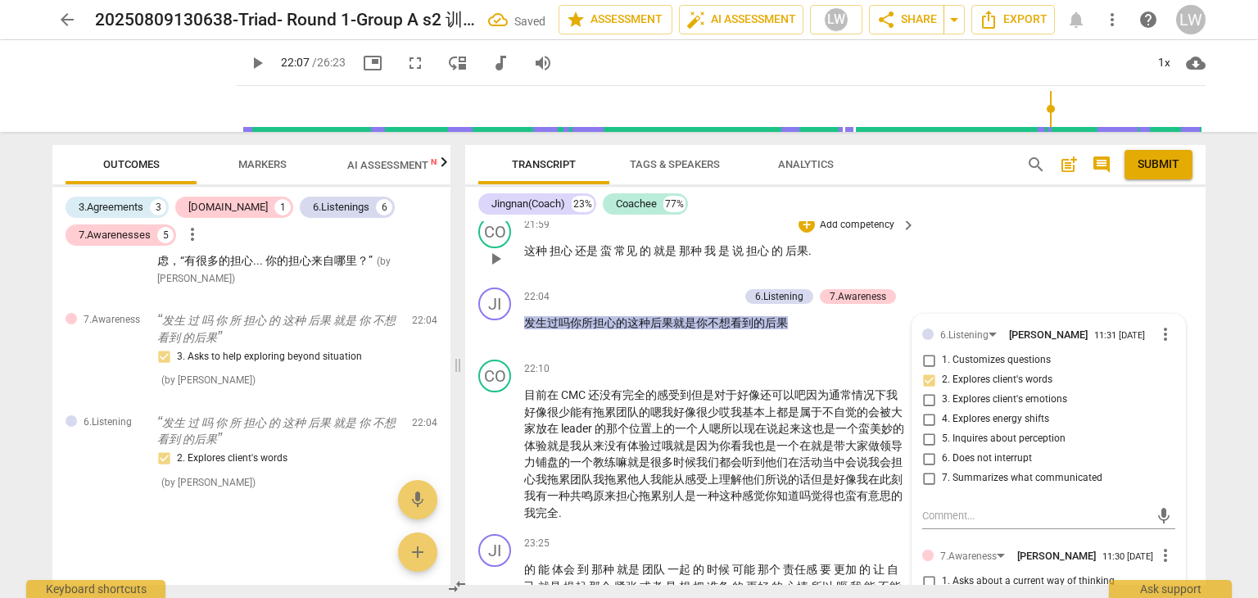
click at [492, 269] on span "play_arrow" at bounding box center [496, 259] width 20 height 20
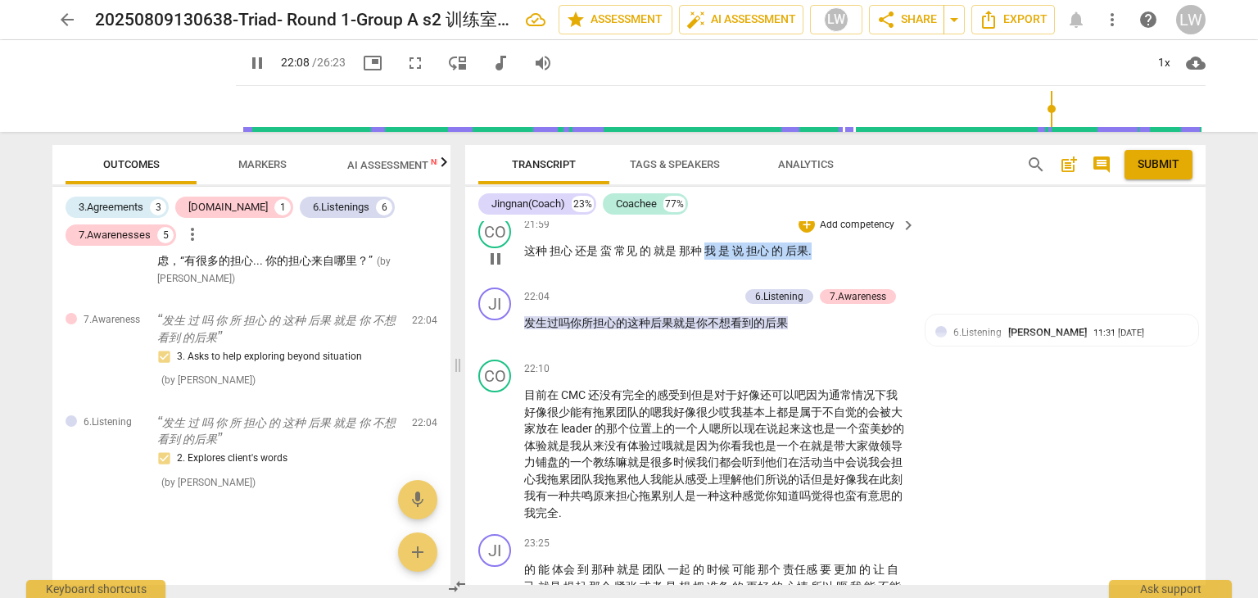
drag, startPoint x: 708, startPoint y: 265, endPoint x: 817, endPoint y: 268, distance: 109.0
click at [817, 260] on p "这种 担心 还是 蛮 常见 的 就是 那种 我 是 说 担心 的 后果 ." at bounding box center [715, 250] width 383 height 17
copy p "我 是 说 担心 的 后果 ."
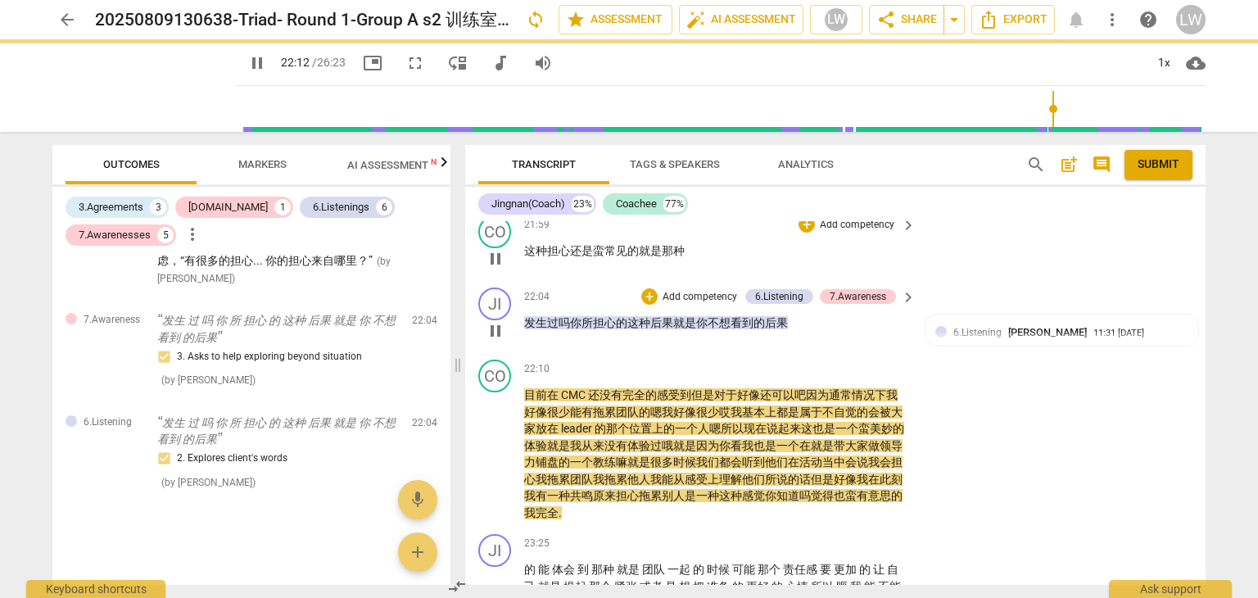
click at [519, 337] on div "play_arrow pause" at bounding box center [503, 330] width 42 height 21
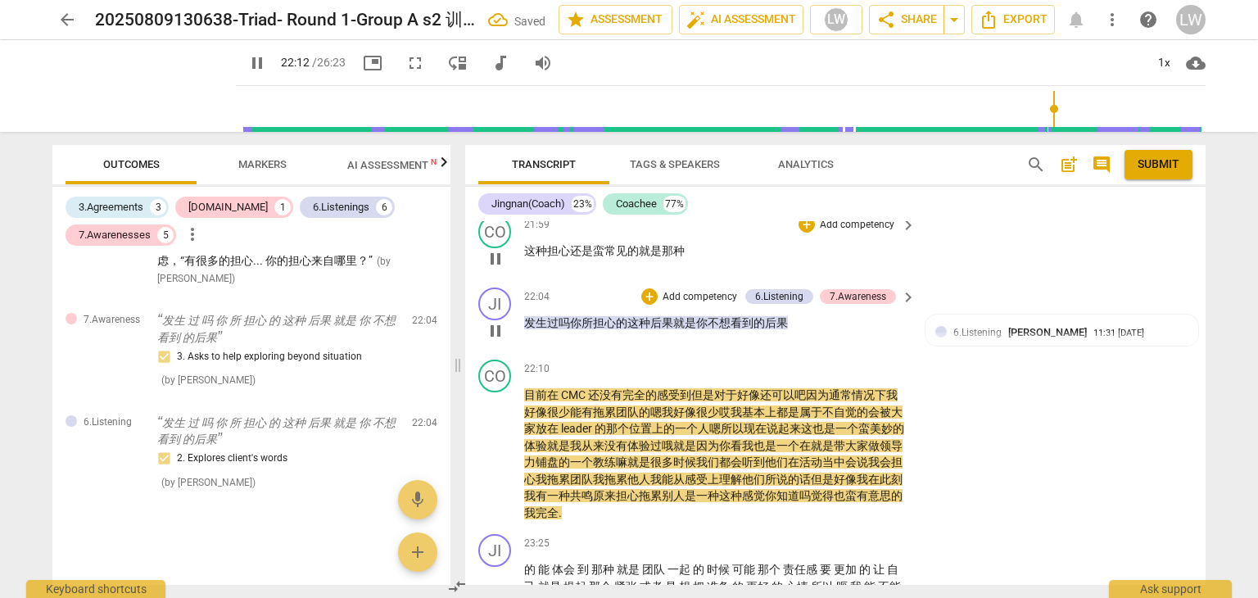
click at [524, 329] on span "发生" at bounding box center [535, 322] width 23 height 13
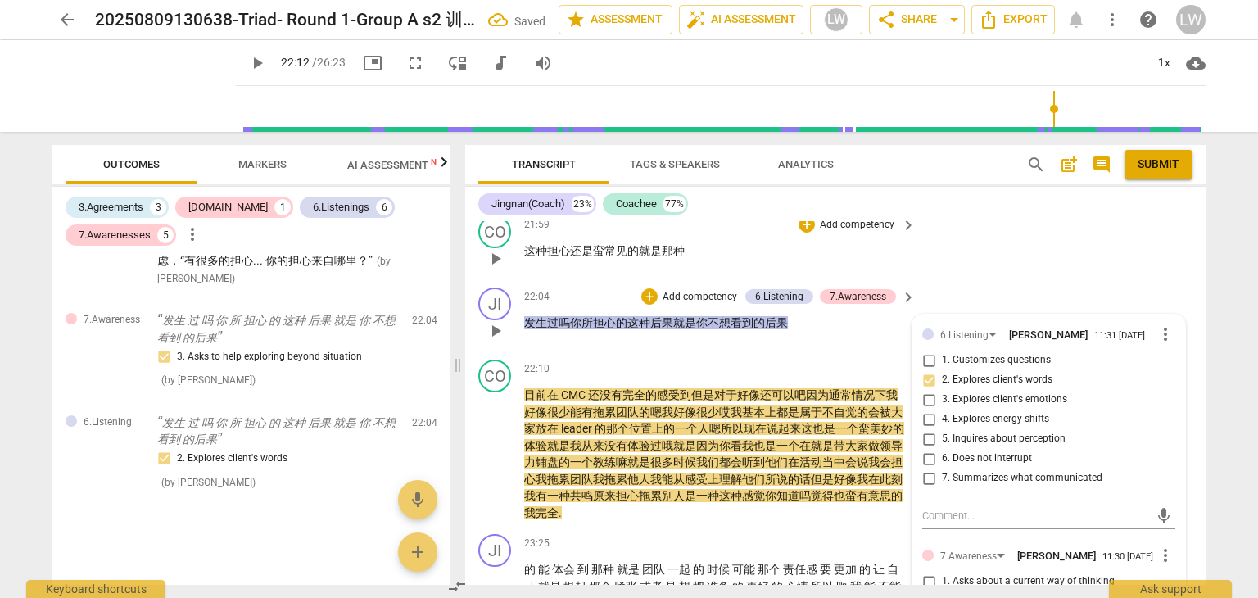
click at [525, 329] on span "发生" at bounding box center [535, 322] width 23 height 13
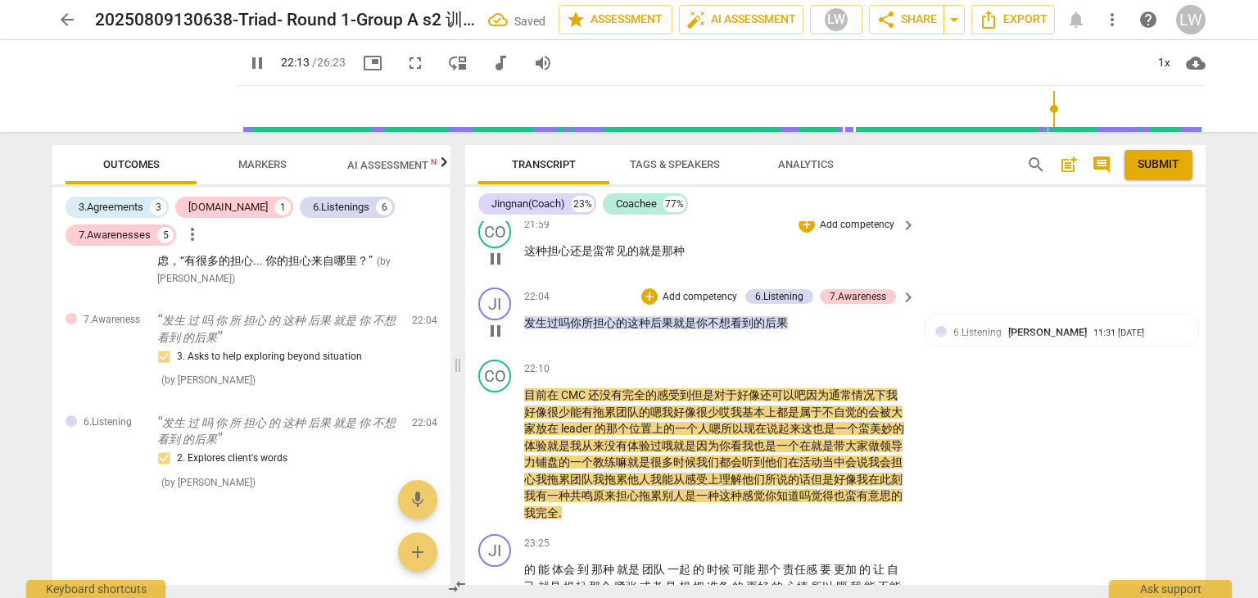
paste p
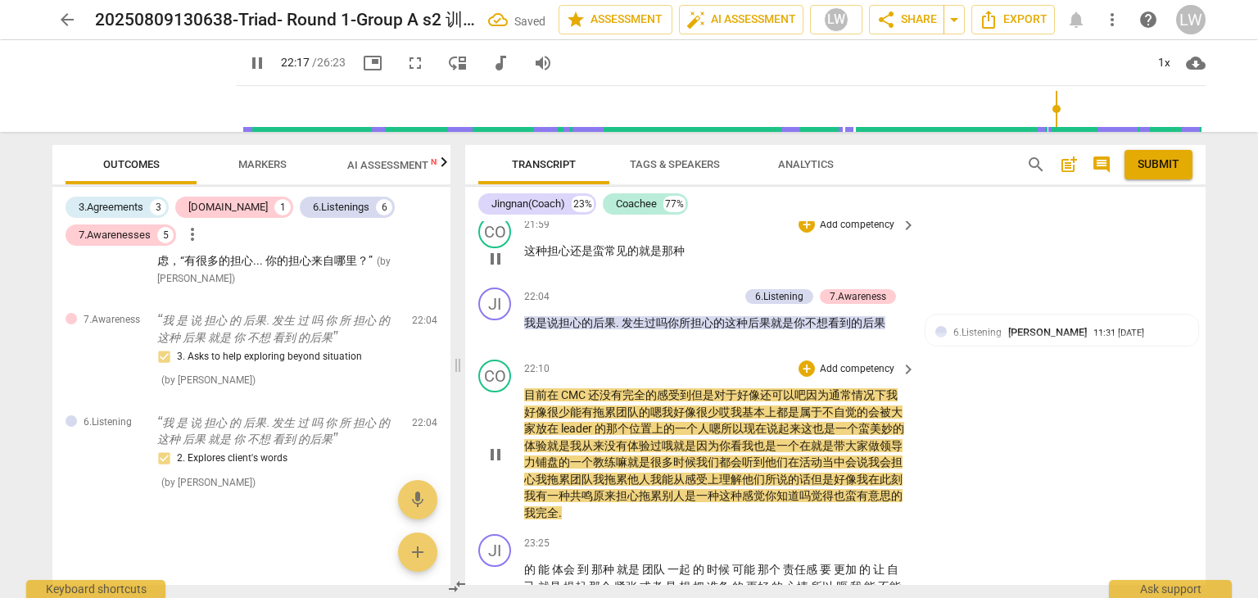
click at [1032, 435] on div "CO play_arrow pause 22:10 + Add competency keyboard_arrow_right 目前 在 CMC 还 没有 完…" at bounding box center [835, 440] width 740 height 174
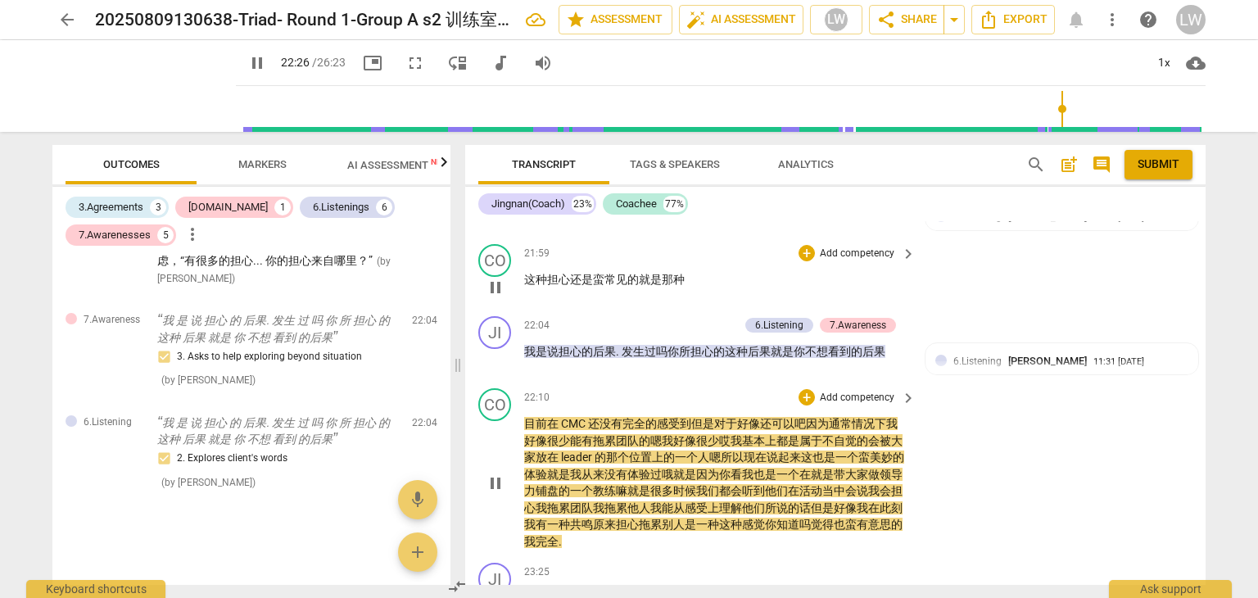
scroll to position [4246, 0]
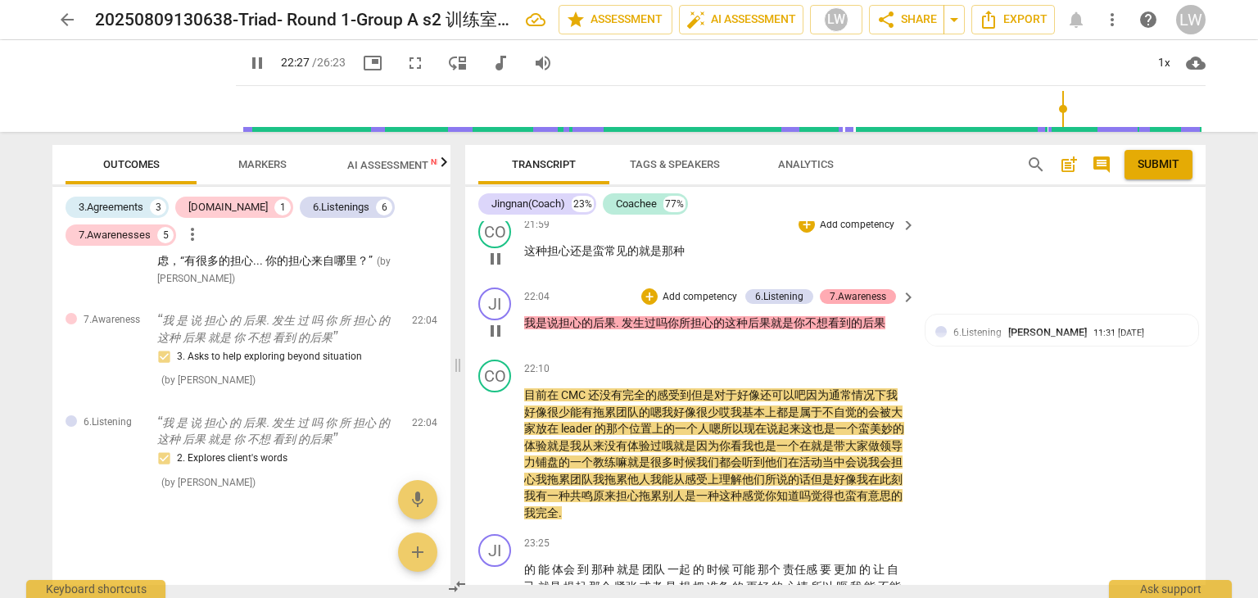
click at [852, 304] on div "7.Awareness" at bounding box center [858, 296] width 57 height 15
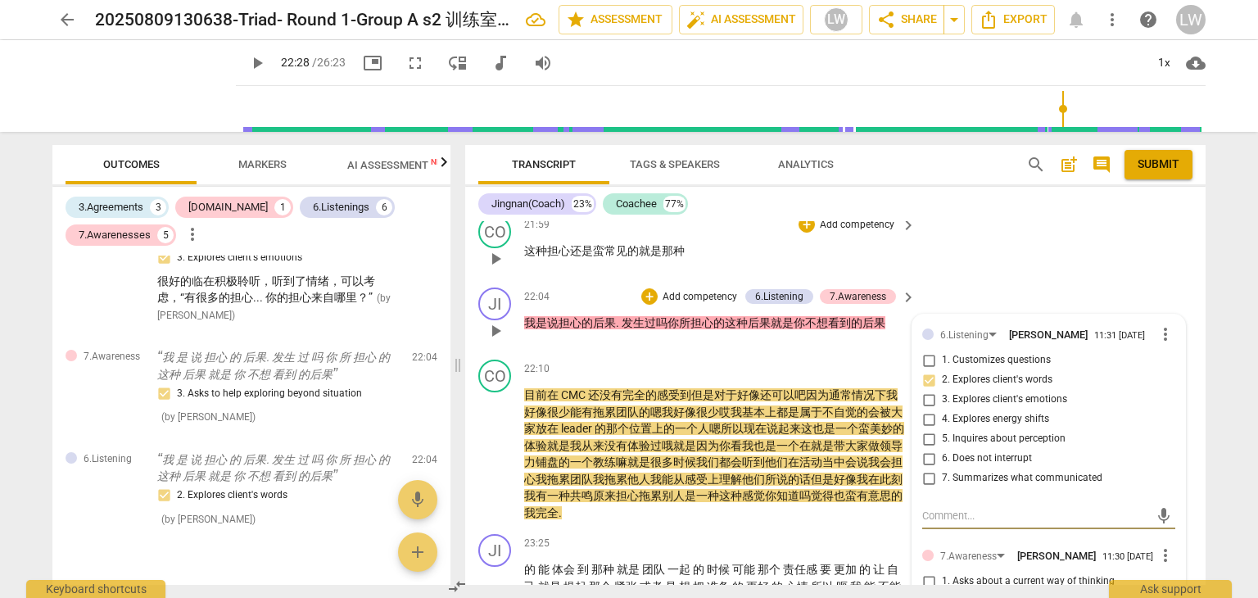
scroll to position [4328, 0]
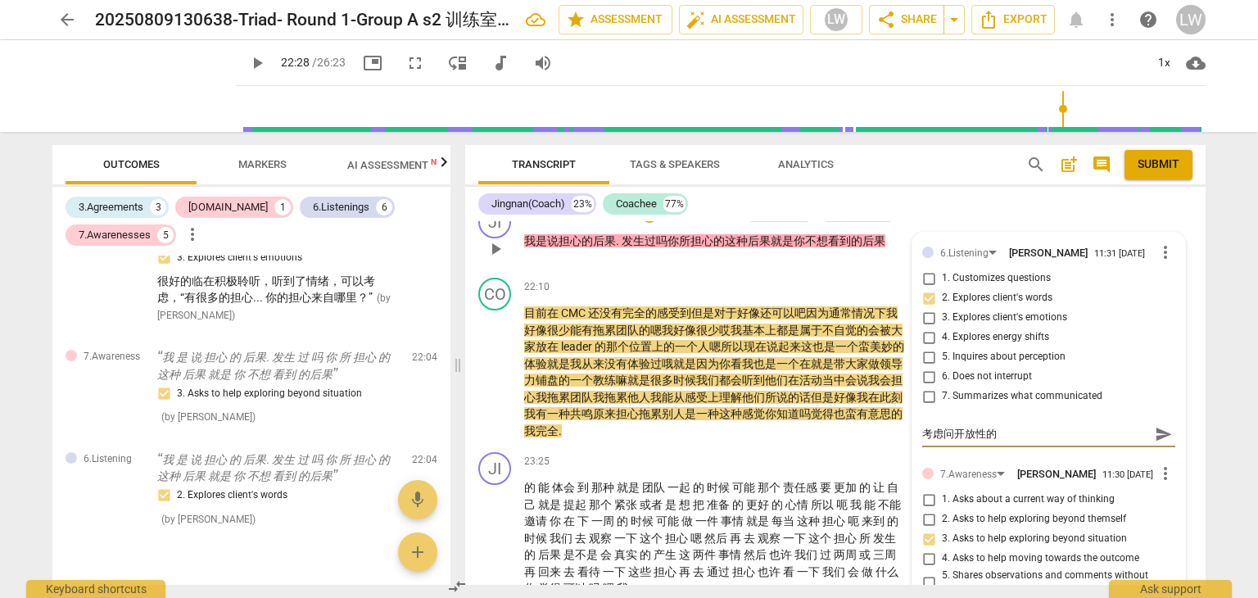
click at [951, 441] on textarea "考虑问开放性的" at bounding box center [1035, 434] width 227 height 16
click at [1155, 443] on span "send" at bounding box center [1164, 434] width 18 height 18
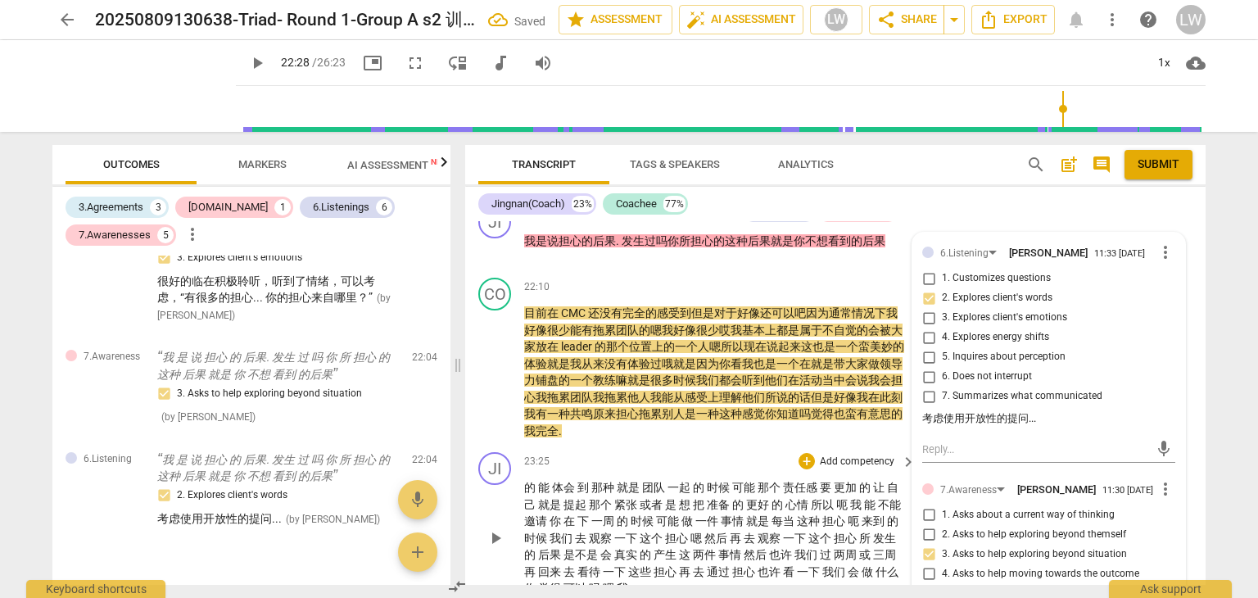
click at [721, 466] on div "23:25 + Add competency keyboard_arrow_right" at bounding box center [720, 461] width 393 height 18
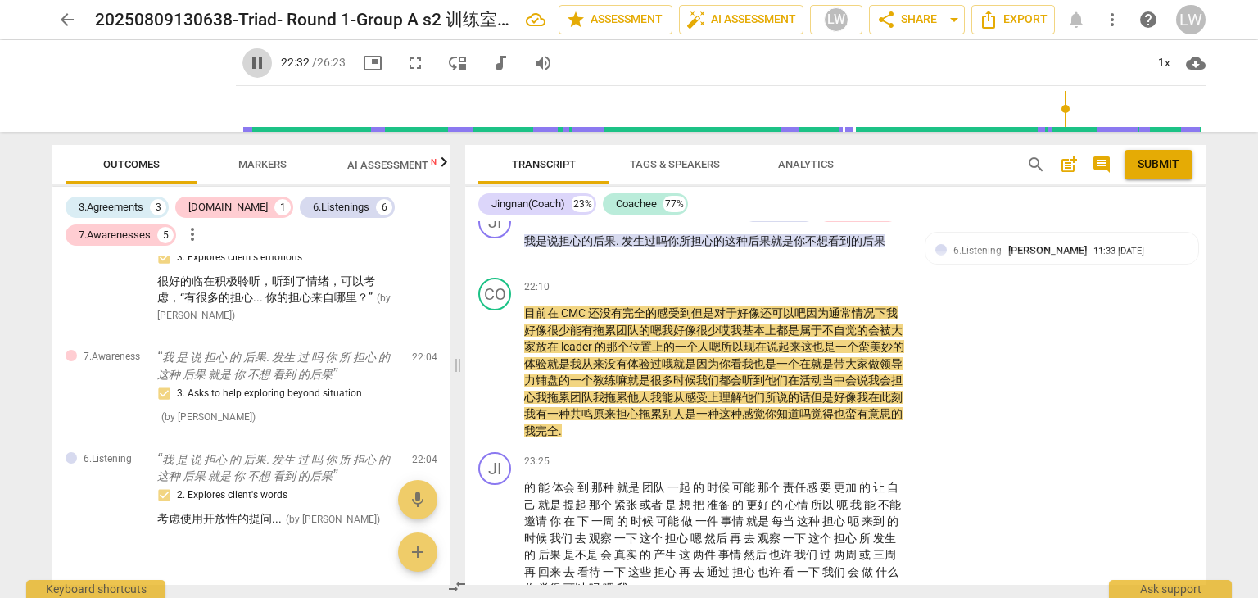
click at [259, 66] on span "pause" at bounding box center [257, 63] width 20 height 20
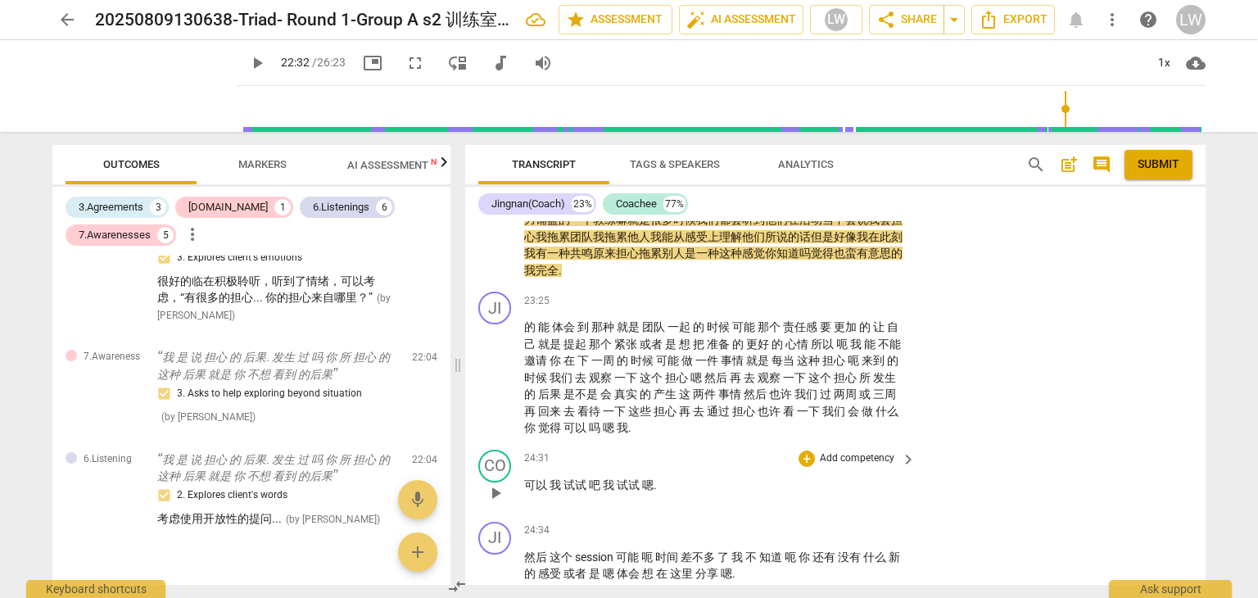
scroll to position [4492, 0]
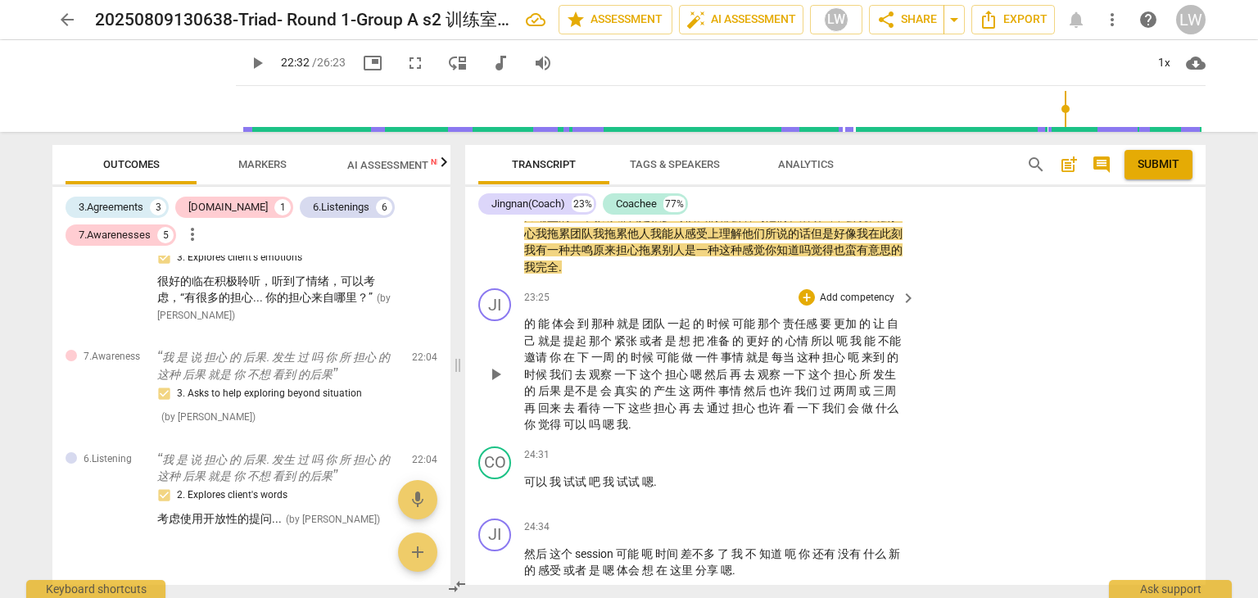
click at [498, 384] on span "play_arrow" at bounding box center [496, 374] width 20 height 20
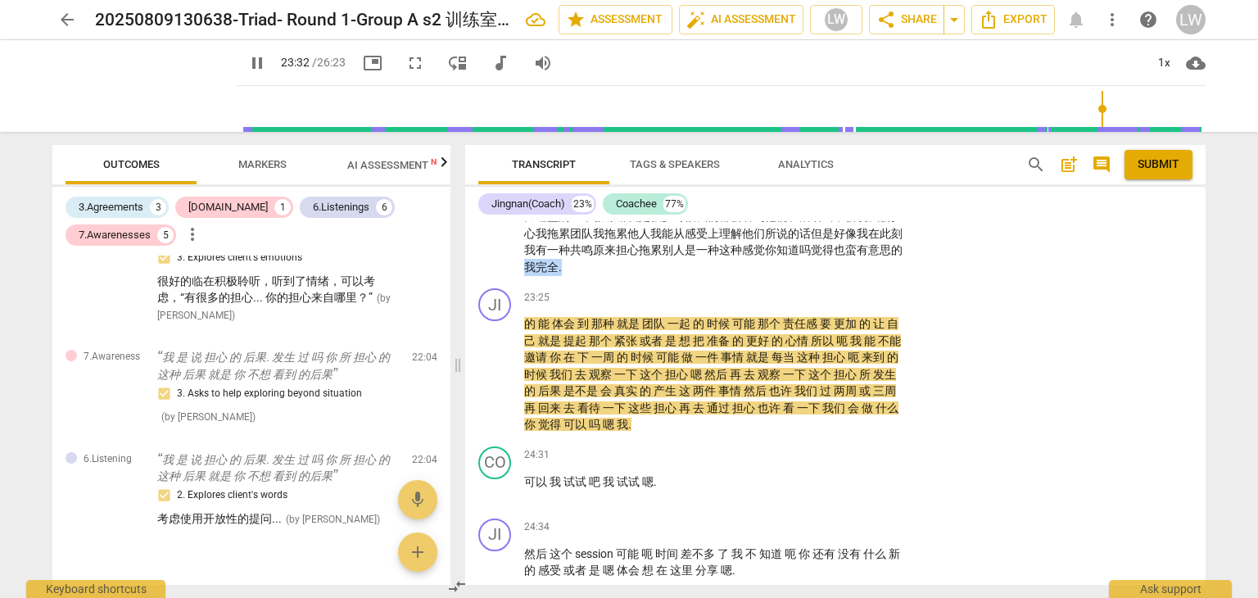
drag, startPoint x: 535, startPoint y: 281, endPoint x: 573, endPoint y: 280, distance: 38.5
click at [573, 275] on p "目前 在 CMC 还 没有 完全 的 感受 到 但是 对于 好像 还 可以 吧 因为 通常 情况 下 我 好像 很少 能 有 拖累 团队 的 嗯 我 好像 很…" at bounding box center [715, 208] width 383 height 134
copy p "我 完全 ."
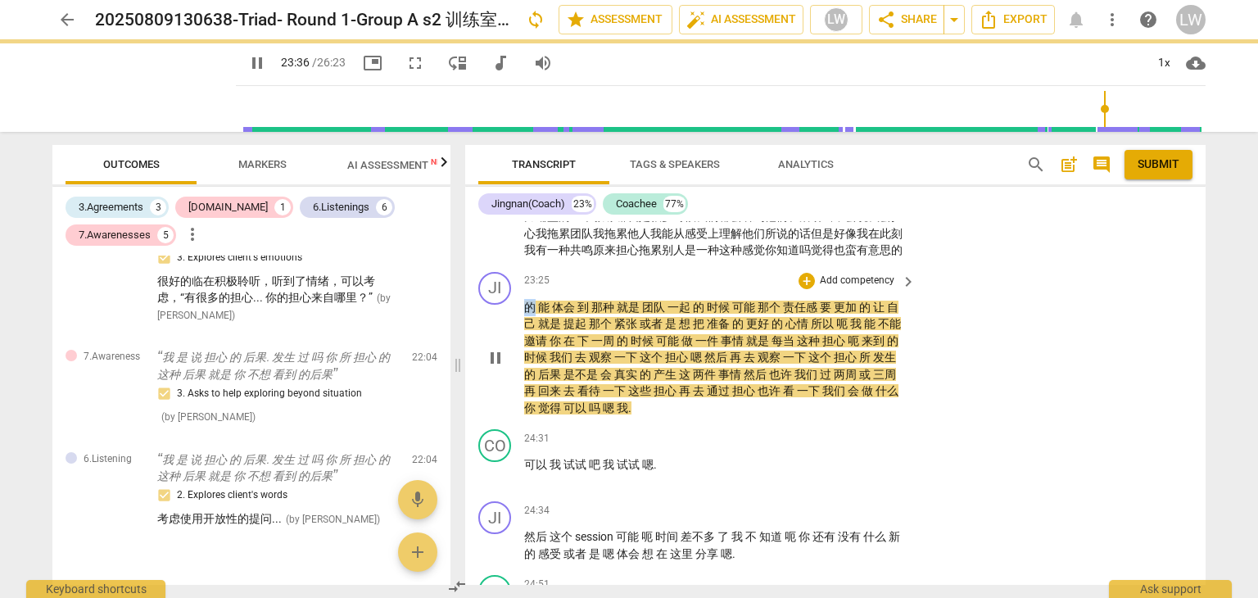
drag, startPoint x: 532, startPoint y: 337, endPoint x: 522, endPoint y: 333, distance: 11.0
click at [523, 336] on div "JI play_arrow pause 23:25 + Add competency keyboard_arrow_right 的 能 体会 到 那种 就是 …" at bounding box center [835, 344] width 740 height 158
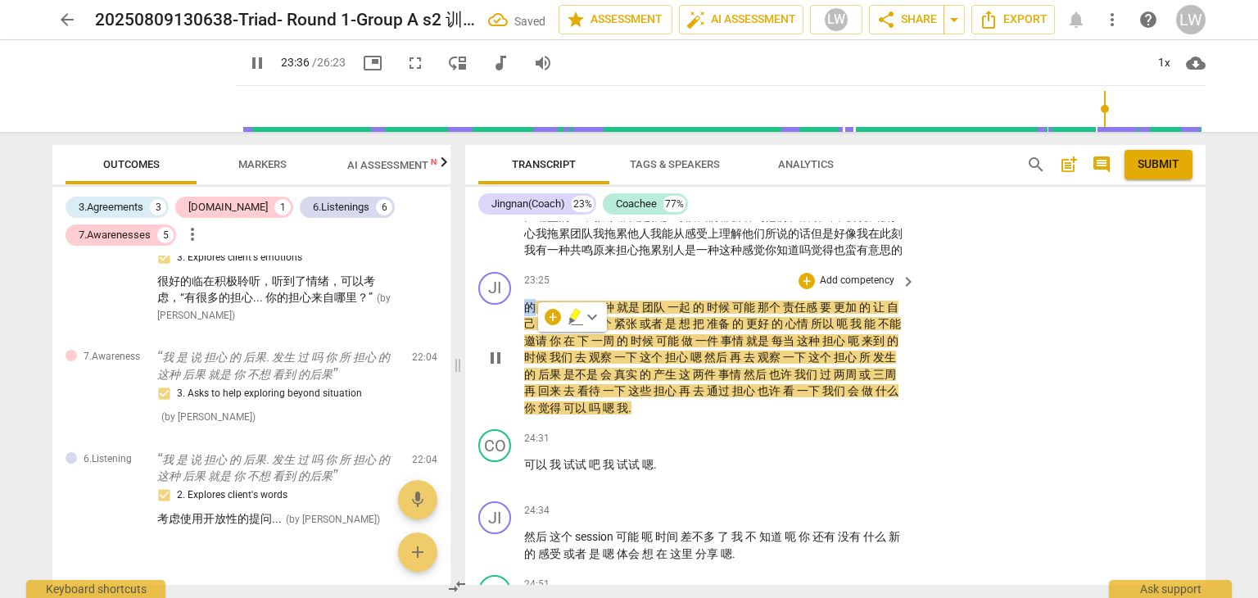
paste p
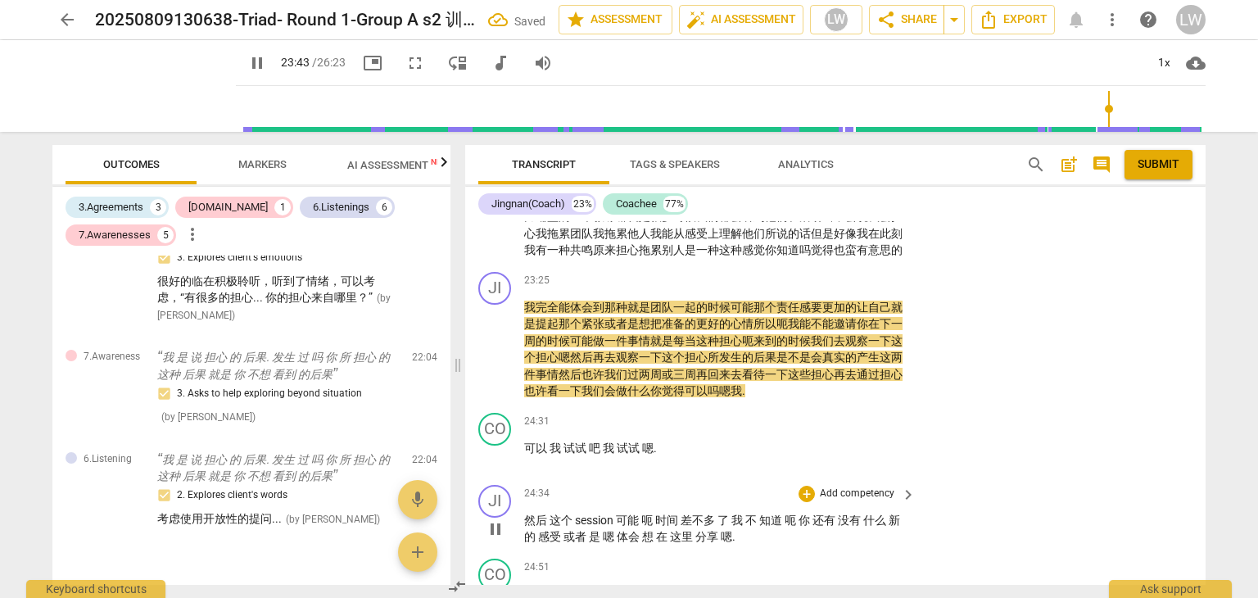
click at [1004, 509] on div "format_bold format_list_bulleted [PERSON_NAME] delete Summary: JI play_arrow pa…" at bounding box center [835, 403] width 740 height 364
click at [870, 288] on p "Add competency" at bounding box center [857, 281] width 78 height 15
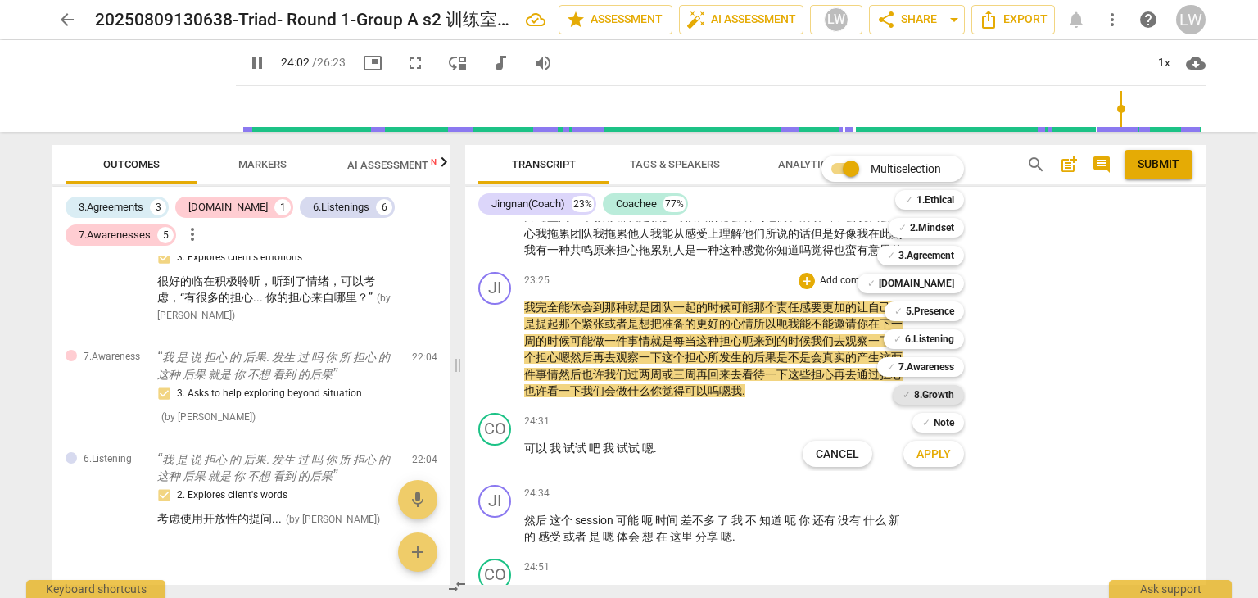
click at [947, 396] on b "8.Growth" at bounding box center [934, 395] width 40 height 20
click at [940, 455] on span "Apply" at bounding box center [934, 454] width 34 height 16
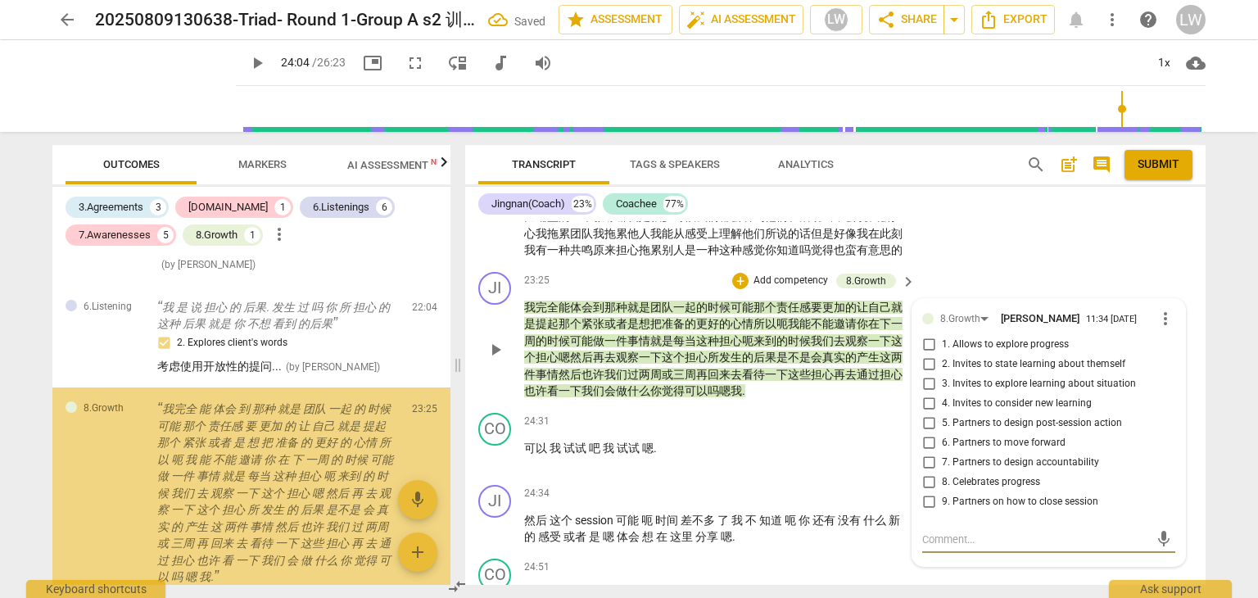
scroll to position [2661, 0]
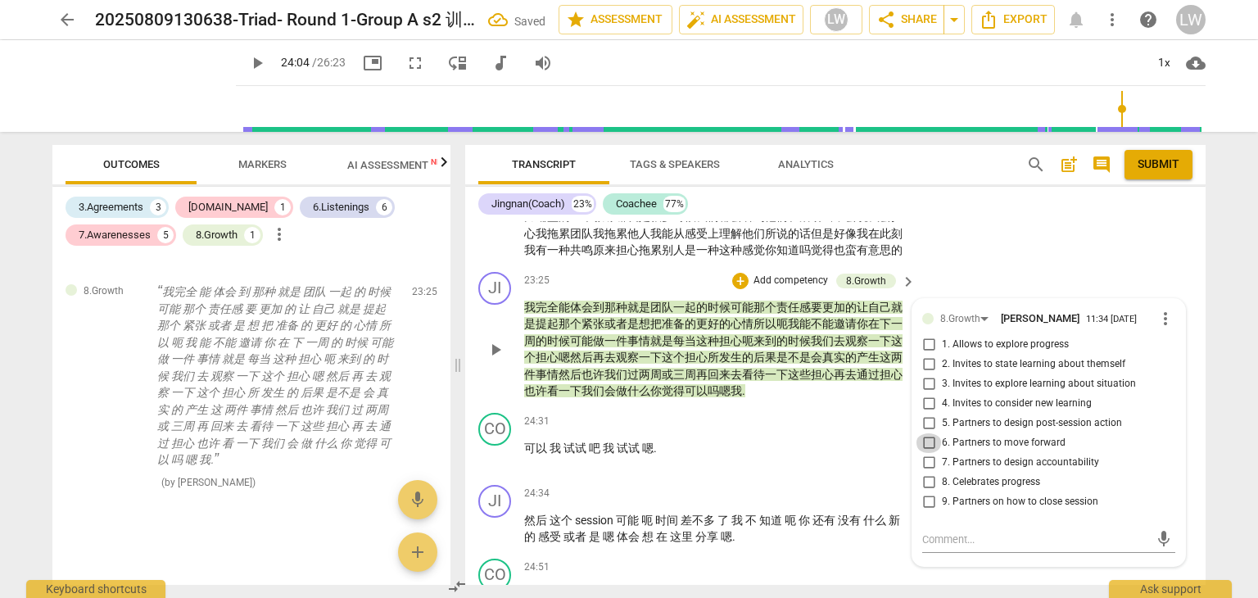
click at [925, 453] on input "6. Partners to move forward" at bounding box center [929, 443] width 26 height 20
click at [926, 433] on input "5. Partners to design post-session action" at bounding box center [929, 424] width 26 height 20
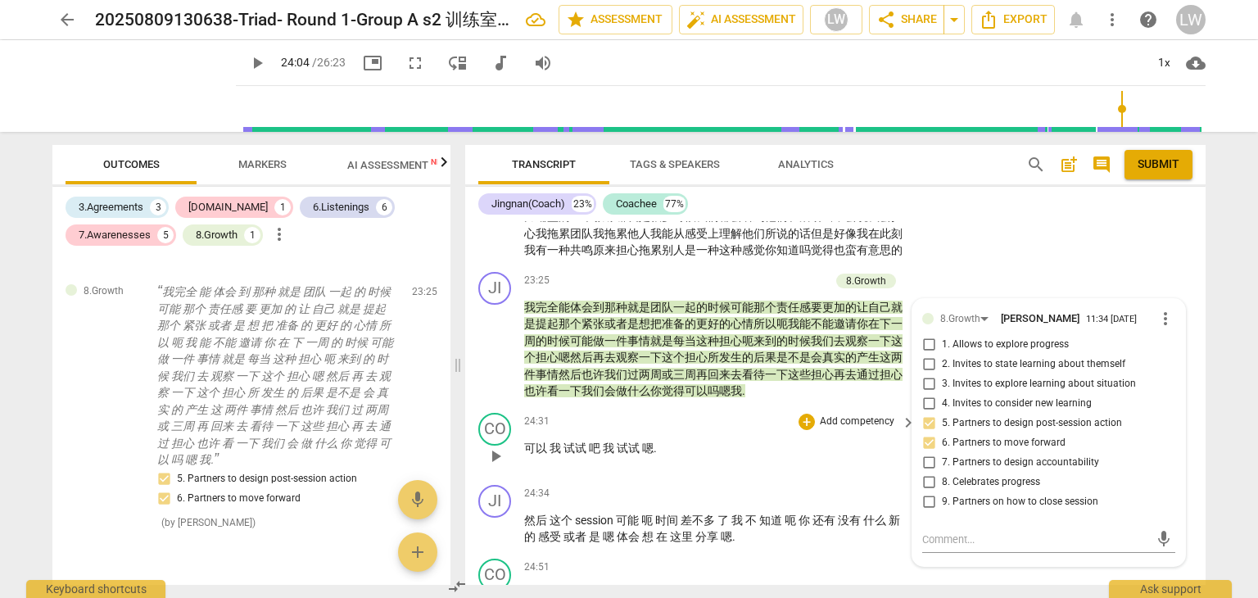
click at [705, 431] on div "24:31 + Add competency keyboard_arrow_right" at bounding box center [720, 422] width 393 height 18
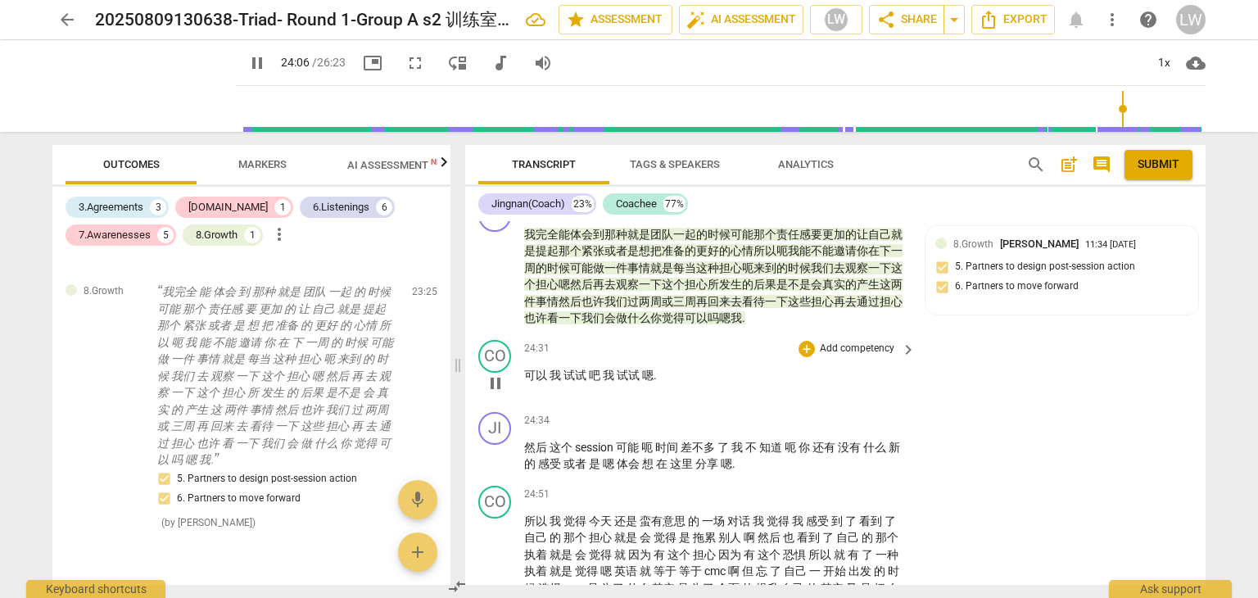
scroll to position [4574, 0]
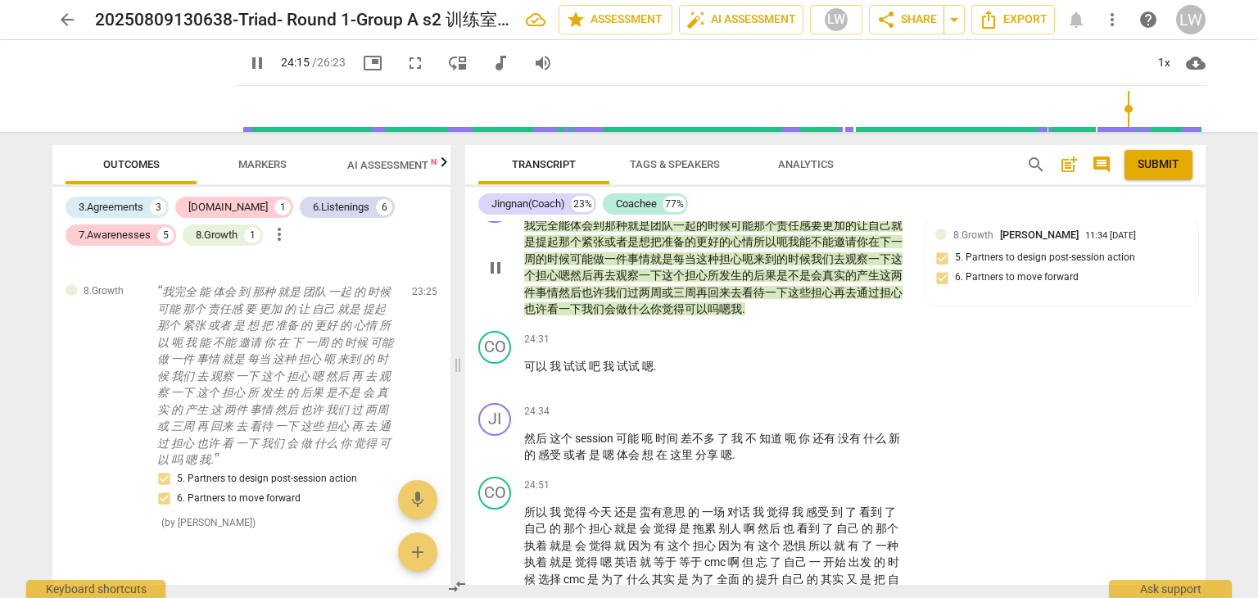
click at [859, 206] on div "8.Growth" at bounding box center [866, 199] width 40 height 15
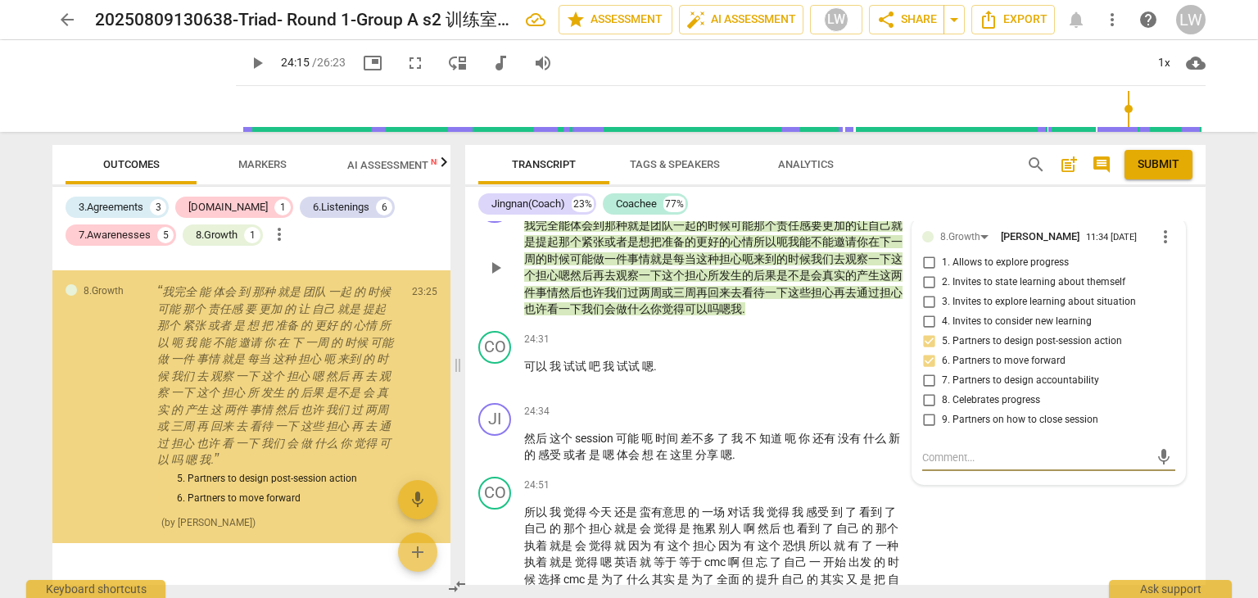
scroll to position [2682, 0]
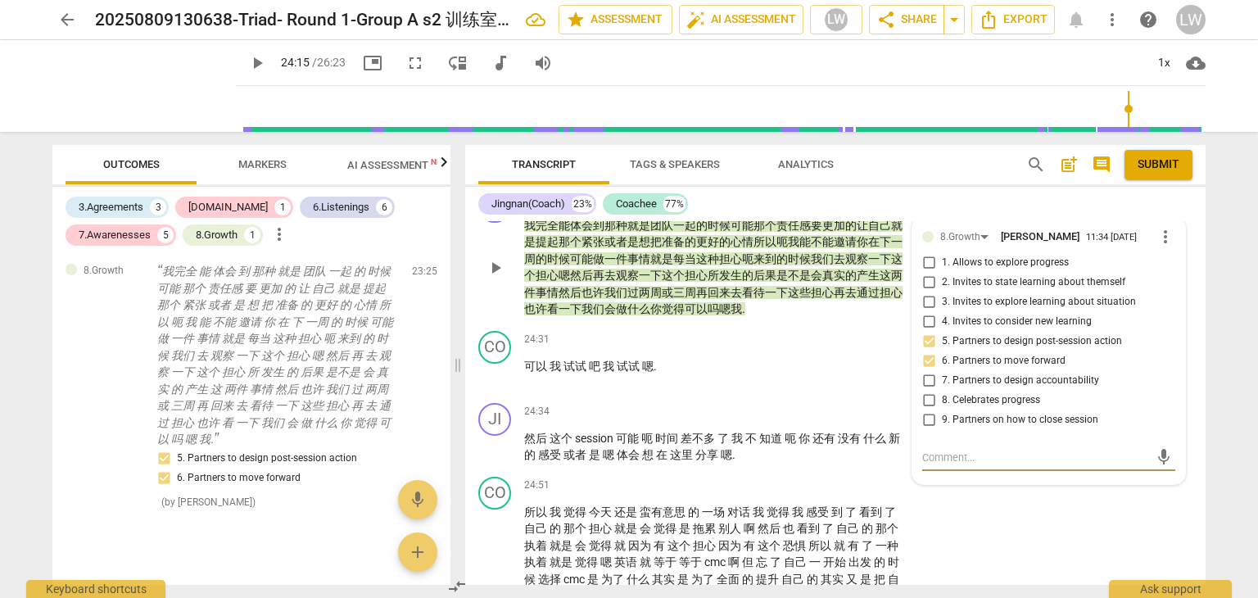
click at [926, 391] on input "7. Partners to design accountability" at bounding box center [929, 381] width 26 height 20
click at [772, 390] on div "24:31 + Add competency keyboard_arrow_right 可以 我 试试 吧 我 试试 嗯 ." at bounding box center [720, 360] width 393 height 59
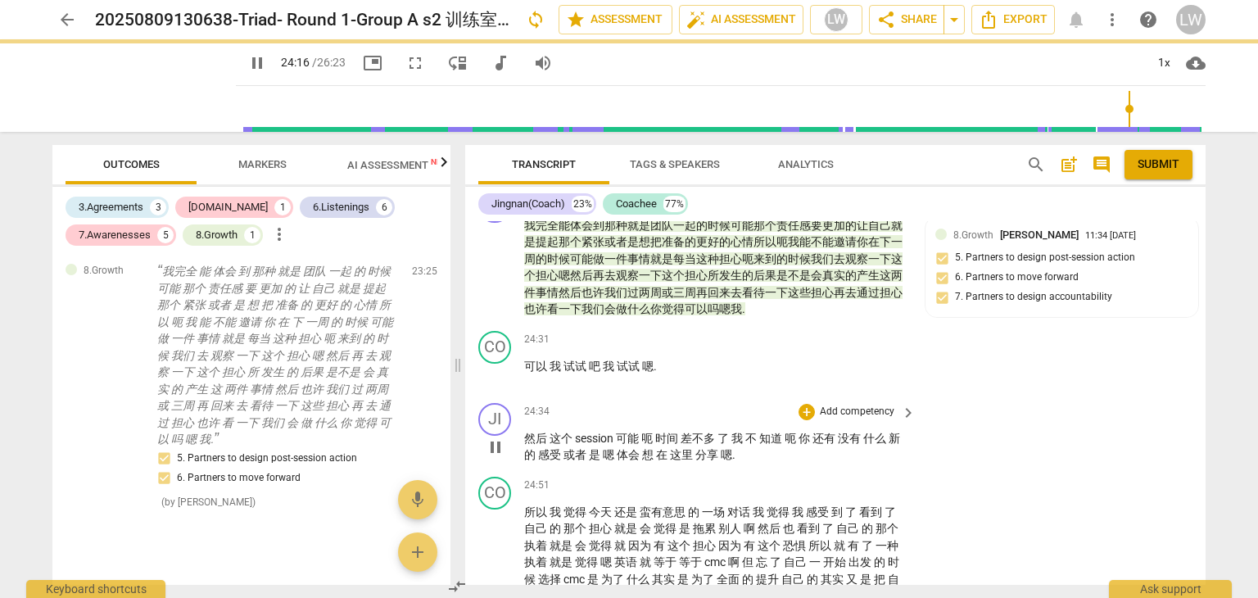
scroll to position [4656, 0]
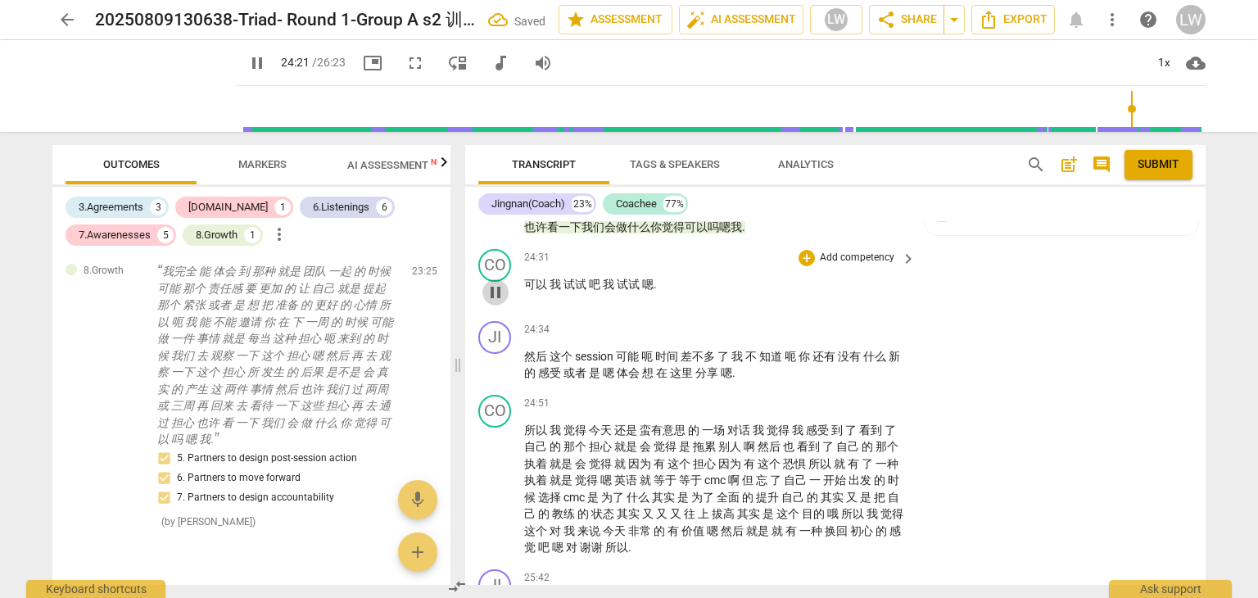
click at [498, 302] on span "pause" at bounding box center [496, 293] width 20 height 20
click at [496, 302] on span "play_arrow" at bounding box center [496, 293] width 20 height 20
click at [496, 302] on span "pause" at bounding box center [496, 293] width 20 height 20
click at [872, 265] on p "Add competency" at bounding box center [857, 258] width 78 height 15
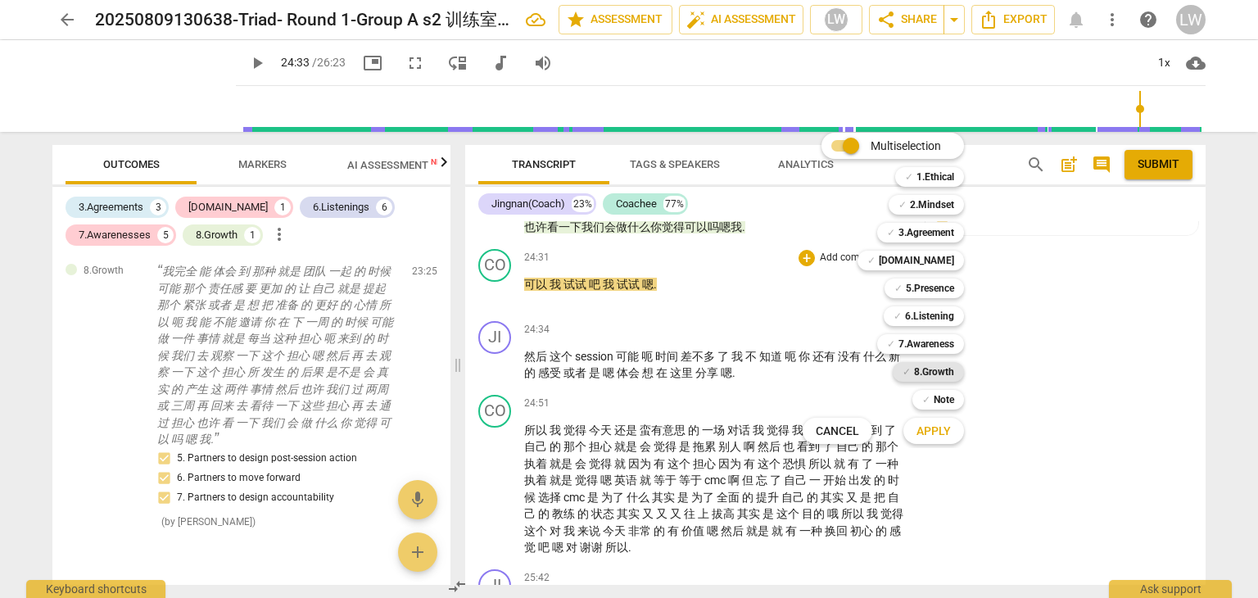
click at [938, 371] on b "8.Growth" at bounding box center [934, 372] width 40 height 20
click at [933, 432] on span "Apply" at bounding box center [934, 431] width 34 height 16
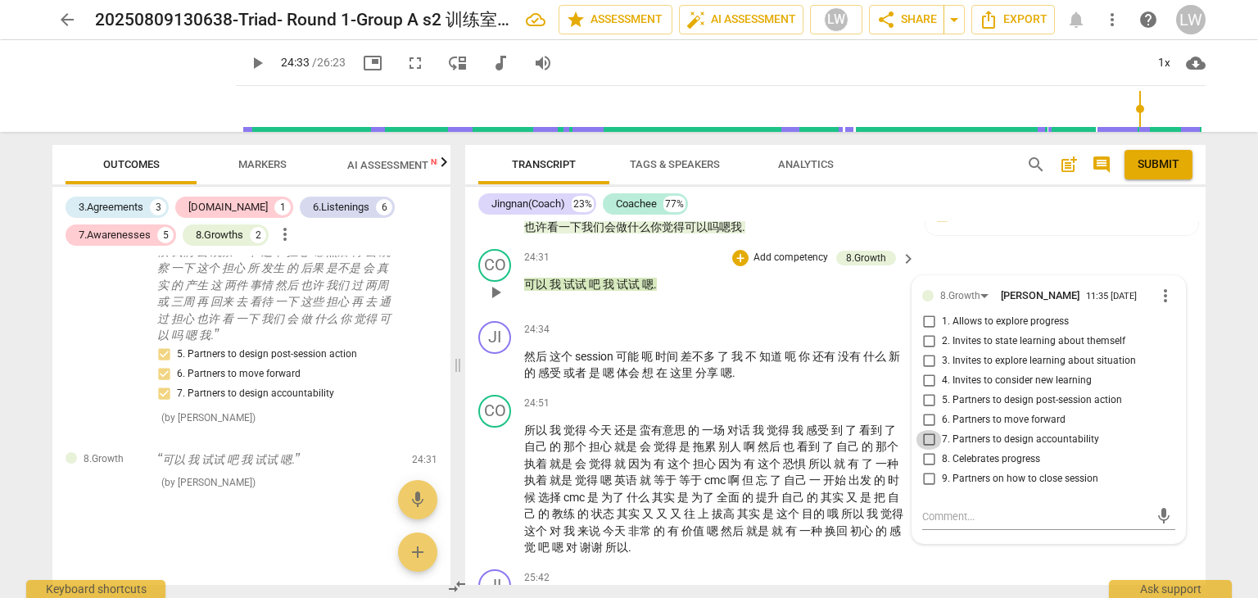
click at [926, 450] on input "7. Partners to design accountability" at bounding box center [929, 440] width 26 height 20
click at [969, 524] on textarea at bounding box center [1035, 517] width 227 height 16
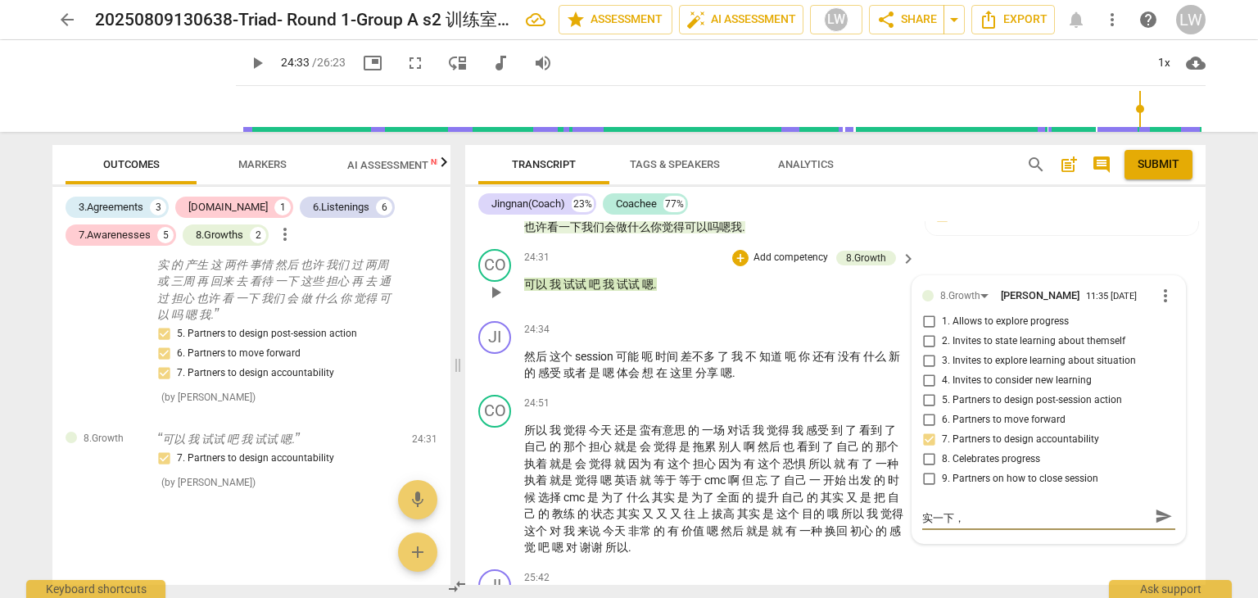
scroll to position [0, 0]
click at [1167, 534] on span "send" at bounding box center [1164, 524] width 24 height 20
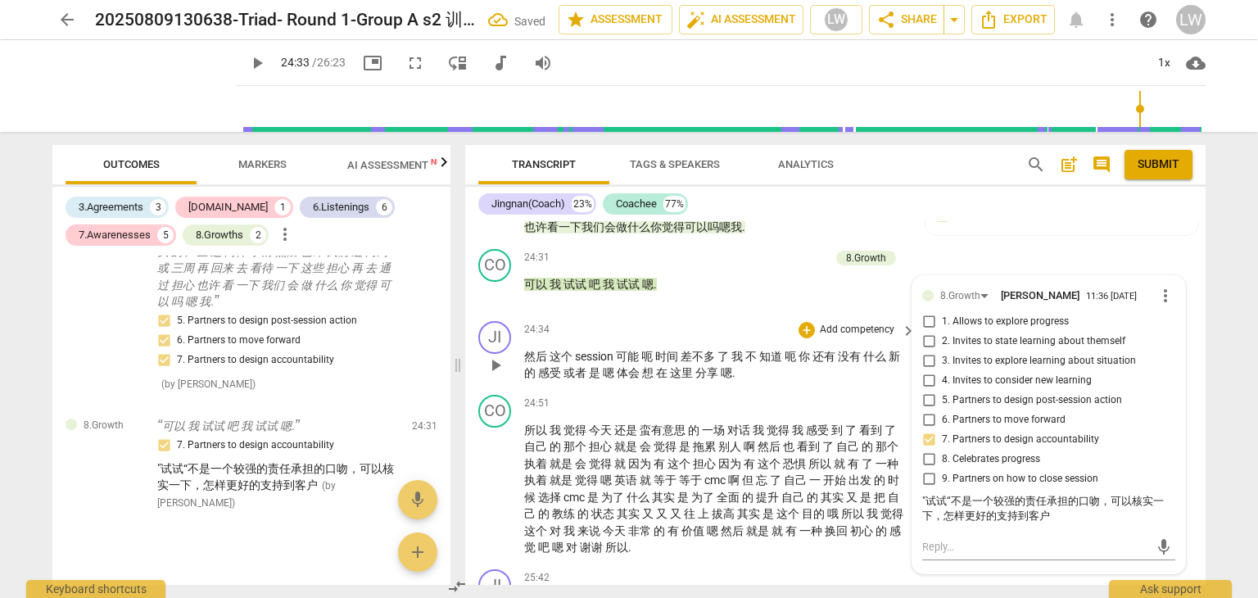
click at [704, 339] on div "24:34 + Add competency keyboard_arrow_right" at bounding box center [720, 330] width 393 height 18
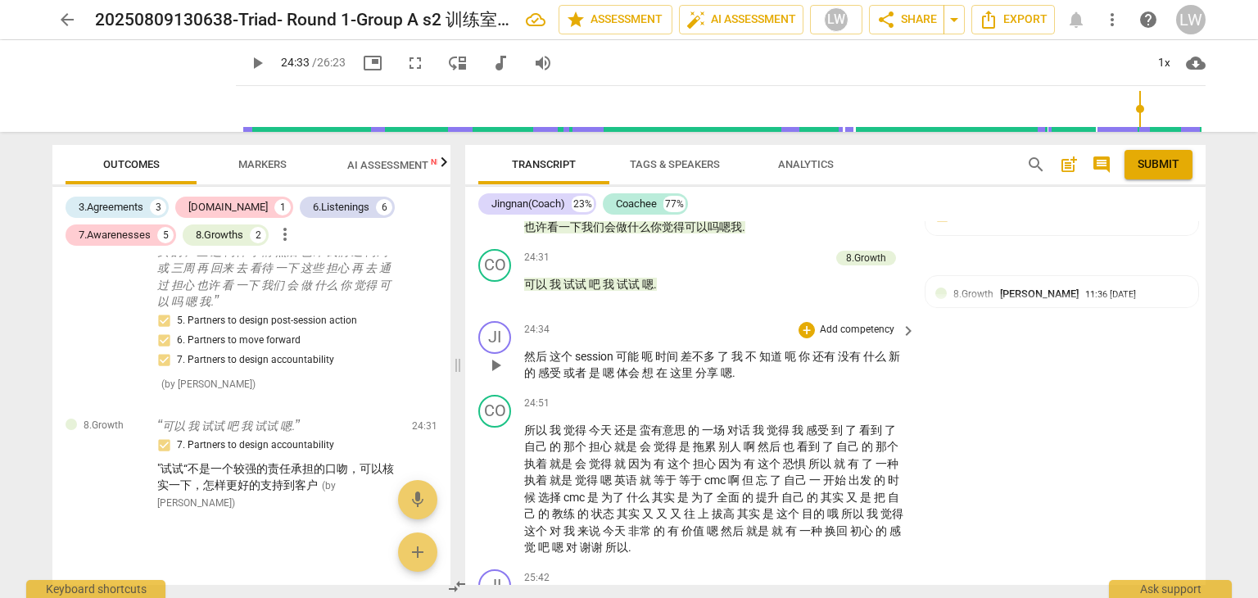
click at [867, 337] on p "Add competency" at bounding box center [857, 330] width 78 height 15
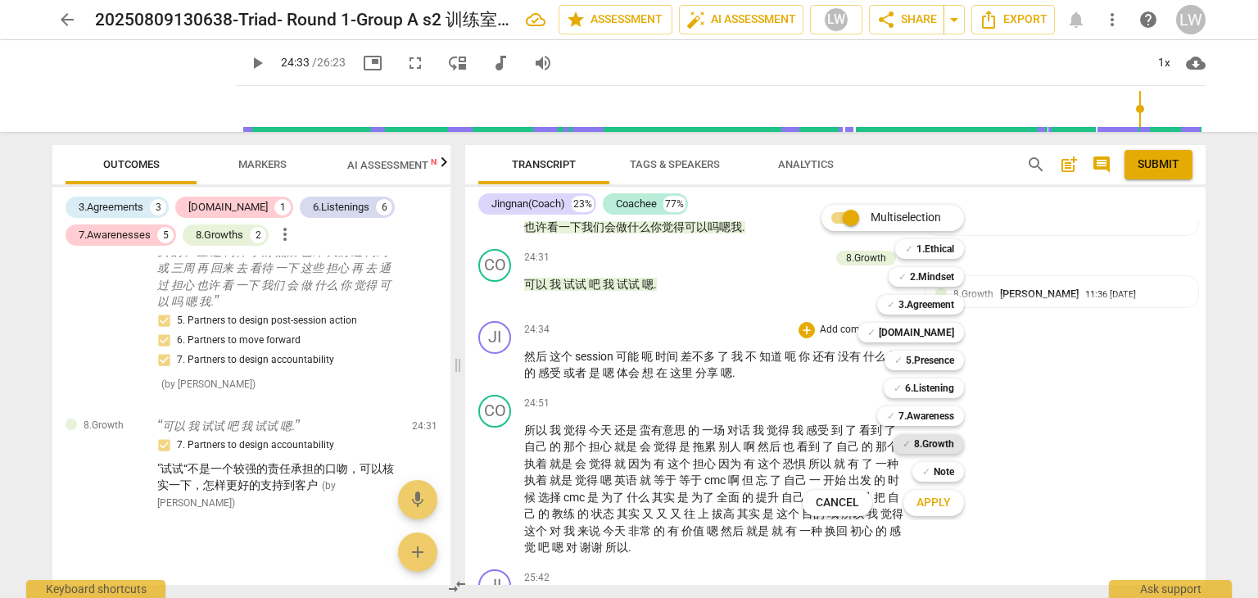
click at [940, 446] on b "8.Growth" at bounding box center [934, 444] width 40 height 20
click at [940, 503] on span "Apply" at bounding box center [934, 503] width 34 height 16
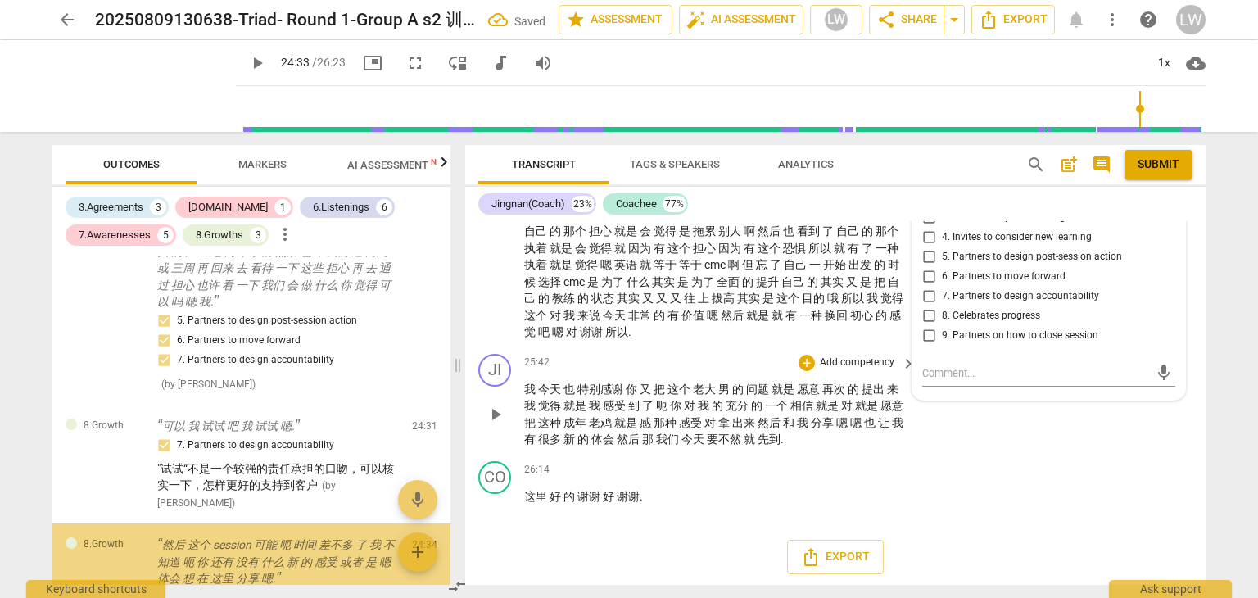
scroll to position [2955, 0]
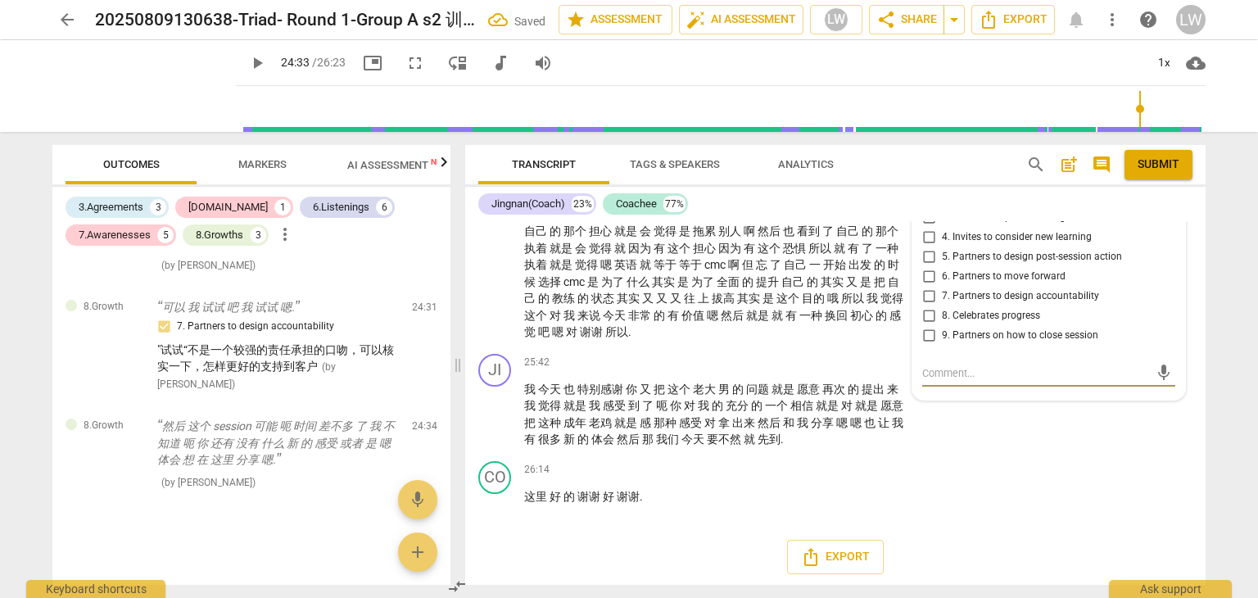
click at [926, 346] on input "9. Partners on how to close session" at bounding box center [929, 336] width 26 height 20
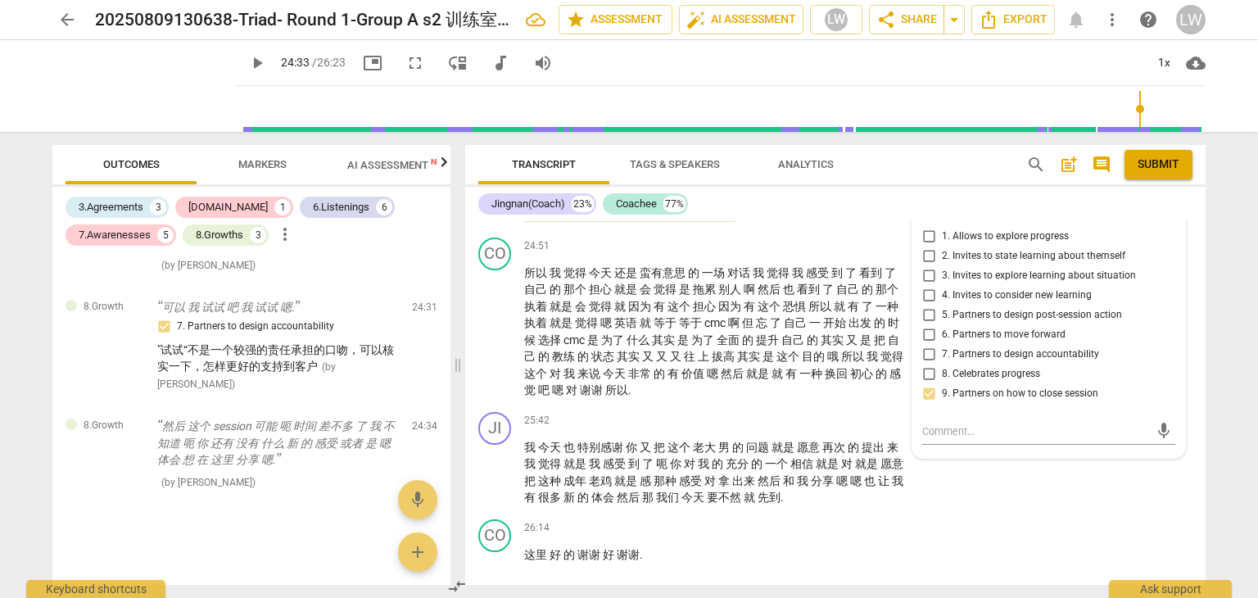
scroll to position [4789, 0]
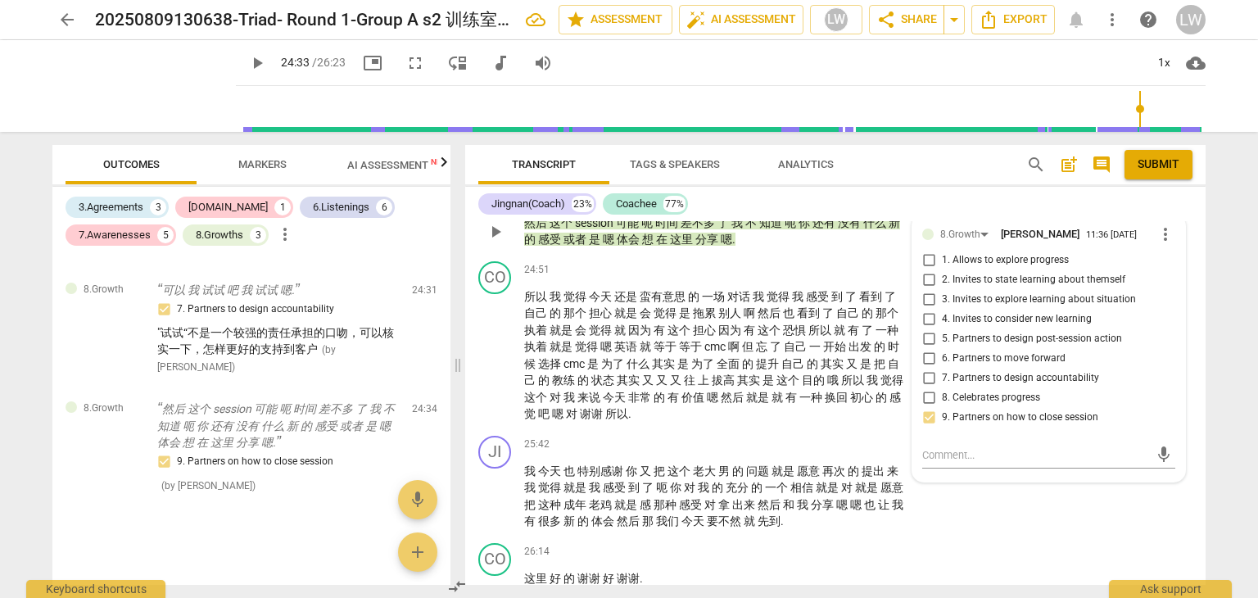
click at [926, 369] on input "6. Partners to move forward" at bounding box center [929, 359] width 26 height 20
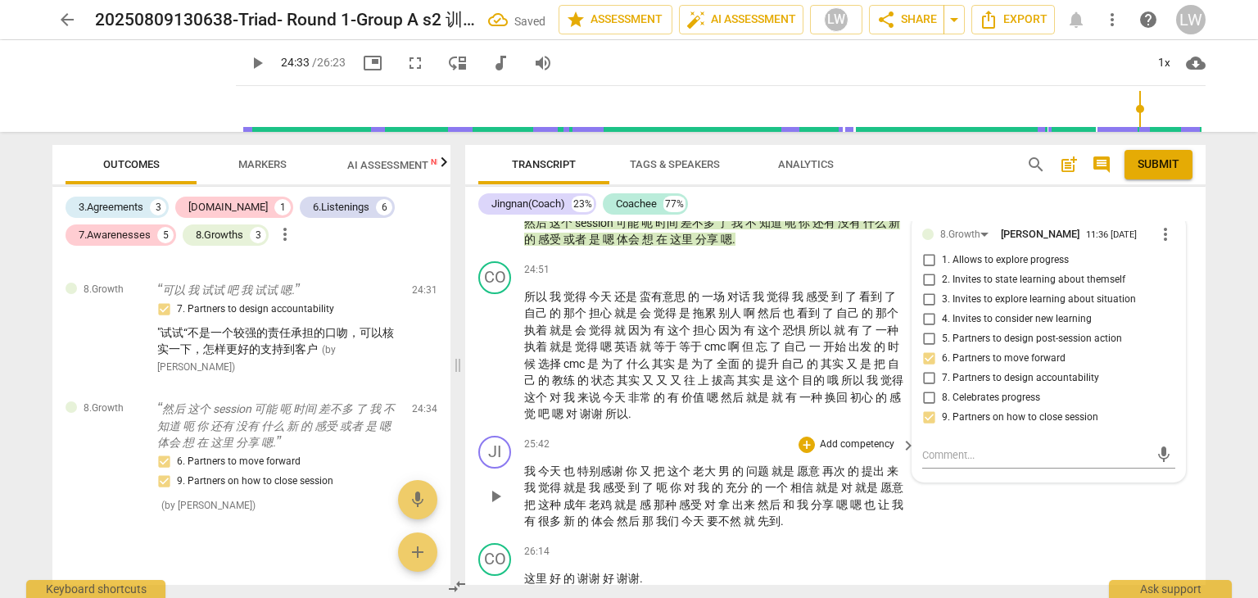
click at [1022, 537] on div "JI play_arrow pause 25:42 + Add competency keyboard_arrow_right 我 [DATE] 也 特别感谢…" at bounding box center [835, 482] width 740 height 107
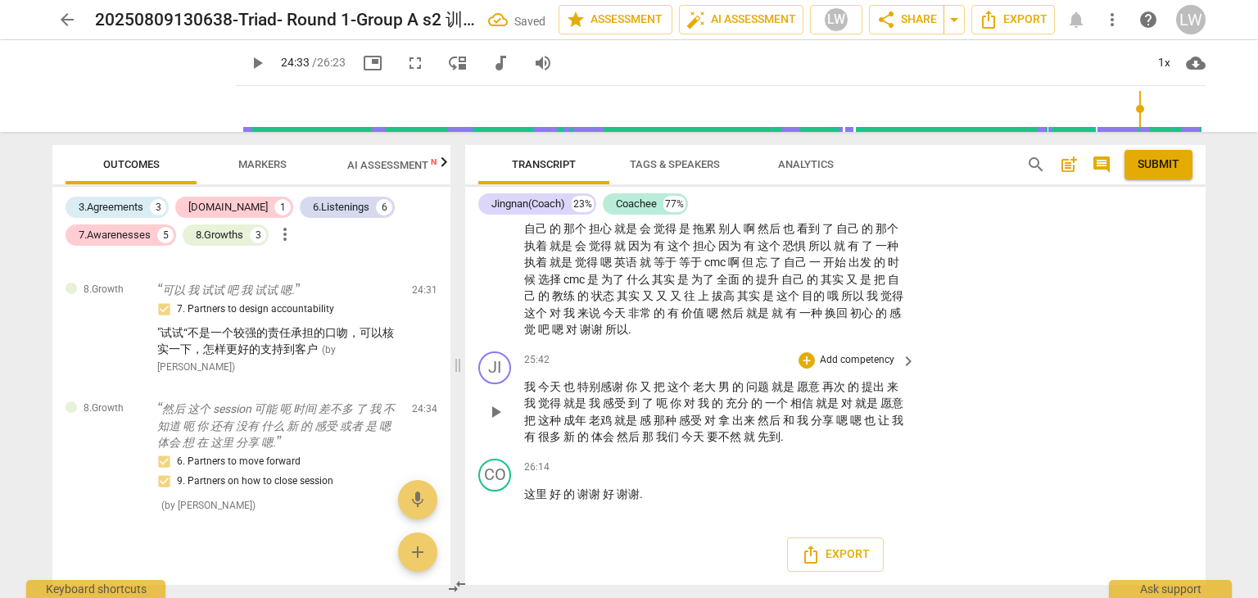
scroll to position [4902, 0]
click at [868, 358] on p "Add competency" at bounding box center [857, 360] width 78 height 15
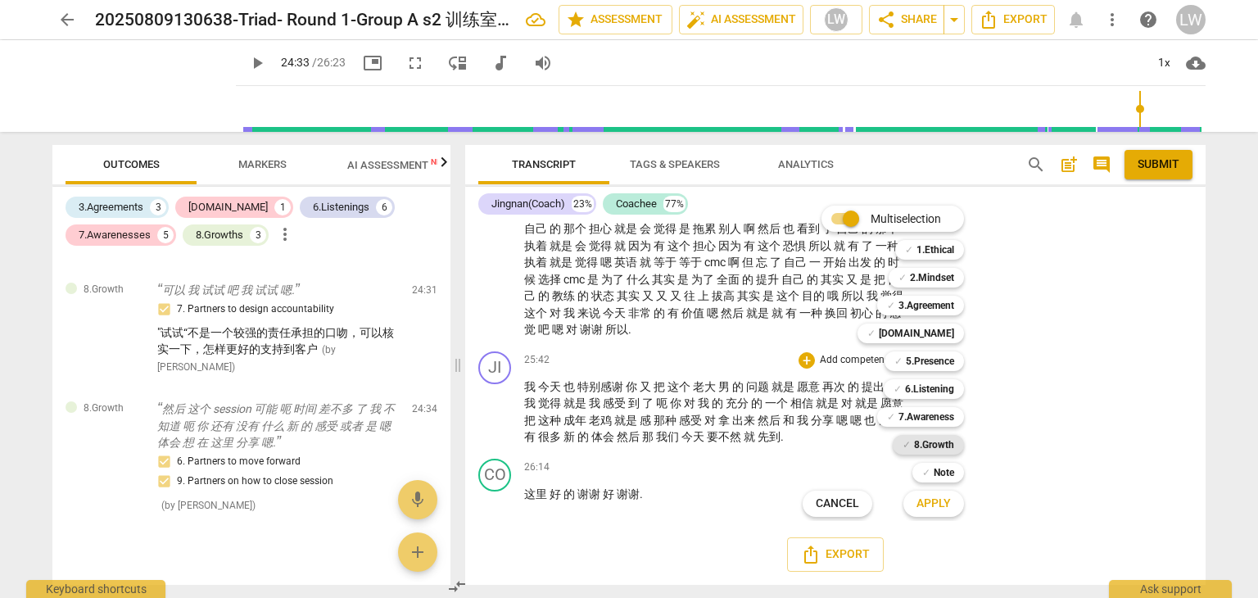
click at [932, 446] on b "8.Growth" at bounding box center [934, 445] width 40 height 20
click at [931, 502] on span "Apply" at bounding box center [934, 504] width 34 height 16
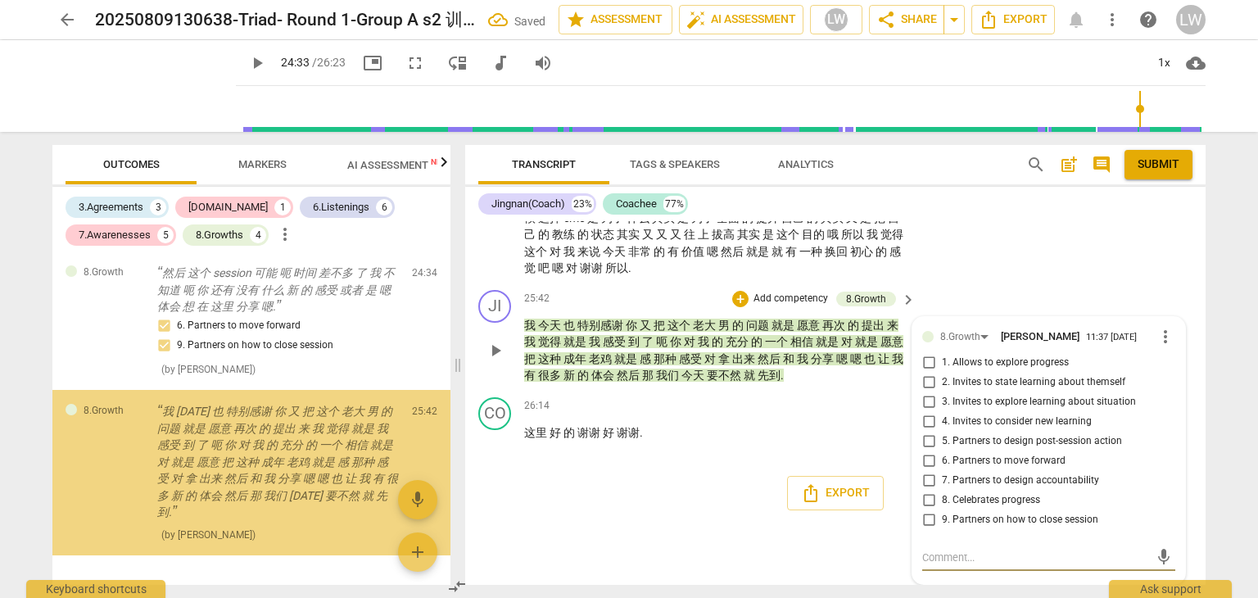
scroll to position [3161, 0]
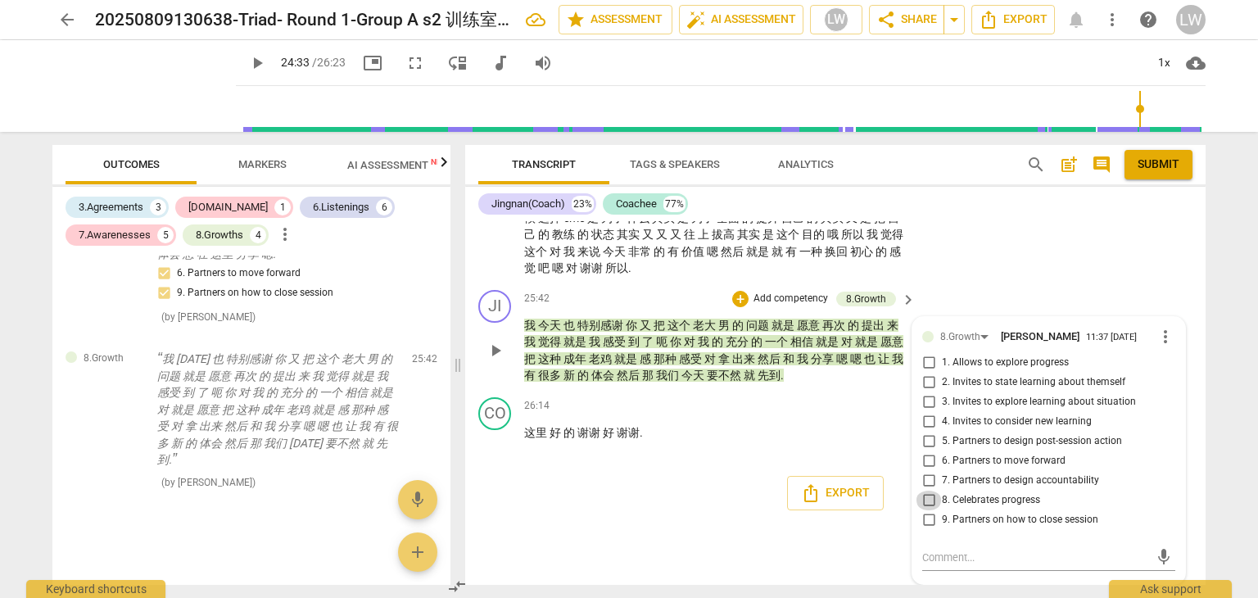
click at [929, 500] on input "8. Celebrates progress" at bounding box center [929, 501] width 26 height 20
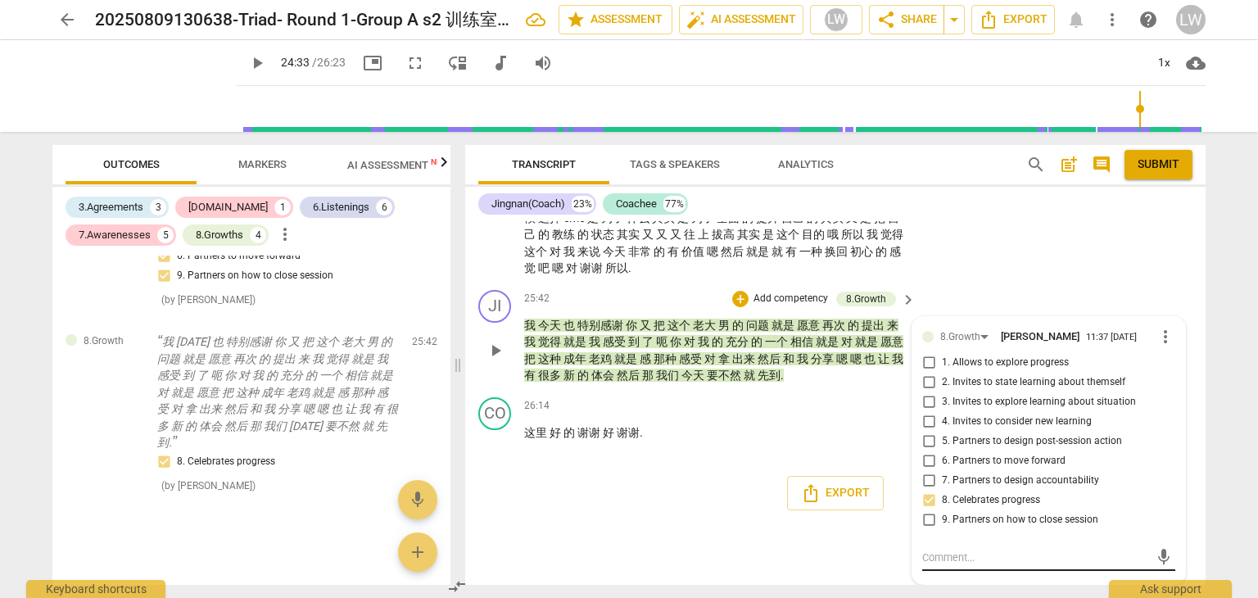
click at [967, 555] on textarea at bounding box center [1035, 558] width 227 height 16
click at [925, 501] on input "8. Celebrates progress" at bounding box center [929, 501] width 26 height 20
click at [930, 500] on input "8. Celebrates progress" at bounding box center [929, 501] width 26 height 20
click at [982, 332] on div "8.Growth" at bounding box center [967, 336] width 54 height 14
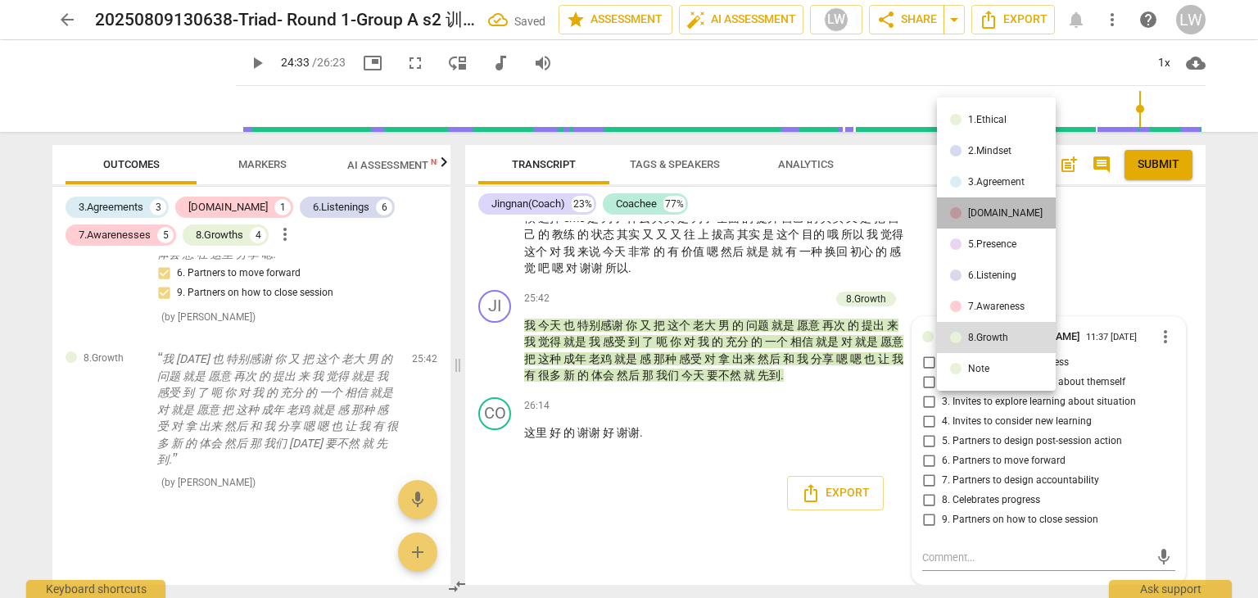
click at [1006, 210] on li "[DOMAIN_NAME]" at bounding box center [996, 212] width 119 height 31
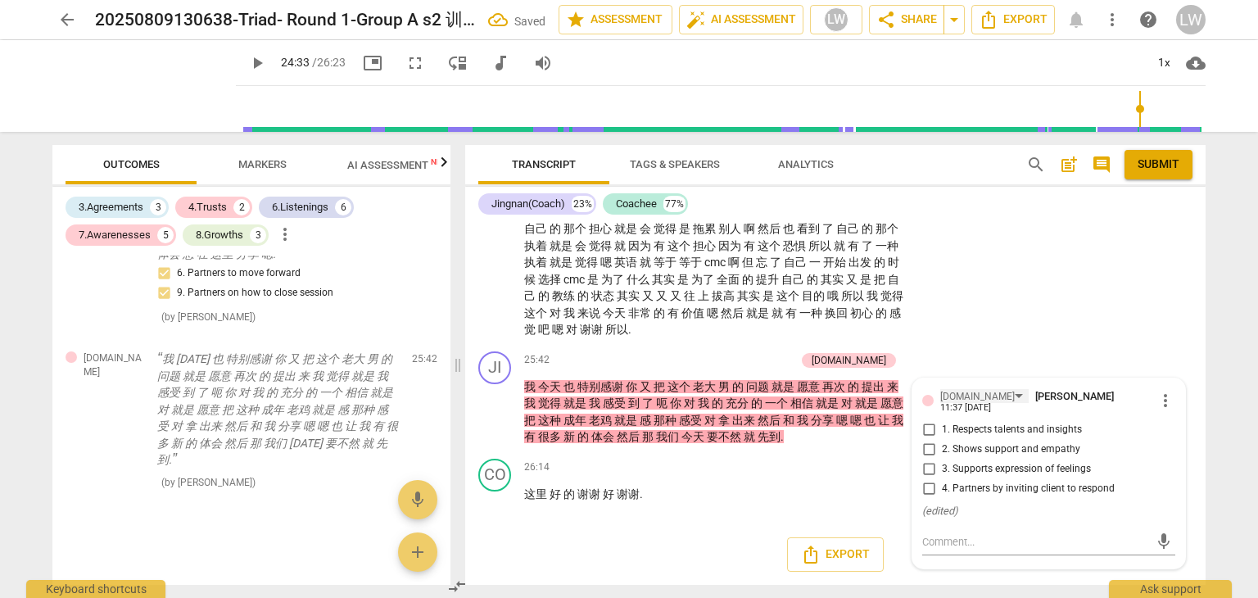
scroll to position [4902, 0]
click at [927, 444] on input "2. Shows support and empathy" at bounding box center [929, 450] width 26 height 20
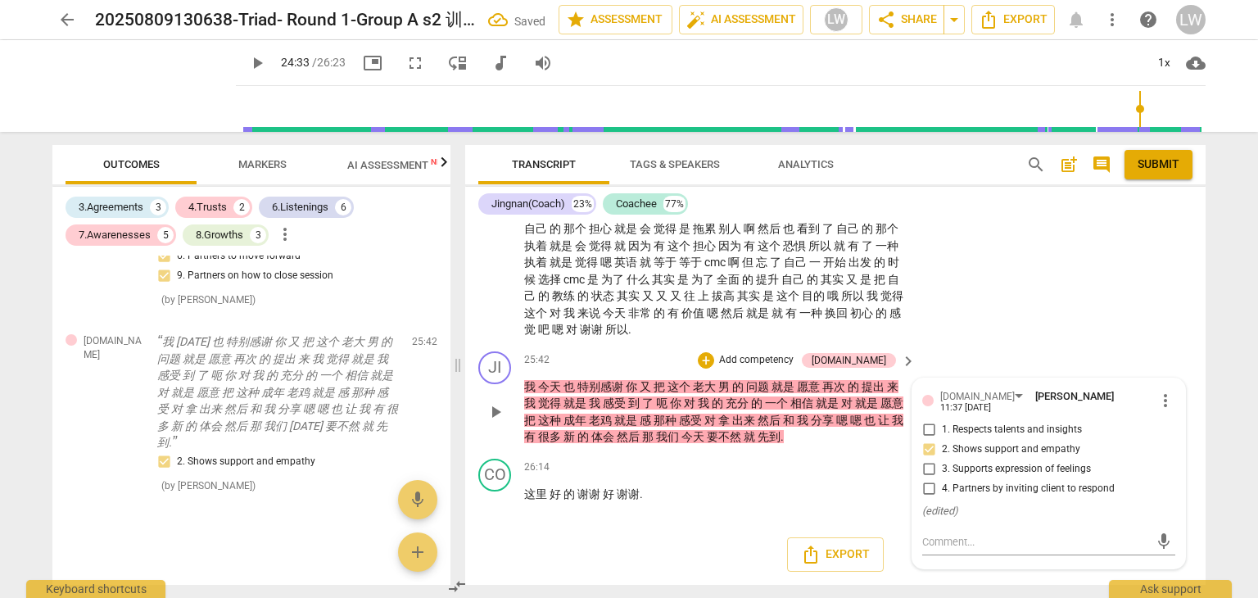
click at [924, 426] on input "1. Respects talents and insights" at bounding box center [929, 430] width 26 height 20
click at [795, 360] on p "Add competency" at bounding box center [757, 360] width 78 height 15
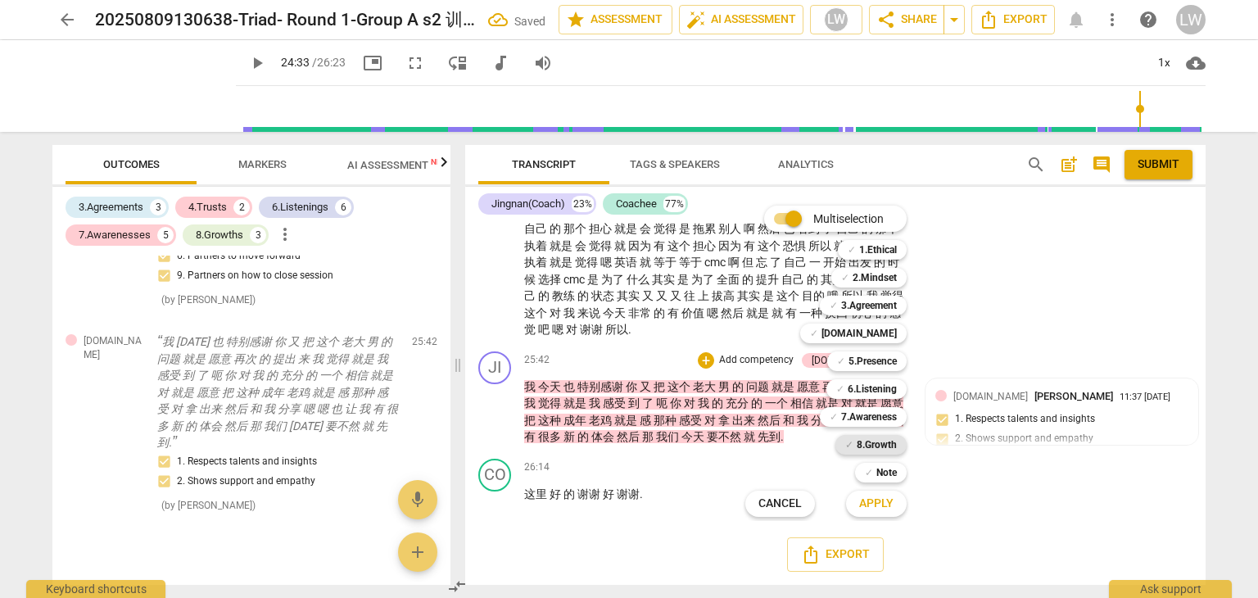
click at [875, 441] on b "8.Growth" at bounding box center [877, 445] width 40 height 20
click at [868, 503] on span "Apply" at bounding box center [876, 504] width 34 height 16
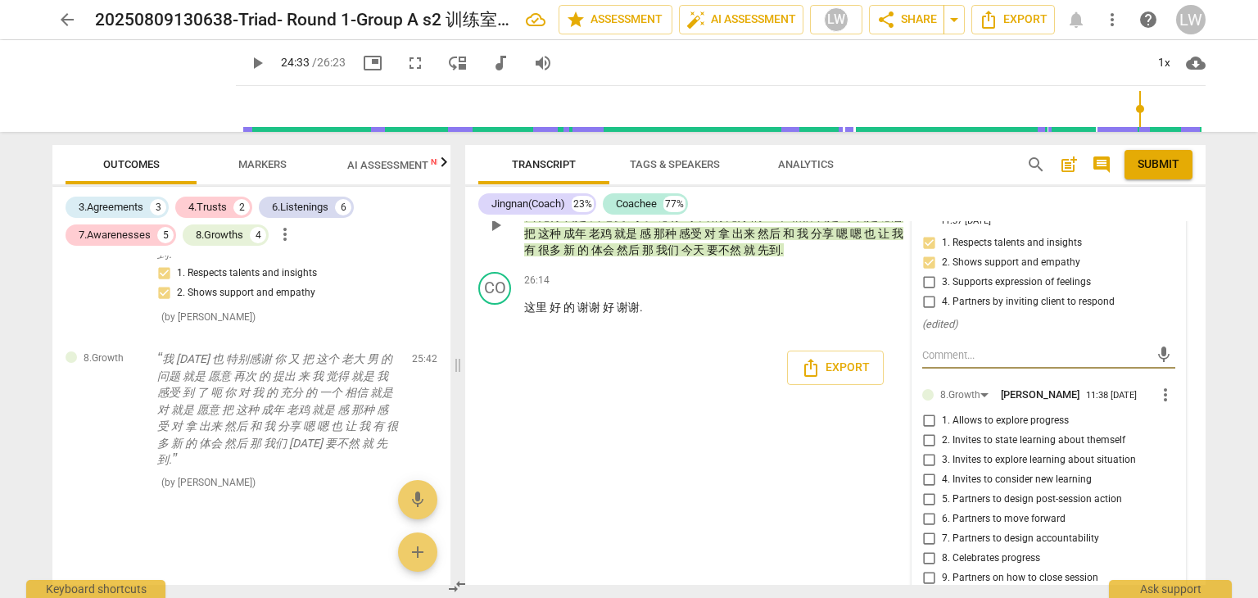
scroll to position [5142, 0]
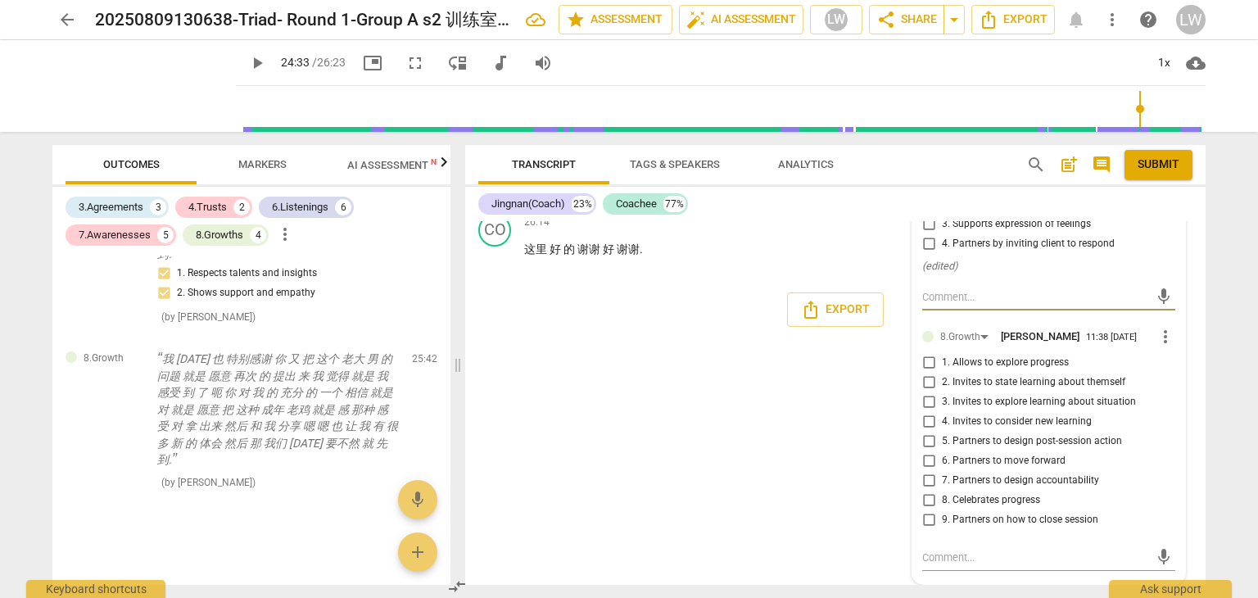
click at [927, 499] on input "8. Celebrates progress" at bounding box center [929, 501] width 26 height 20
click at [973, 555] on textarea at bounding box center [1035, 558] width 227 height 16
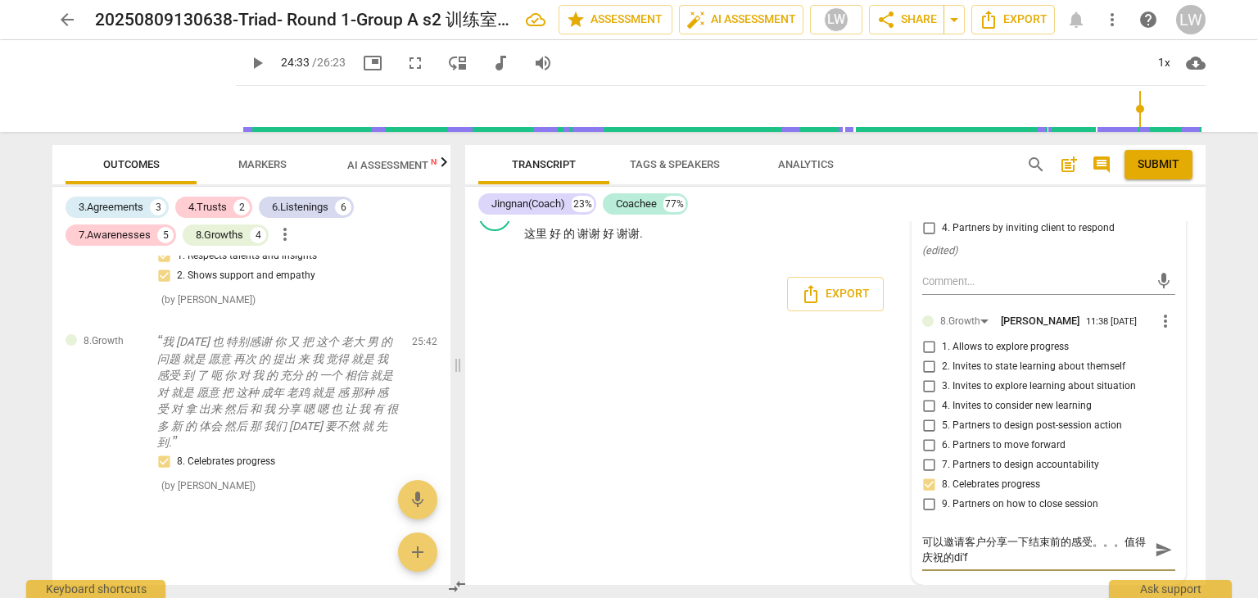
scroll to position [0, 0]
click at [1155, 559] on span "send" at bounding box center [1164, 550] width 18 height 18
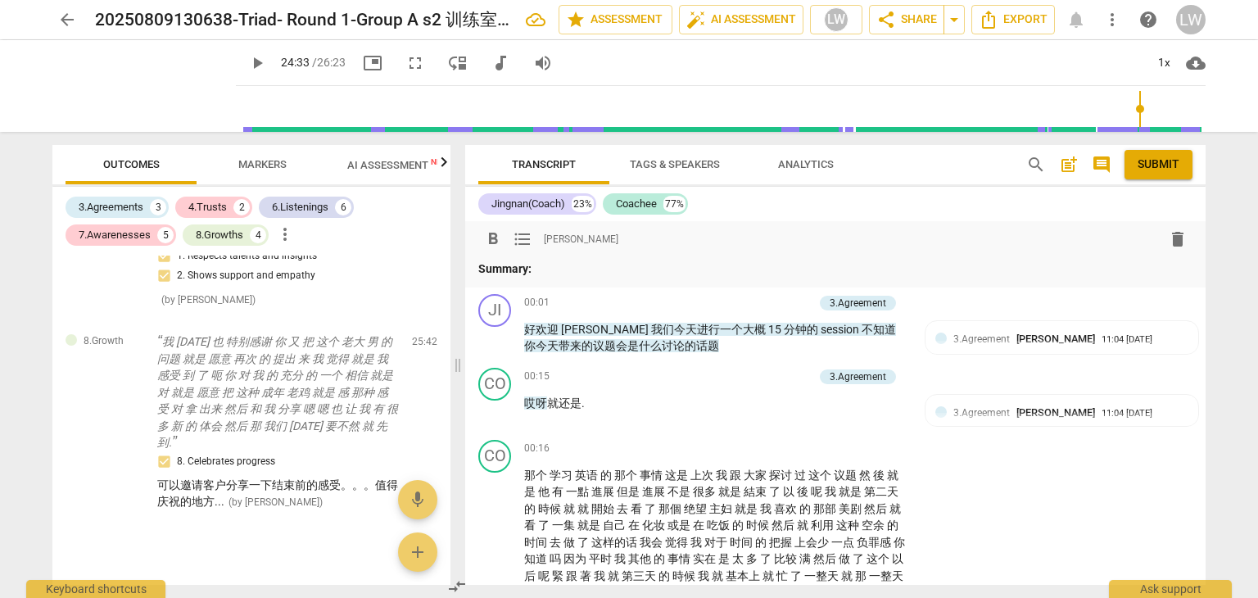
click at [545, 269] on p "Summary:" at bounding box center [835, 268] width 714 height 17
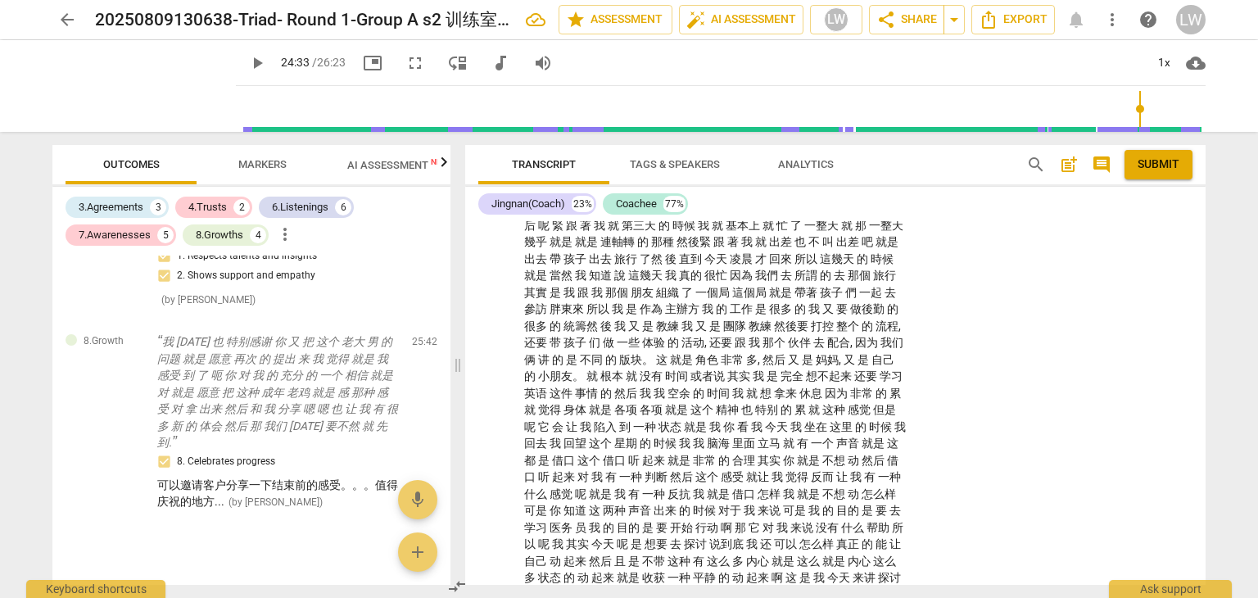
scroll to position [573, 0]
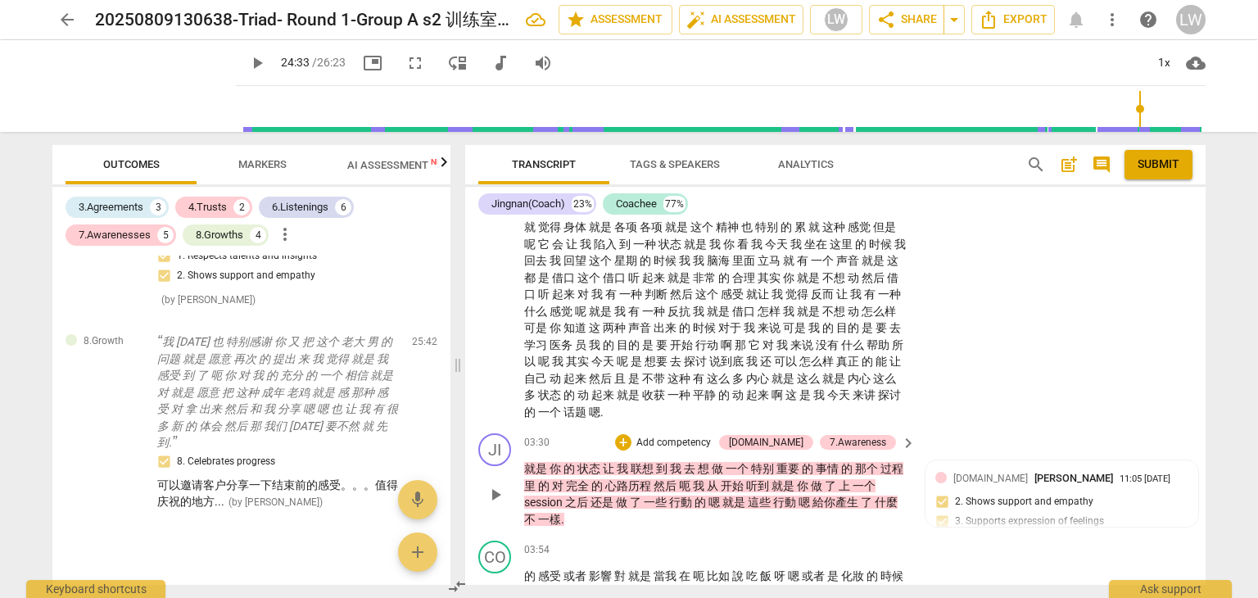
click at [713, 440] on p "Add competency" at bounding box center [674, 443] width 78 height 15
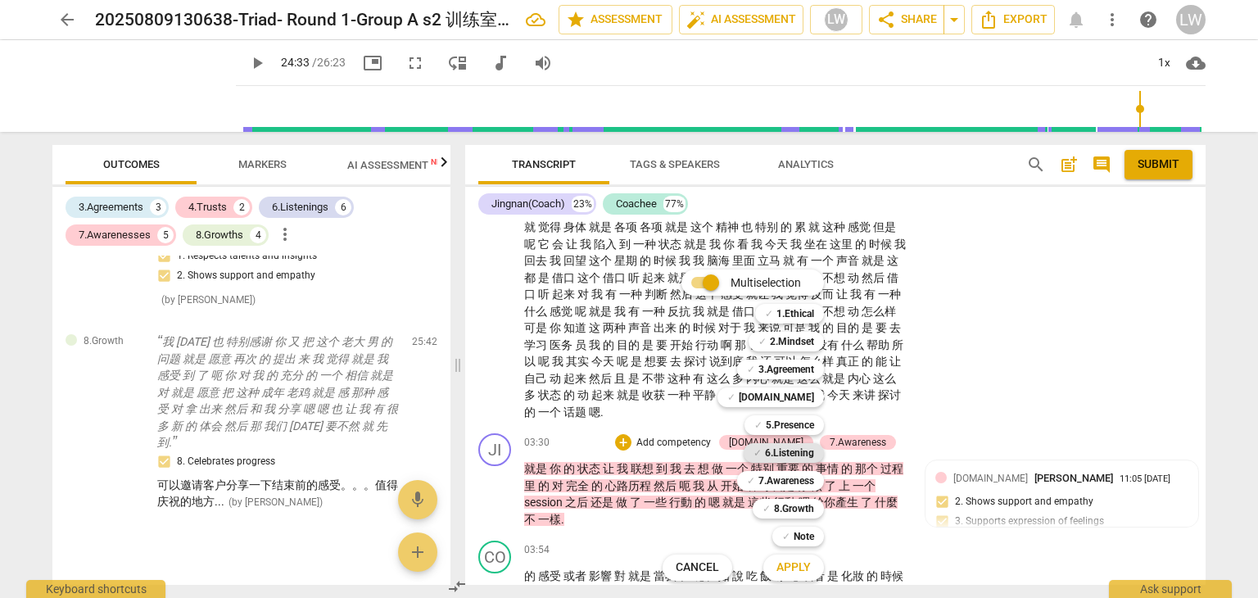
click at [794, 454] on b "6.Listening" at bounding box center [789, 453] width 49 height 20
click at [799, 566] on span "Apply" at bounding box center [794, 567] width 34 height 16
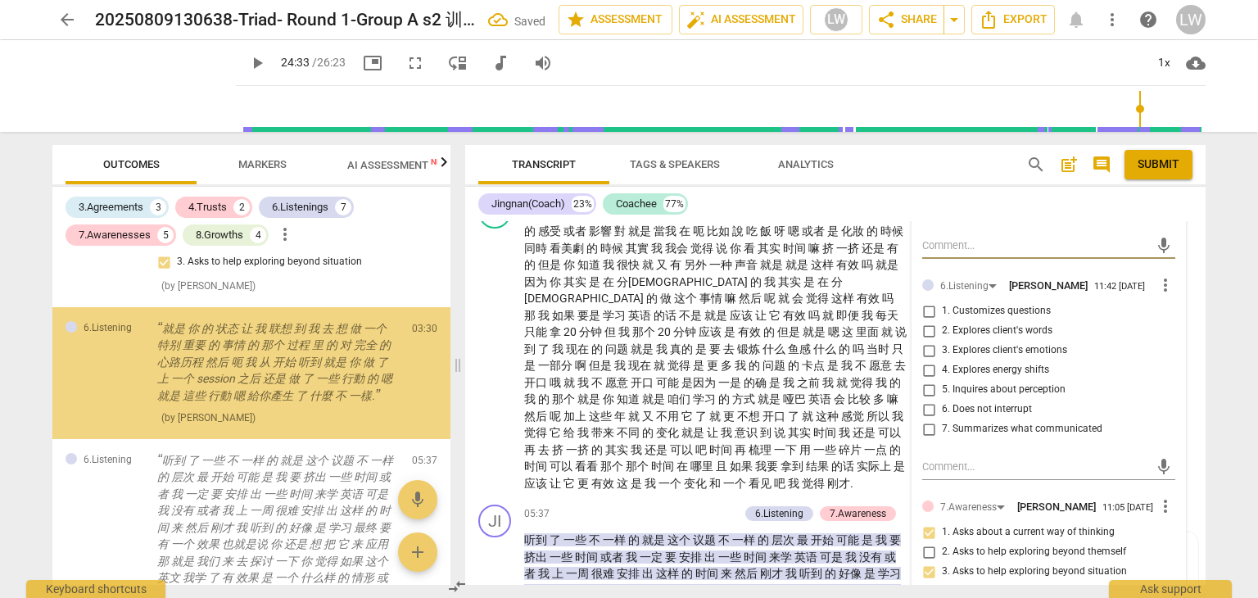
scroll to position [423, 0]
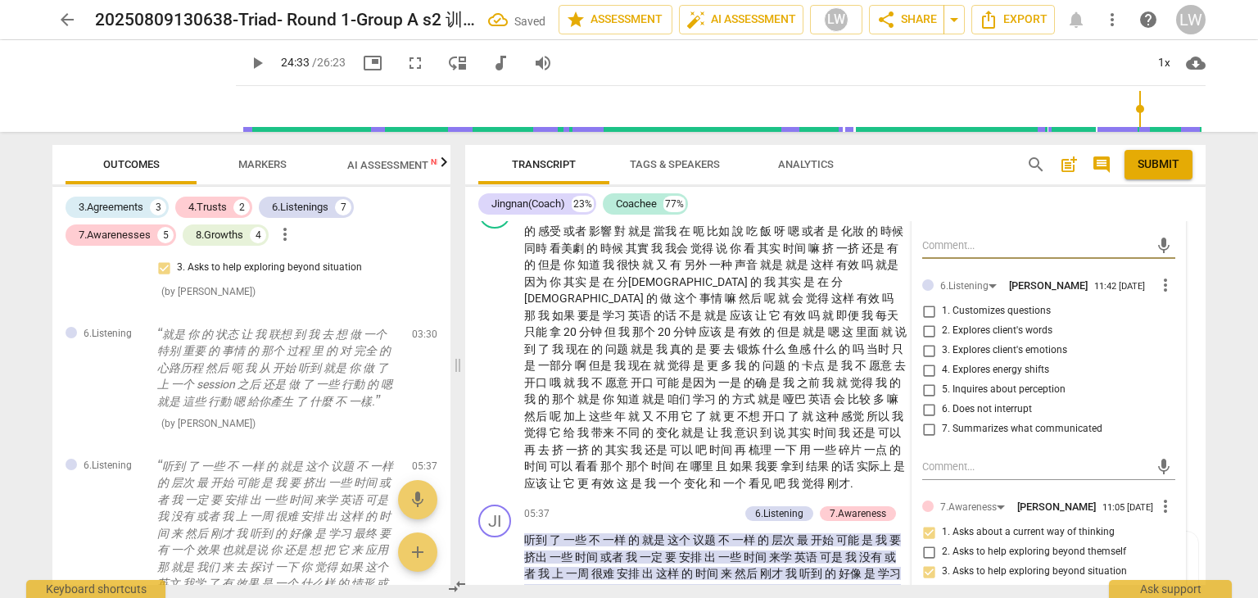
click at [927, 401] on input "6. Does not interrupt" at bounding box center [929, 410] width 26 height 20
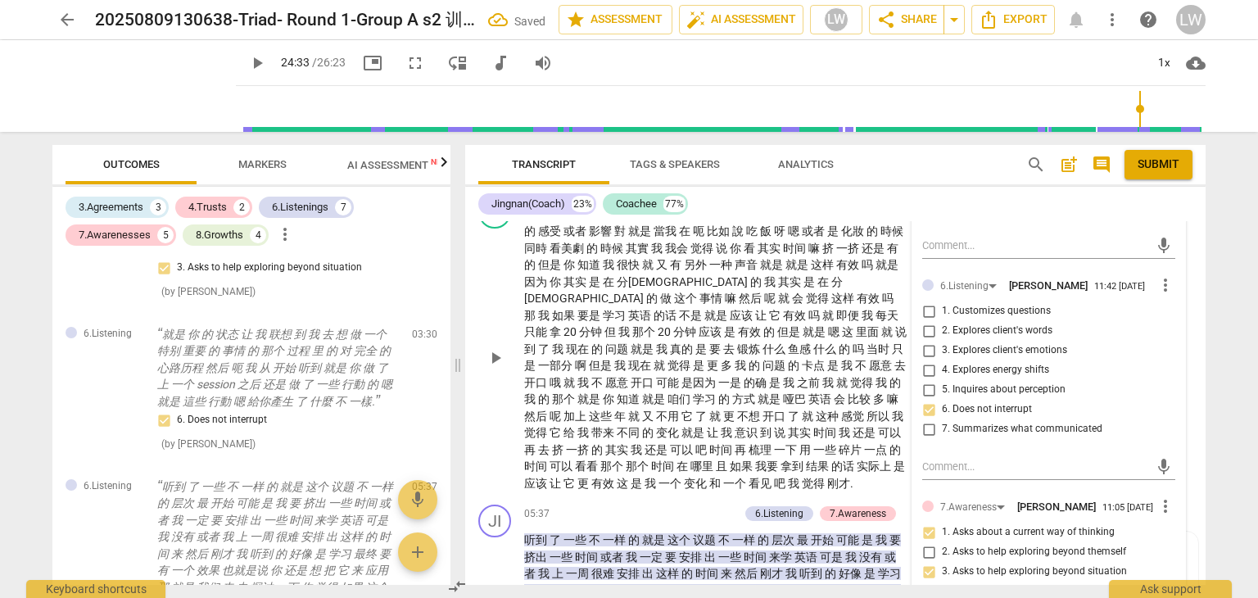
click at [498, 276] on div "play_arrow pause" at bounding box center [503, 358] width 42 height 258
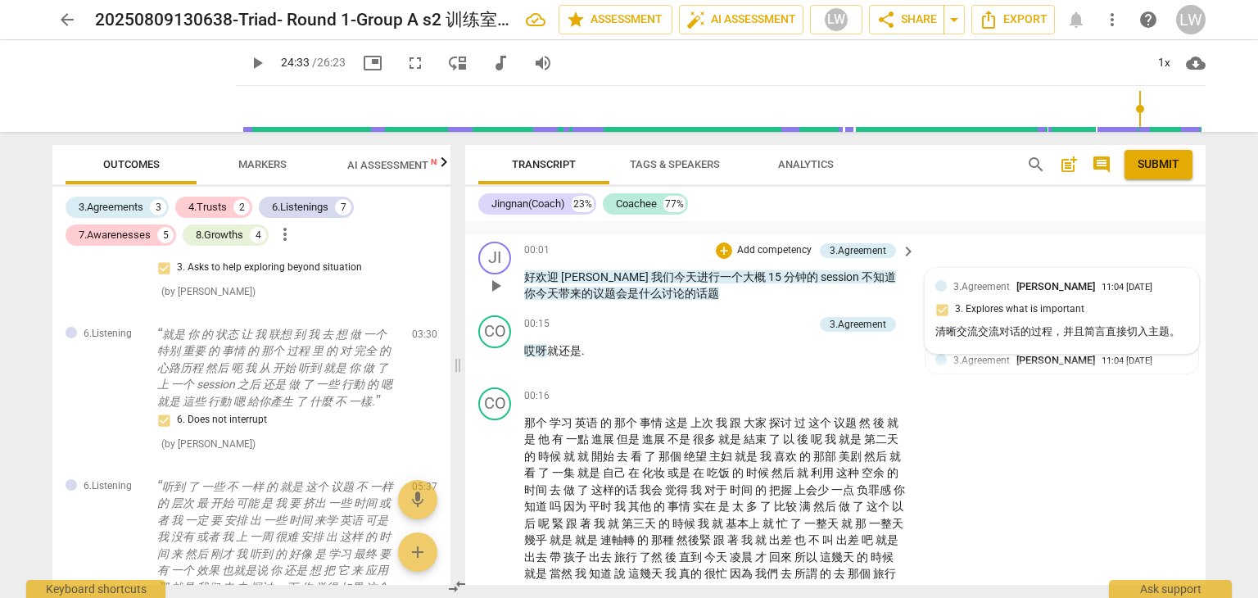
scroll to position [0, 0]
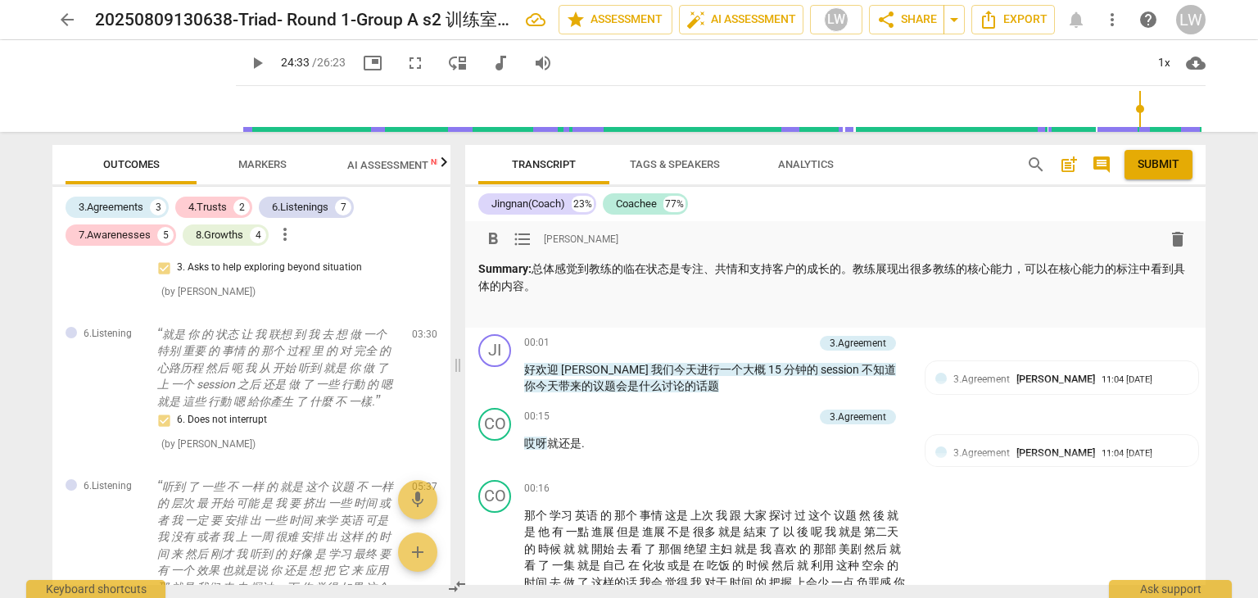
click at [590, 302] on p at bounding box center [835, 309] width 714 height 17
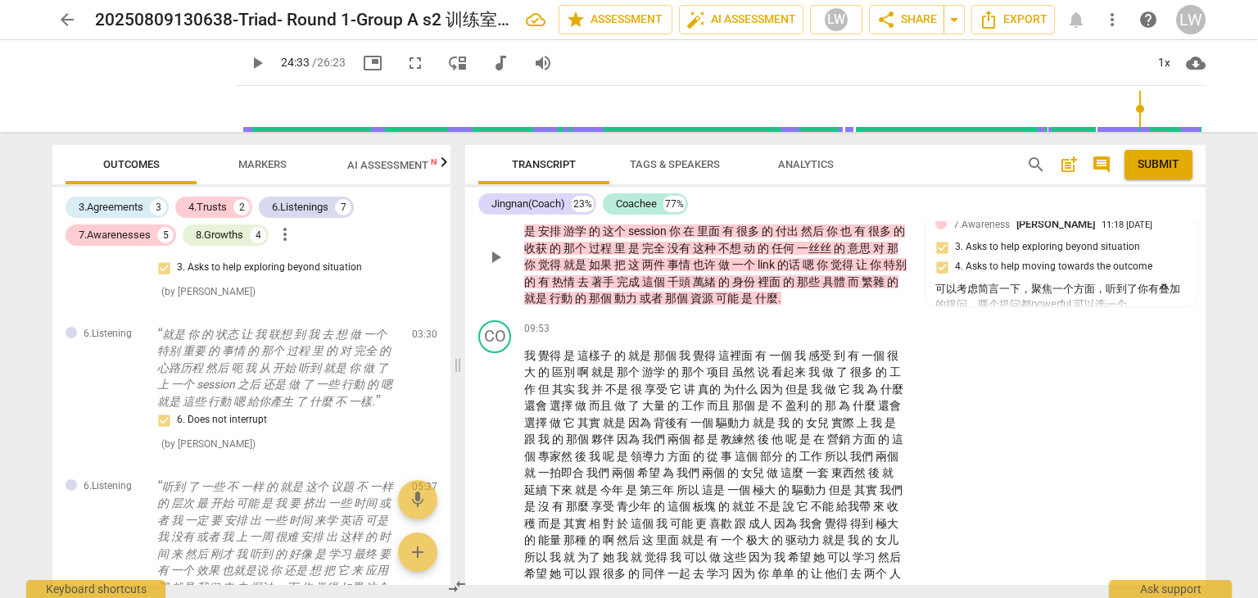
scroll to position [2048, 0]
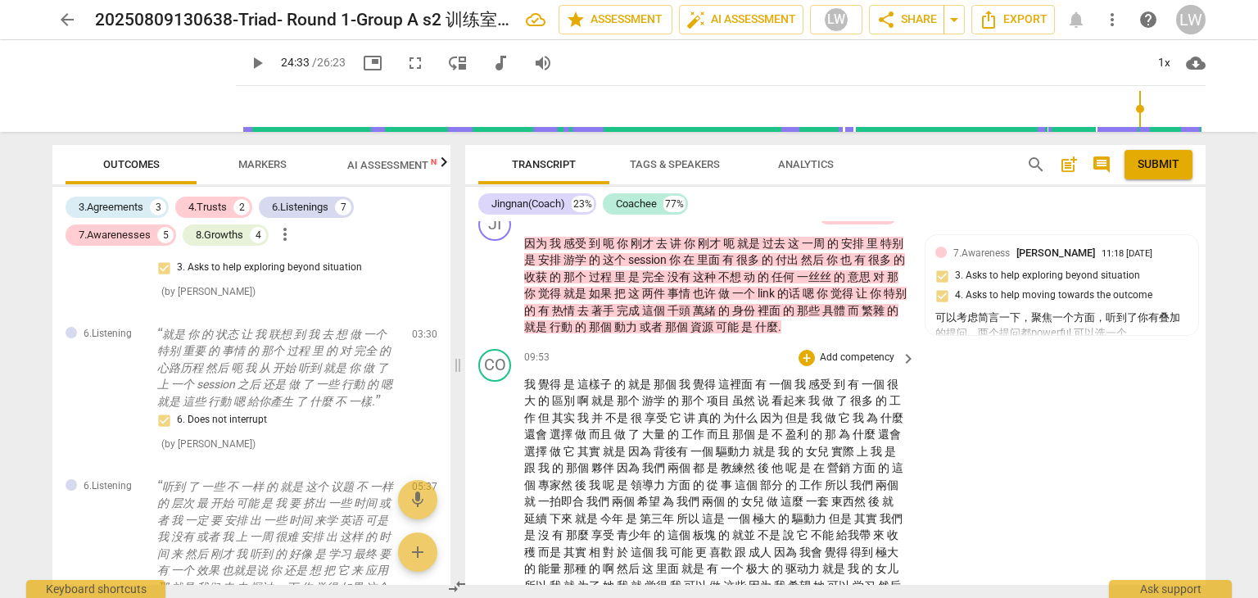
click at [874, 351] on p "Add competency" at bounding box center [857, 358] width 78 height 15
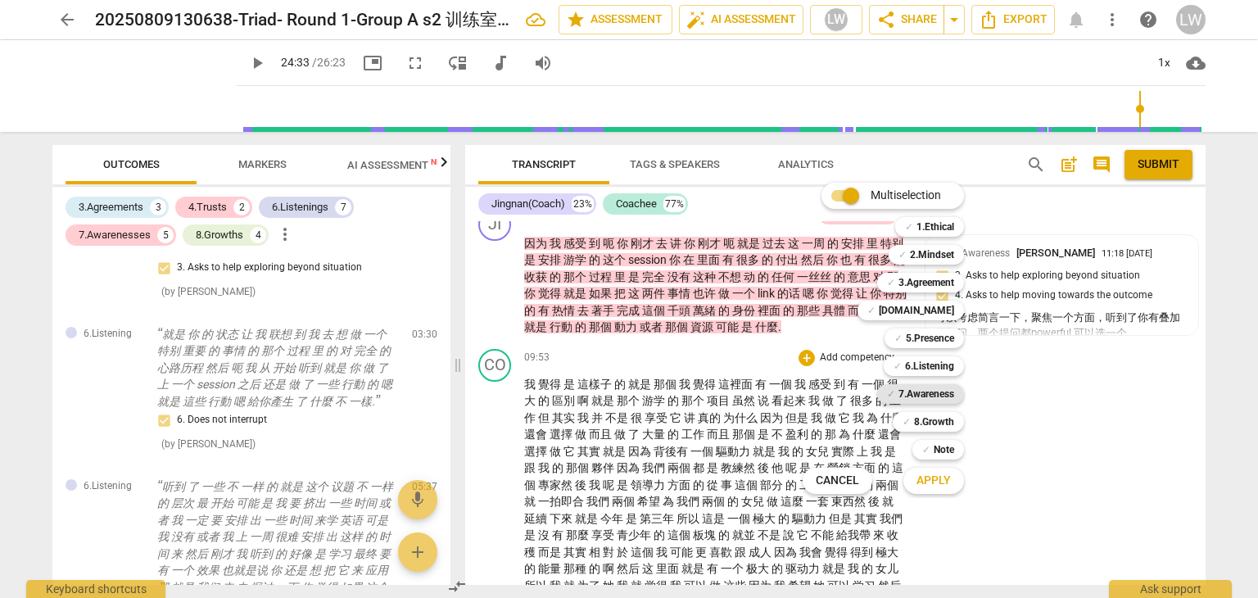
click at [943, 391] on b "7.Awareness" at bounding box center [927, 394] width 56 height 20
click at [946, 478] on span "Apply" at bounding box center [934, 481] width 34 height 16
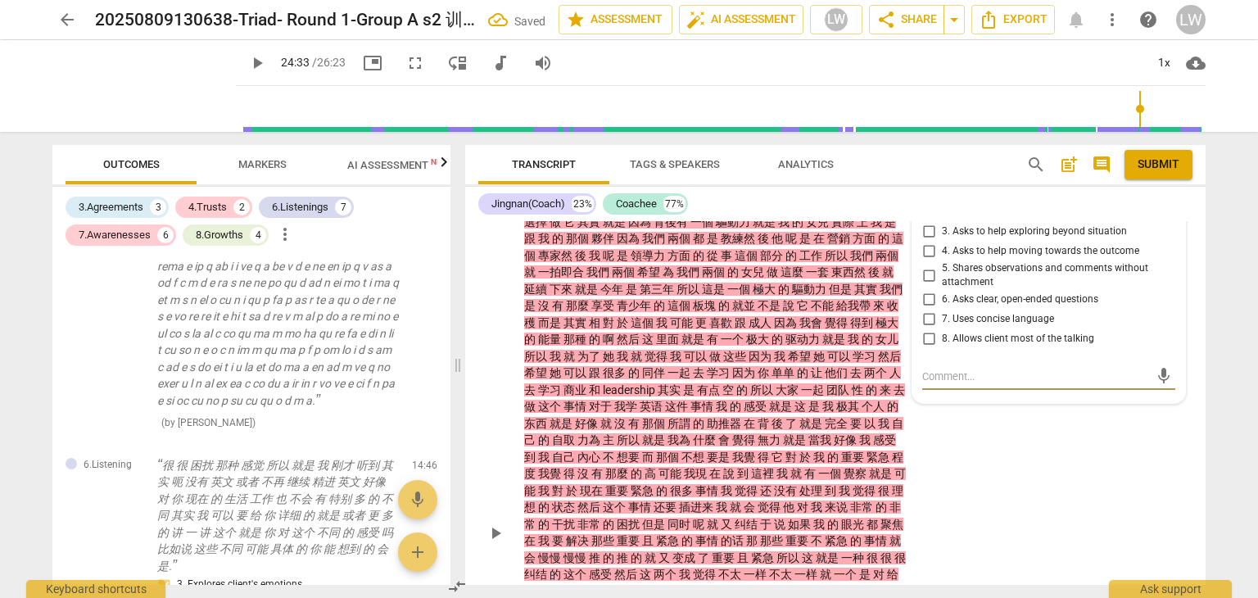
scroll to position [2136, 0]
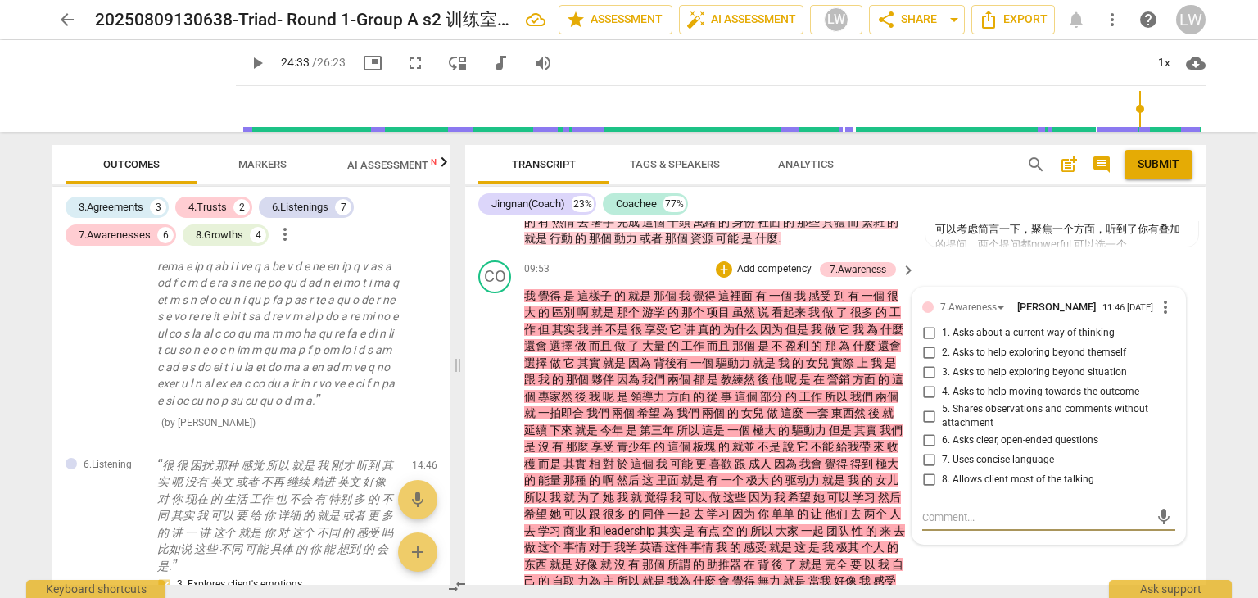
click at [930, 363] on input "3. Asks to help exploring beyond situation" at bounding box center [929, 373] width 26 height 20
click at [976, 509] on textarea at bounding box center [1035, 517] width 227 height 16
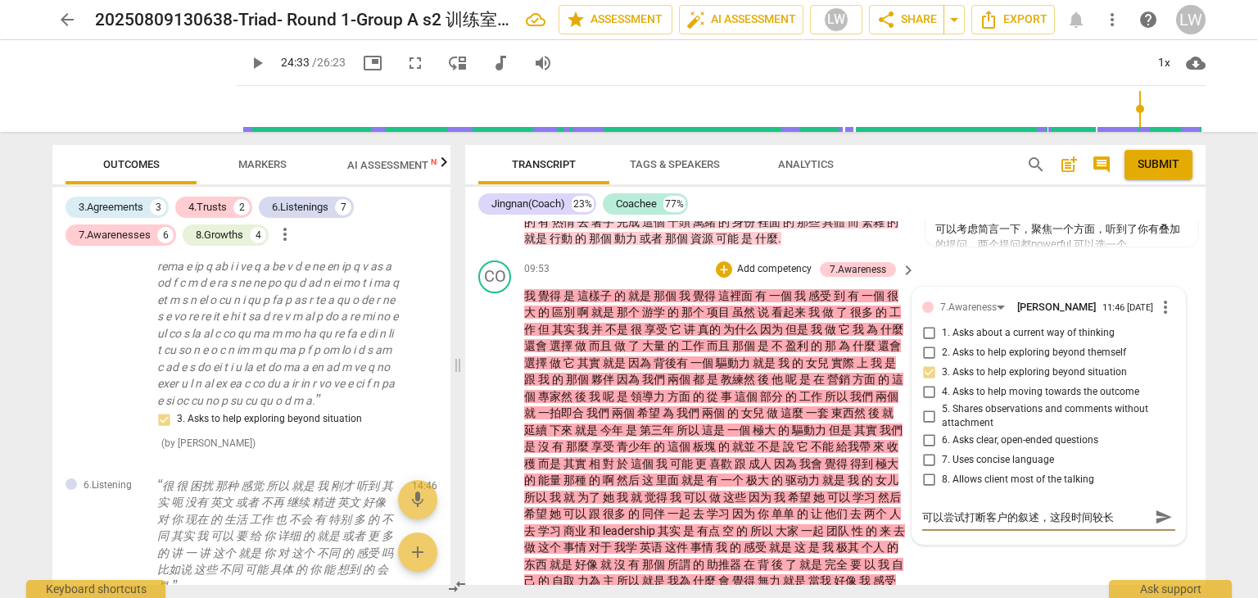
click at [924, 363] on input "3. Asks to help exploring beyond situation" at bounding box center [929, 373] width 26 height 20
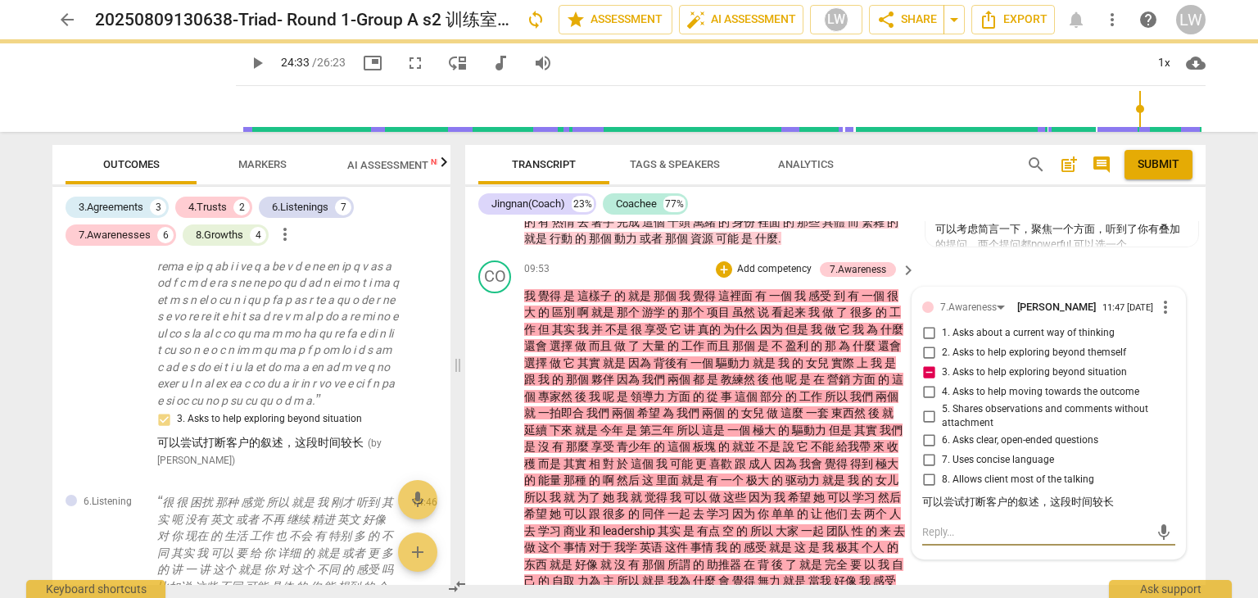
click at [1112, 524] on textarea at bounding box center [1035, 532] width 227 height 16
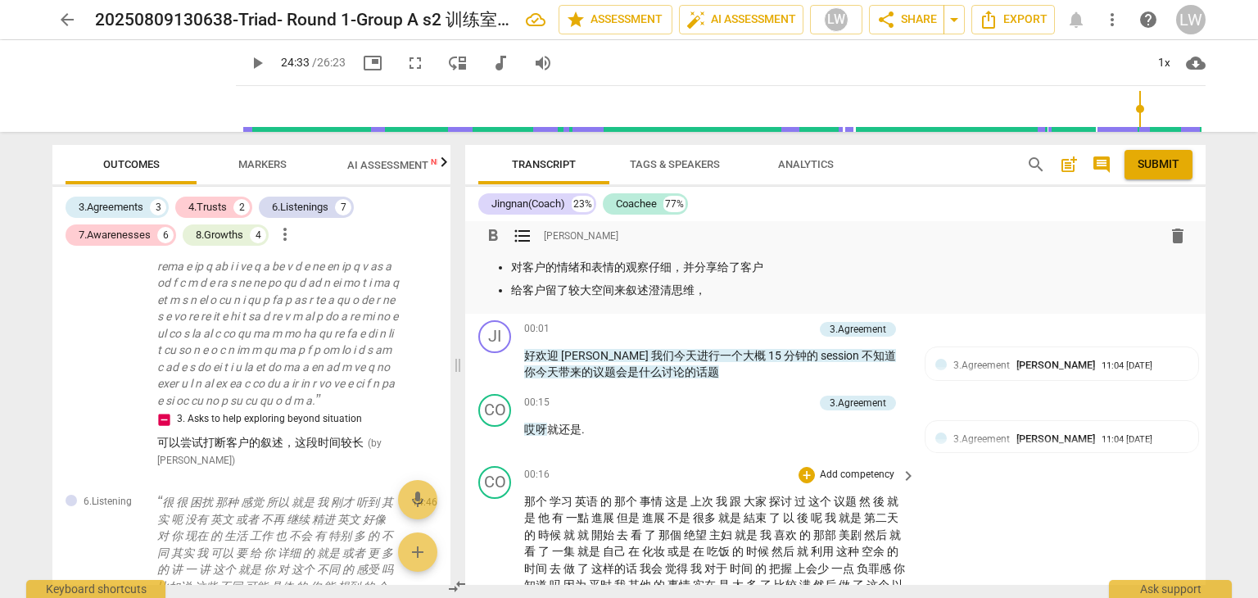
scroll to position [0, 0]
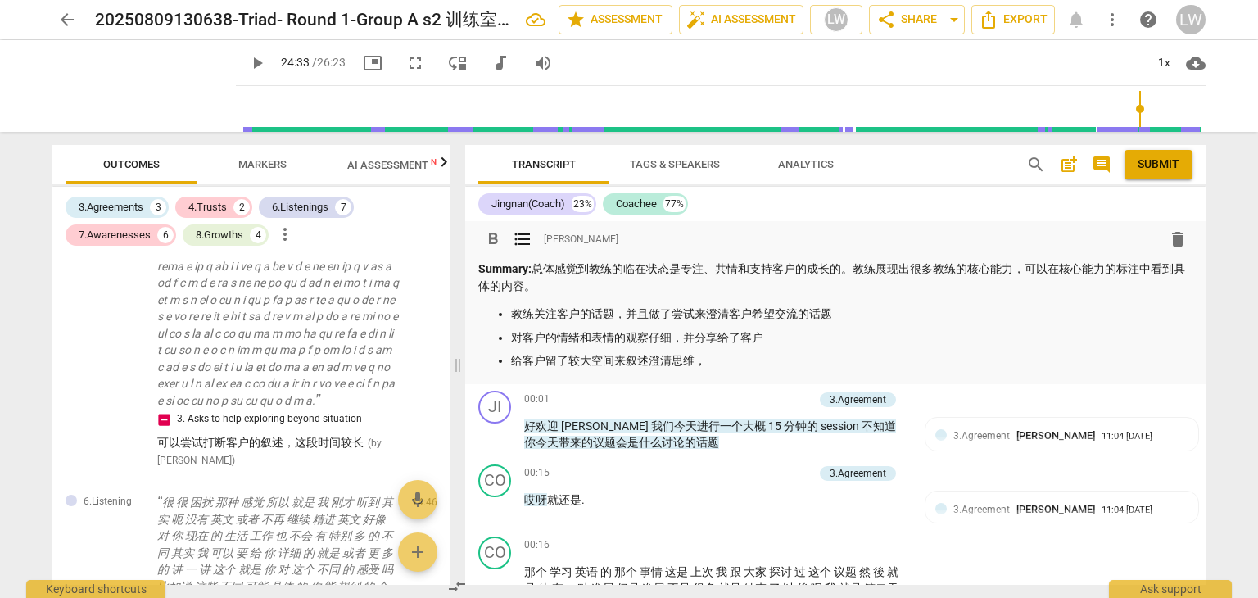
click at [712, 357] on p "给客户留了较大空间来叙述澄清思维，" at bounding box center [851, 360] width 681 height 17
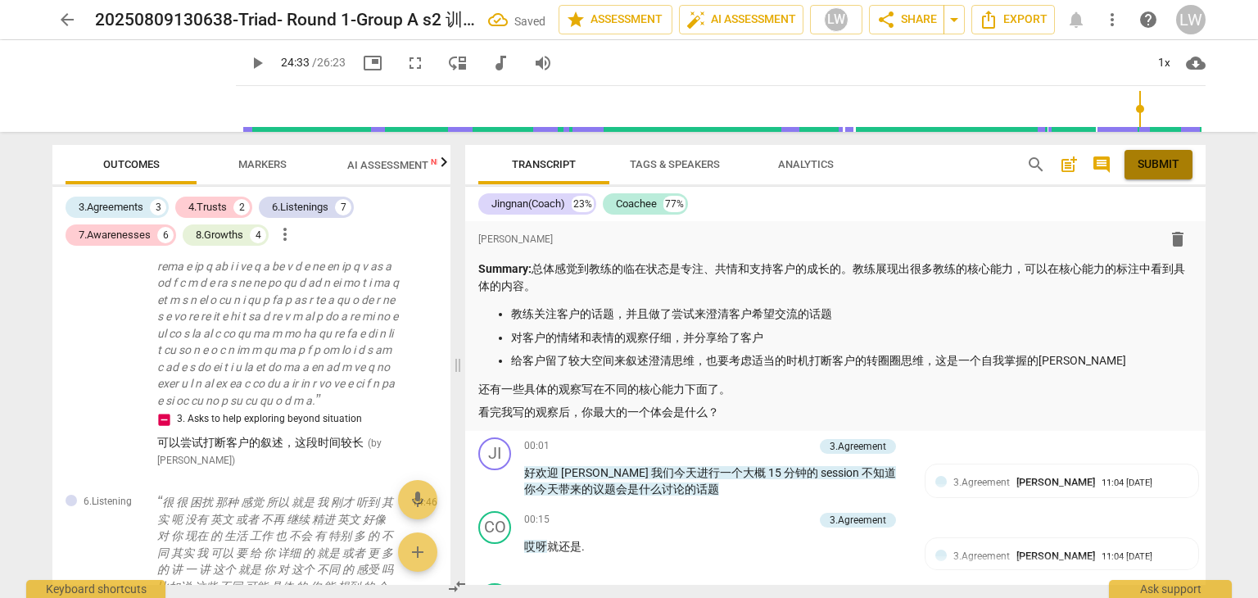
click at [1158, 168] on span "Submit" at bounding box center [1159, 164] width 42 height 16
click at [912, 20] on span "share Share" at bounding box center [906, 20] width 61 height 20
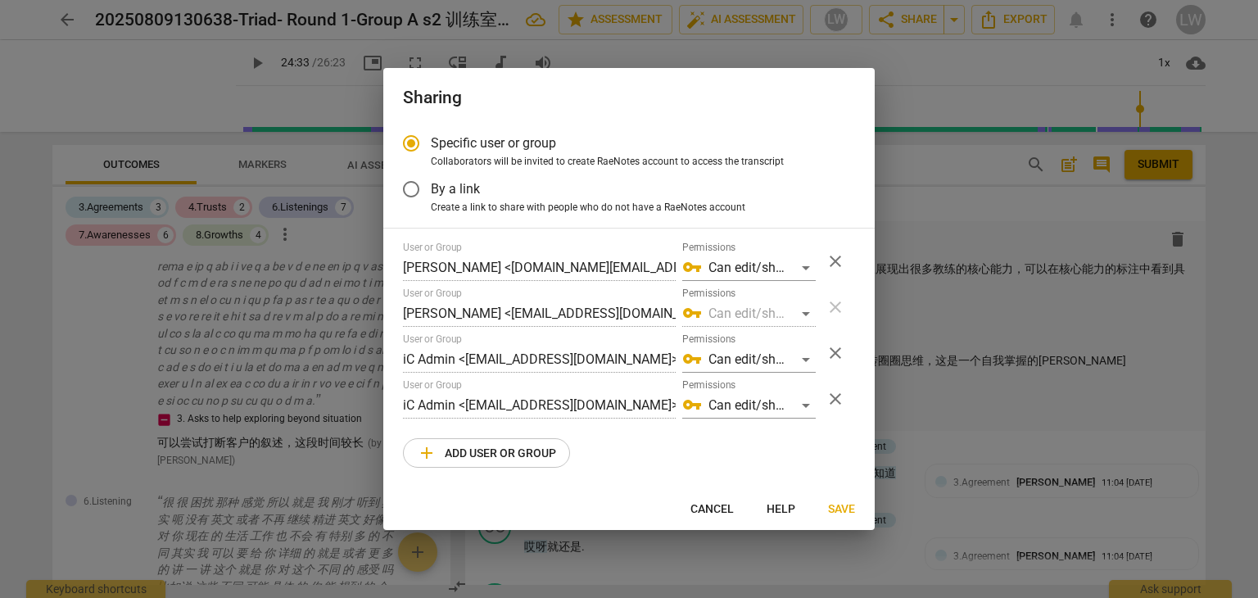
click at [840, 511] on span "Save" at bounding box center [841, 509] width 27 height 16
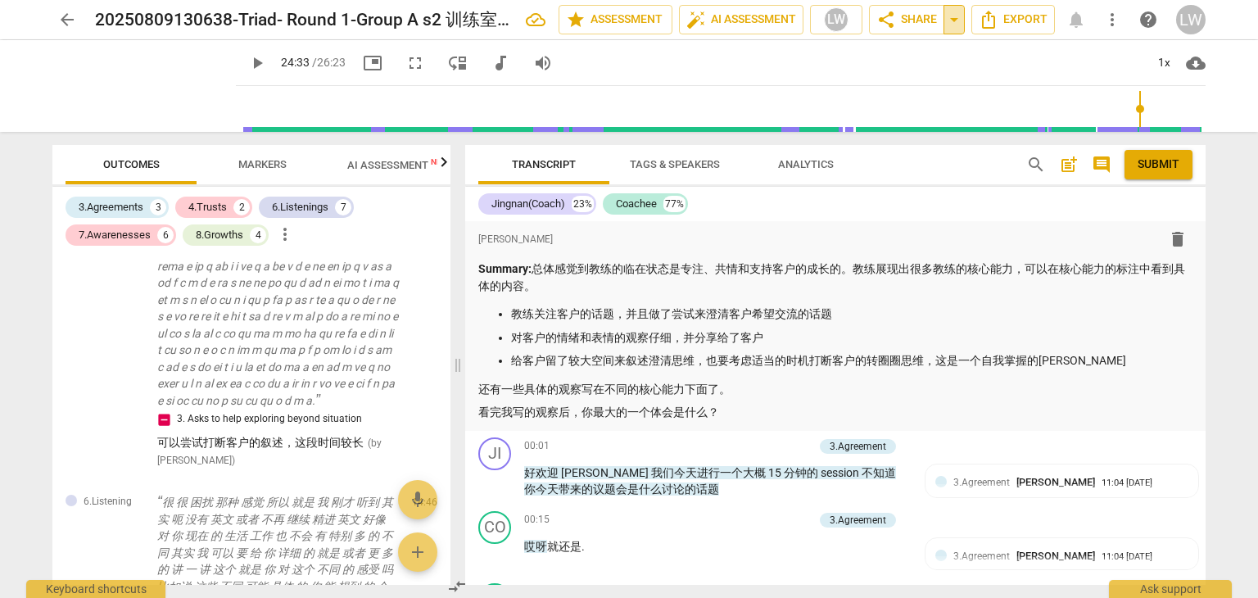
click at [953, 20] on span "arrow_drop_down" at bounding box center [954, 20] width 20 height 20
click at [925, 20] on span "share Share" at bounding box center [906, 20] width 61 height 20
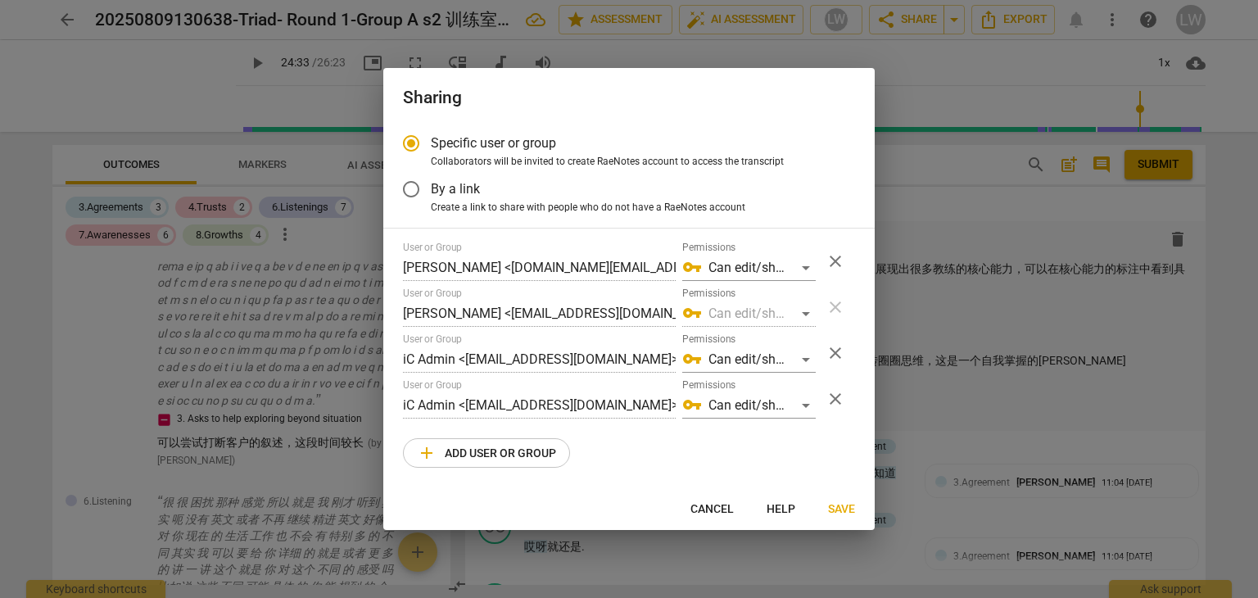
click at [835, 509] on span "Save" at bounding box center [841, 509] width 27 height 16
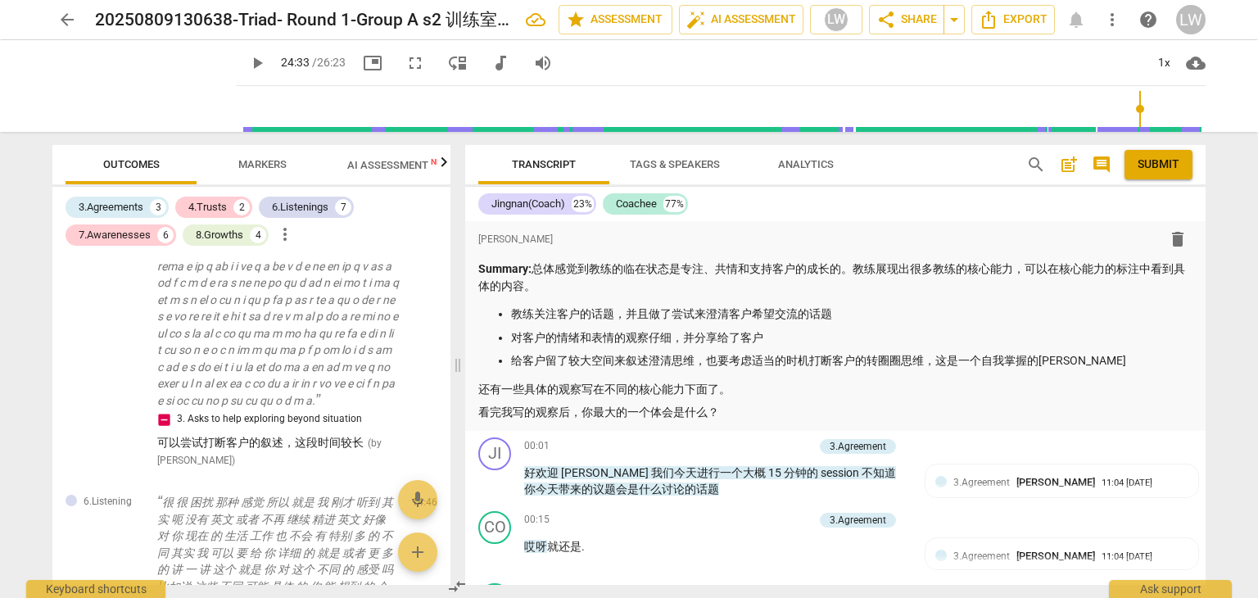
click at [1157, 165] on span "Submit" at bounding box center [1159, 164] width 42 height 16
click at [70, 19] on span "arrow_back" at bounding box center [67, 20] width 20 height 20
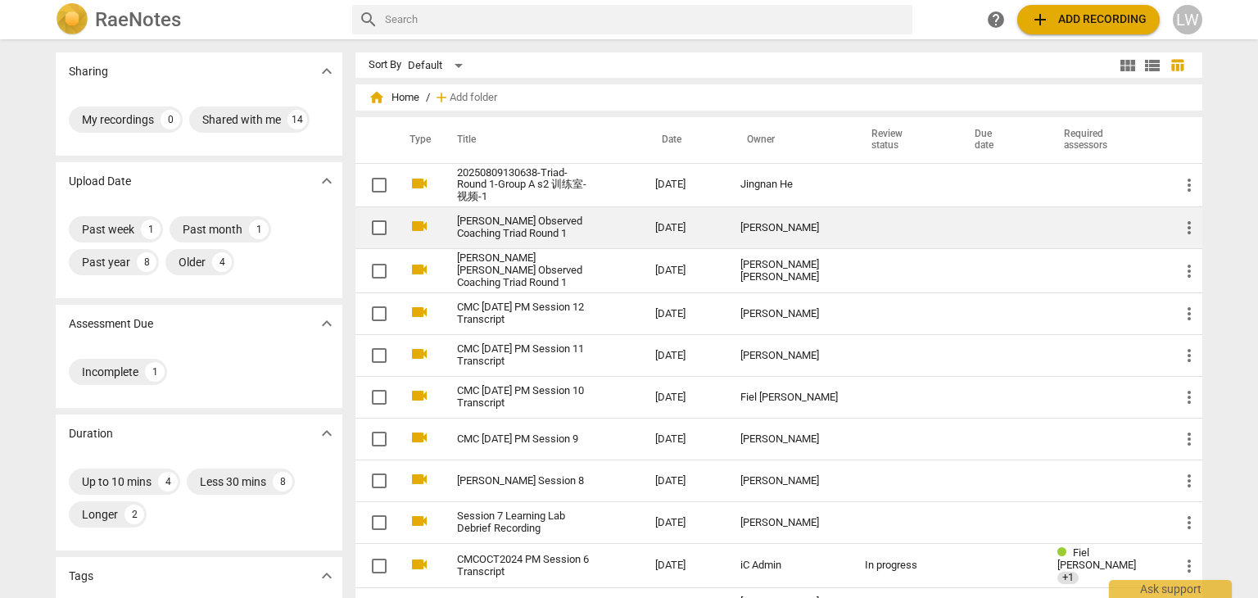
click at [514, 222] on link "[PERSON_NAME] Observed Coaching Triad Round 1" at bounding box center [526, 227] width 139 height 25
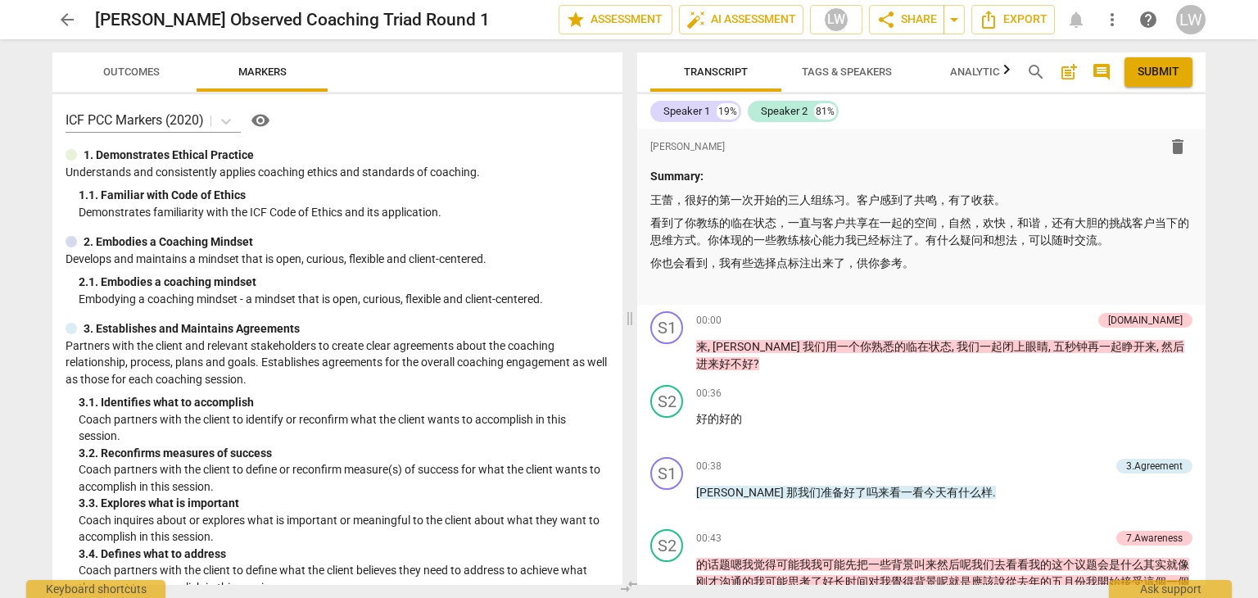
click at [130, 70] on span "Outcomes" at bounding box center [131, 72] width 57 height 12
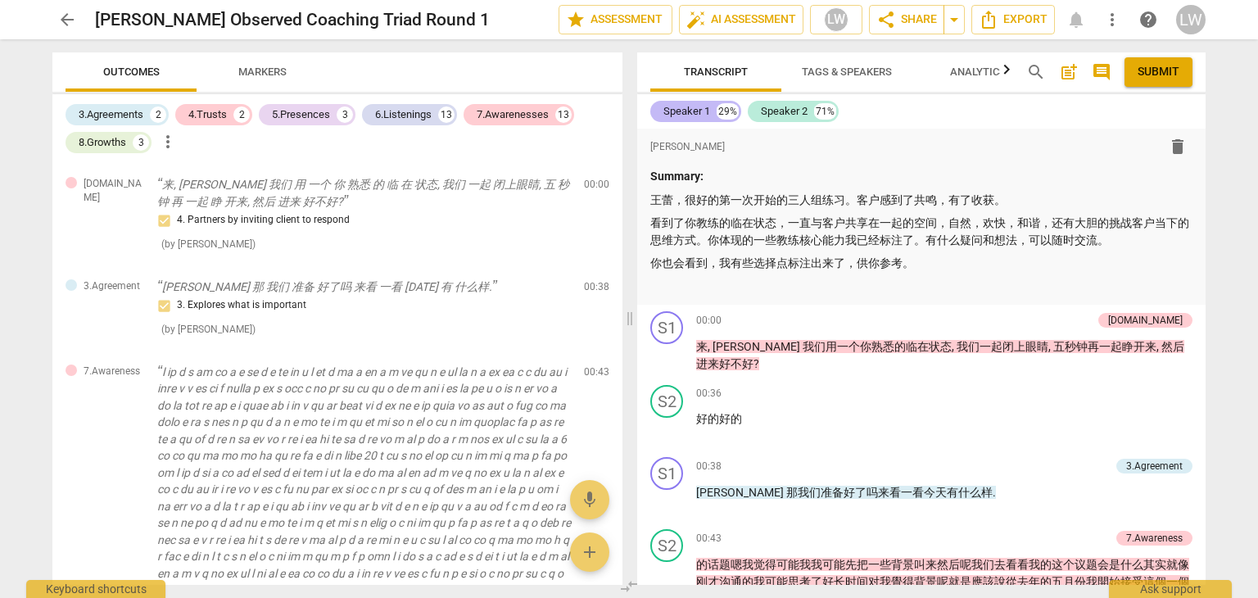
click at [1158, 72] on span "Submit" at bounding box center [1159, 72] width 42 height 16
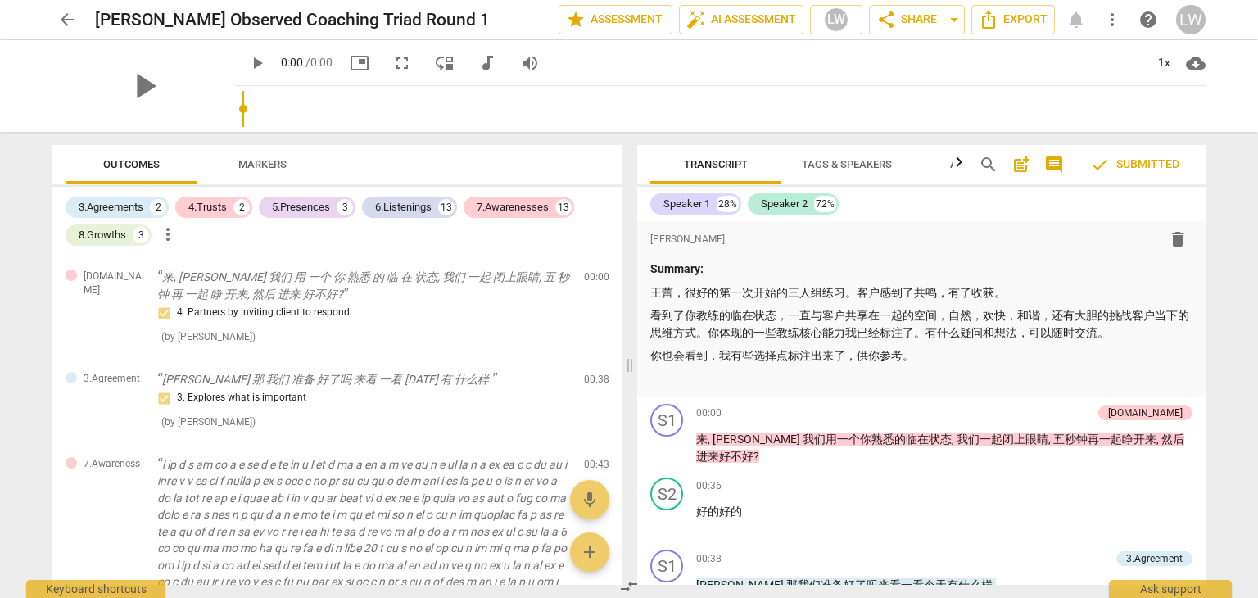
click at [71, 24] on span "arrow_back" at bounding box center [67, 20] width 20 height 20
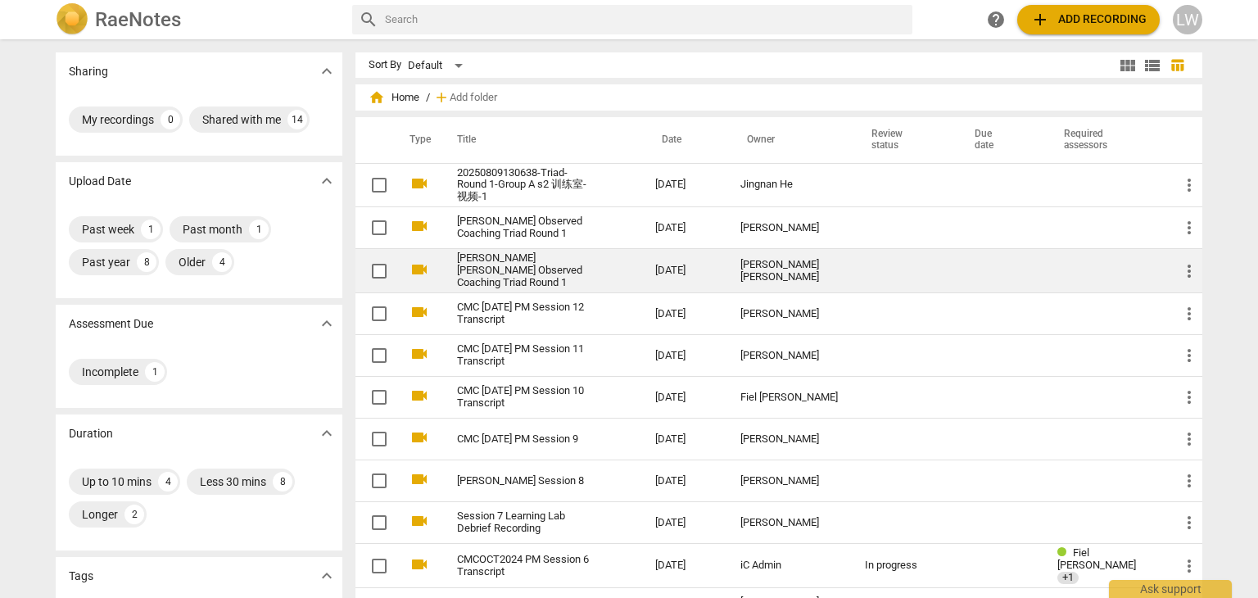
click at [552, 260] on link "[PERSON_NAME] [PERSON_NAME] Observed Coaching Triad Round 1" at bounding box center [526, 270] width 139 height 37
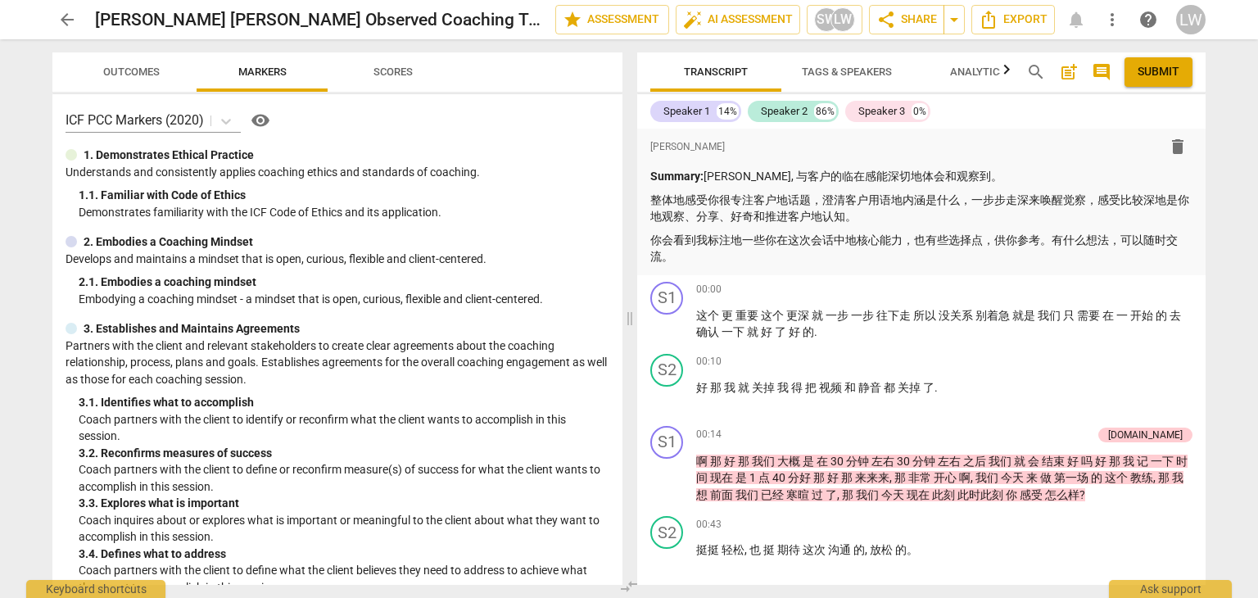
click at [1160, 81] on button "Submit" at bounding box center [1159, 71] width 68 height 29
